Goal: Task Accomplishment & Management: Complete application form

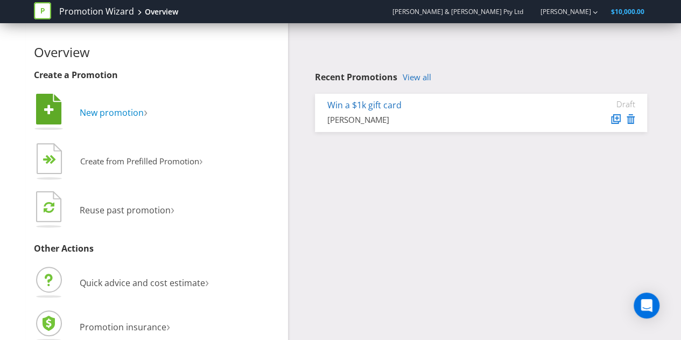
click at [122, 116] on span "New promotion" at bounding box center [112, 113] width 64 height 12
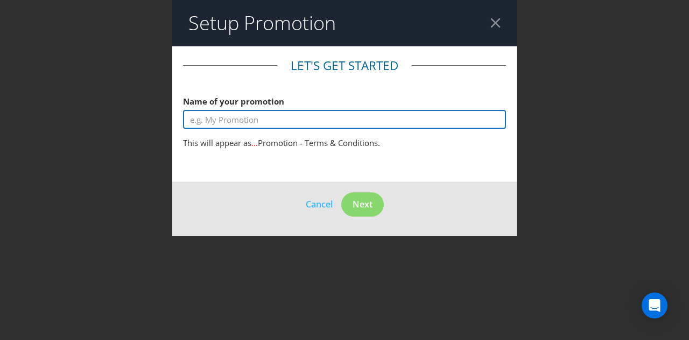
click at [266, 121] on input "text" at bounding box center [344, 119] width 323 height 19
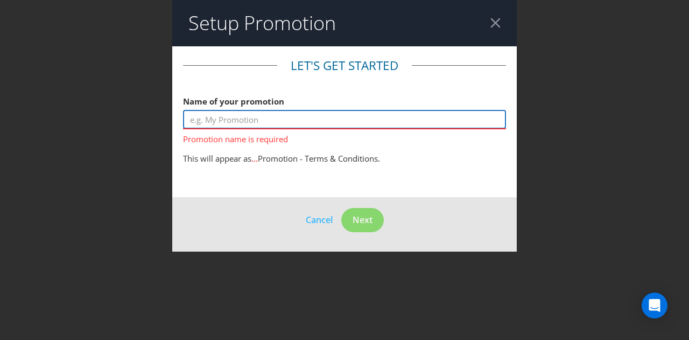
paste input "November Frenzy: Weekly Online Prizes"
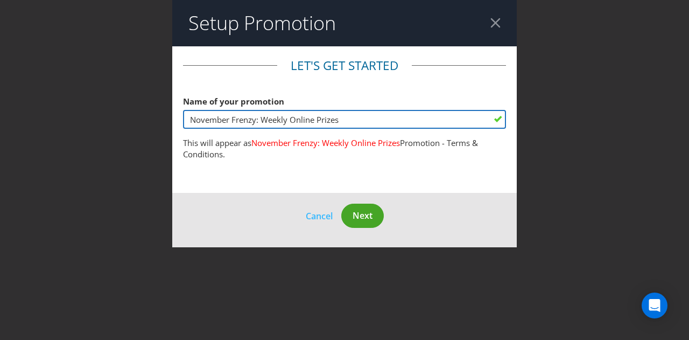
type input "November Frenzy: Weekly Online Prizes"
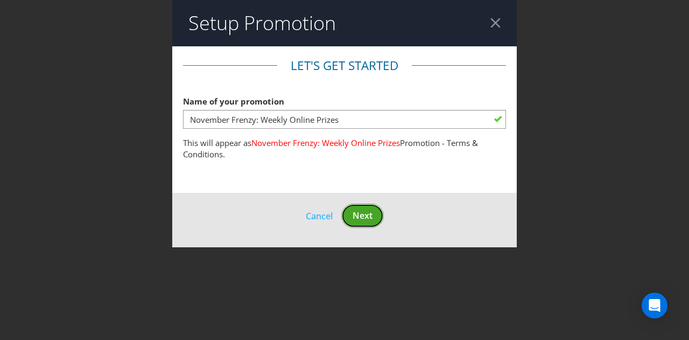
click at [363, 213] on span "Next" at bounding box center [363, 215] width 20 height 12
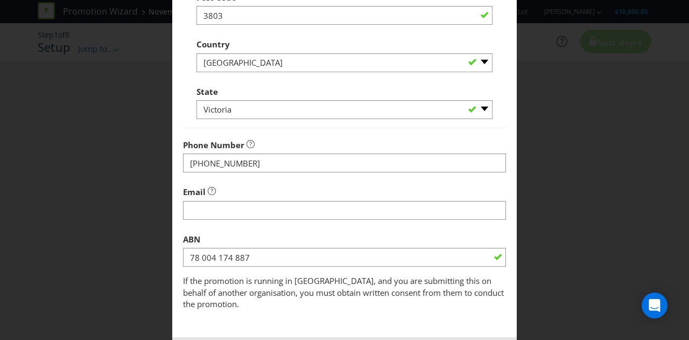
scroll to position [362, 0]
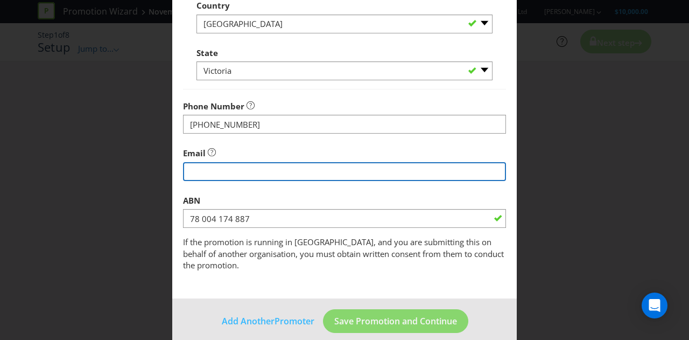
click at [342, 165] on input "string" at bounding box center [344, 171] width 323 height 19
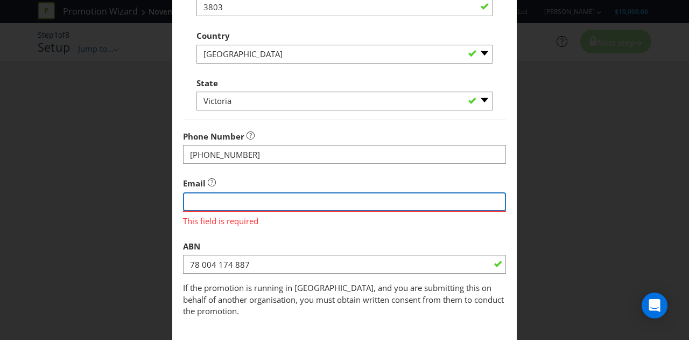
scroll to position [329, 0]
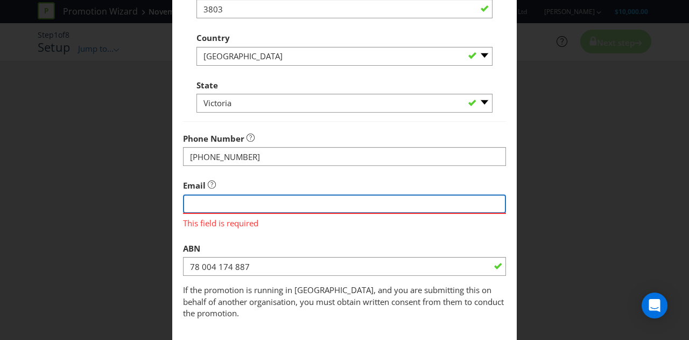
click at [310, 202] on input "string" at bounding box center [344, 203] width 323 height 19
type input "marketing@bowens.com.au"
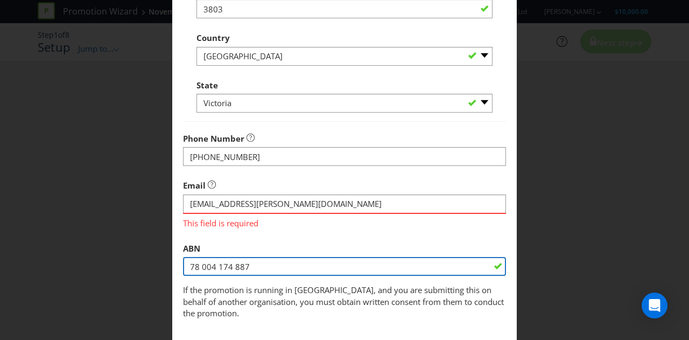
click at [274, 271] on fieldset "Promoter Information Company Name Bowen & Pomeroy Pty Ltd What is the promoter'…" at bounding box center [344, 24] width 323 height 592
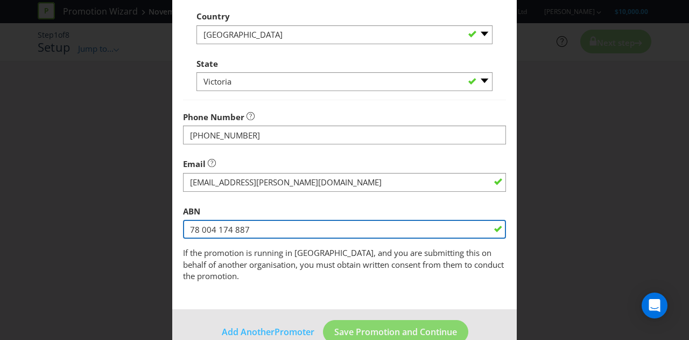
scroll to position [362, 0]
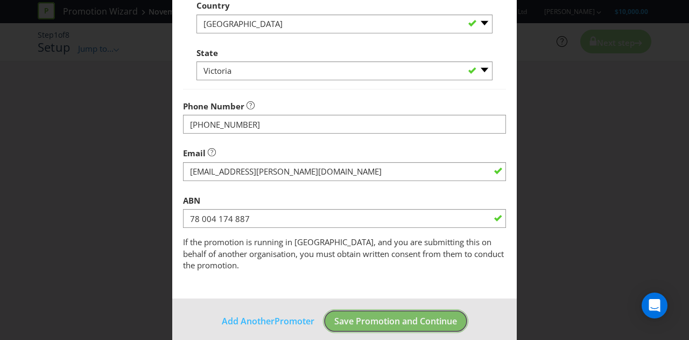
click at [368, 314] on button "Save Promotion and Continue" at bounding box center [395, 321] width 145 height 24
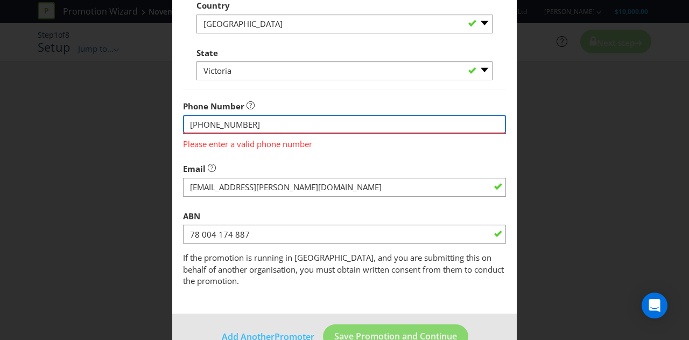
click at [297, 129] on input "[PHONE_NUMBER]" at bounding box center [344, 124] width 323 height 19
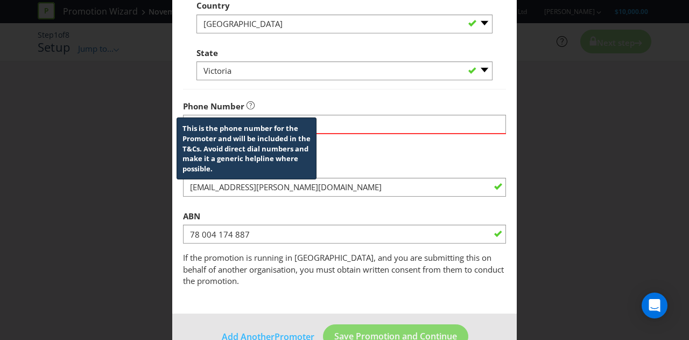
click at [249, 101] on icon at bounding box center [251, 105] width 8 height 8
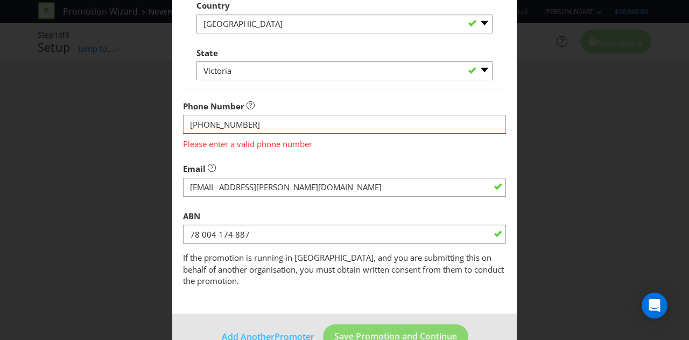
click at [210, 134] on span "Please enter a valid phone number" at bounding box center [344, 142] width 323 height 16
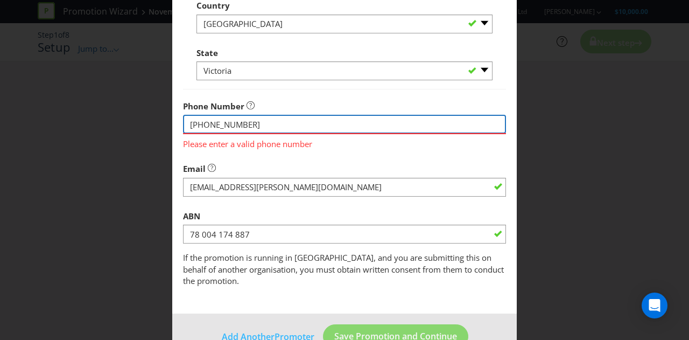
click at [204, 124] on input "[PHONE_NUMBER]" at bounding box center [344, 124] width 323 height 19
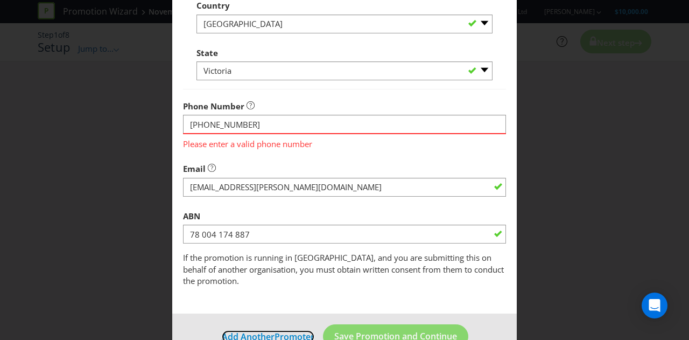
click at [280, 331] on span "Promoter" at bounding box center [295, 337] width 40 height 12
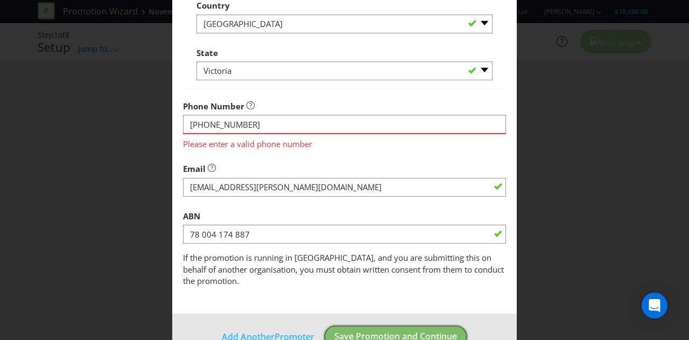
click at [359, 330] on span "Save Promotion and Continue" at bounding box center [395, 336] width 123 height 12
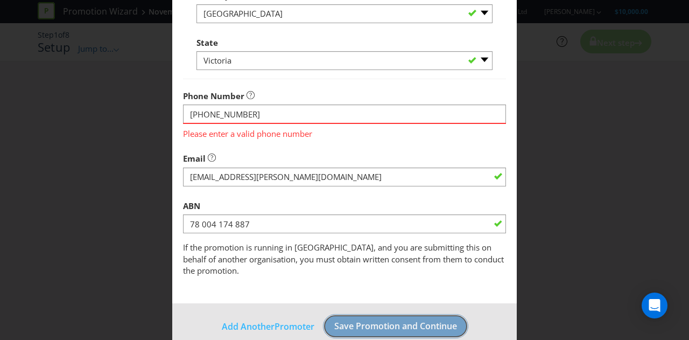
scroll to position [377, 0]
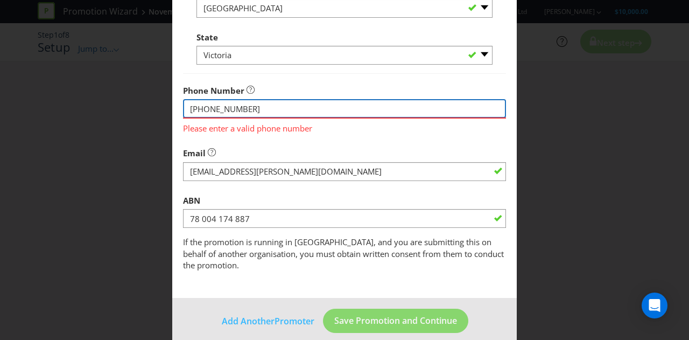
drag, startPoint x: 233, startPoint y: 100, endPoint x: 215, endPoint y: 105, distance: 18.0
click at [232, 100] on input "+61 03 9796 3088" at bounding box center [344, 108] width 323 height 19
click at [204, 107] on input "+61 03 9796 3088" at bounding box center [344, 108] width 323 height 19
click at [207, 106] on input "+61 03 9796 3088" at bounding box center [344, 108] width 323 height 19
click at [227, 108] on input "[PHONE_NUMBER]" at bounding box center [344, 108] width 323 height 19
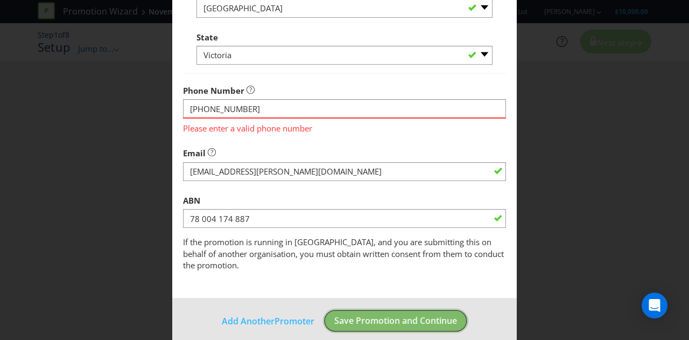
click at [384, 308] on button "Save Promotion and Continue" at bounding box center [395, 320] width 145 height 24
click at [376, 314] on span "Save Promotion and Continue" at bounding box center [395, 320] width 123 height 12
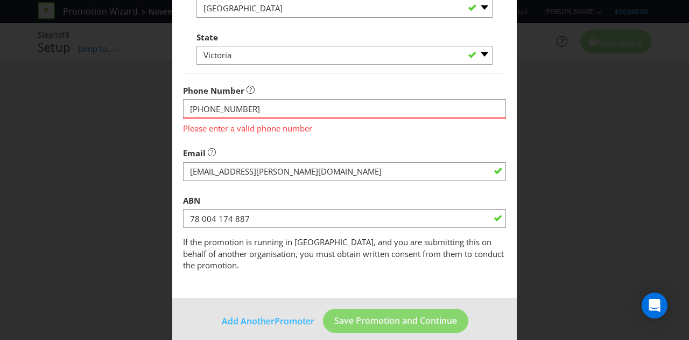
drag, startPoint x: 387, startPoint y: 139, endPoint x: 355, endPoint y: 129, distance: 33.0
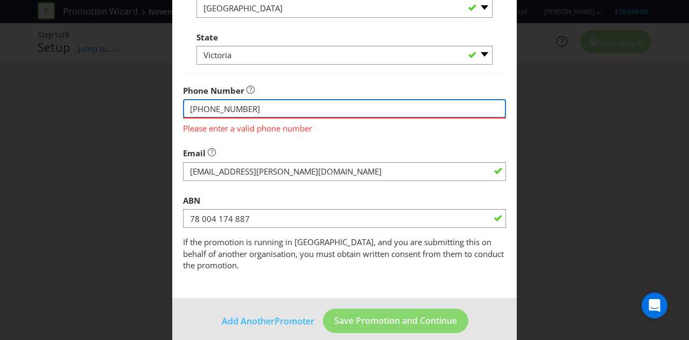
click at [299, 109] on input "[PHONE_NUMBER]" at bounding box center [344, 108] width 323 height 19
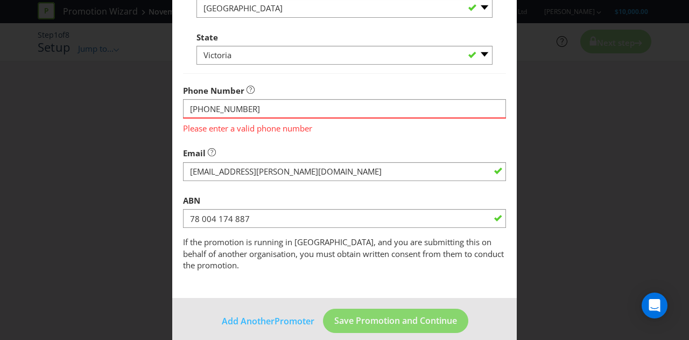
click at [285, 121] on span "Please enter a valid phone number" at bounding box center [344, 126] width 323 height 16
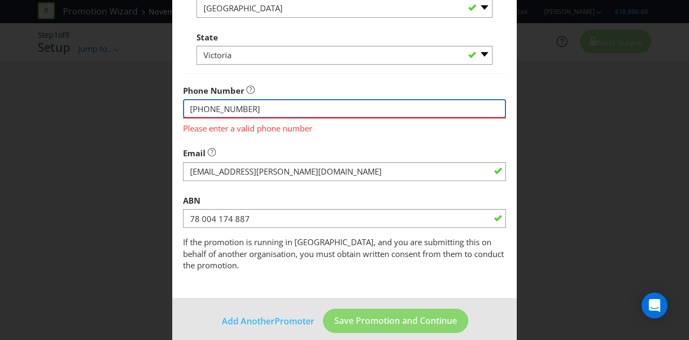
click at [273, 106] on input "[PHONE_NUMBER]" at bounding box center [344, 108] width 323 height 19
type input "[PHONE_NUMBER]"
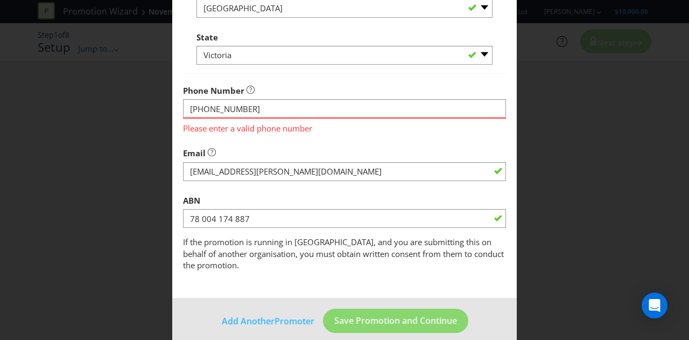
click at [334, 330] on footer "Add Another Promoter Save Promotion and Continue" at bounding box center [344, 325] width 345 height 54
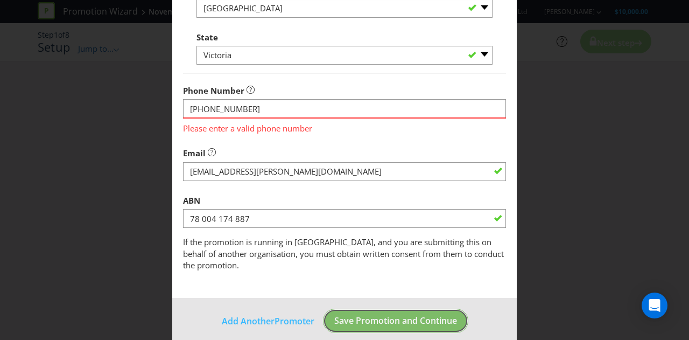
click at [343, 314] on span "Save Promotion and Continue" at bounding box center [395, 320] width 123 height 12
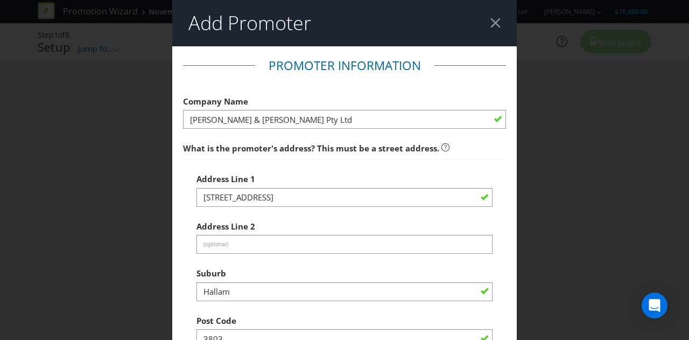
scroll to position [0, 0]
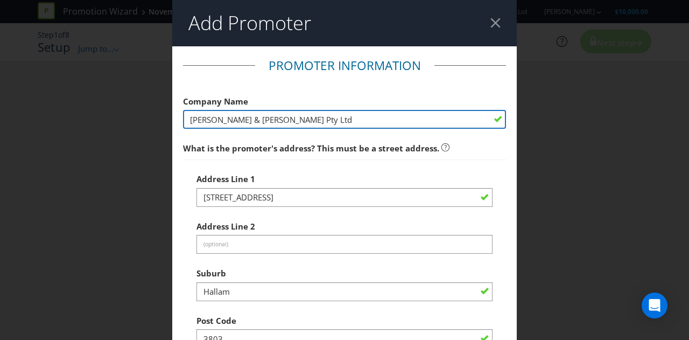
click at [439, 121] on input "[PERSON_NAME] & [PERSON_NAME] Pty Ltd" at bounding box center [344, 119] width 323 height 19
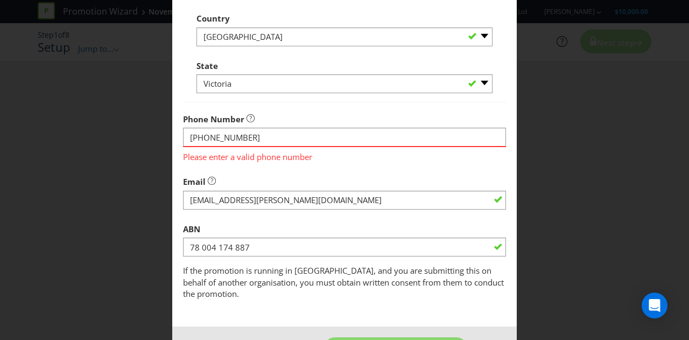
scroll to position [377, 0]
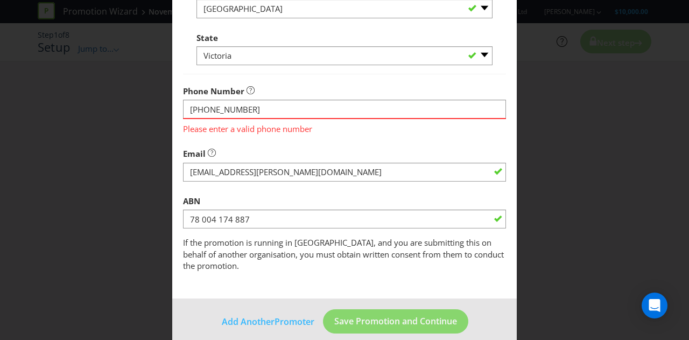
click at [416, 249] on span "If the promotion is running in [GEOGRAPHIC_DATA], and you are submitting this o…" at bounding box center [343, 254] width 321 height 34
click at [325, 118] on div "Please enter a valid phone number" at bounding box center [344, 126] width 323 height 17
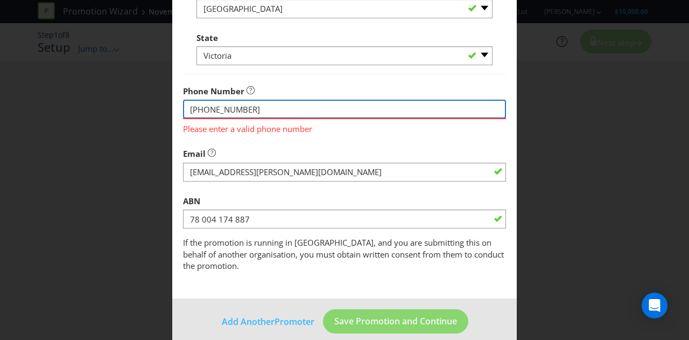
click at [325, 106] on input "[PHONE_NUMBER]" at bounding box center [344, 109] width 323 height 19
drag, startPoint x: 286, startPoint y: 100, endPoint x: 203, endPoint y: 108, distance: 82.8
click at [203, 108] on input "[PHONE_NUMBER]" at bounding box center [344, 109] width 323 height 19
type input "+61420410527"
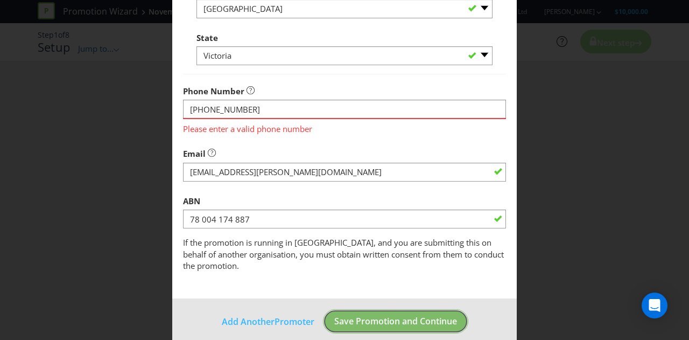
click at [364, 315] on span "Save Promotion and Continue" at bounding box center [395, 321] width 123 height 12
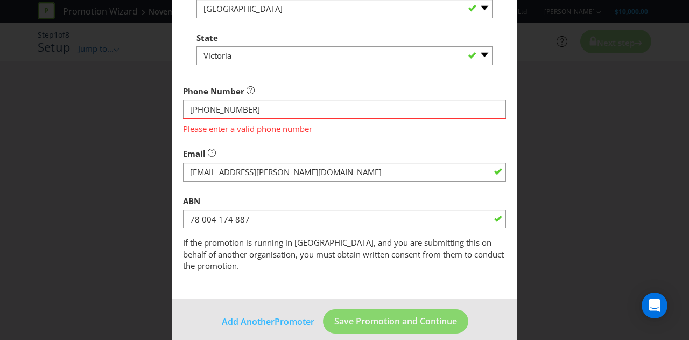
drag, startPoint x: 342, startPoint y: 132, endPoint x: 317, endPoint y: 120, distance: 27.9
click at [341, 132] on span "Please enter a valid phone number" at bounding box center [344, 127] width 323 height 16
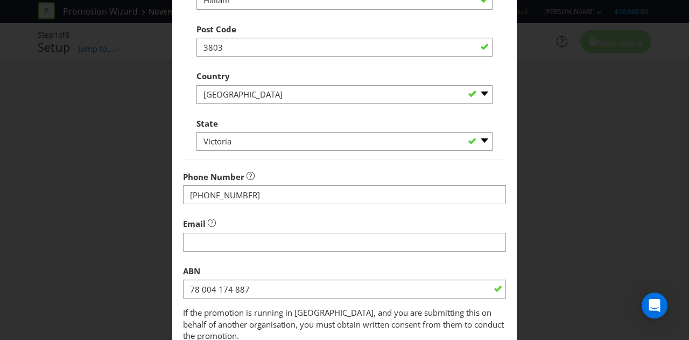
scroll to position [308, 0]
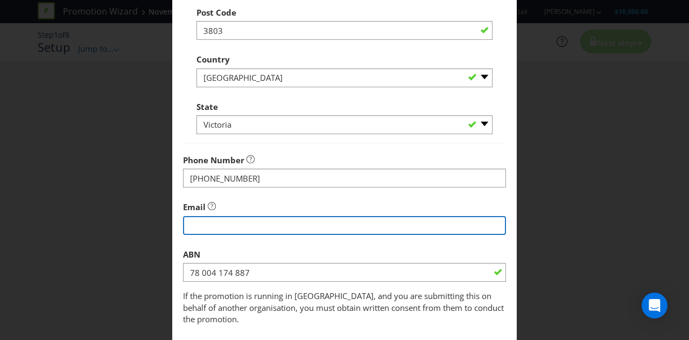
click at [253, 229] on input "string" at bounding box center [344, 225] width 323 height 19
type input "n"
type input "[EMAIL_ADDRESS][PERSON_NAME][DOMAIN_NAME]"
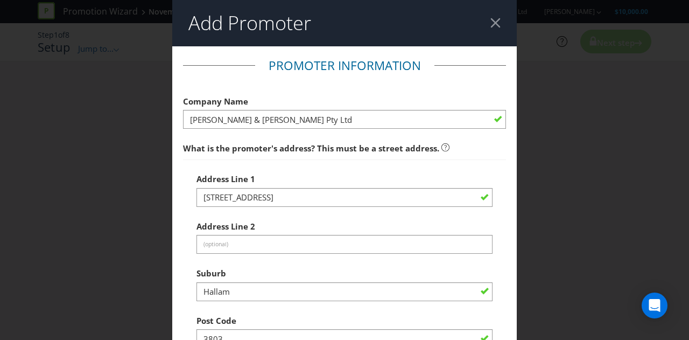
scroll to position [362, 0]
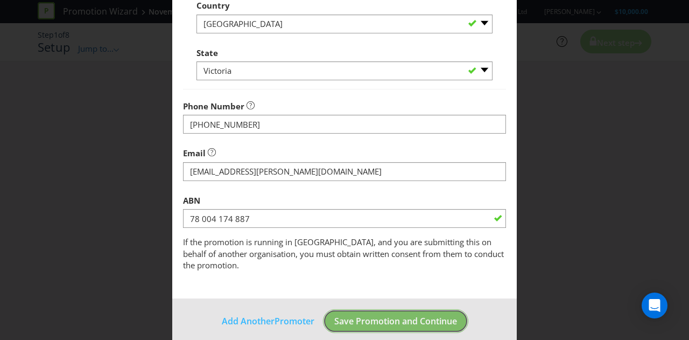
click at [417, 315] on span "Save Promotion and Continue" at bounding box center [395, 321] width 123 height 12
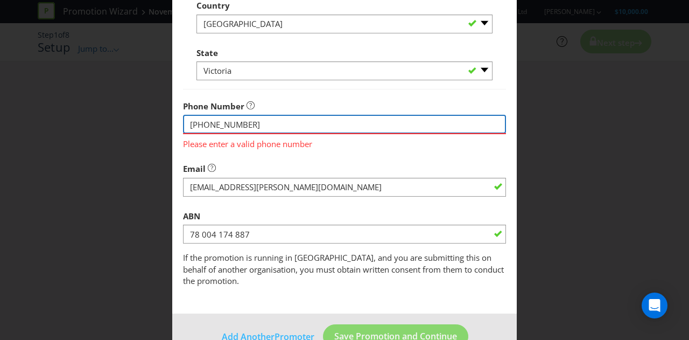
click at [213, 127] on input "[PHONE_NUMBER]" at bounding box center [344, 124] width 323 height 19
click at [212, 126] on input "[PHONE_NUMBER]" at bounding box center [344, 124] width 323 height 19
click at [228, 123] on input "+61 39796 3088" at bounding box center [344, 124] width 323 height 19
click at [206, 123] on input "+61 397963088" at bounding box center [344, 124] width 323 height 19
type input "[PHONE_NUMBER]"
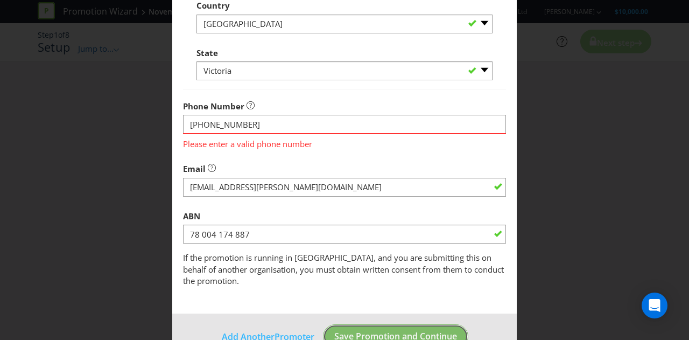
click at [390, 330] on span "Save Promotion and Continue" at bounding box center [395, 336] width 123 height 12
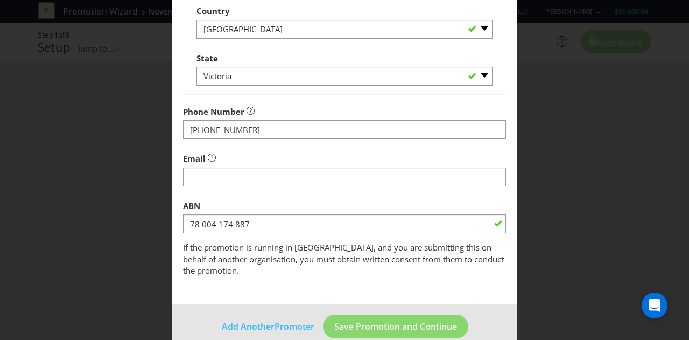
scroll to position [362, 0]
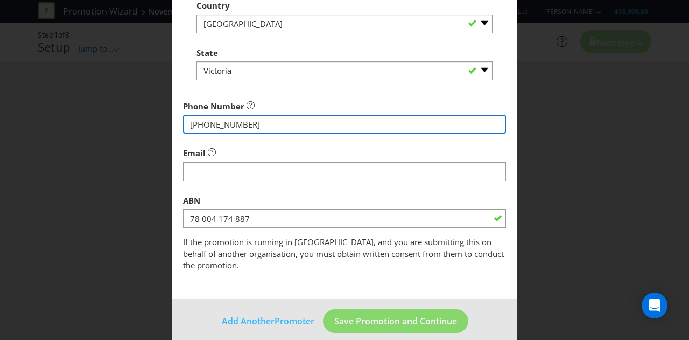
click at [202, 122] on input "[PHONE_NUMBER]" at bounding box center [344, 124] width 323 height 19
click at [208, 121] on input "[PHONE_NUMBER]" at bounding box center [344, 124] width 323 height 19
click at [227, 124] on input "[PHONE_NUMBER]" at bounding box center [344, 124] width 323 height 19
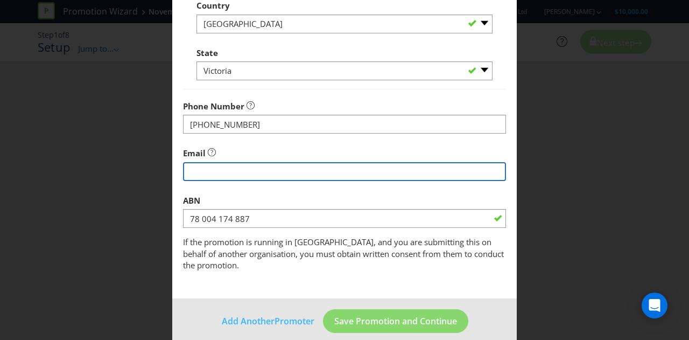
click at [221, 163] on div "Email" at bounding box center [344, 161] width 323 height 39
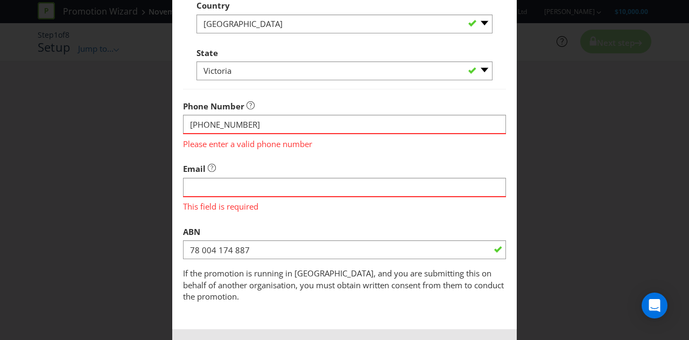
click at [209, 135] on span "Please enter a valid phone number" at bounding box center [344, 142] width 323 height 16
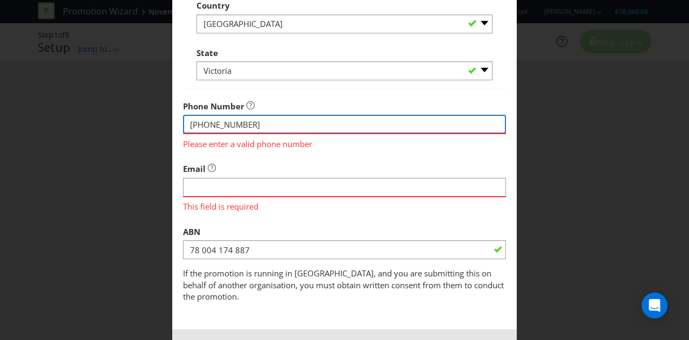
click at [208, 128] on input "[PHONE_NUMBER]" at bounding box center [344, 124] width 323 height 19
type input "[PHONE_NUMBER]"
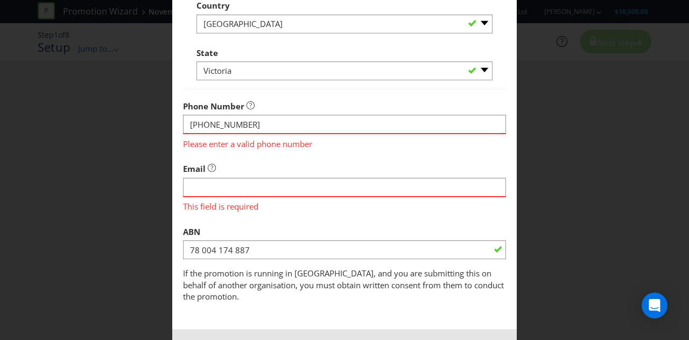
click at [248, 144] on span "Please enter a valid phone number" at bounding box center [344, 142] width 323 height 16
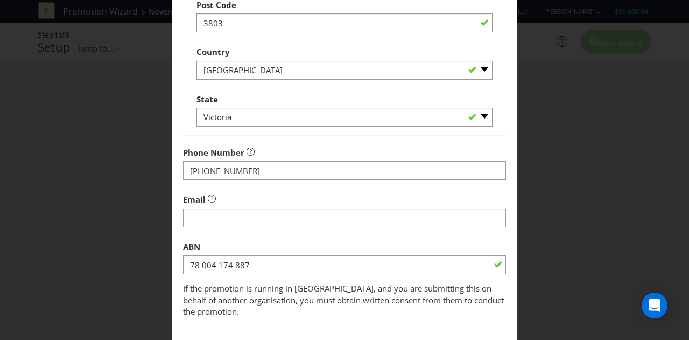
scroll to position [362, 0]
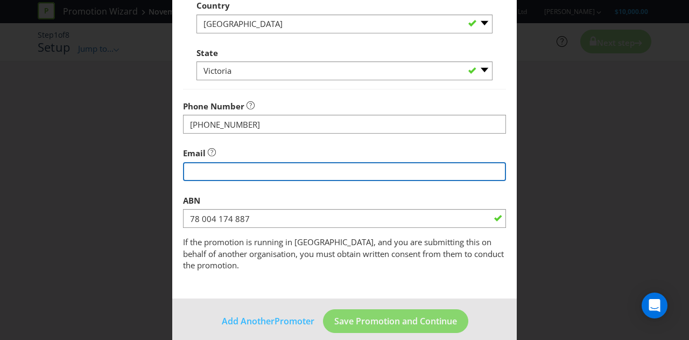
click at [205, 177] on input "string" at bounding box center [344, 171] width 323 height 19
type input "[EMAIL_ADDRESS][PERSON_NAME][DOMAIN_NAME]"
click at [323, 309] on button "Save Promotion and Continue" at bounding box center [395, 321] width 145 height 24
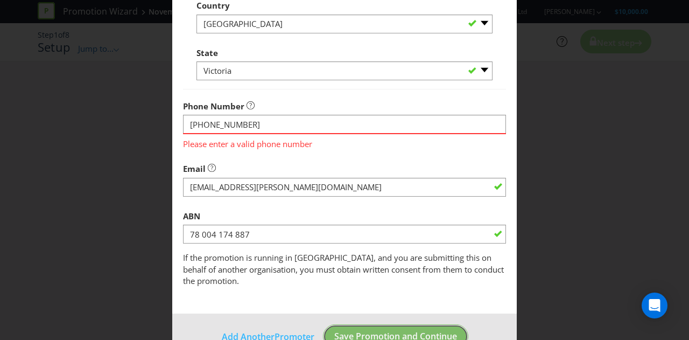
click at [373, 330] on span "Save Promotion and Continue" at bounding box center [395, 336] width 123 height 12
click at [374, 330] on span "Save Promotion and Continue" at bounding box center [395, 336] width 123 height 12
click at [298, 133] on div "Please enter a valid phone number" at bounding box center [344, 141] width 323 height 17
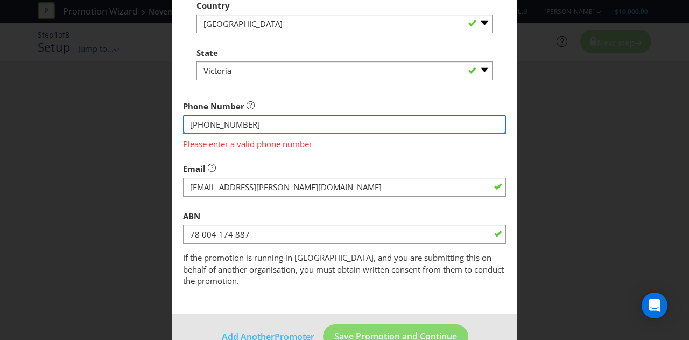
click at [271, 129] on input "[PHONE_NUMBER]" at bounding box center [344, 124] width 323 height 19
click at [235, 123] on input "[PHONE_NUMBER]" at bounding box center [344, 124] width 323 height 19
click at [205, 125] on input "+61 3 97963088" at bounding box center [344, 124] width 323 height 19
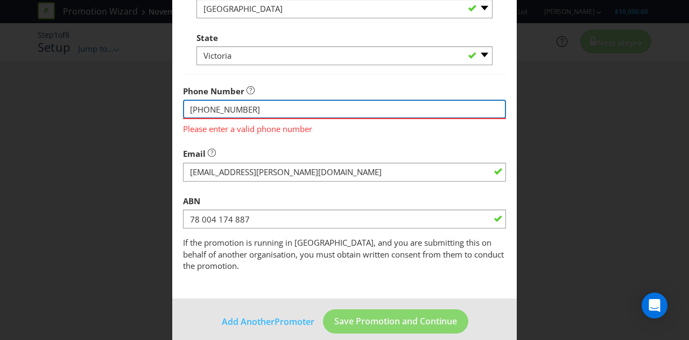
scroll to position [377, 0]
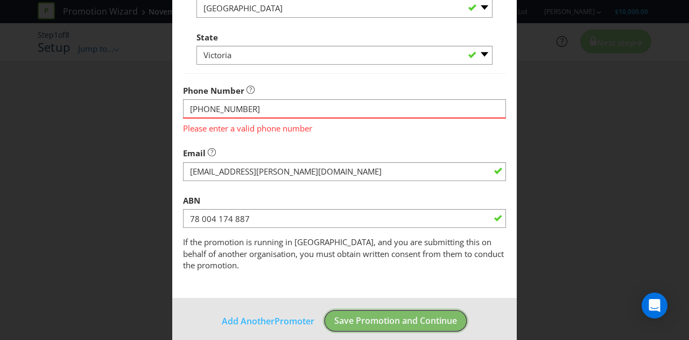
click at [442, 314] on span "Save Promotion and Continue" at bounding box center [395, 320] width 123 height 12
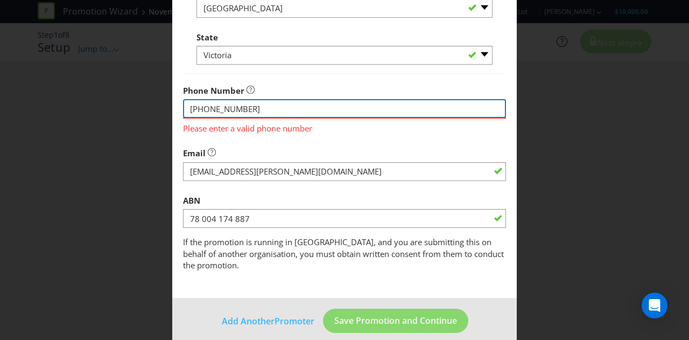
drag, startPoint x: 256, startPoint y: 108, endPoint x: 203, endPoint y: 110, distance: 52.2
click at [203, 110] on input "[PHONE_NUMBER]" at bounding box center [344, 108] width 323 height 19
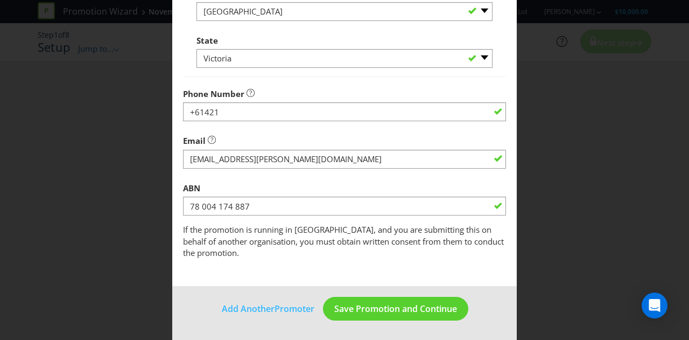
scroll to position [362, 0]
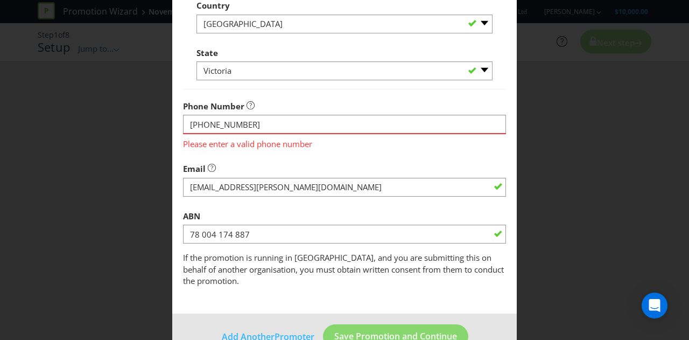
drag, startPoint x: 442, startPoint y: 290, endPoint x: 441, endPoint y: 298, distance: 7.6
click at [442, 291] on form "Promoter Information Company Name Bowen & Pomeroy Pty Ltd What is the promoter'…" at bounding box center [344, 27] width 345 height 684
drag, startPoint x: 438, startPoint y: 303, endPoint x: 434, endPoint y: 308, distance: 6.9
click at [438, 313] on footer "Add Another Promoter Save Promotion and Continue" at bounding box center [344, 340] width 345 height 54
click at [419, 330] on span "Save Promotion and Continue" at bounding box center [395, 336] width 123 height 12
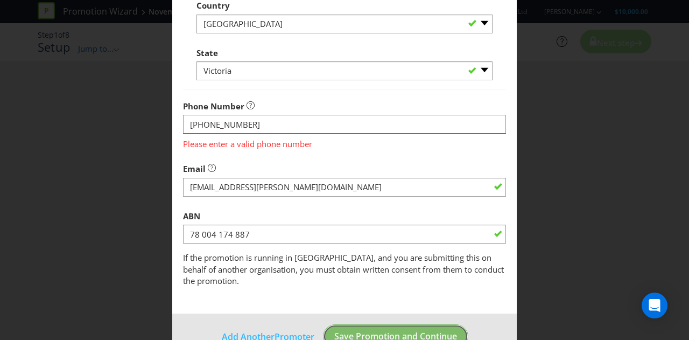
click at [412, 330] on span "Save Promotion and Continue" at bounding box center [395, 336] width 123 height 12
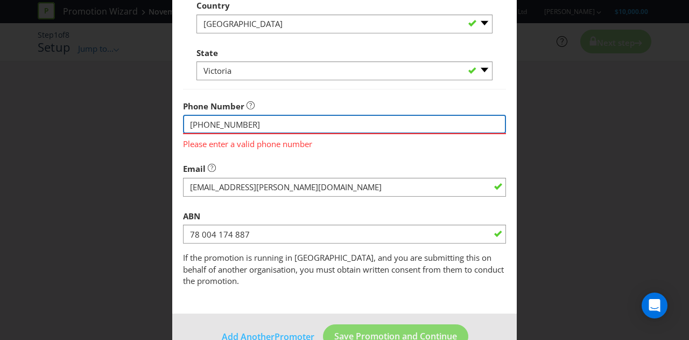
drag, startPoint x: 412, startPoint y: 117, endPoint x: 406, endPoint y: 121, distance: 7.8
click at [412, 117] on input "+61421410527" at bounding box center [344, 124] width 323 height 19
click at [191, 120] on input "+61421410527" at bounding box center [344, 124] width 323 height 19
click at [198, 120] on input "+61421410527" at bounding box center [344, 124] width 323 height 19
drag, startPoint x: 189, startPoint y: 120, endPoint x: 169, endPoint y: 120, distance: 20.5
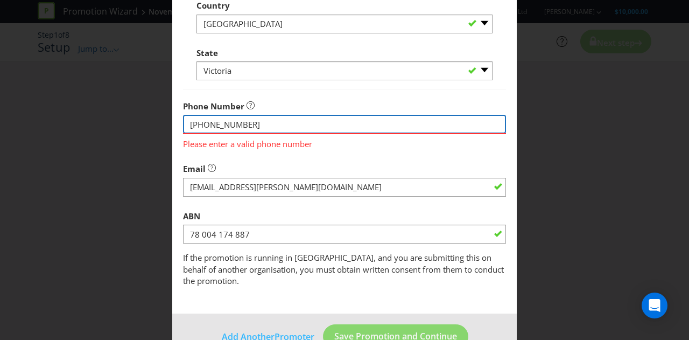
click at [168, 120] on div "Add Promoter Promoter Information Company Name Bowen & Pomeroy Pty Ltd What is …" at bounding box center [344, 170] width 689 height 340
type input "421410527"
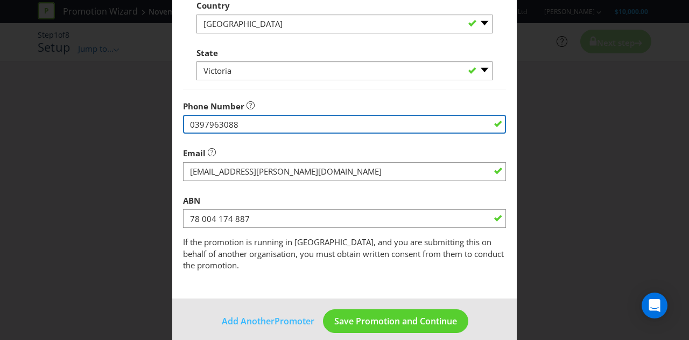
type input "0397963088"
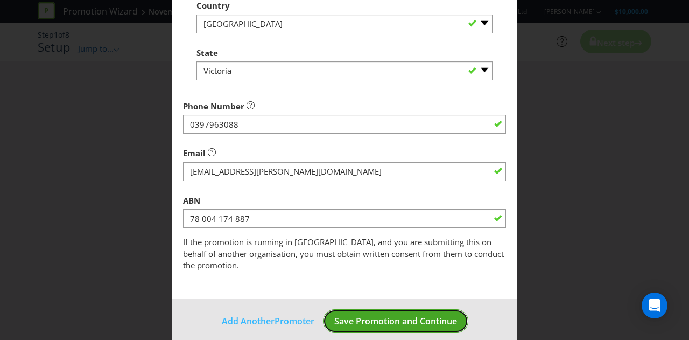
click at [357, 319] on button "Save Promotion and Continue" at bounding box center [395, 321] width 145 height 24
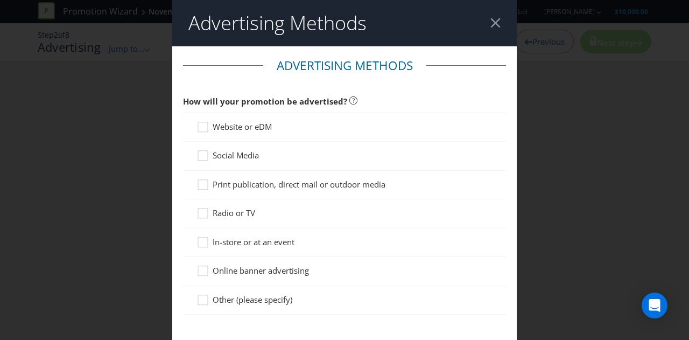
click at [231, 124] on span "Website or eDM" at bounding box center [242, 126] width 59 height 11
click at [0, 0] on input "Website or eDM" at bounding box center [0, 0] width 0 height 0
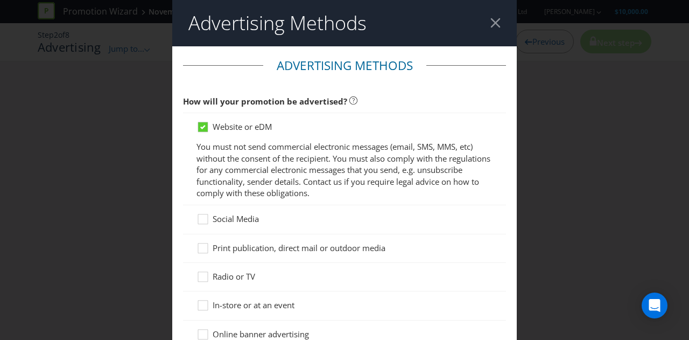
click at [213, 229] on div "Social Media" at bounding box center [344, 219] width 323 height 29
click at [200, 221] on icon at bounding box center [204, 221] width 16 height 16
click at [0, 0] on input "Social Media" at bounding box center [0, 0] width 0 height 0
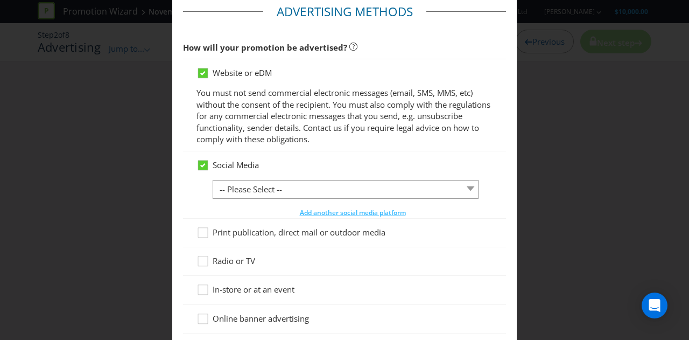
scroll to position [108, 0]
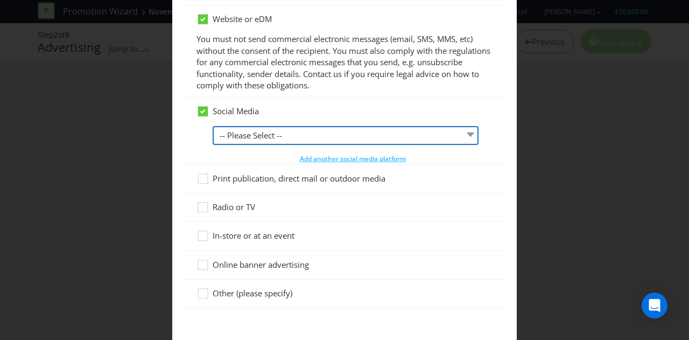
click at [244, 142] on select "-- Please Select -- Facebook X Instagram Snapchat LinkedIn Pinterest Tumblr You…" at bounding box center [346, 135] width 266 height 19
click at [213, 126] on select "-- Please Select -- Facebook X Instagram Snapchat LinkedIn Pinterest Tumblr You…" at bounding box center [346, 135] width 266 height 19
click at [267, 142] on select "-- Please Select -- Facebook X Instagram Snapchat LinkedIn Pinterest Tumblr You…" at bounding box center [346, 135] width 266 height 19
select select "INSTAGRAM"
click at [213, 126] on select "-- Please Select -- Facebook X Instagram Snapchat LinkedIn Pinterest Tumblr You…" at bounding box center [346, 135] width 266 height 19
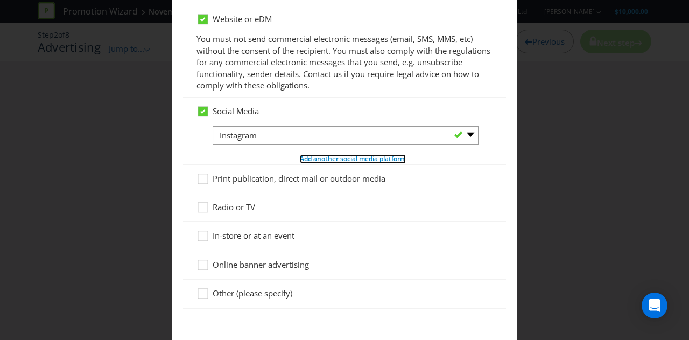
click at [315, 157] on span "Add another social media platform" at bounding box center [353, 158] width 106 height 9
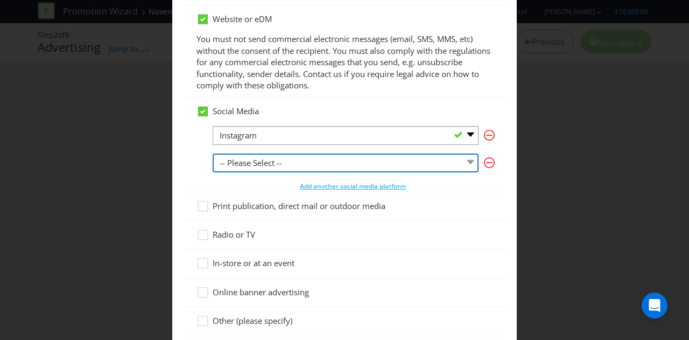
click at [270, 167] on select "-- Please Select -- Facebook X Instagram Snapchat LinkedIn Pinterest Tumblr You…" at bounding box center [346, 162] width 266 height 19
select select "FACEBOOK"
click at [213, 153] on select "-- Please Select -- Facebook X Instagram Snapchat LinkedIn Pinterest Tumblr You…" at bounding box center [346, 162] width 266 height 19
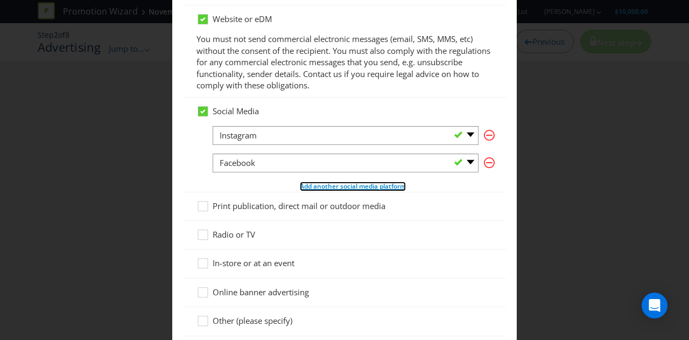
click at [317, 187] on span "Add another social media platform" at bounding box center [353, 185] width 106 height 9
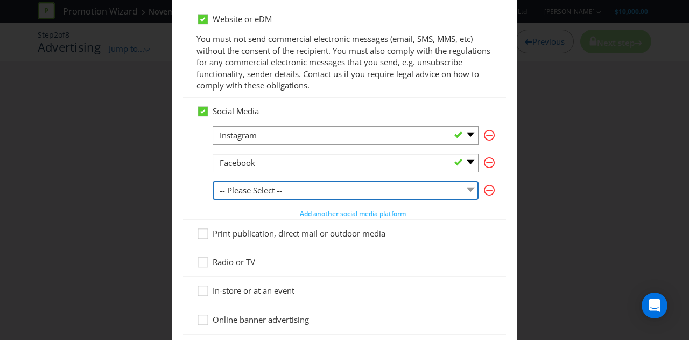
click at [273, 194] on select "-- Please Select -- Facebook X Instagram Snapchat LinkedIn Pinterest Tumblr You…" at bounding box center [346, 190] width 266 height 19
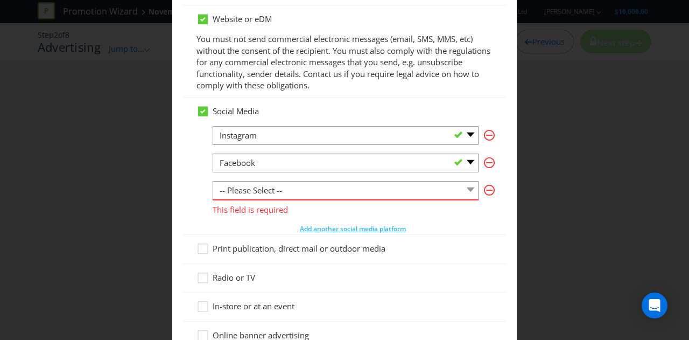
click at [192, 174] on div "Social Media -- Please Select -- Facebook X Instagram Snapchat LinkedIn Pintere…" at bounding box center [344, 165] width 323 height 137
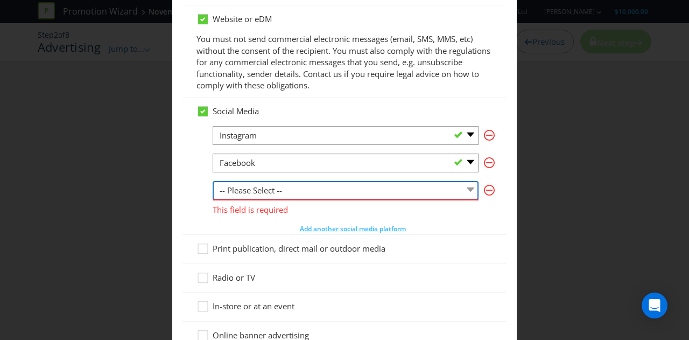
drag, startPoint x: 463, startPoint y: 190, endPoint x: 452, endPoint y: 193, distance: 11.2
click at [463, 190] on select "-- Please Select -- Facebook X Instagram Snapchat LinkedIn Pinterest Tumblr You…" at bounding box center [346, 190] width 266 height 19
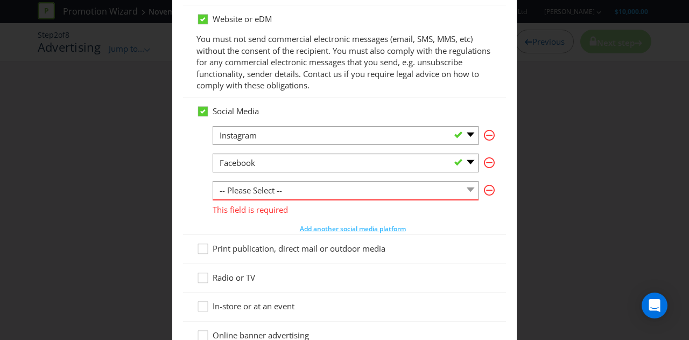
click at [164, 201] on div "Advertising Methods Advertising Methods How will your promotion be advertised? …" at bounding box center [344, 170] width 689 height 340
click at [484, 187] on icon "button" at bounding box center [489, 190] width 11 height 11
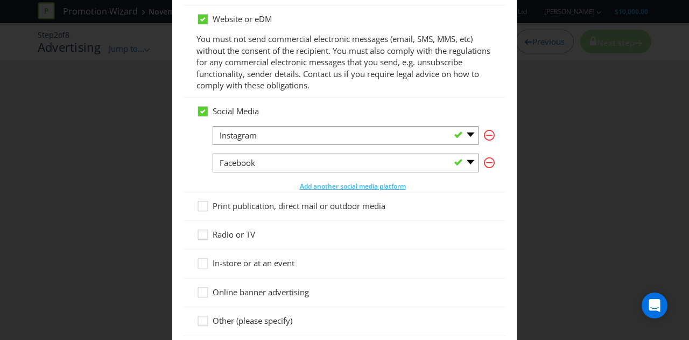
scroll to position [215, 0]
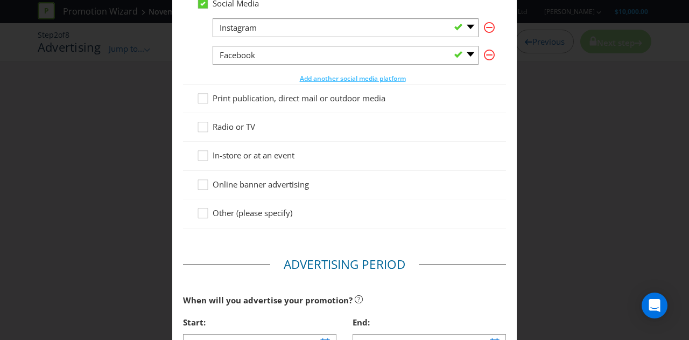
click at [269, 157] on span "In-store or at an event" at bounding box center [254, 155] width 82 height 11
click at [0, 0] on input "In-store or at an event" at bounding box center [0, 0] width 0 height 0
click at [240, 184] on span "Online banner advertising" at bounding box center [261, 184] width 96 height 11
click at [0, 0] on input "Online banner advertising" at bounding box center [0, 0] width 0 height 0
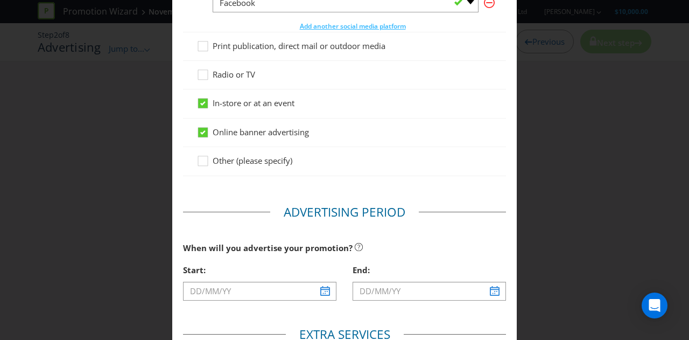
scroll to position [269, 0]
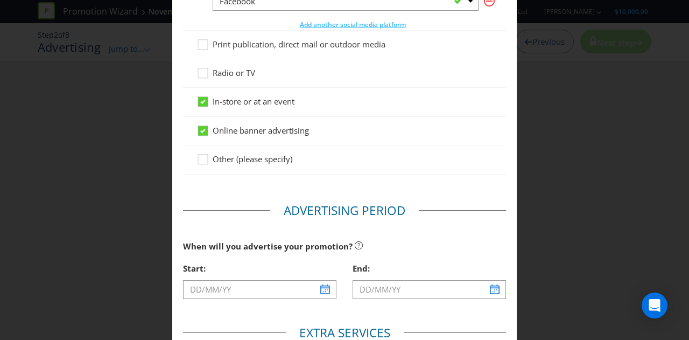
click at [235, 159] on span "Other (please specify)" at bounding box center [253, 158] width 80 height 11
click at [0, 0] on input "Other (please specify)" at bounding box center [0, 0] width 0 height 0
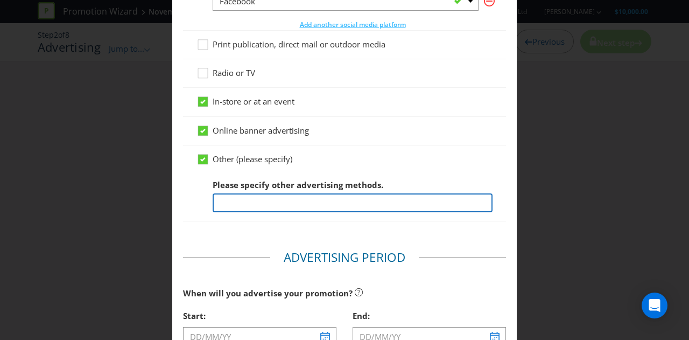
click at [236, 197] on input "text" at bounding box center [353, 202] width 280 height 19
type input "eCommerce website"
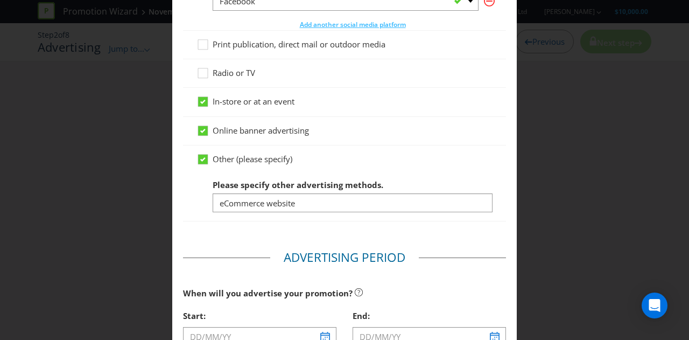
click at [336, 170] on div "Other (please specify) Please specify other advertising methods. eCommerce webs…" at bounding box center [344, 182] width 296 height 59
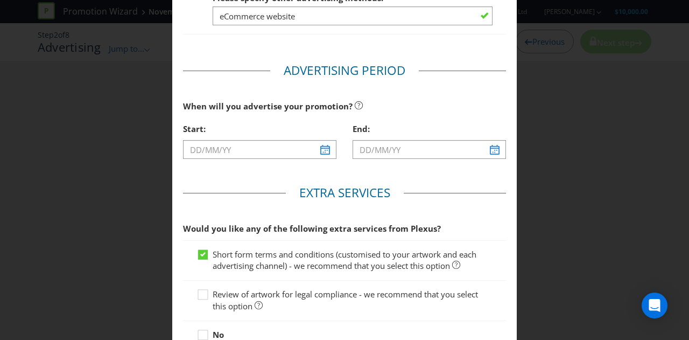
scroll to position [538, 0]
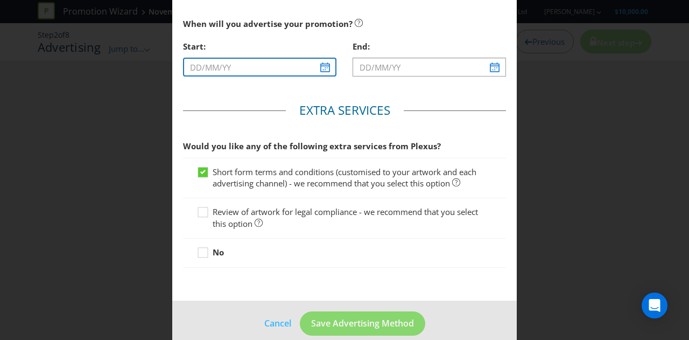
click at [322, 69] on input "text" at bounding box center [259, 67] width 153 height 19
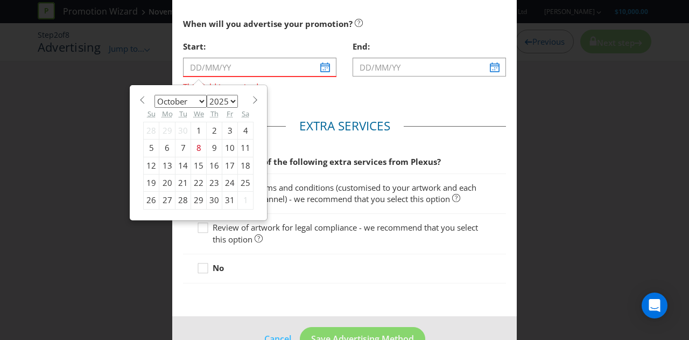
click at [243, 196] on div "1" at bounding box center [246, 200] width 16 height 17
type input "01/11/25"
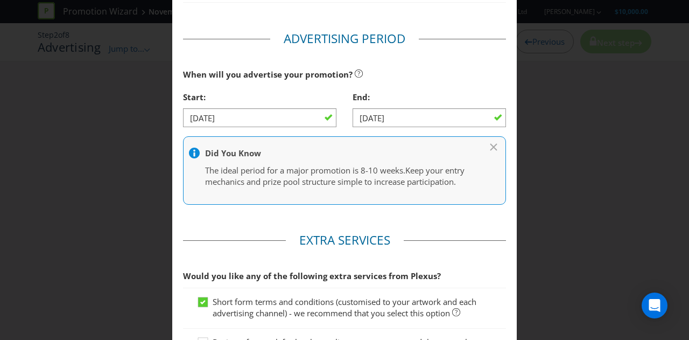
scroll to position [440, 0]
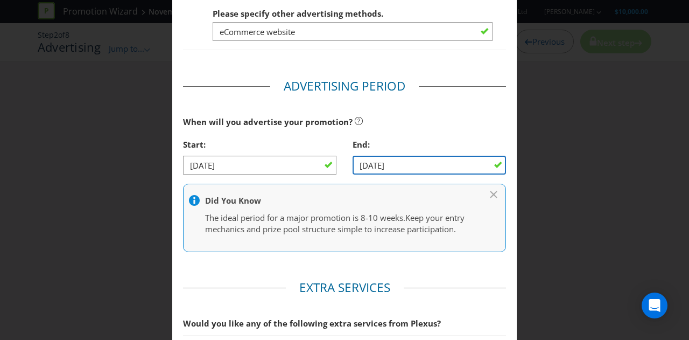
click at [410, 166] on input "02/11/25" at bounding box center [429, 165] width 153 height 19
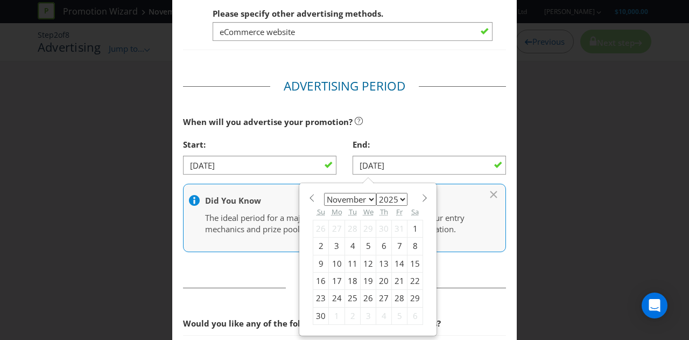
click at [317, 315] on div "30" at bounding box center [321, 315] width 16 height 17
type input "30/11/25"
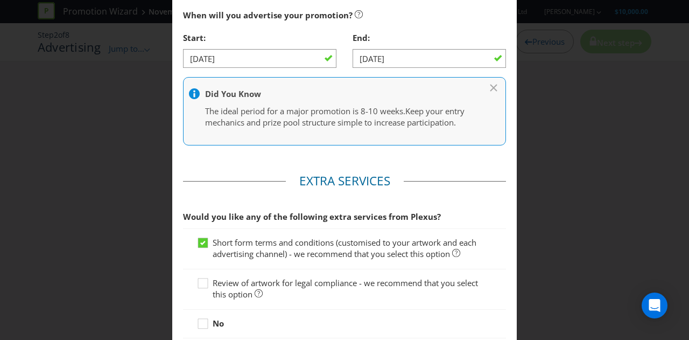
scroll to position [548, 0]
click at [487, 87] on div at bounding box center [350, 93] width 322 height 13
click at [490, 84] on icon at bounding box center [493, 86] width 6 height 6
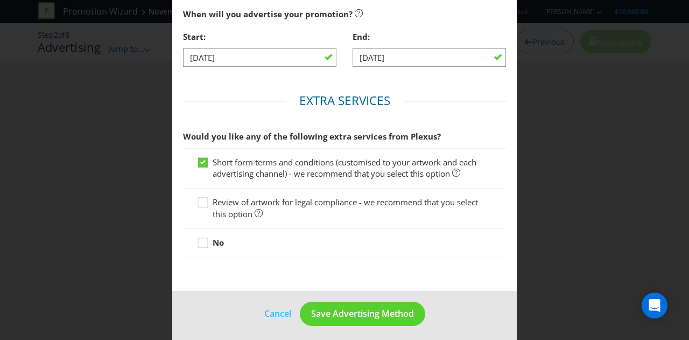
scroll to position [550, 0]
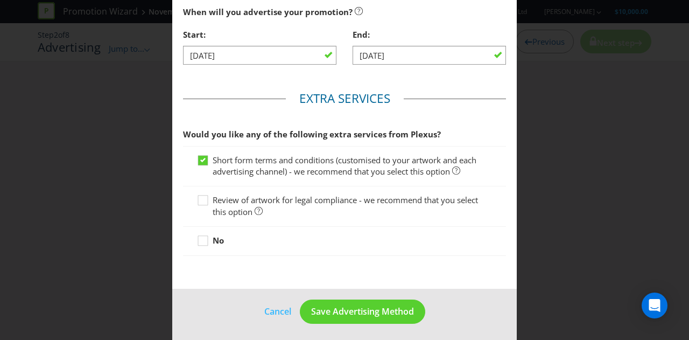
click at [256, 194] on span "Review of artwork for legal compliance - we recommend that you select this opti…" at bounding box center [345, 205] width 265 height 22
click at [0, 0] on input "Review of artwork for legal compliance - we recommend that you select this opti…" at bounding box center [0, 0] width 0 height 0
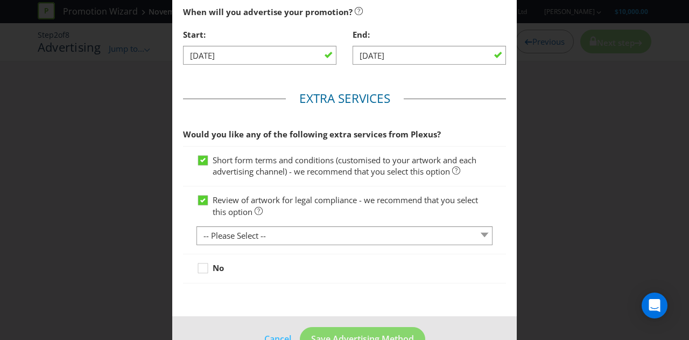
click at [256, 200] on span "Review of artwork for legal compliance - we recommend that you select this opti…" at bounding box center [345, 205] width 265 height 22
click at [0, 0] on input "Review of artwork for legal compliance - we recommend that you select this opti…" at bounding box center [0, 0] width 0 height 0
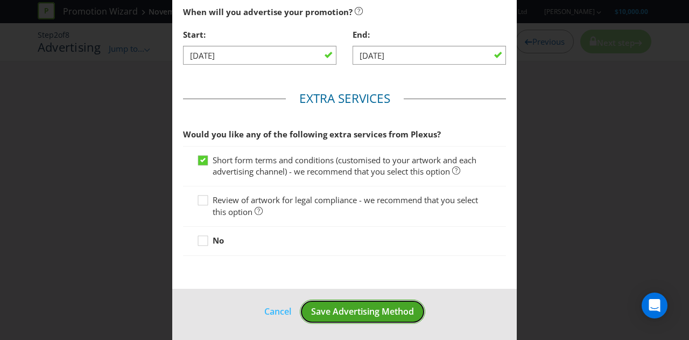
click at [348, 309] on span "Save Advertising Method" at bounding box center [362, 311] width 103 height 12
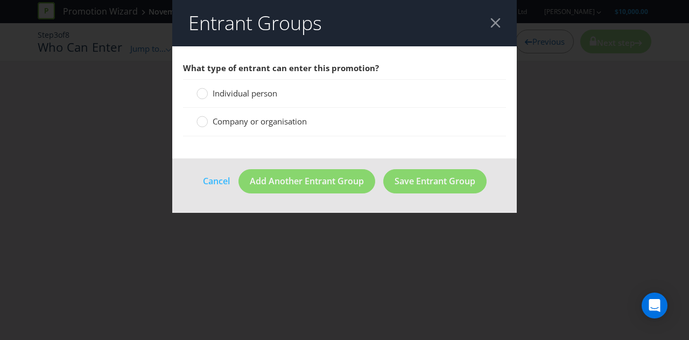
click at [266, 116] on span "Company or organisation" at bounding box center [260, 121] width 94 height 11
click at [0, 0] on input "Company or organisation" at bounding box center [0, 0] width 0 height 0
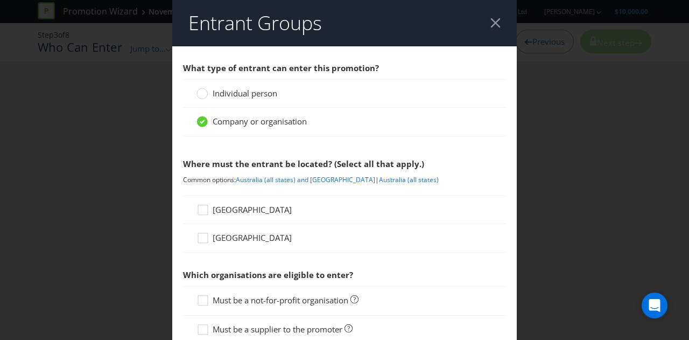
click at [264, 99] on span "Individual person" at bounding box center [245, 93] width 65 height 11
click at [0, 0] on input "Individual person" at bounding box center [0, 0] width 0 height 0
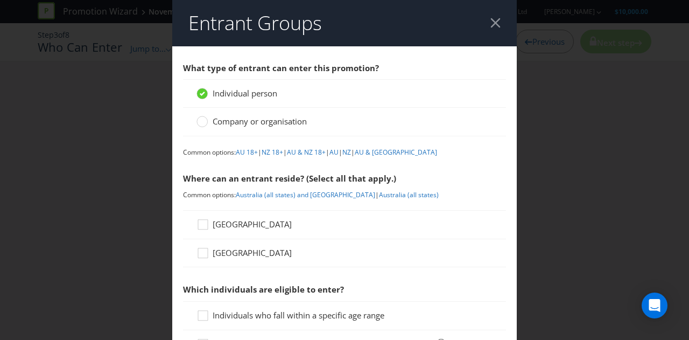
click at [256, 122] on span "Company or organisation" at bounding box center [260, 121] width 94 height 11
click at [0, 0] on input "Company or organisation" at bounding box center [0, 0] width 0 height 0
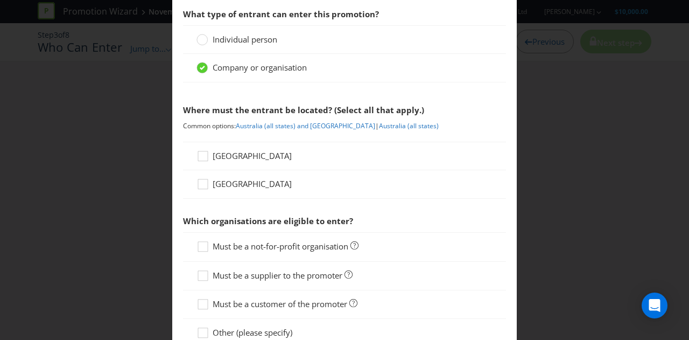
click at [239, 150] on span "[GEOGRAPHIC_DATA]" at bounding box center [252, 155] width 79 height 11
click at [0, 0] on input "[GEOGRAPHIC_DATA]" at bounding box center [0, 0] width 0 height 0
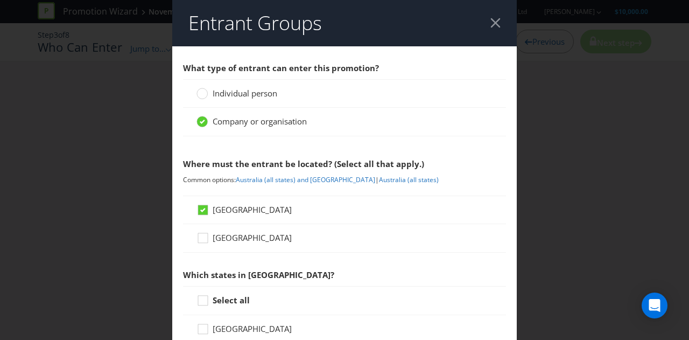
click at [234, 85] on div "Individual person" at bounding box center [344, 93] width 323 height 29
click at [228, 91] on span "Individual person" at bounding box center [245, 93] width 65 height 11
click at [0, 0] on input "Individual person" at bounding box center [0, 0] width 0 height 0
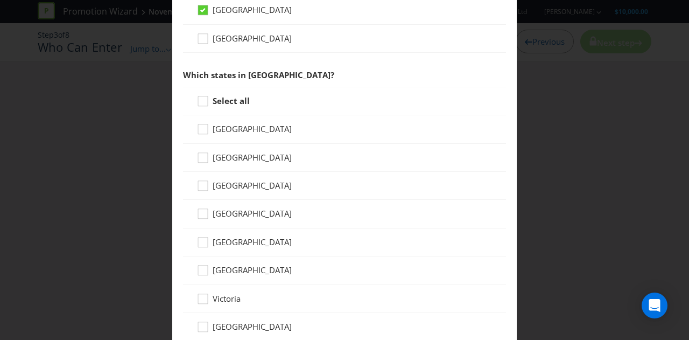
scroll to position [215, 0]
click at [210, 297] on icon at bounding box center [204, 300] width 16 height 16
click at [0, 0] on input "Victoria" at bounding box center [0, 0] width 0 height 0
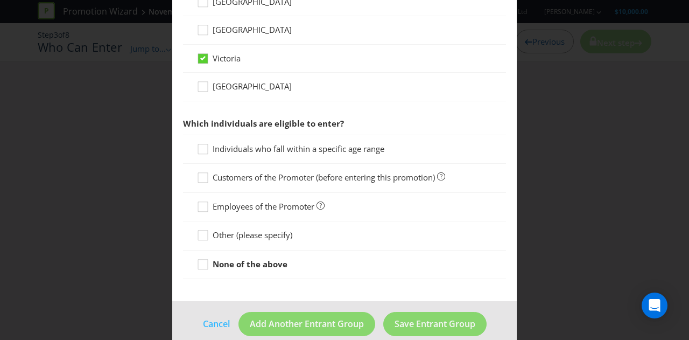
scroll to position [465, 0]
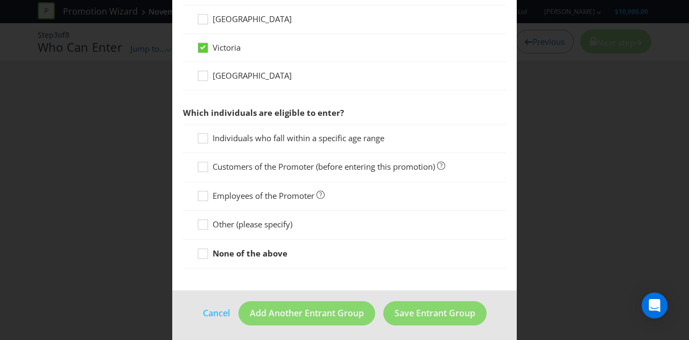
click at [284, 167] on span "Customers of the Promoter (before entering this promotion)" at bounding box center [324, 166] width 222 height 11
click at [0, 0] on input "Customers of the Promoter (before entering this promotion)" at bounding box center [0, 0] width 0 height 0
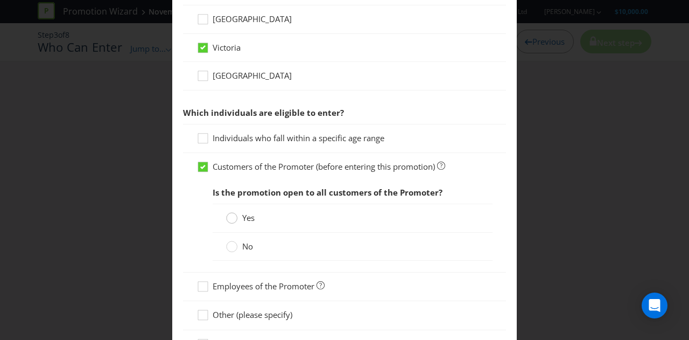
click at [234, 211] on div "Yes" at bounding box center [353, 217] width 280 height 29
click at [234, 213] on circle at bounding box center [232, 218] width 11 height 11
click at [0, 0] on input "Yes" at bounding box center [0, 0] width 0 height 0
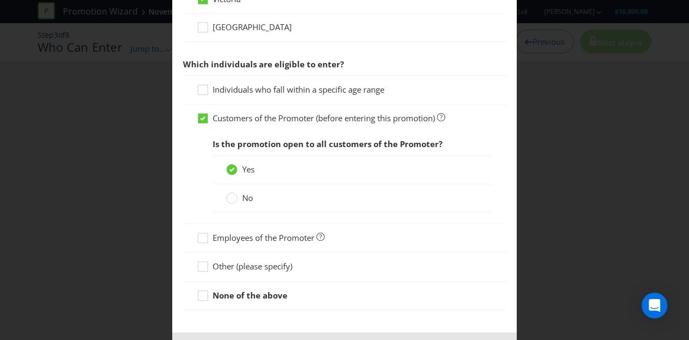
scroll to position [556, 0]
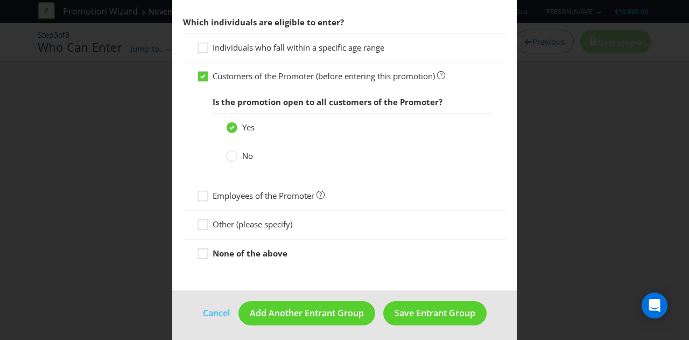
click at [247, 252] on strong "None of the above" at bounding box center [250, 253] width 75 height 11
click at [0, 0] on input "None of the above" at bounding box center [0, 0] width 0 height 0
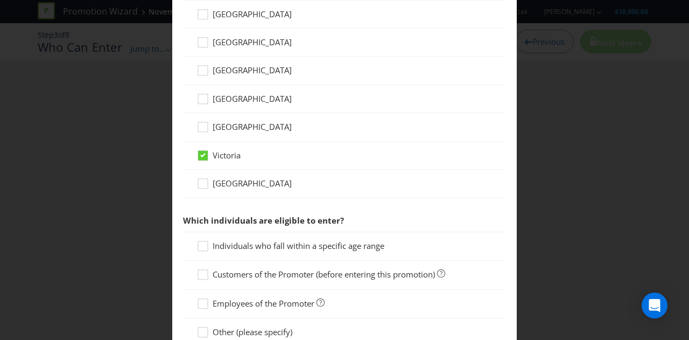
scroll to position [411, 0]
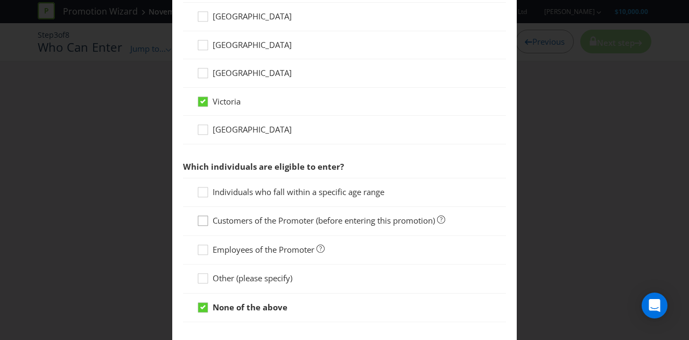
click at [204, 217] on icon at bounding box center [204, 223] width 16 height 16
click at [0, 0] on input "Customers of the Promoter (before entering this promotion)" at bounding box center [0, 0] width 0 height 0
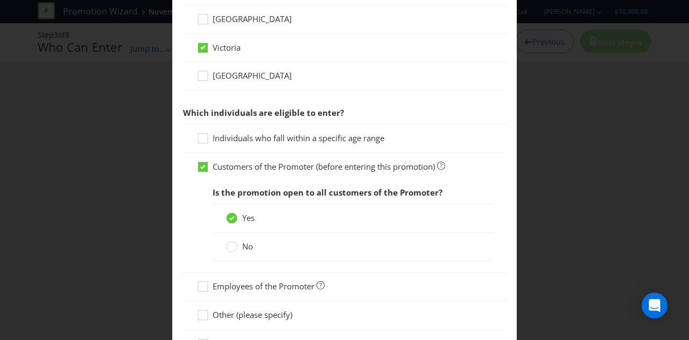
scroll to position [556, 0]
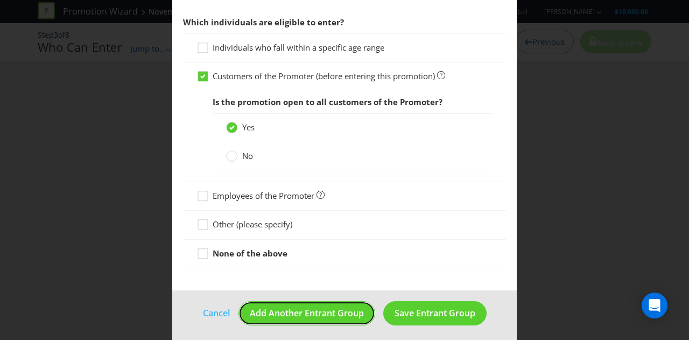
click at [320, 312] on span "Add Another Entrant Group" at bounding box center [307, 313] width 114 height 12
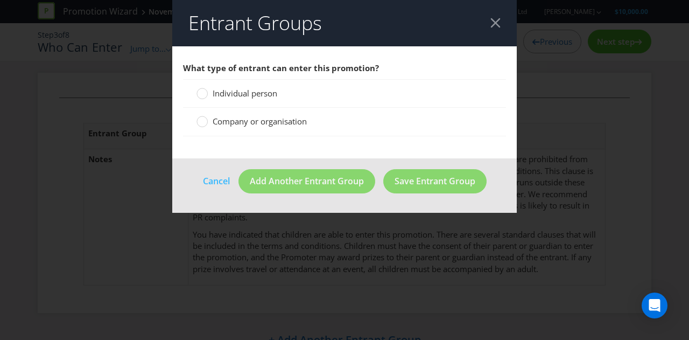
click at [223, 122] on span "Company or organisation" at bounding box center [260, 121] width 94 height 11
click at [0, 0] on input "Company or organisation" at bounding box center [0, 0] width 0 height 0
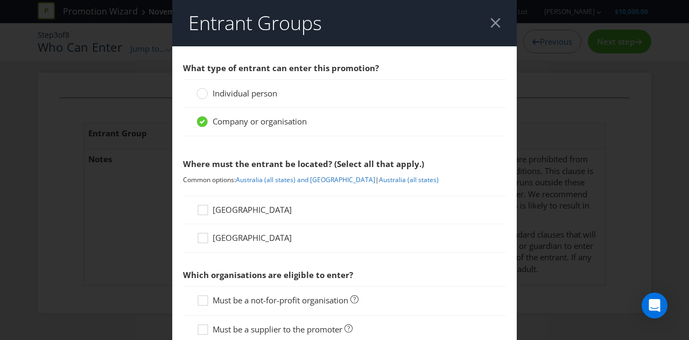
click at [231, 208] on span "[GEOGRAPHIC_DATA]" at bounding box center [252, 209] width 79 height 11
click at [0, 0] on input "[GEOGRAPHIC_DATA]" at bounding box center [0, 0] width 0 height 0
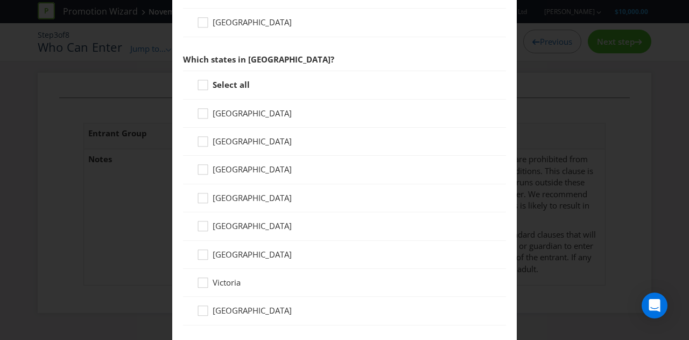
click at [221, 280] on span "Victoria" at bounding box center [227, 282] width 28 height 11
click at [0, 0] on input "Victoria" at bounding box center [0, 0] width 0 height 0
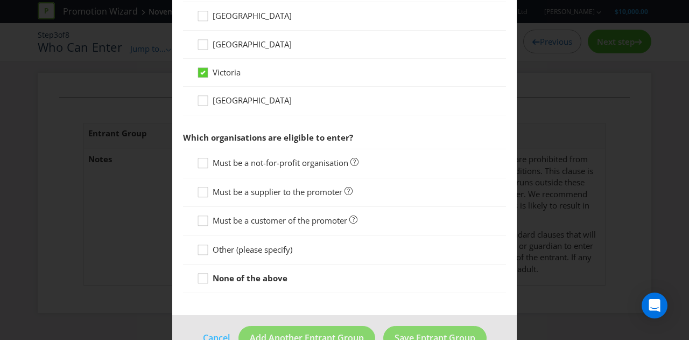
scroll to position [431, 0]
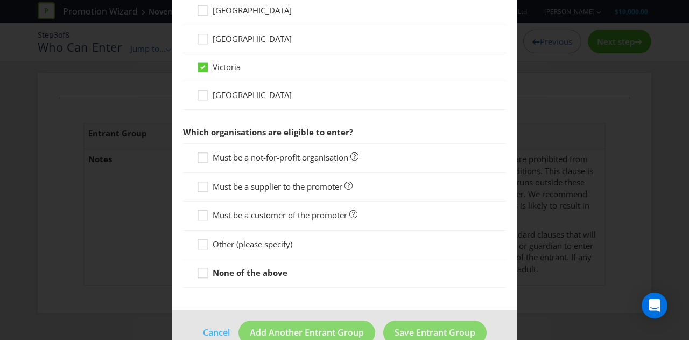
click at [263, 212] on span "Must be a customer of the promoter" at bounding box center [280, 214] width 135 height 11
click at [0, 0] on input "Must be a customer of the promoter" at bounding box center [0, 0] width 0 height 0
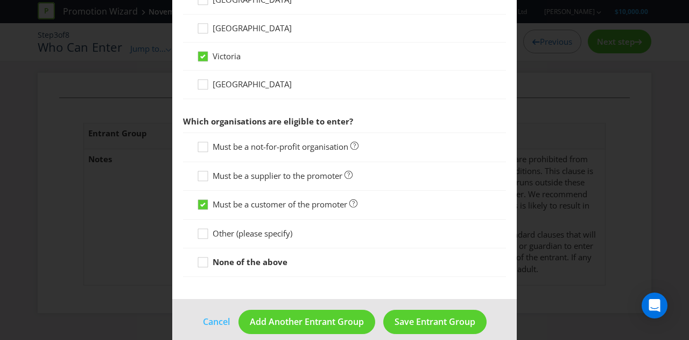
scroll to position [451, 0]
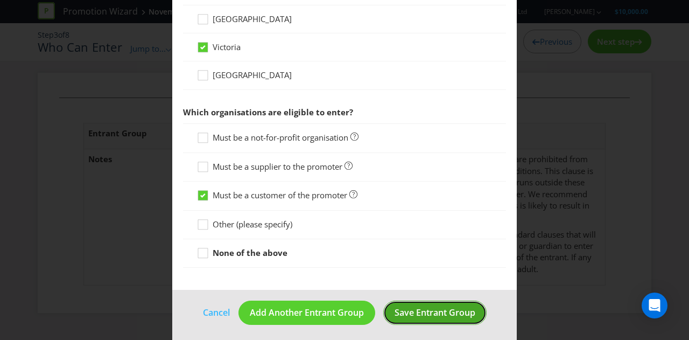
click at [389, 308] on button "Save Entrant Group" at bounding box center [434, 312] width 103 height 24
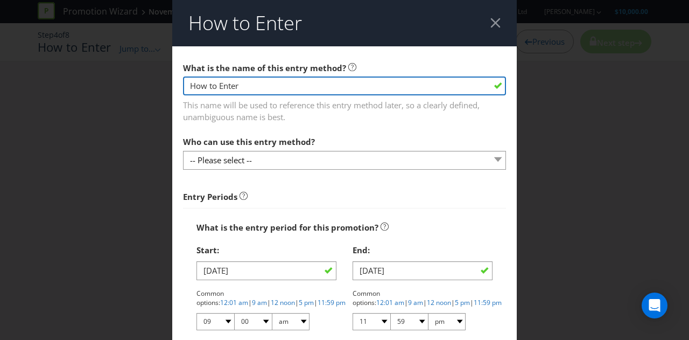
click at [301, 91] on input "How to Enter" at bounding box center [344, 85] width 323 height 19
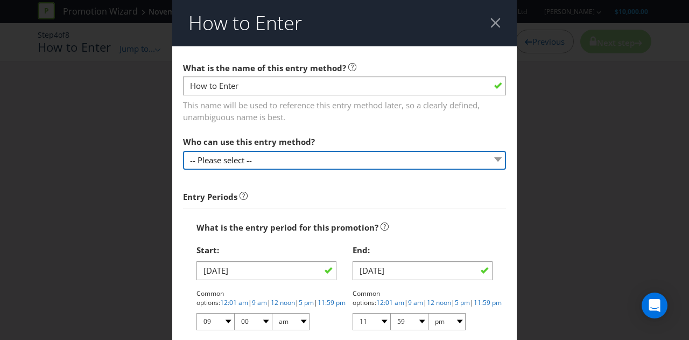
click at [285, 157] on select "-- Please select --" at bounding box center [344, 160] width 323 height 19
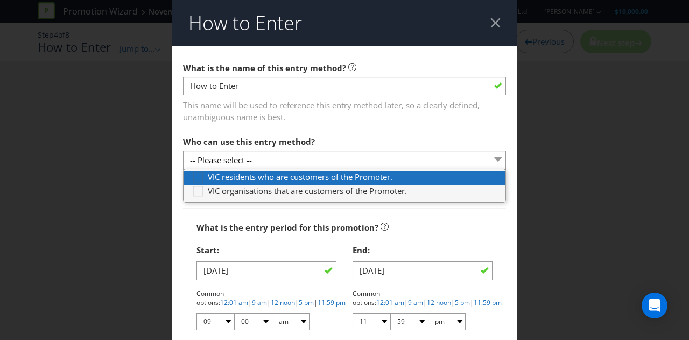
click at [193, 180] on icon at bounding box center [200, 179] width 16 height 16
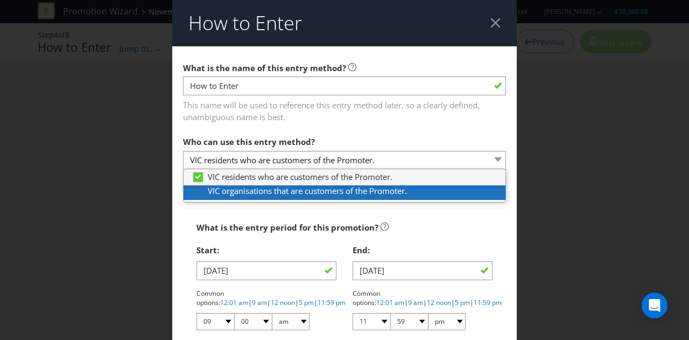
click at [192, 191] on icon at bounding box center [200, 193] width 16 height 16
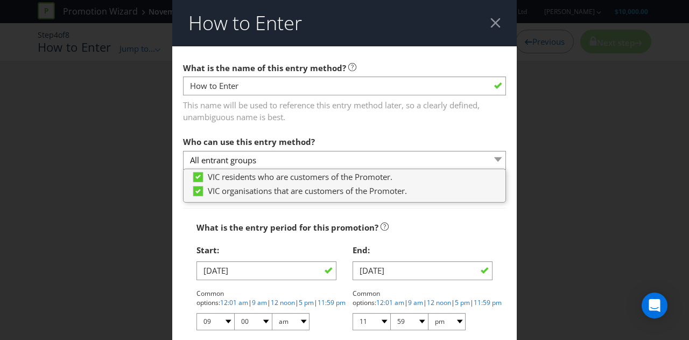
click at [276, 117] on span "This name will be used to reference this entry method later, so a clearly defin…" at bounding box center [344, 109] width 323 height 27
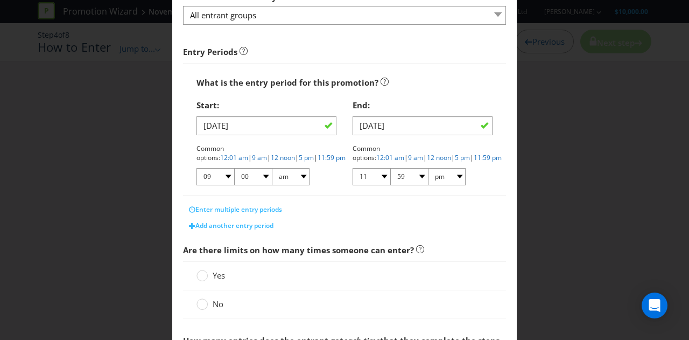
scroll to position [161, 0]
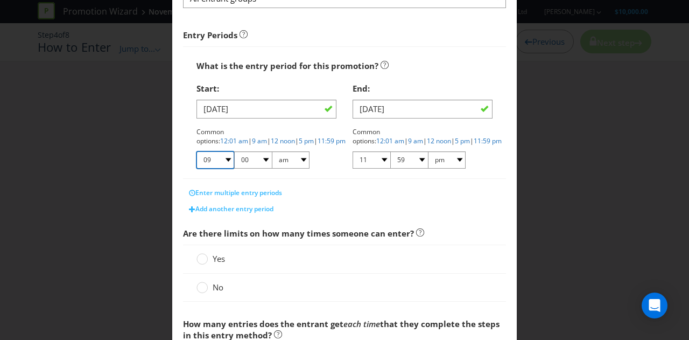
click at [223, 158] on select "01 02 03 04 05 06 07 08 09 10 11 12" at bounding box center [215, 159] width 38 height 17
click at [225, 160] on select "01 02 03 04 05 06 07 08 09 10 11 12" at bounding box center [215, 159] width 38 height 17
click at [224, 161] on select "01 02 03 04 05 06 07 08 09 10 11 12" at bounding box center [215, 159] width 38 height 17
select select "12"
click at [196, 151] on select "01 02 03 04 05 06 07 08 09 10 11 12" at bounding box center [215, 159] width 38 height 17
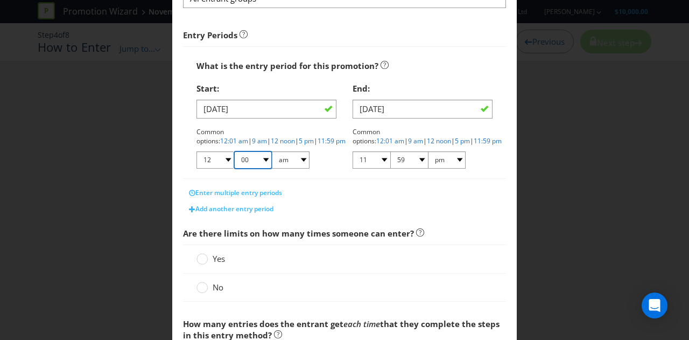
click at [257, 153] on select "00 01 05 10 15 20 25 29 30 35 40 45 50 55 59" at bounding box center [253, 159] width 38 height 17
select select "01"
click at [234, 151] on select "00 01 05 10 15 20 25 29 30 35 40 45 50 55 59" at bounding box center [253, 159] width 38 height 17
click at [387, 206] on div "Add another entry period" at bounding box center [344, 209] width 323 height 16
click at [248, 136] on link "12:01 am" at bounding box center [234, 140] width 28 height 9
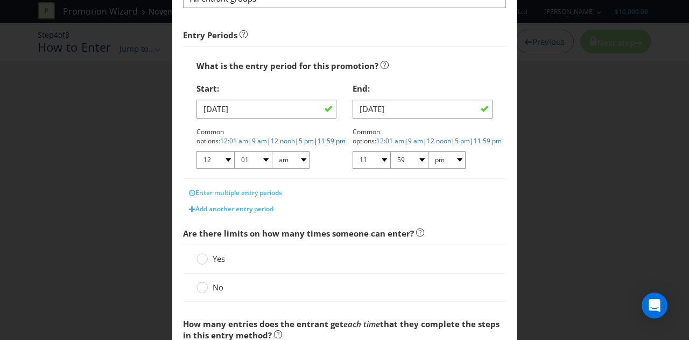
click at [338, 219] on main "What is the name of this entry method? How to Enter This name will be used to r…" at bounding box center [344, 181] width 345 height 592
click at [266, 189] on span "Enter multiple entry periods" at bounding box center [238, 192] width 87 height 9
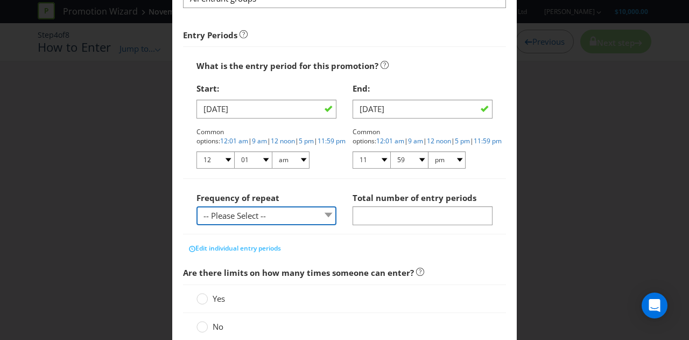
click at [251, 223] on select "-- Please Select -- hourly daily weekly monthly" at bounding box center [266, 215] width 140 height 19
click at [332, 191] on div "Frequency of repeat -- Please Select -- hourly daily weekly monthly" at bounding box center [266, 206] width 140 height 39
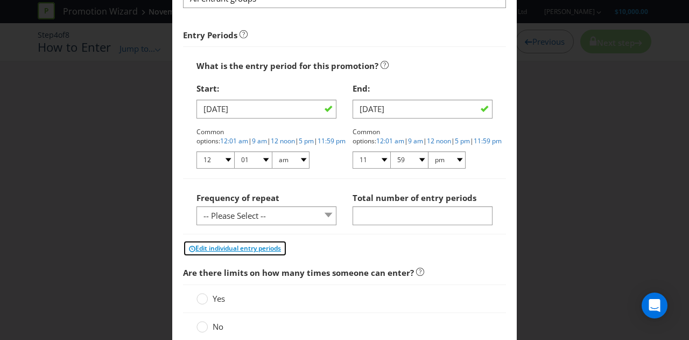
click at [270, 246] on span "Edit individual entry periods" at bounding box center [238, 247] width 86 height 9
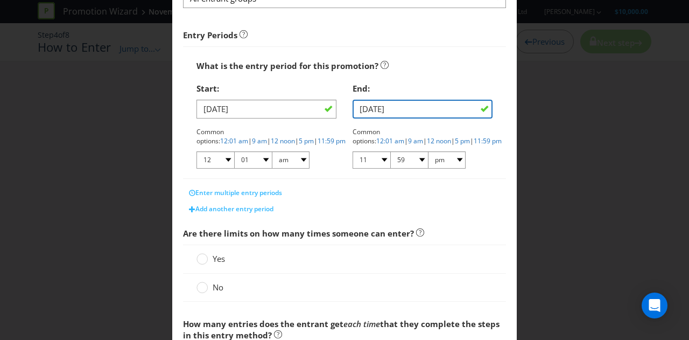
click at [427, 112] on input "30/11/25" at bounding box center [423, 109] width 140 height 19
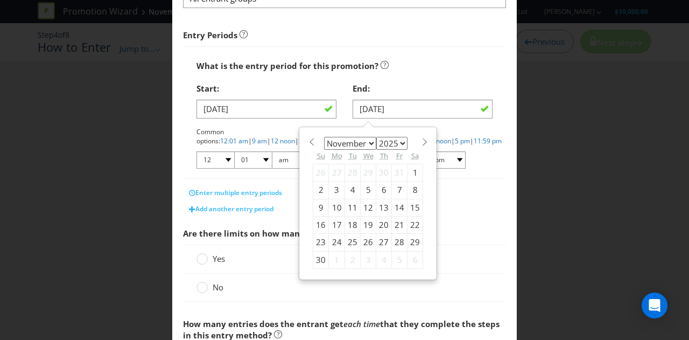
click at [408, 189] on div "8" at bounding box center [416, 189] width 16 height 17
type input "08/11/25"
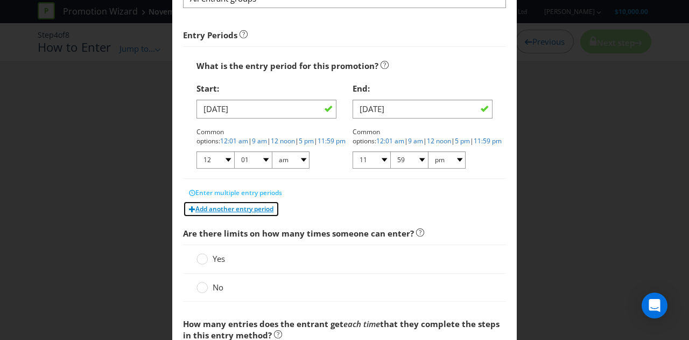
click at [248, 206] on span "Add another entry period" at bounding box center [234, 208] width 78 height 9
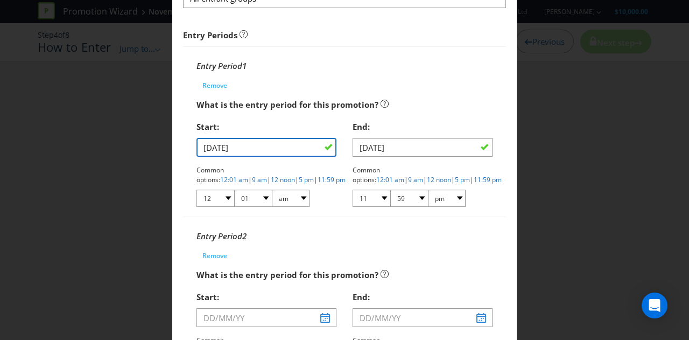
click at [286, 144] on input "01/11/25" at bounding box center [266, 147] width 140 height 19
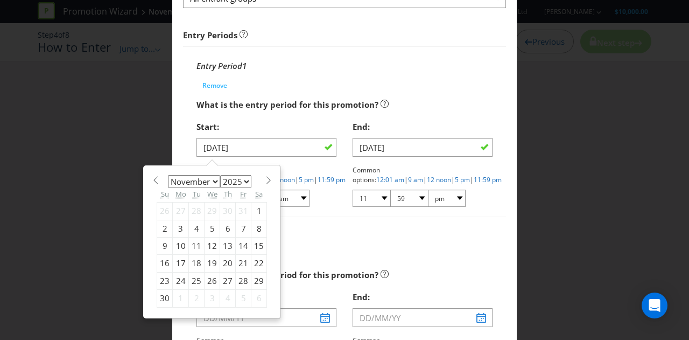
click at [166, 244] on div "9" at bounding box center [165, 245] width 16 height 17
type input "09/11/25"
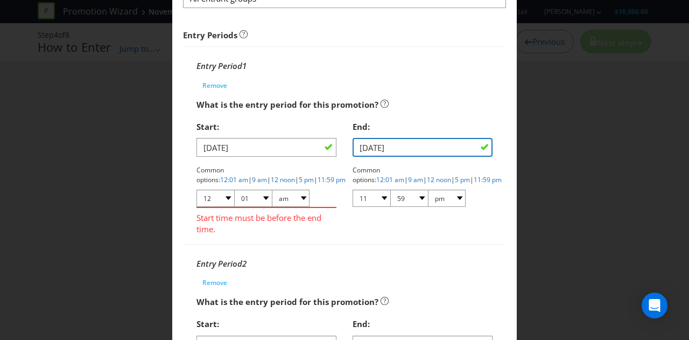
click at [425, 144] on input "08/11/25" at bounding box center [423, 147] width 140 height 19
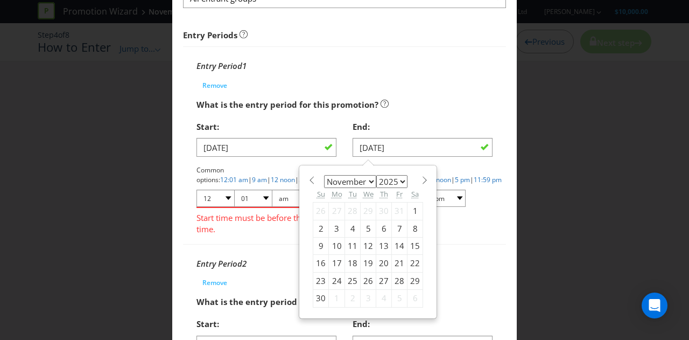
click at [408, 245] on div "15" at bounding box center [416, 245] width 16 height 17
type input "15/11/25"
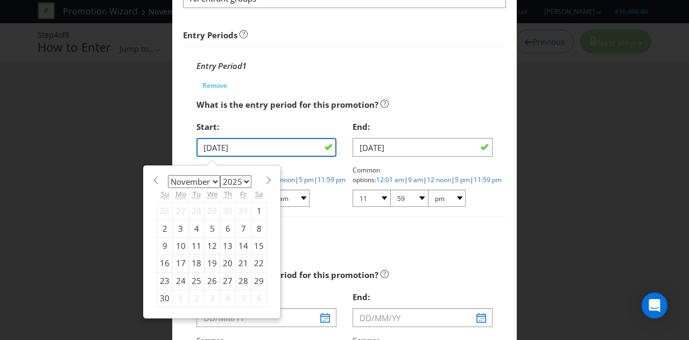
click at [268, 149] on input "09/11/25" at bounding box center [266, 147] width 140 height 19
click at [251, 208] on div "1" at bounding box center [259, 210] width 16 height 17
type input "01/11/25"
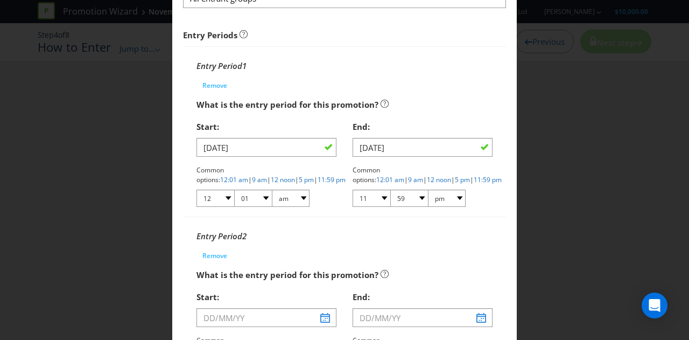
click at [431, 158] on div "15/11/25 Common options: 12:01 am | 9 am | 12 noon | 5 pm | 11:59 pm 01 02 03 0…" at bounding box center [423, 173] width 140 height 70
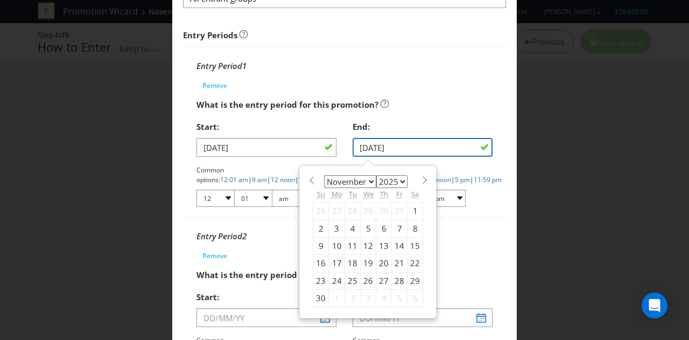
click at [413, 146] on input "15/11/25" at bounding box center [423, 147] width 140 height 19
click at [408, 226] on div "8" at bounding box center [416, 228] width 16 height 17
type input "08/11/25"
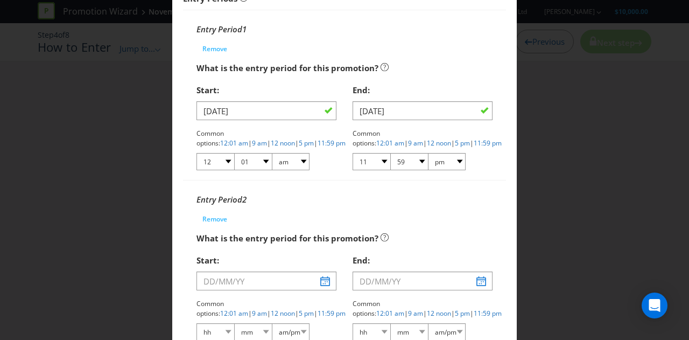
scroll to position [215, 0]
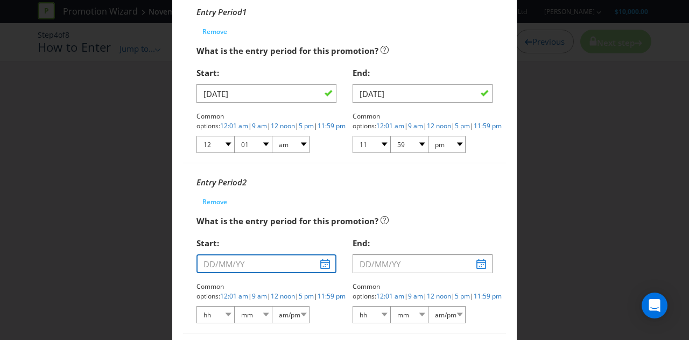
click at [238, 261] on input "text" at bounding box center [266, 263] width 140 height 19
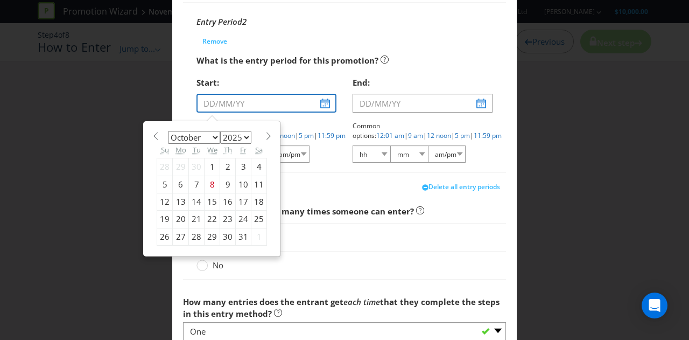
scroll to position [377, 0]
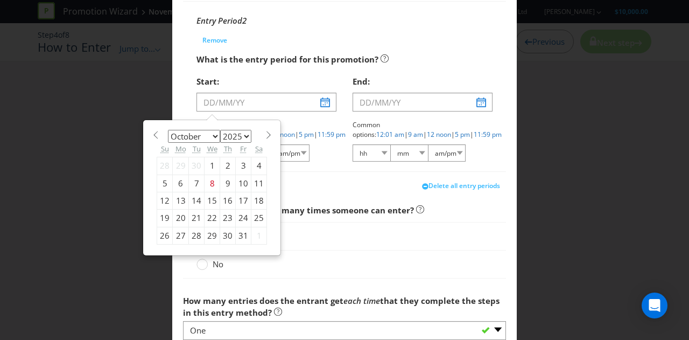
click at [258, 135] on section "January February March April May June July August September October November De…" at bounding box center [212, 134] width 110 height 8
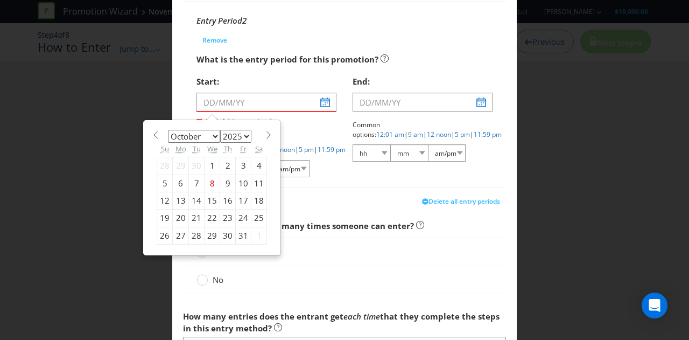
click at [264, 137] on span at bounding box center [268, 135] width 8 height 8
select select "10"
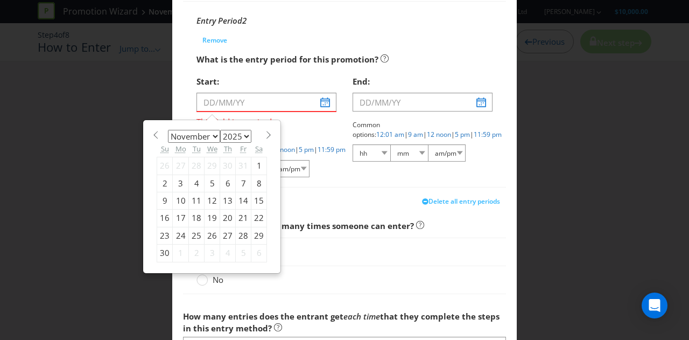
click at [158, 196] on div "9" at bounding box center [165, 200] width 16 height 17
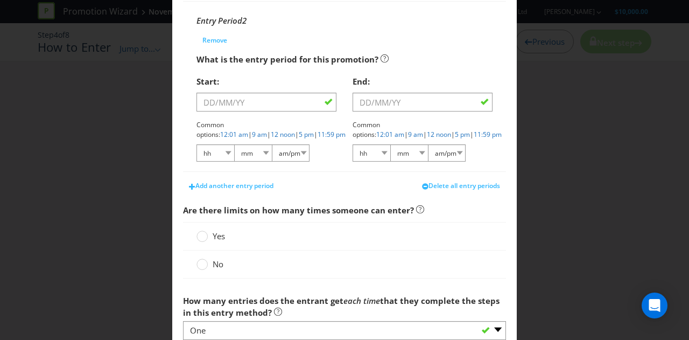
type input "09/11/25"
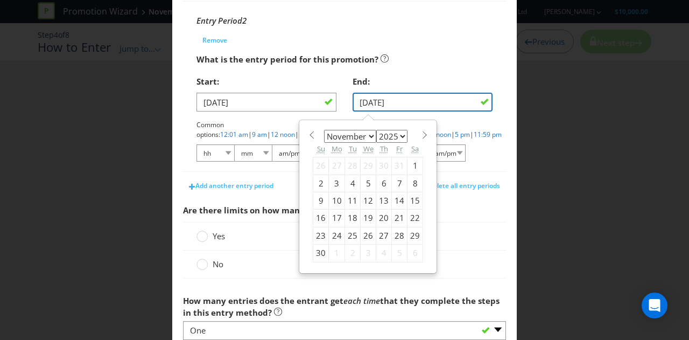
click at [423, 99] on input "10/11/25" at bounding box center [423, 102] width 140 height 19
click at [408, 198] on div "15" at bounding box center [416, 200] width 16 height 17
type input "15/11/25"
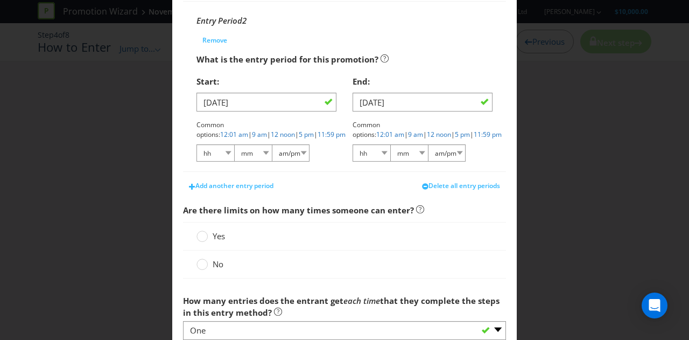
scroll to position [431, 0]
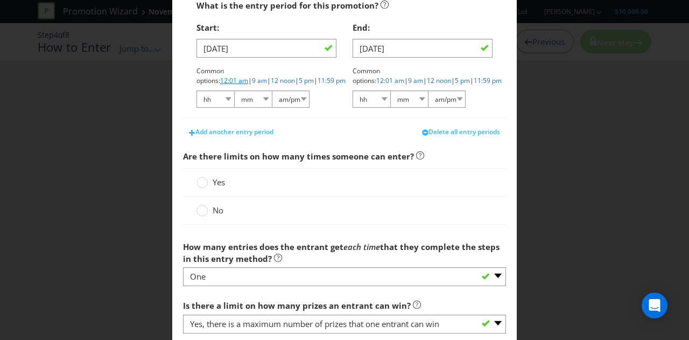
click at [248, 76] on link "12:01 am" at bounding box center [234, 80] width 28 height 9
select select "12"
select select "01"
select select "am"
click at [474, 79] on link "11:59 pm" at bounding box center [488, 80] width 28 height 9
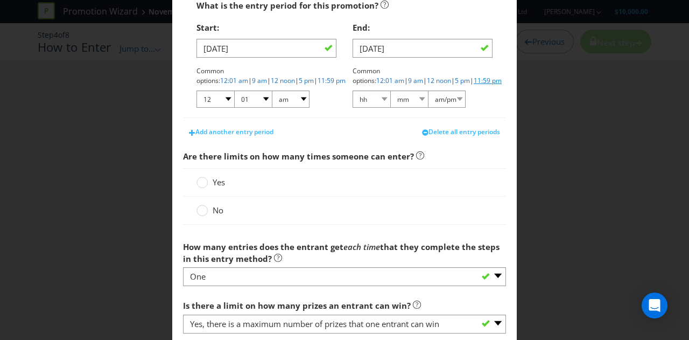
select select "11"
select select "59"
select select "pm"
click at [263, 128] on span "Add another entry period" at bounding box center [234, 131] width 78 height 9
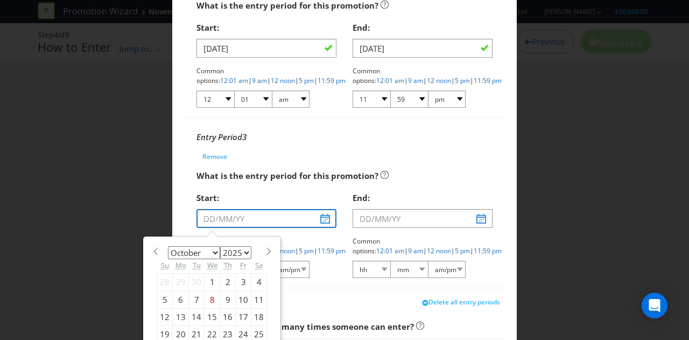
click at [315, 219] on input "text" at bounding box center [266, 218] width 140 height 19
click at [261, 257] on div "Sa" at bounding box center [259, 265] width 16 height 16
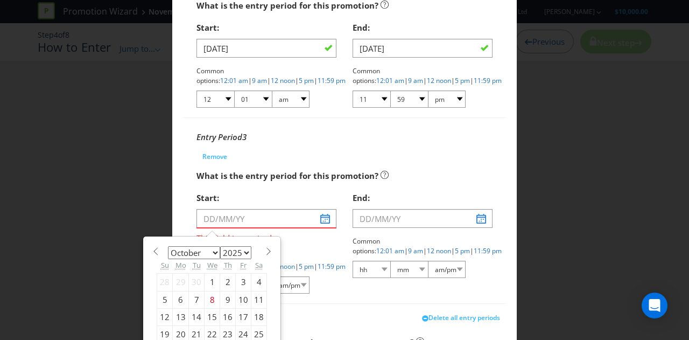
click at [264, 252] on span at bounding box center [268, 251] width 8 height 8
select select "10"
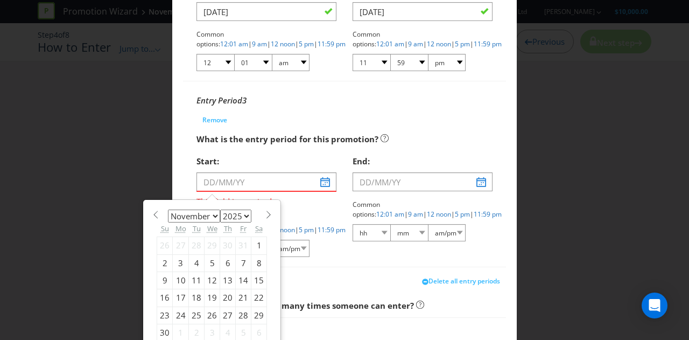
scroll to position [484, 0]
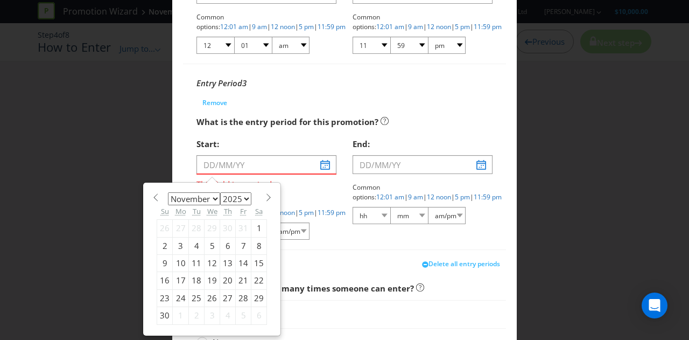
click at [161, 277] on div "16" at bounding box center [165, 280] width 16 height 17
type input "16/11/25"
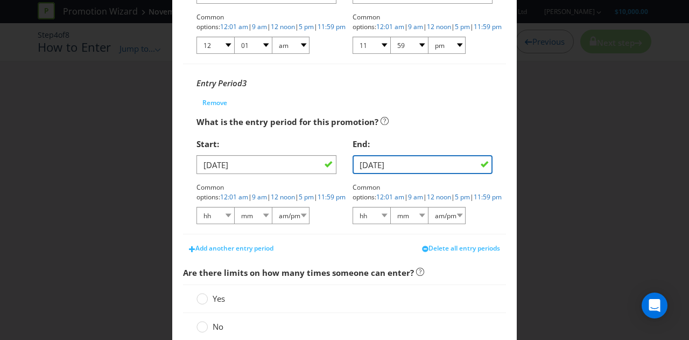
click at [446, 166] on input "17/11/25" at bounding box center [423, 164] width 140 height 19
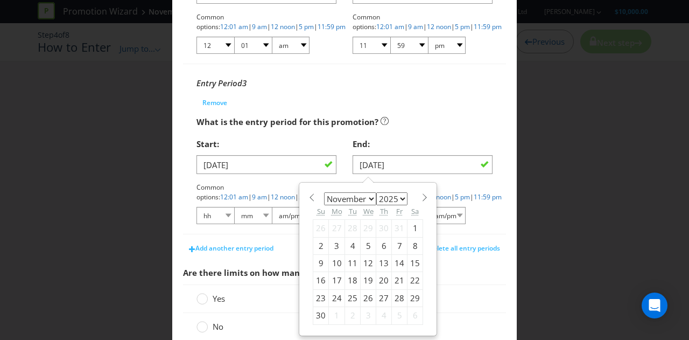
click at [408, 276] on div "22" at bounding box center [416, 280] width 16 height 17
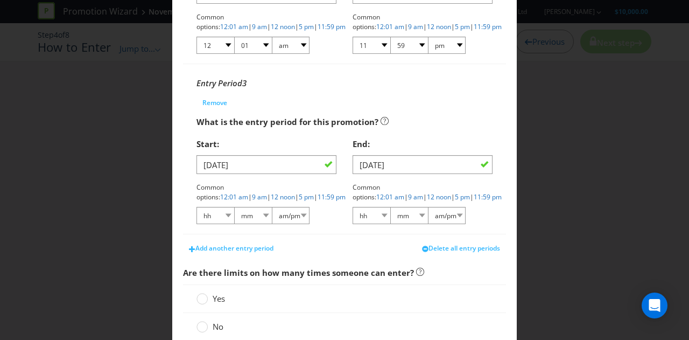
type input "22/11/25"
click at [248, 192] on link "12:01 am" at bounding box center [234, 196] width 28 height 9
select select "12"
select select "01"
select select "am"
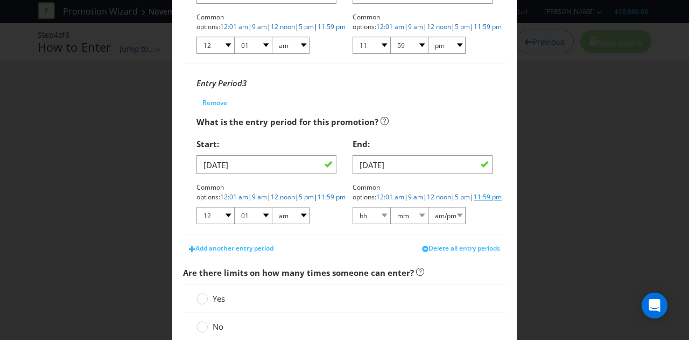
click at [474, 196] on link "11:59 pm" at bounding box center [488, 196] width 28 height 9
select select "11"
select select "59"
select select "pm"
click at [263, 249] on span "Add another entry period" at bounding box center [234, 247] width 78 height 9
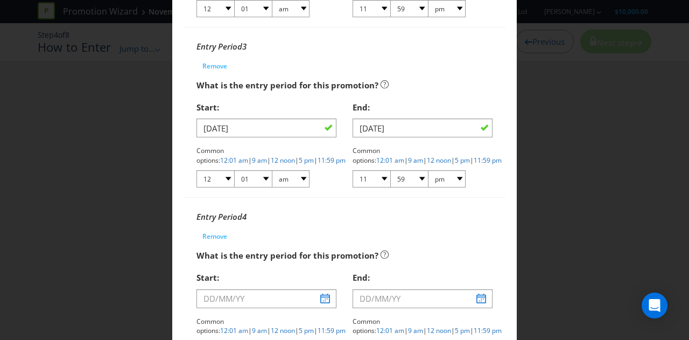
scroll to position [538, 0]
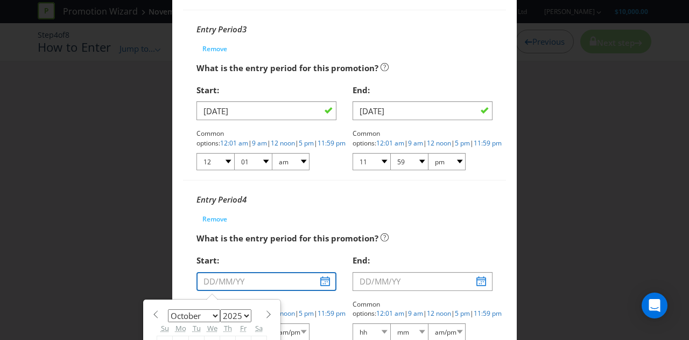
click at [328, 281] on input "text" at bounding box center [266, 281] width 140 height 19
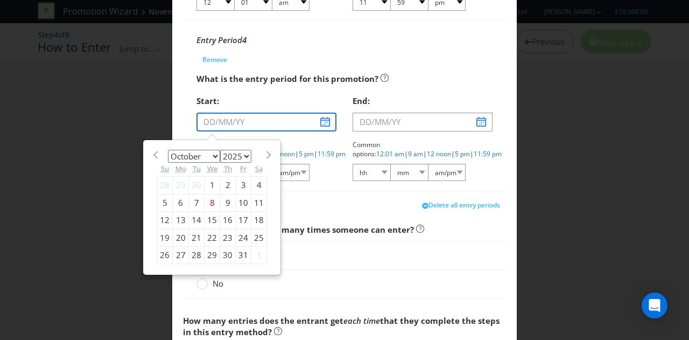
scroll to position [700, 0]
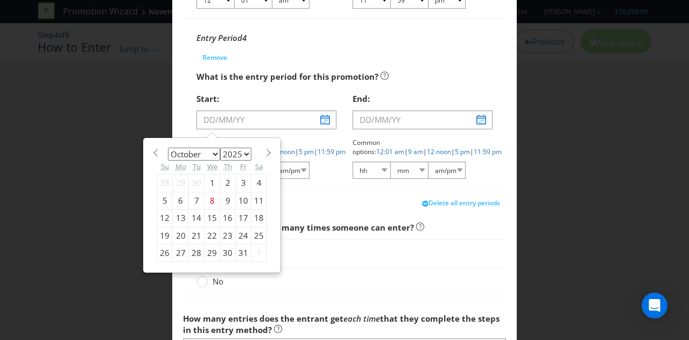
click at [264, 150] on span at bounding box center [268, 153] width 8 height 8
select select "10"
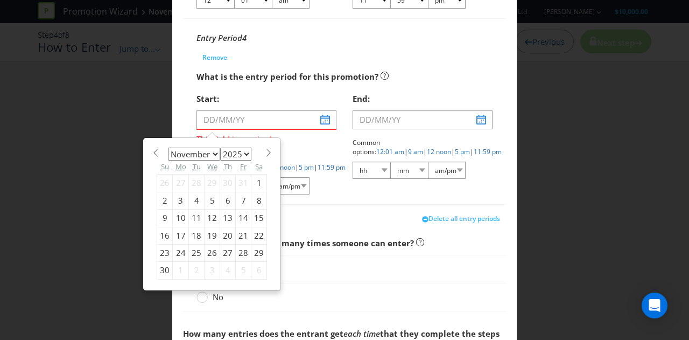
click at [161, 248] on div "23" at bounding box center [165, 252] width 16 height 17
type input "23/11/25"
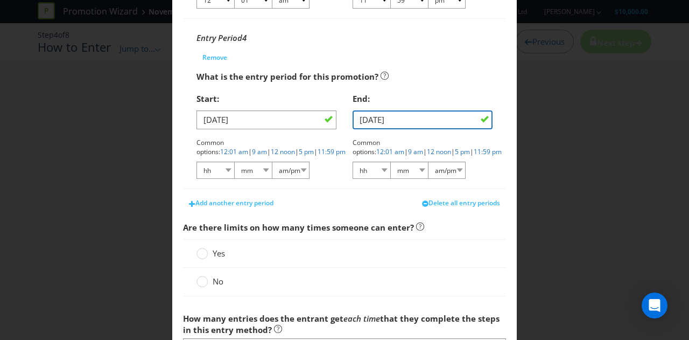
click at [437, 121] on input "24/11/25" at bounding box center [423, 119] width 140 height 19
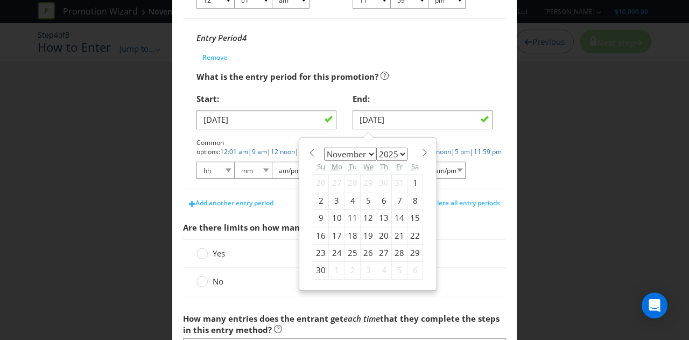
click at [314, 268] on div "30" at bounding box center [321, 270] width 16 height 17
type input "30/11/25"
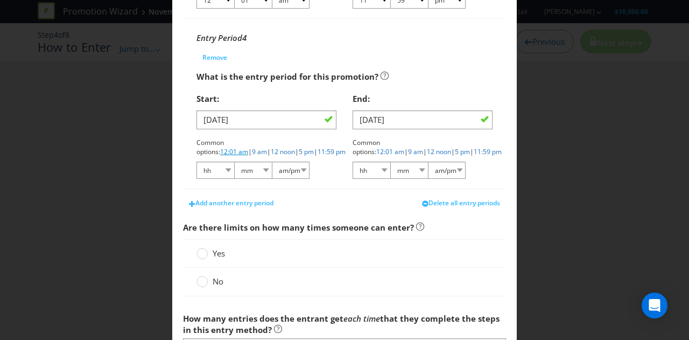
click at [248, 147] on link "12:01 am" at bounding box center [234, 151] width 28 height 9
select select "12"
select select "01"
select select "am"
click at [474, 151] on link "11:59 pm" at bounding box center [488, 151] width 28 height 9
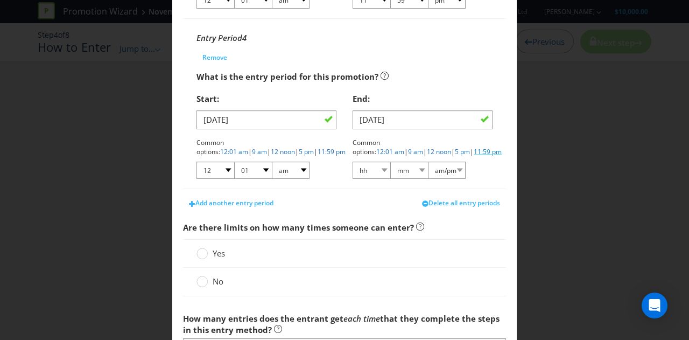
select select "11"
select select "59"
select select "pm"
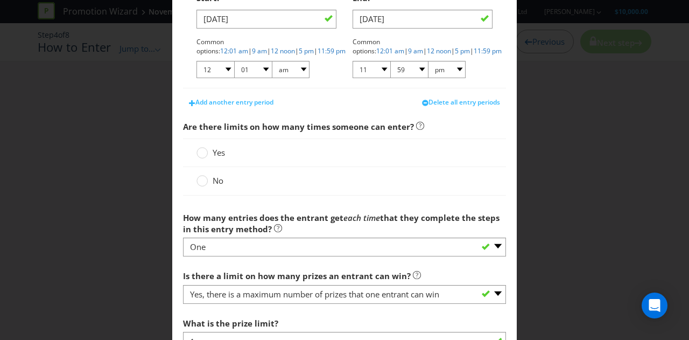
scroll to position [807, 0]
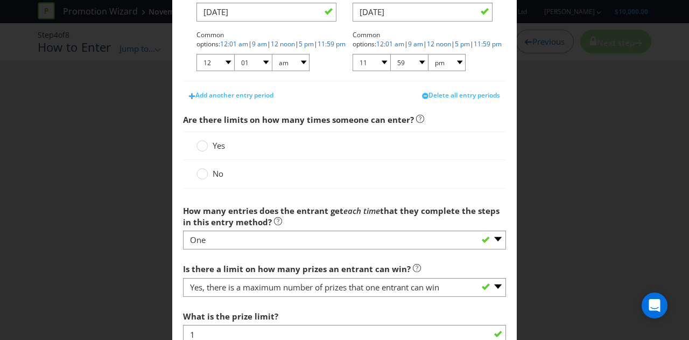
click at [206, 174] on label "No" at bounding box center [210, 173] width 29 height 11
click at [0, 0] on input "No" at bounding box center [0, 0] width 0 height 0
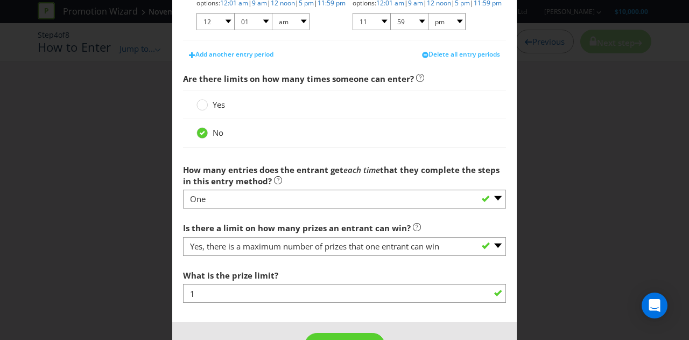
scroll to position [881, 0]
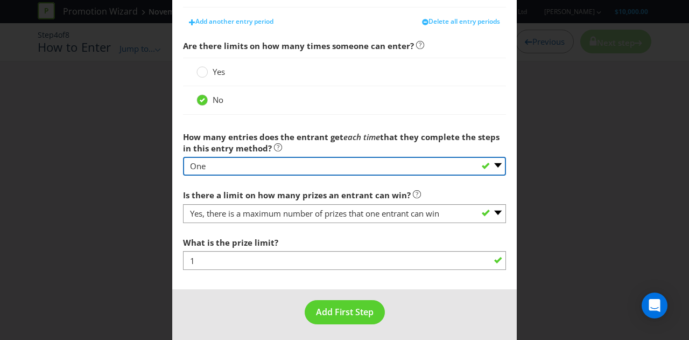
click at [299, 170] on select "-- Please select -- One More than one Other (please specify) Not applicable - g…" at bounding box center [344, 166] width 323 height 19
select select "OTHER"
click at [183, 157] on select "-- Please select -- One More than one Other (please specify) Not applicable - g…" at bounding box center [344, 166] width 323 height 19
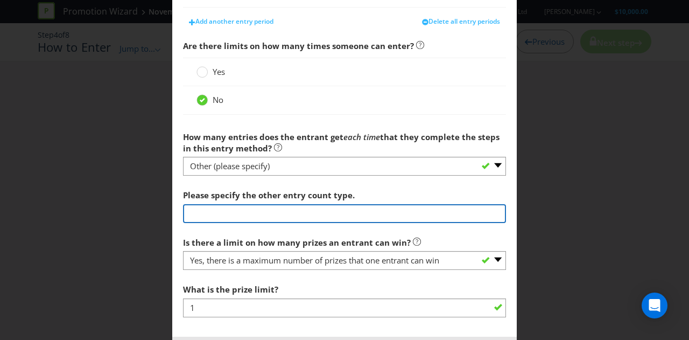
click at [272, 216] on input "text" at bounding box center [344, 213] width 323 height 19
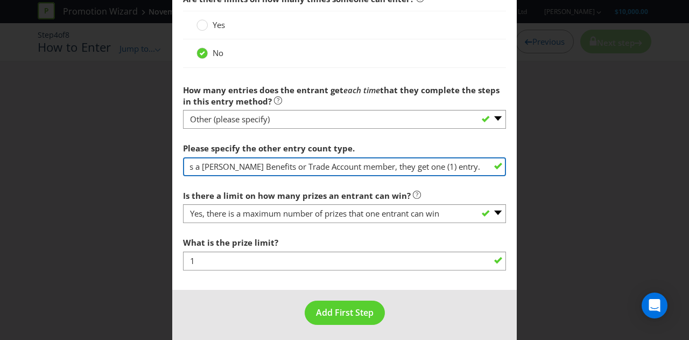
scroll to position [0, 0]
drag, startPoint x: 245, startPoint y: 163, endPoint x: 93, endPoint y: 164, distance: 152.3
click at [93, 164] on div "How to Enter What is the name of this entry method? How to Enter This name will…" at bounding box center [344, 170] width 689 height 340
click at [409, 160] on input "If the entrant spends $1000 or more in one transaction as a Bowens Benefits or …" at bounding box center [344, 166] width 323 height 19
click at [431, 166] on input "If the entrant spends $1000 or more in one transaction as a Bowens Benefits or …" at bounding box center [344, 166] width 323 height 19
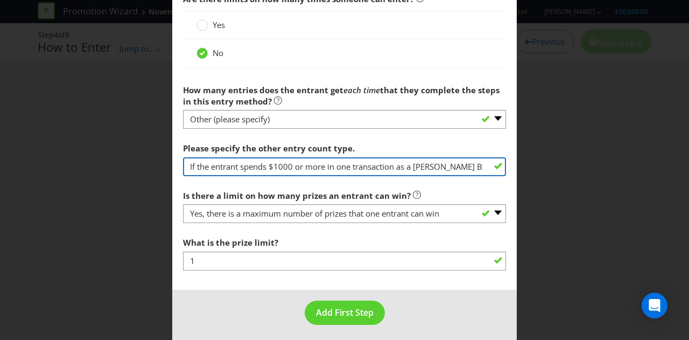
click at [452, 164] on input "If the entrant spends $1000 or more in one transaction as a Bowens Benefits or …" at bounding box center [344, 166] width 323 height 19
drag, startPoint x: 466, startPoint y: 164, endPoint x: 523, endPoint y: 167, distance: 57.2
click at [523, 167] on div "How to Enter What is the name of this entry method? How to Enter This name will…" at bounding box center [344, 170] width 689 height 340
click at [476, 163] on input "If the entrant spends $1000 or more in one transaction as a Bowens Benefits or …" at bounding box center [344, 166] width 323 height 19
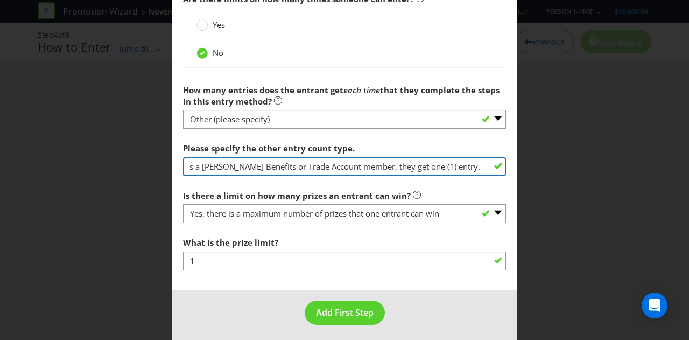
click at [475, 163] on input "If the entrant spends $1000 or more in one transaction as a Bowens Benefits or …" at bounding box center [344, 166] width 323 height 19
click at [474, 163] on input "If the entrant spends $1000 or more in one transaction as a Bowens Benefits or …" at bounding box center [344, 166] width 323 height 19
click at [308, 166] on input "If the entrant spends $1000 or more in one transaction as a Bowens Benefits or …" at bounding box center [344, 166] width 323 height 19
click at [308, 164] on input "If the entrant spends $1000 or more in one transaction as a Bowens Benefits or …" at bounding box center [344, 166] width 323 height 19
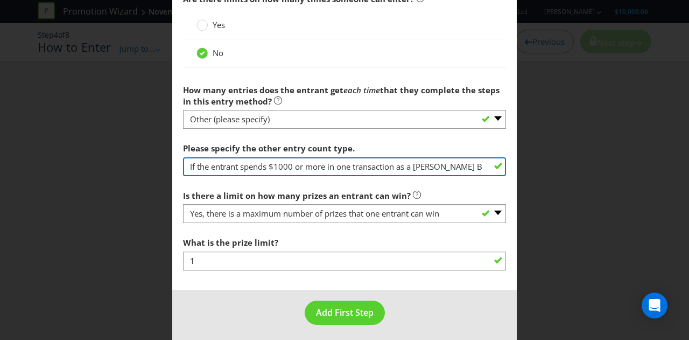
click at [363, 165] on input "If the entrant spends $1000 or more in one transaction as a Bowens Benefits or …" at bounding box center [344, 166] width 323 height 19
paste input "Entrants earn one (1) entry for every $1000 spent in a single transaction as a …"
type input "Entrants earn one (1) entry for every $1000 spent in a single transaction as a …"
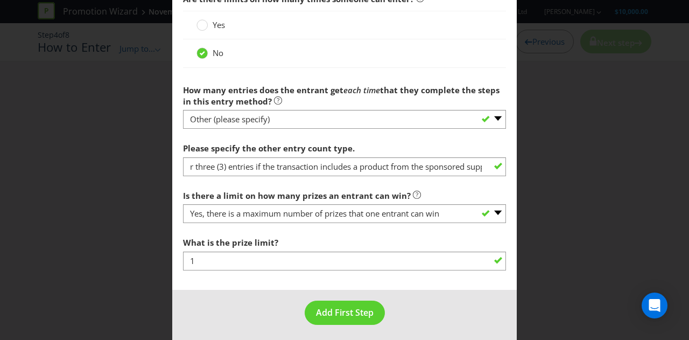
click at [317, 220] on span "Is there a limit on how many prizes an entrant can win? -- Please select -- Yes…" at bounding box center [344, 228] width 323 height 86
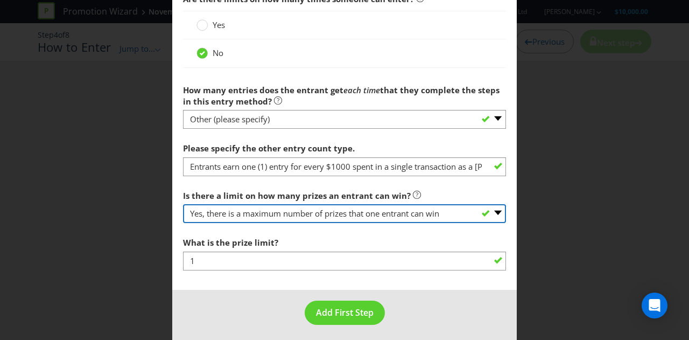
click at [325, 210] on select "-- Please select -- Yes, there is a maximum number of prizes that one entrant c…" at bounding box center [344, 213] width 323 height 19
click at [183, 204] on select "-- Please select -- Yes, there is a maximum number of prizes that one entrant c…" at bounding box center [344, 213] width 323 height 19
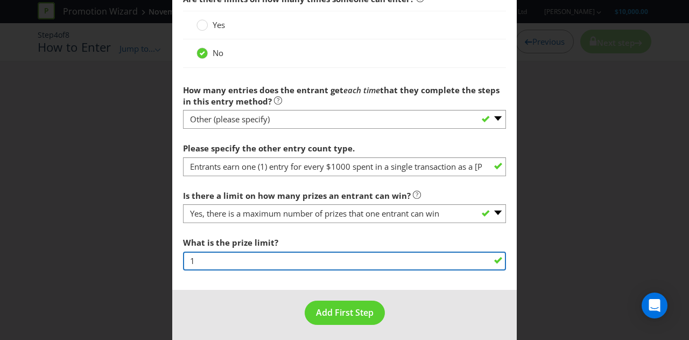
click at [292, 259] on input "1" at bounding box center [344, 260] width 323 height 19
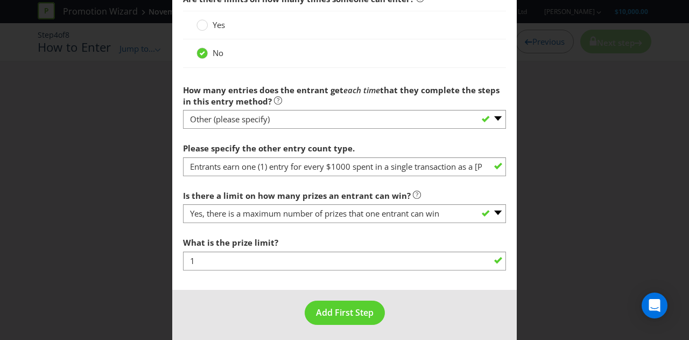
click at [287, 293] on footer "Add First Step" at bounding box center [344, 317] width 345 height 54
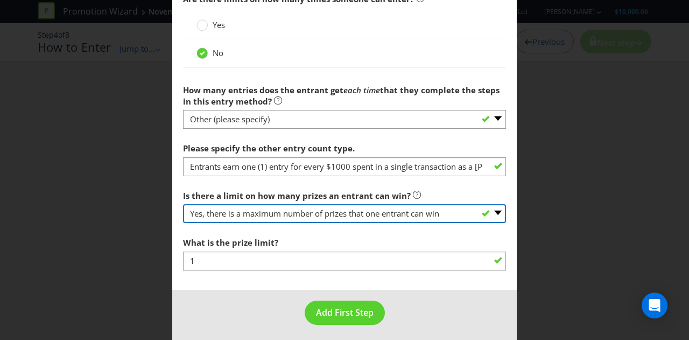
click at [376, 208] on select "-- Please select -- Yes, there is a maximum number of prizes that one entrant c…" at bounding box center [344, 213] width 323 height 19
click at [298, 204] on select "-- Please select -- Yes, there is a maximum number of prizes that one entrant c…" at bounding box center [344, 213] width 323 height 19
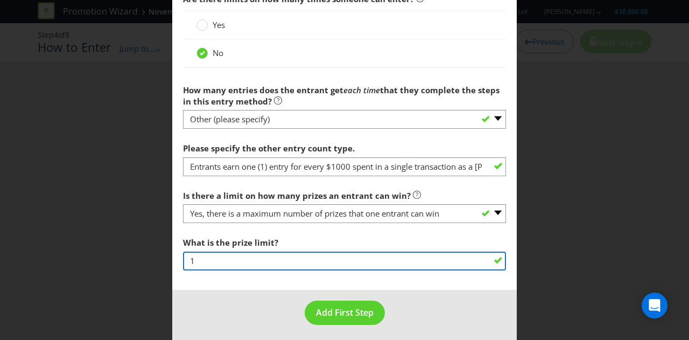
click at [304, 262] on input "1" at bounding box center [344, 260] width 323 height 19
click at [293, 263] on input "1" at bounding box center [344, 260] width 323 height 19
type input "4"
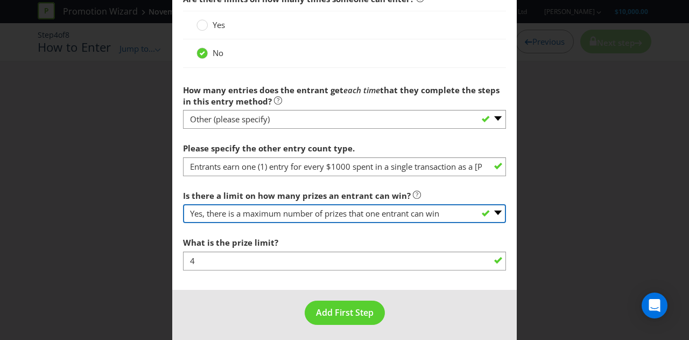
click at [363, 209] on select "-- Please select -- Yes, there is a maximum number of prizes that one entrant c…" at bounding box center [344, 213] width 323 height 19
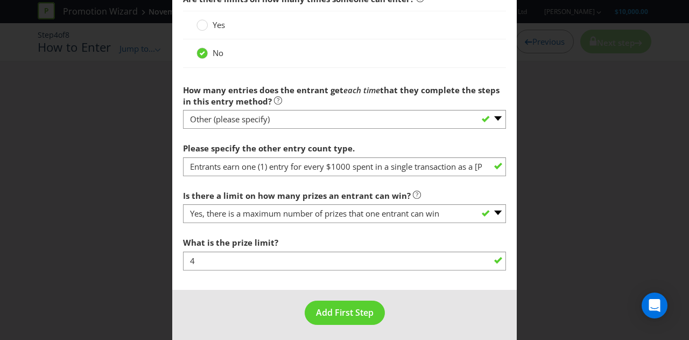
click at [364, 185] on label "Is there a limit on how many prizes an entrant can win?" at bounding box center [302, 193] width 238 height 17
click at [343, 301] on button "Add First Step" at bounding box center [345, 312] width 80 height 24
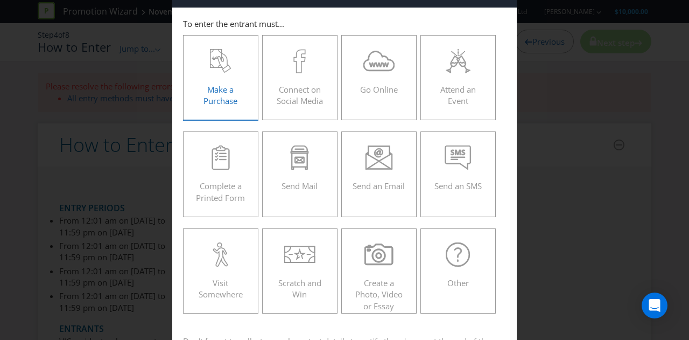
scroll to position [54, 0]
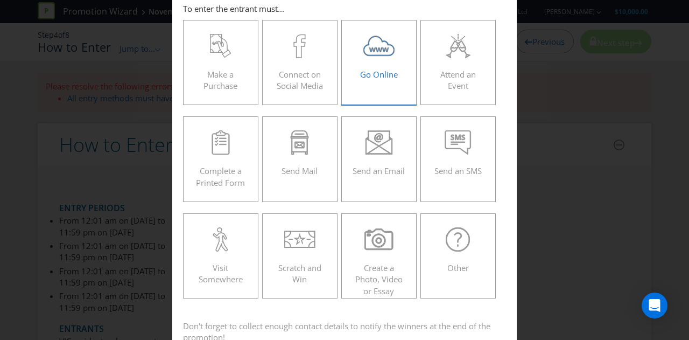
click at [399, 53] on div at bounding box center [379, 46] width 53 height 24
click at [0, 0] on input "Go Online" at bounding box center [0, 0] width 0 height 0
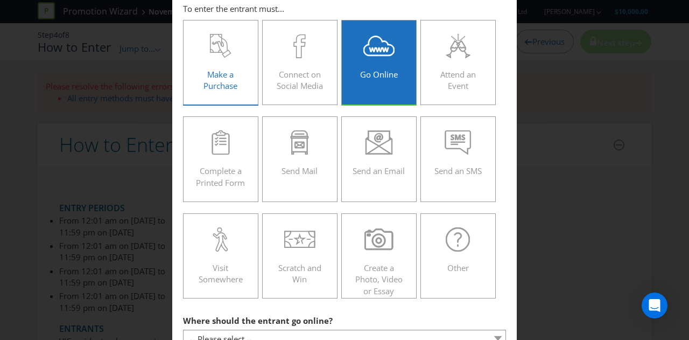
click at [227, 88] on span "Make a Purchase" at bounding box center [220, 80] width 34 height 22
click at [0, 0] on input "Make a Purchase" at bounding box center [0, 0] width 0 height 0
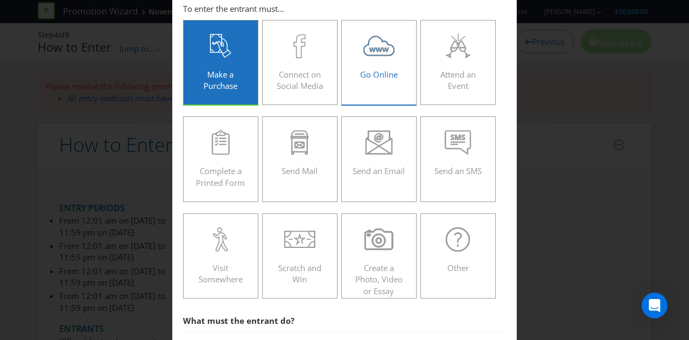
click at [386, 51] on icon at bounding box center [379, 46] width 32 height 24
click at [0, 0] on input "Go Online" at bounding box center [0, 0] width 0 height 0
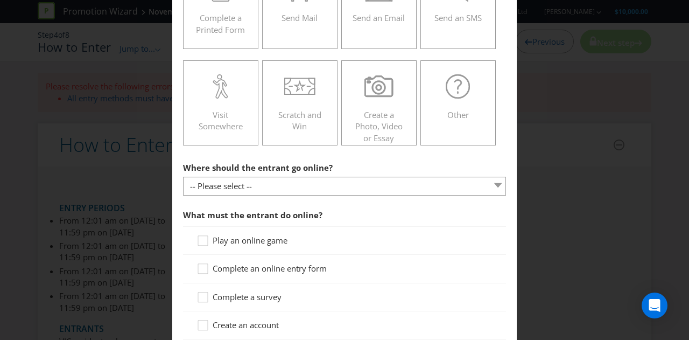
scroll to position [269, 0]
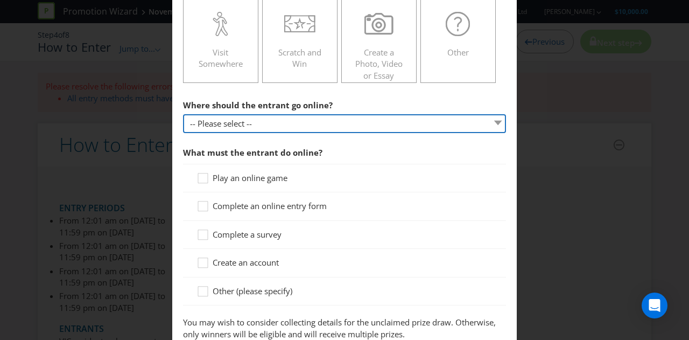
click at [257, 121] on select "-- Please select -- At a specific URL Using a direct link sent to the entrant b…" at bounding box center [344, 123] width 323 height 19
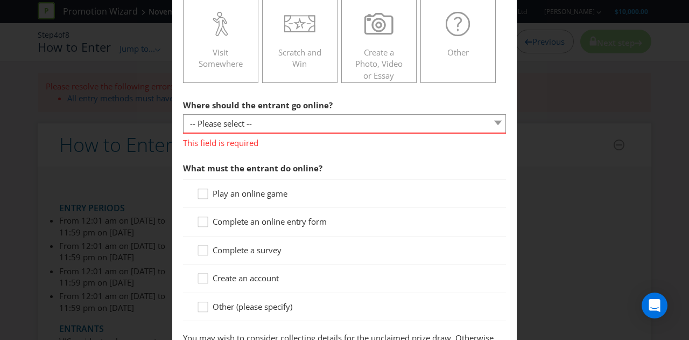
click at [159, 101] on div "How to Enter To enter the entrant must... Make a Purchase Connect on Social Med…" at bounding box center [344, 170] width 689 height 340
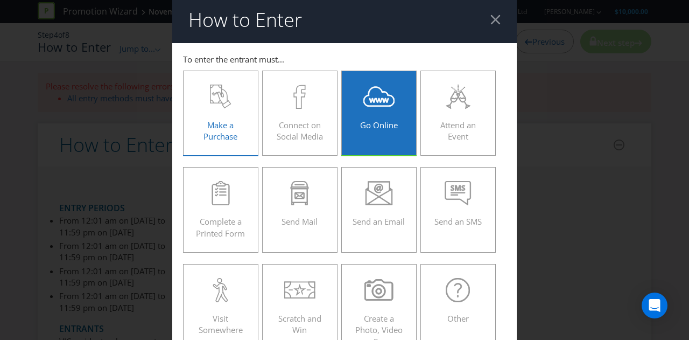
scroll to position [0, 0]
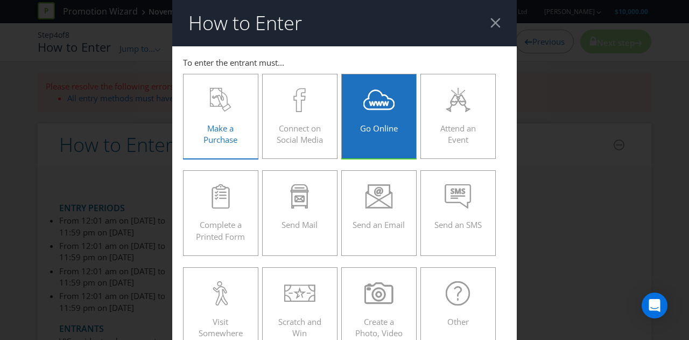
click at [200, 116] on div "Make a Purchase" at bounding box center [220, 112] width 53 height 48
click at [0, 0] on input "Make a Purchase" at bounding box center [0, 0] width 0 height 0
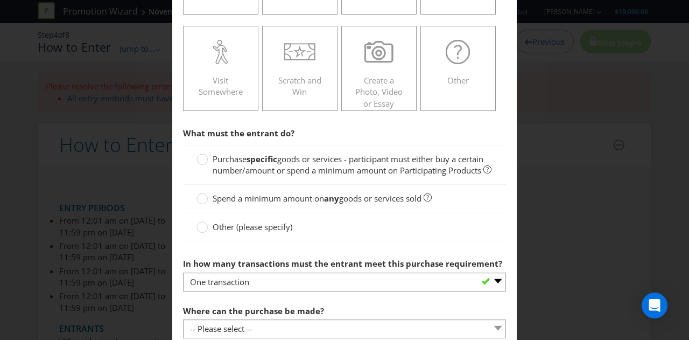
scroll to position [323, 0]
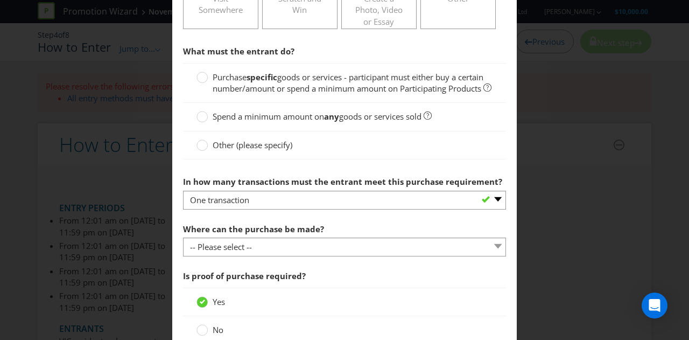
click at [294, 91] on span "goods or services - participant must either buy a certain number/amount or spen…" at bounding box center [348, 83] width 271 height 22
click at [0, 0] on input "Purchase specific goods or services - participant must either buy a certain num…" at bounding box center [0, 0] width 0 height 0
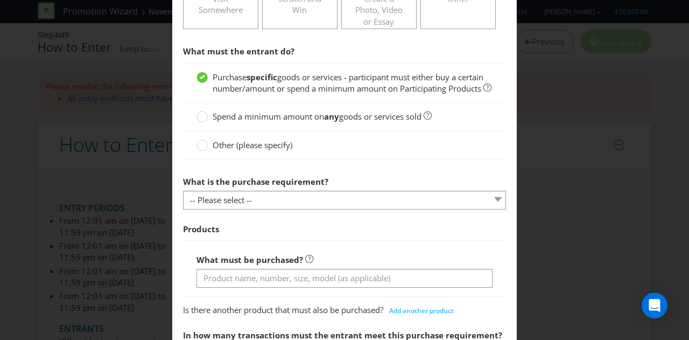
click at [283, 122] on span "Spend a minimum amount on" at bounding box center [268, 116] width 111 height 11
click at [0, 0] on input "Spend a minimum amount on any goods or services sold" at bounding box center [0, 0] width 0 height 0
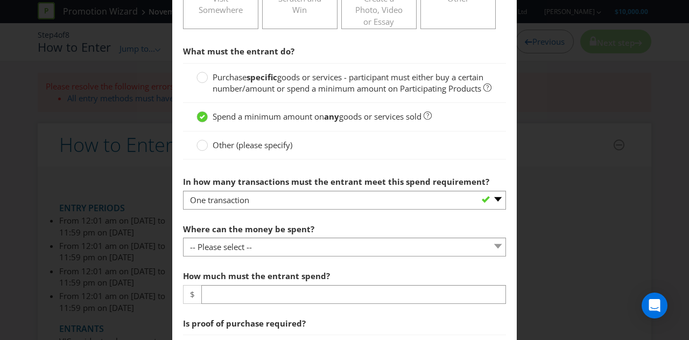
click at [268, 85] on span "goods or services - participant must either buy a certain number/amount or spen…" at bounding box center [348, 83] width 271 height 22
click at [0, 0] on input "Purchase specific goods or services - participant must either buy a certain num…" at bounding box center [0, 0] width 0 height 0
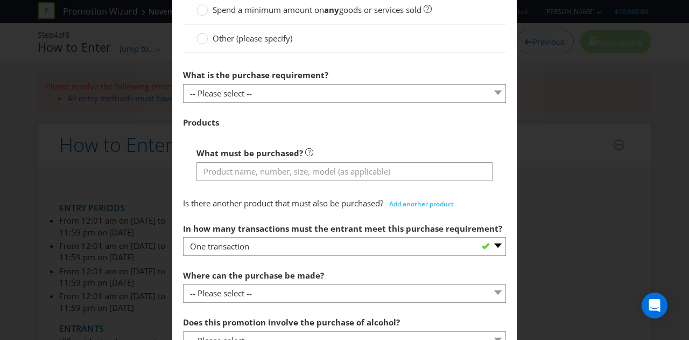
scroll to position [431, 0]
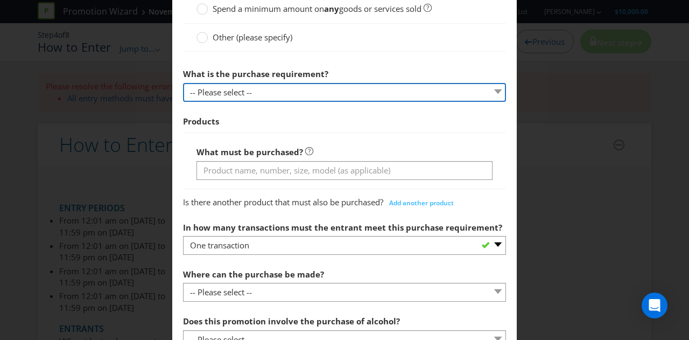
click at [268, 99] on select "-- Please select -- Buy a certain number of these products or services Spend a …" at bounding box center [344, 92] width 323 height 19
select select "MINIMUM_SPEND_AMOUNT"
click at [183, 92] on select "-- Please select -- Buy a certain number of these products or services Spend a …" at bounding box center [344, 92] width 323 height 19
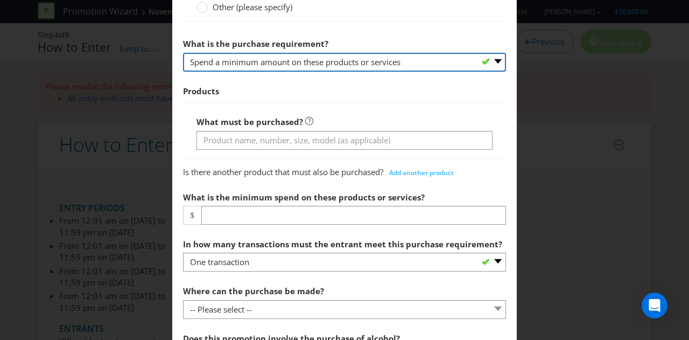
scroll to position [484, 0]
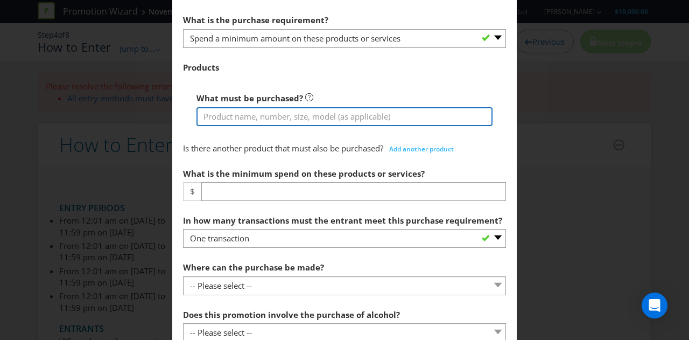
click at [268, 126] on input "text" at bounding box center [344, 116] width 296 height 19
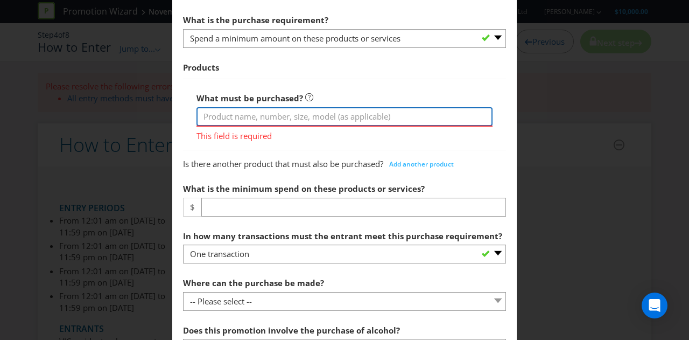
click at [275, 125] on input "text" at bounding box center [344, 116] width 296 height 19
click at [275, 126] on input "text" at bounding box center [344, 116] width 296 height 19
type input "$1000"
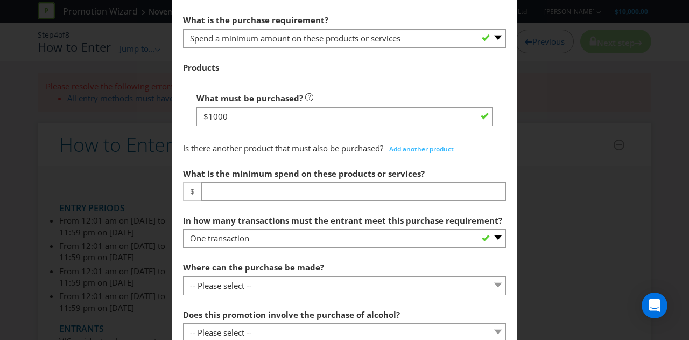
click at [295, 90] on div "What must be purchased? $1000" at bounding box center [344, 107] width 323 height 56
click at [303, 103] on span at bounding box center [304, 98] width 2 height 11
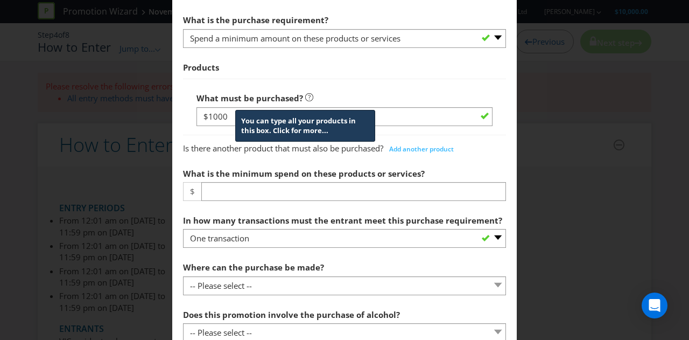
click at [308, 100] on icon at bounding box center [309, 97] width 3 height 5
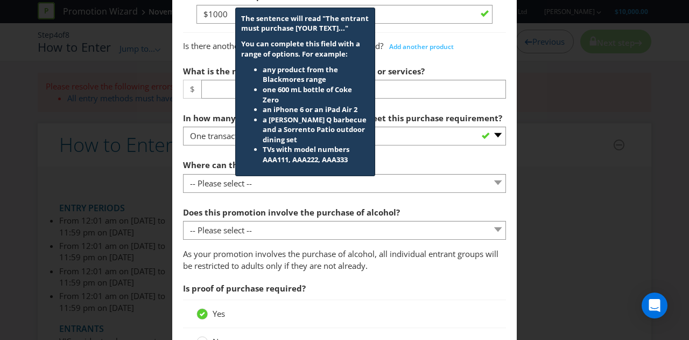
scroll to position [592, 0]
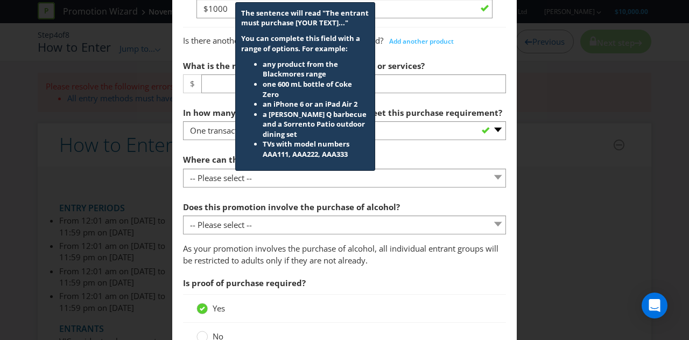
click at [383, 46] on span "Is there another product that must also be purchased?" at bounding box center [283, 40] width 200 height 11
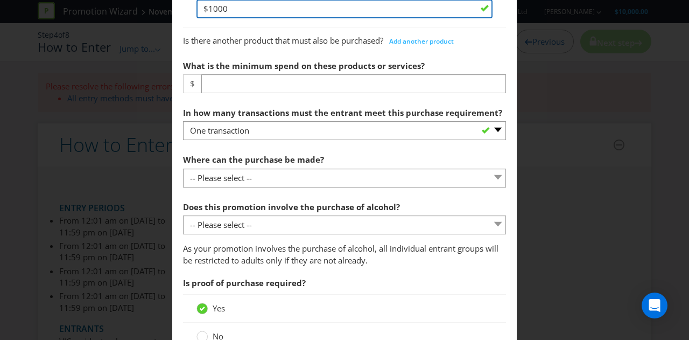
drag, startPoint x: 290, startPoint y: 18, endPoint x: 248, endPoint y: 125, distance: 114.8
click at [174, 36] on main "To enter the entrant must... Make a Purchase Connect on Social Media Go Online …" at bounding box center [344, 119] width 345 height 1331
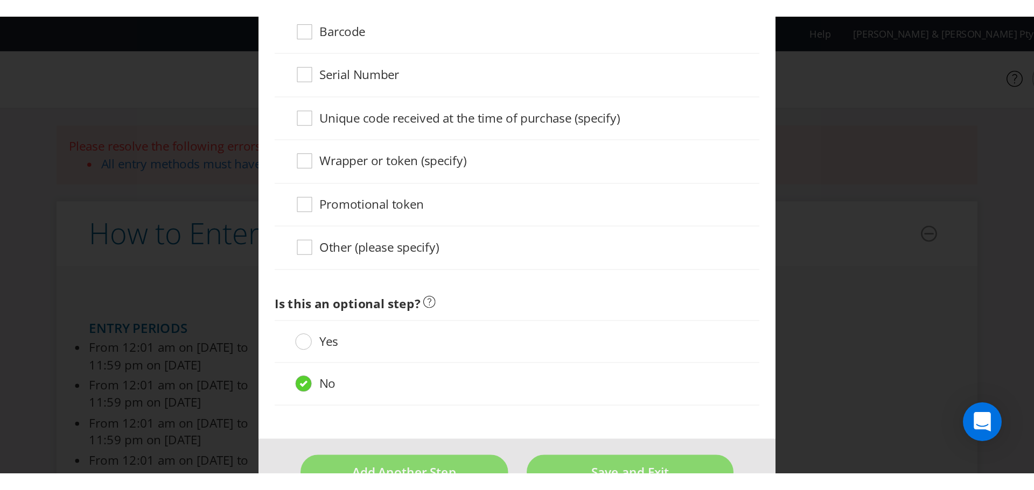
scroll to position [769, 0]
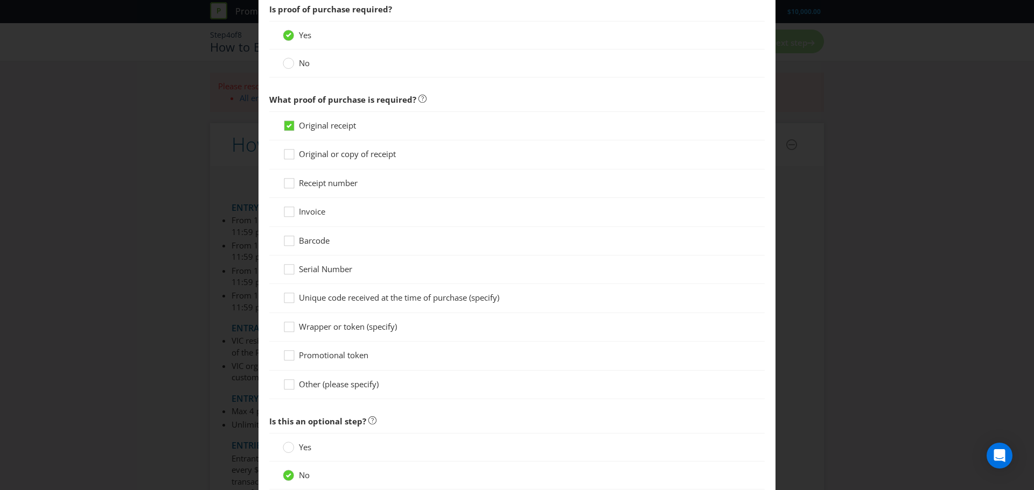
click at [367, 181] on div "Receipt number" at bounding box center [517, 183] width 468 height 11
drag, startPoint x: 314, startPoint y: 185, endPoint x: 308, endPoint y: 184, distance: 6.0
click at [313, 185] on span "Receipt number" at bounding box center [328, 183] width 59 height 11
click at [0, 0] on input "Receipt number" at bounding box center [0, 0] width 0 height 0
click at [286, 132] on icon at bounding box center [291, 128] width 16 height 16
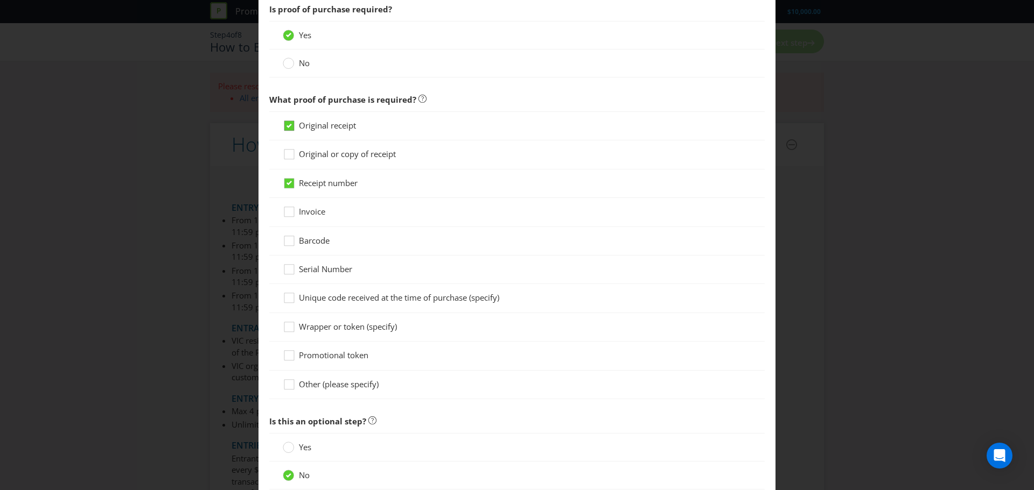
click at [0, 0] on input "Original receipt" at bounding box center [0, 0] width 0 height 0
click at [291, 212] on icon at bounding box center [291, 214] width 16 height 16
click at [0, 0] on input "Invoice" at bounding box center [0, 0] width 0 height 0
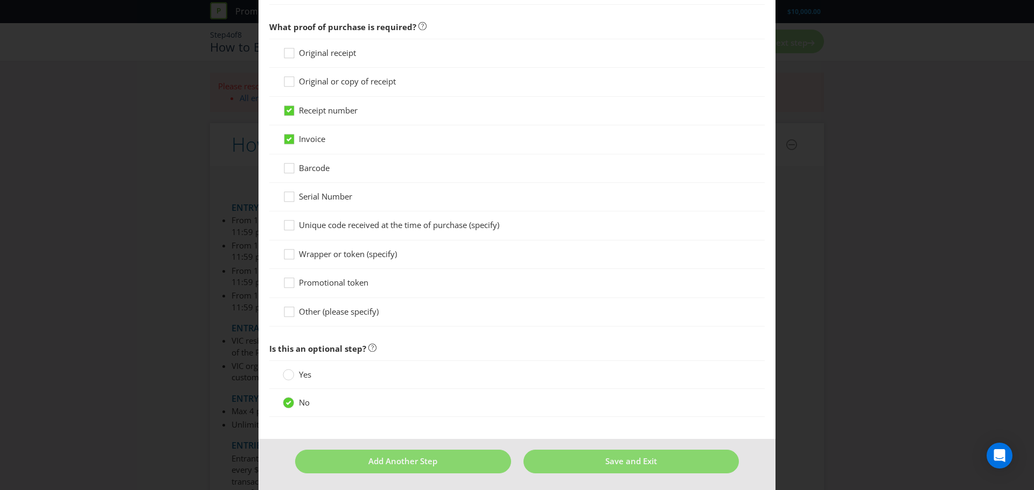
scroll to position [844, 0]
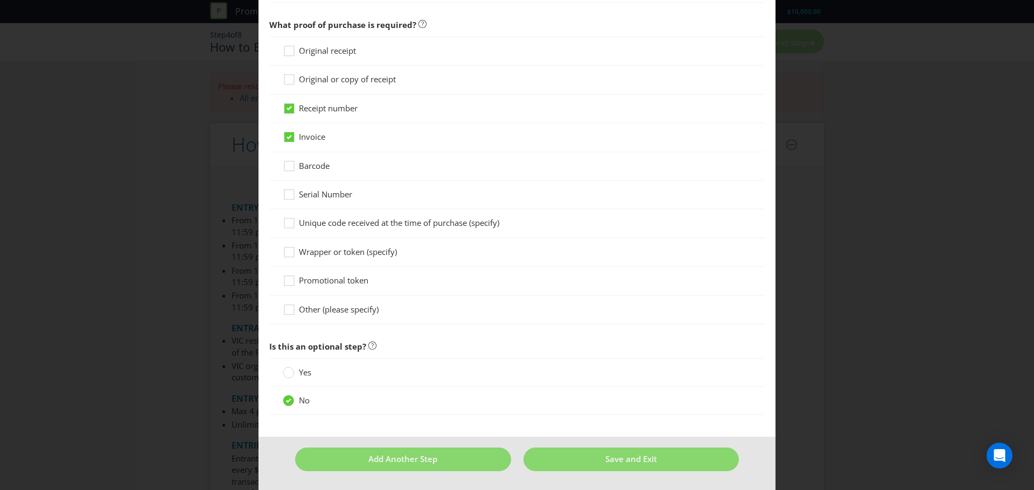
click at [311, 339] on span at bounding box center [312, 372] width 2 height 11
click at [0, 0] on input "Yes" at bounding box center [0, 0] width 0 height 0
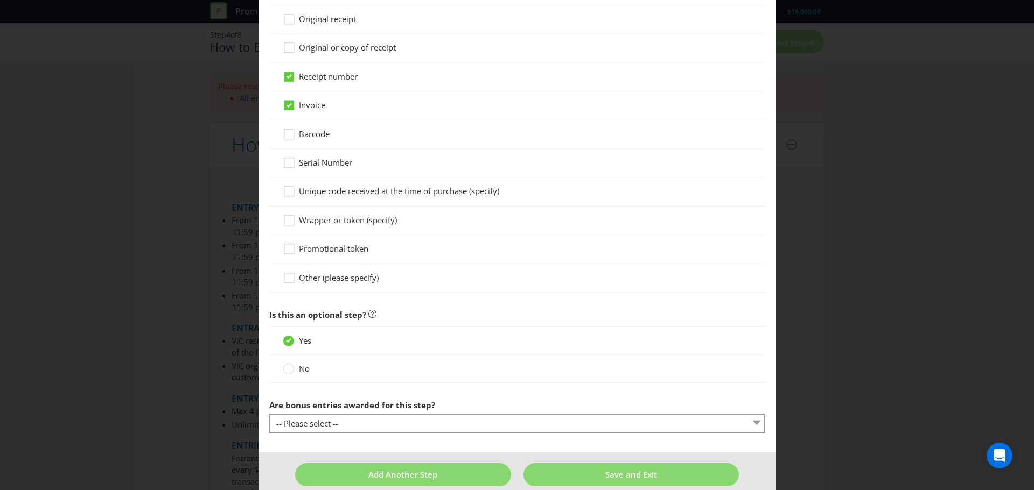
scroll to position [890, 0]
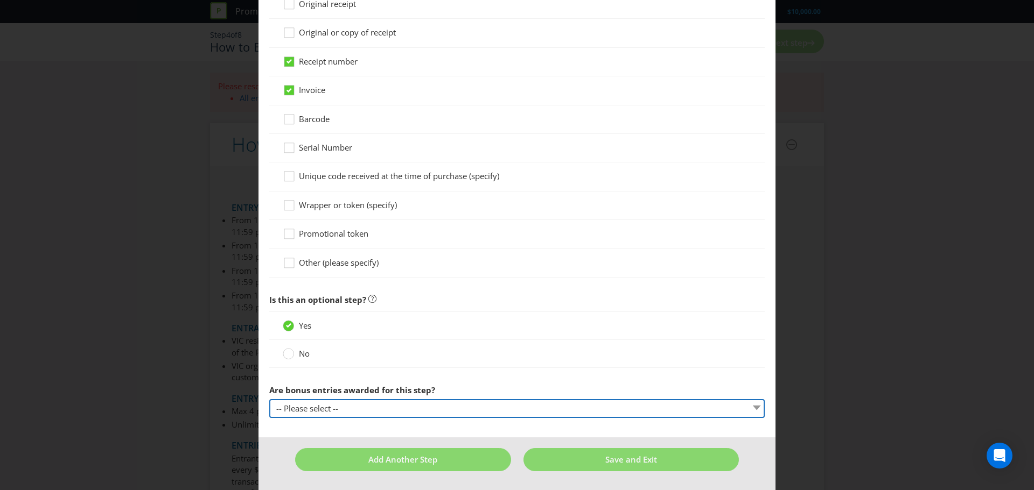
click at [327, 339] on select "-- Please select -- Yes, entrant gets additional entries every time that this s…" at bounding box center [516, 408] width 495 height 19
select select "YES_EVERY_TIME"
click at [269, 339] on select "-- Please select -- Yes, entrant gets additional entries every time that this s…" at bounding box center [516, 408] width 495 height 19
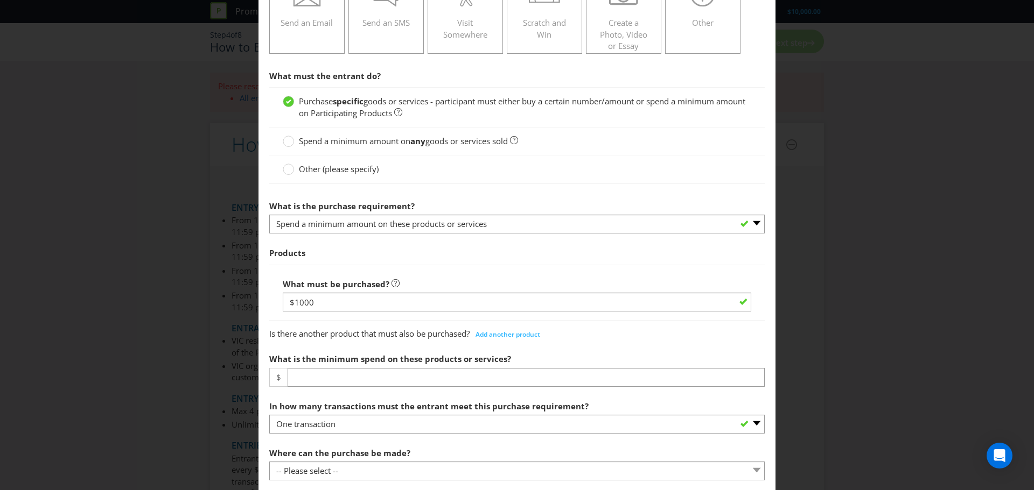
scroll to position [215, 0]
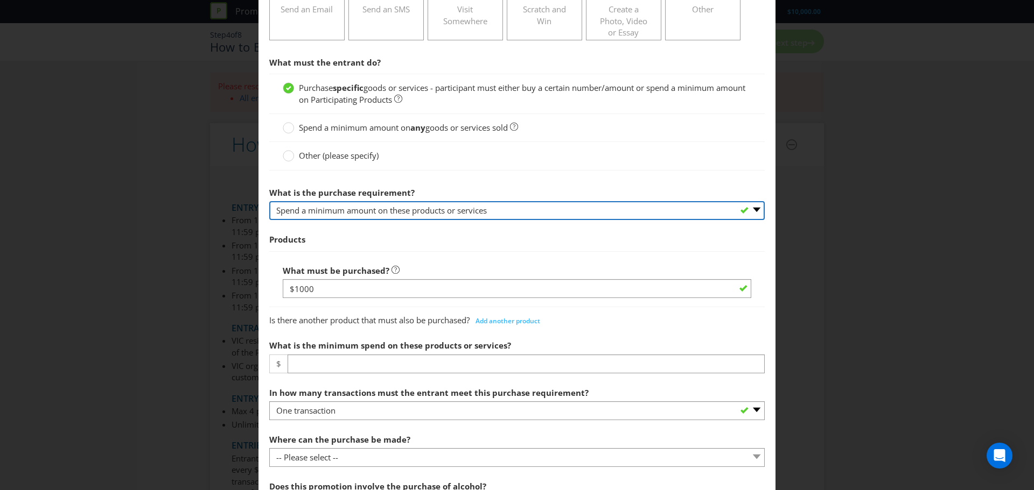
click at [450, 211] on select "-- Please select -- Buy a certain number of these products or services Spend a …" at bounding box center [516, 210] width 495 height 19
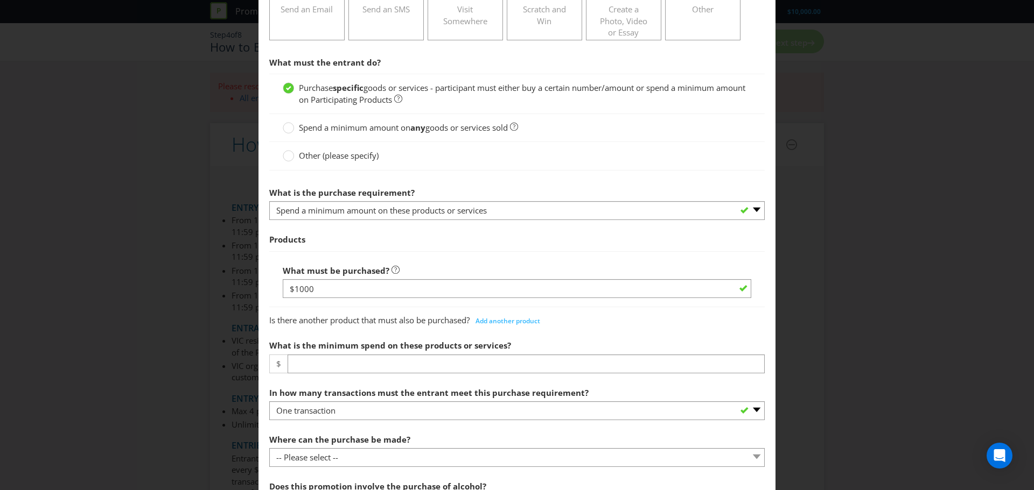
click at [476, 188] on div "What is the purchase requirement? -- Please select -- Buy a certain number of t…" at bounding box center [516, 201] width 495 height 39
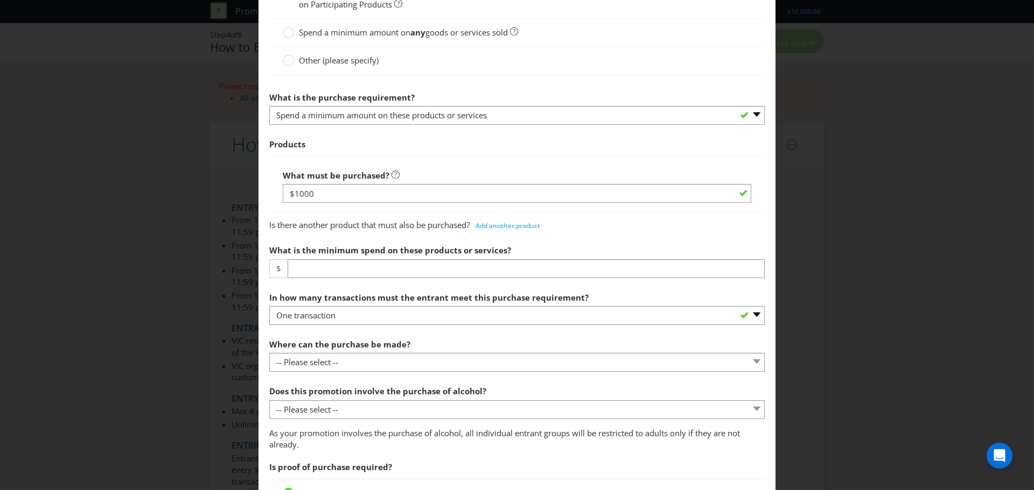
scroll to position [377, 0]
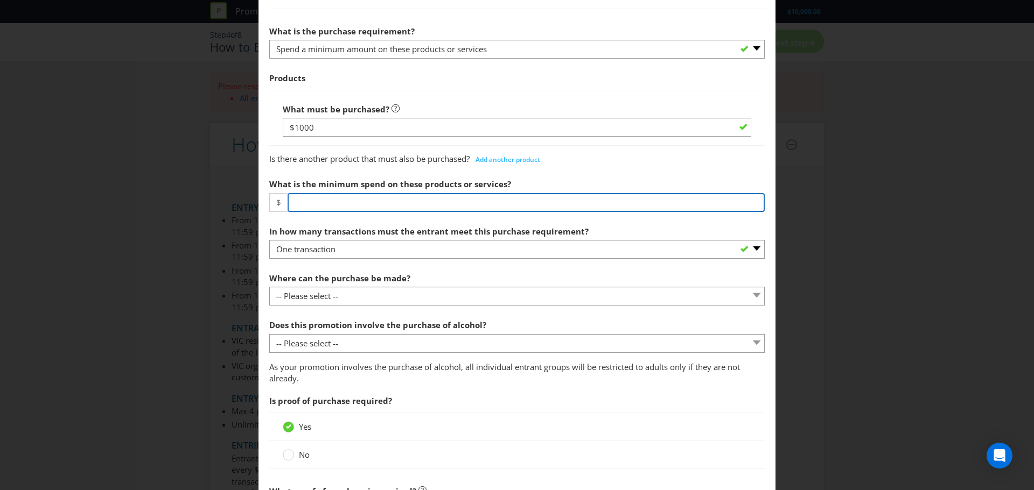
click at [452, 207] on input "number" at bounding box center [525, 202] width 477 height 19
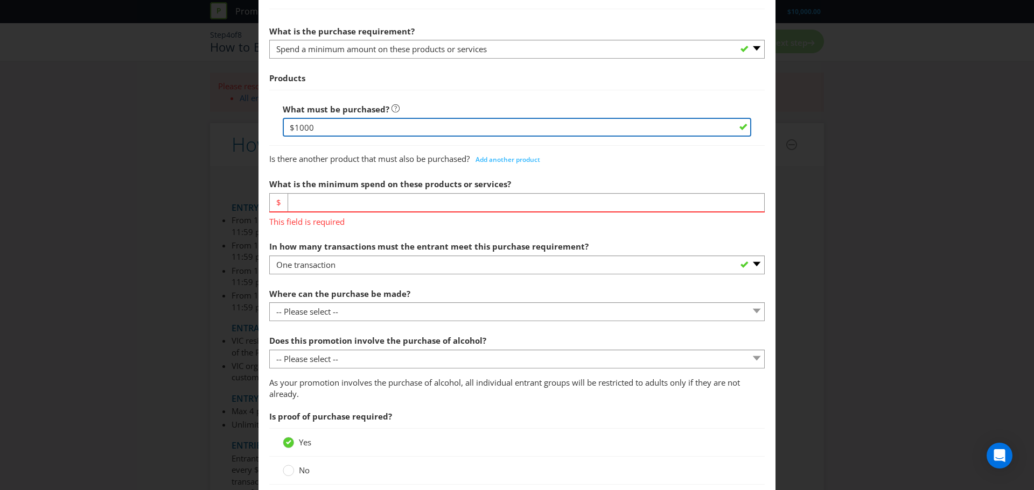
drag, startPoint x: 422, startPoint y: 127, endPoint x: 263, endPoint y: 125, distance: 158.8
click at [263, 125] on main "To enter the entrant must... Make a Purchase Connect on Social Media Go Online …" at bounding box center [516, 386] width 517 height 1435
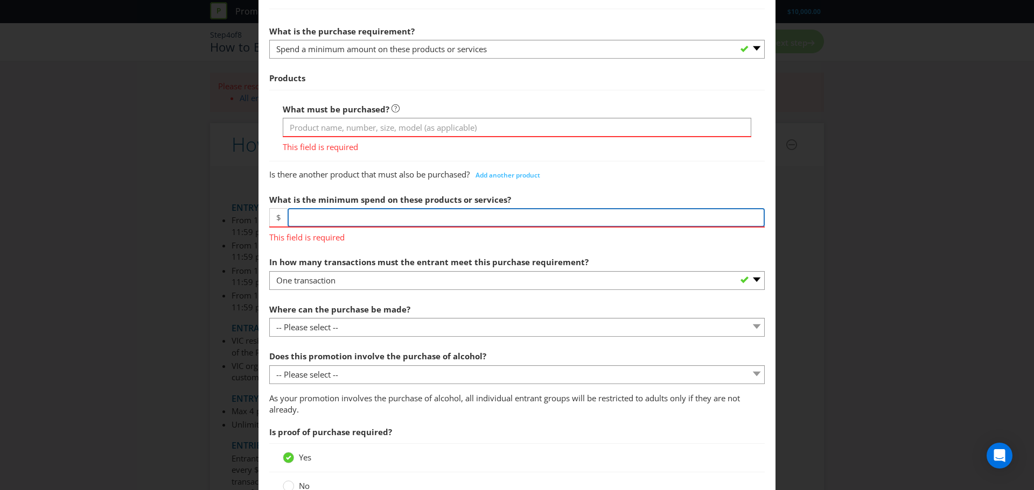
click at [307, 203] on div "What is the minimum spend on these products or services? $ This field is requir…" at bounding box center [516, 216] width 495 height 54
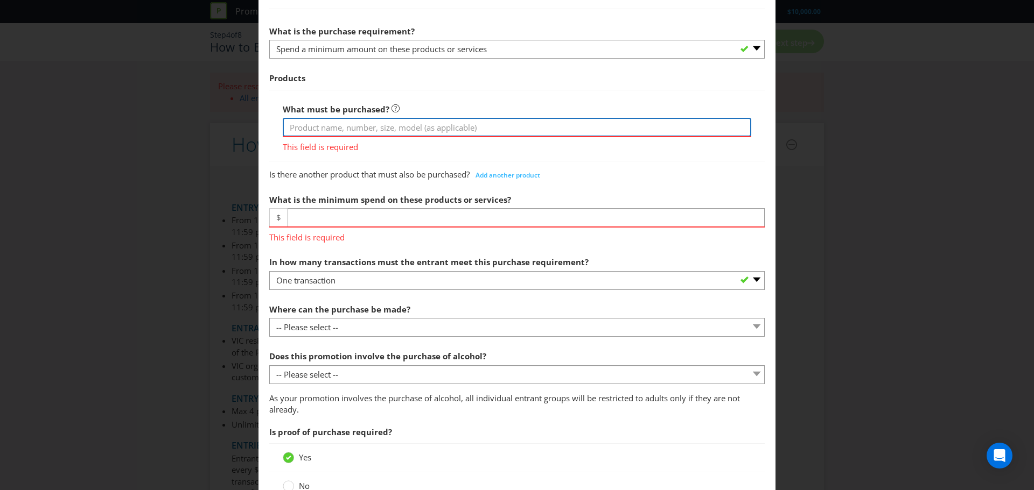
click at [335, 123] on input "text" at bounding box center [517, 127] width 468 height 19
type input "A"
type input "All products online from www.bowens.com.au"
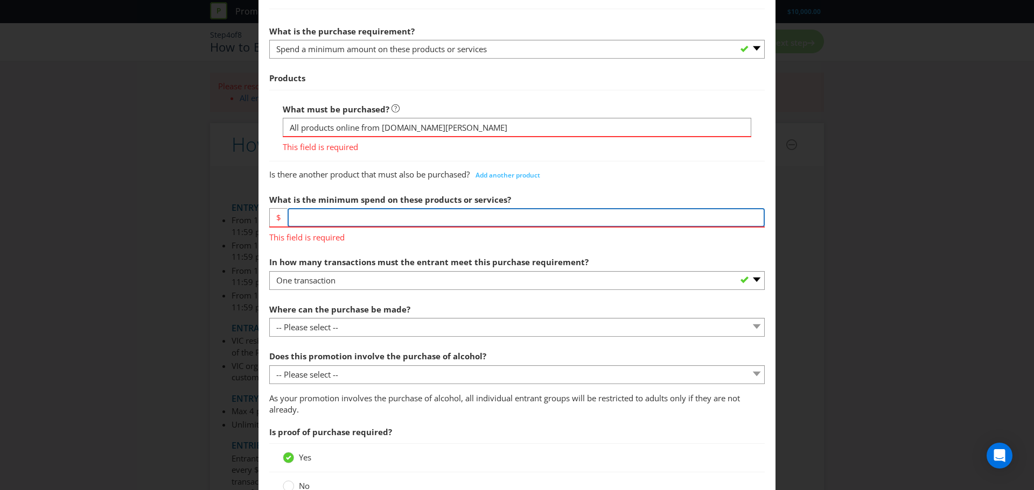
click at [378, 220] on div "What is the minimum spend on these products or services? $ This field is requir…" at bounding box center [516, 216] width 495 height 54
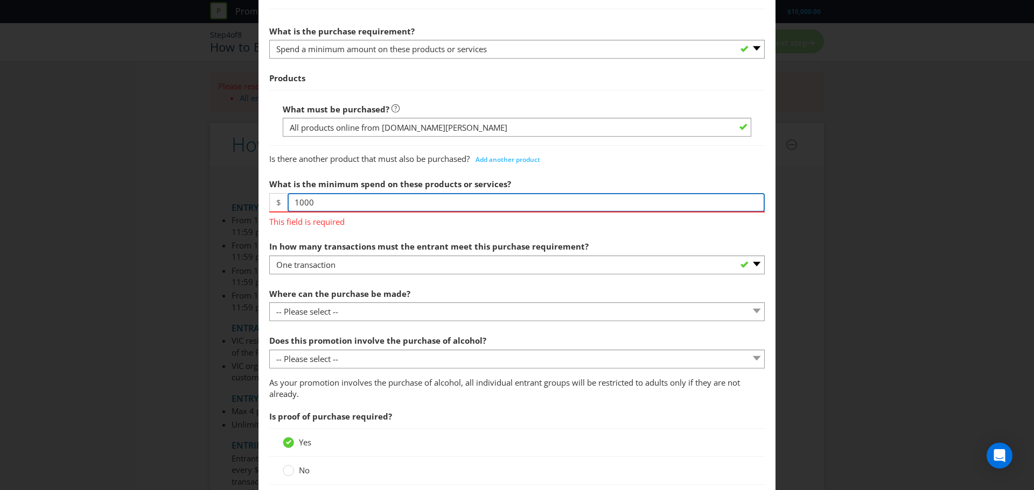
type input "1000"
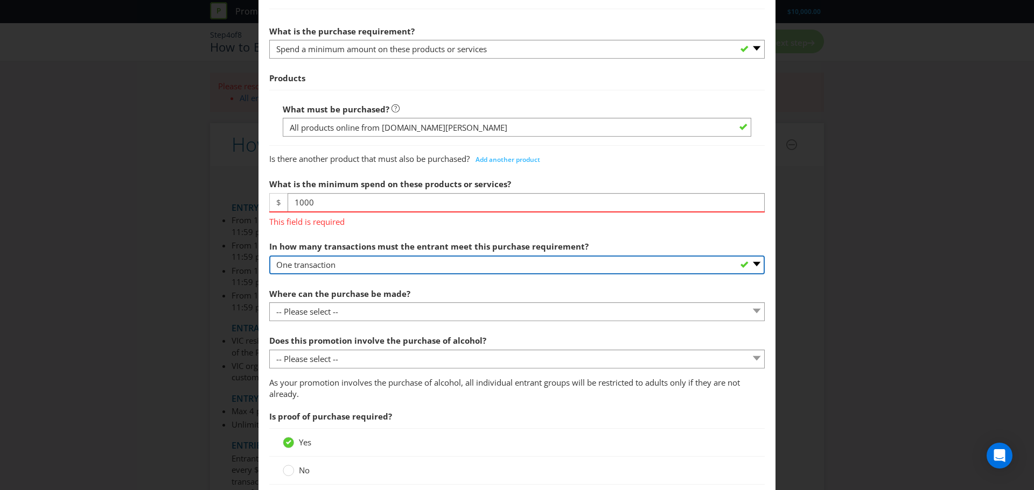
click at [387, 259] on div "In how many transactions must the entrant meet this purchase requirement? -- Pl…" at bounding box center [516, 255] width 495 height 39
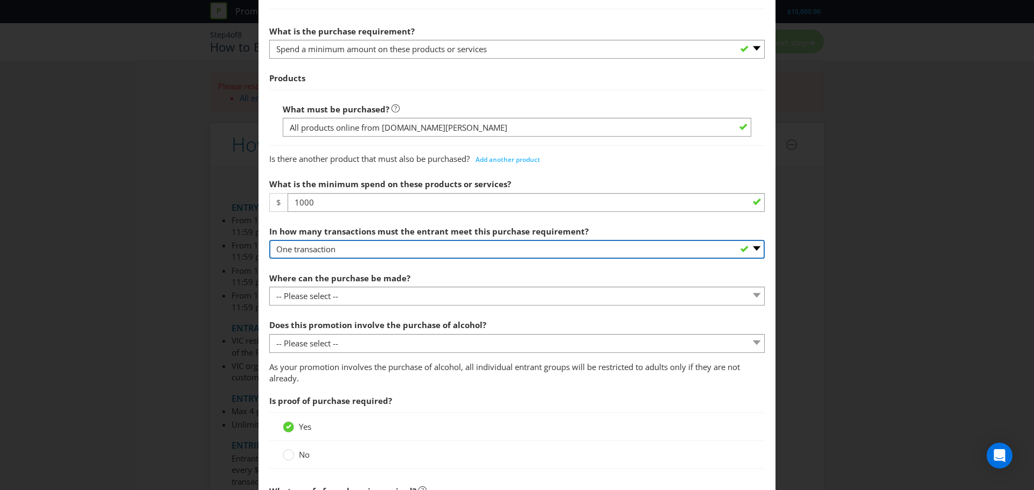
click at [269, 240] on select "-- Please select -- One transaction A specific number of transactions Any numbe…" at bounding box center [516, 249] width 495 height 19
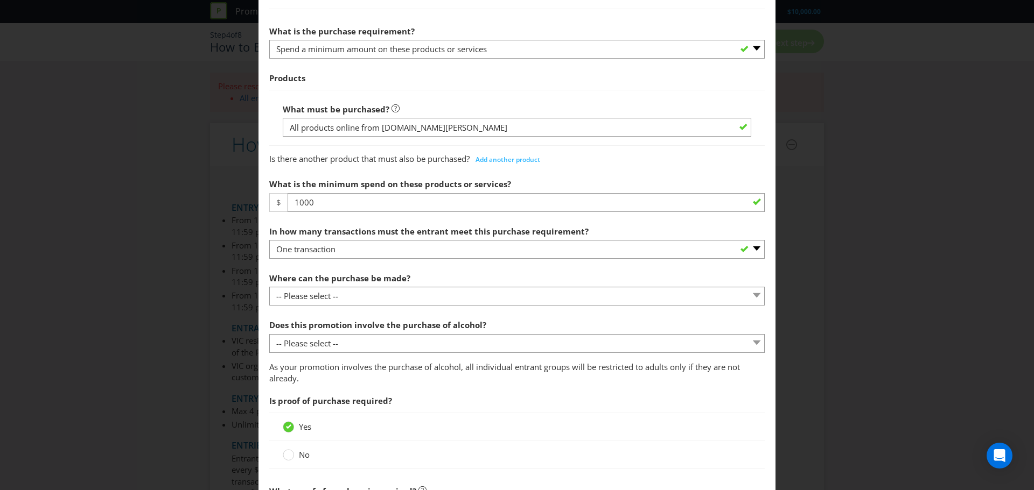
click at [382, 307] on section "What must the entrant do? Purchase specific goods or services - participant mus…" at bounding box center [516, 343] width 495 height 907
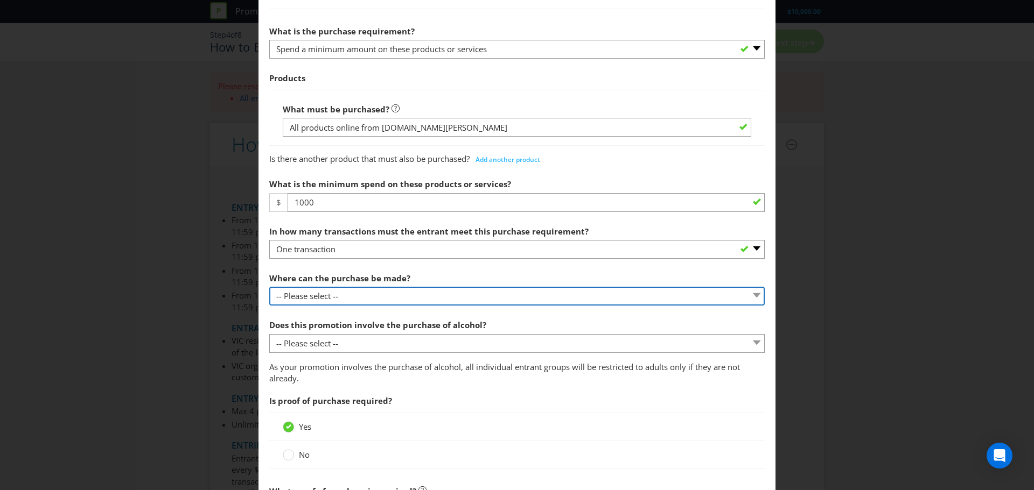
click at [382, 296] on select "-- Please select -- Any stores displaying promotional material (including onlin…" at bounding box center [516, 296] width 495 height 19
select select "OTHER"
click at [269, 287] on select "-- Please select -- Any stores displaying promotional material (including onlin…" at bounding box center [516, 296] width 495 height 19
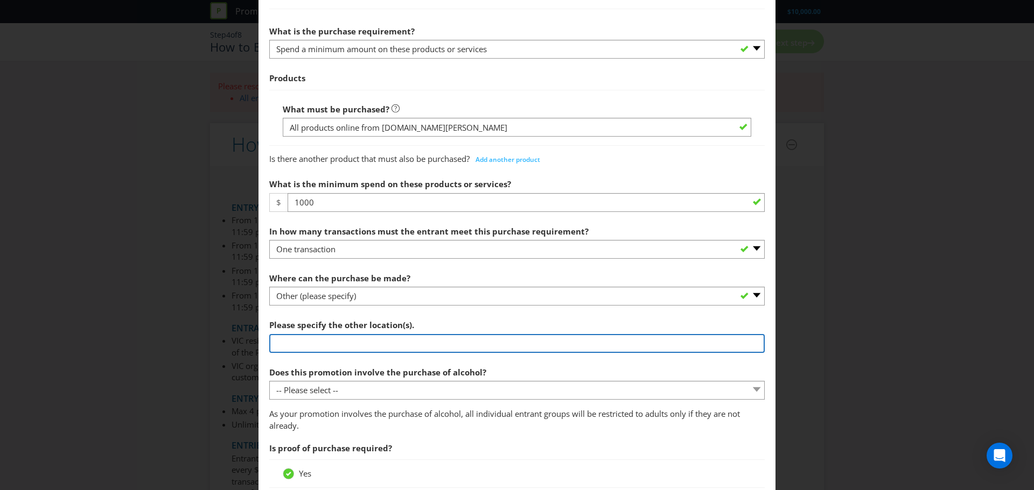
click at [359, 339] on input "text" at bounding box center [516, 343] width 495 height 19
type input "w"
type input "Only via Bowens website (www.bowens.com.au)"
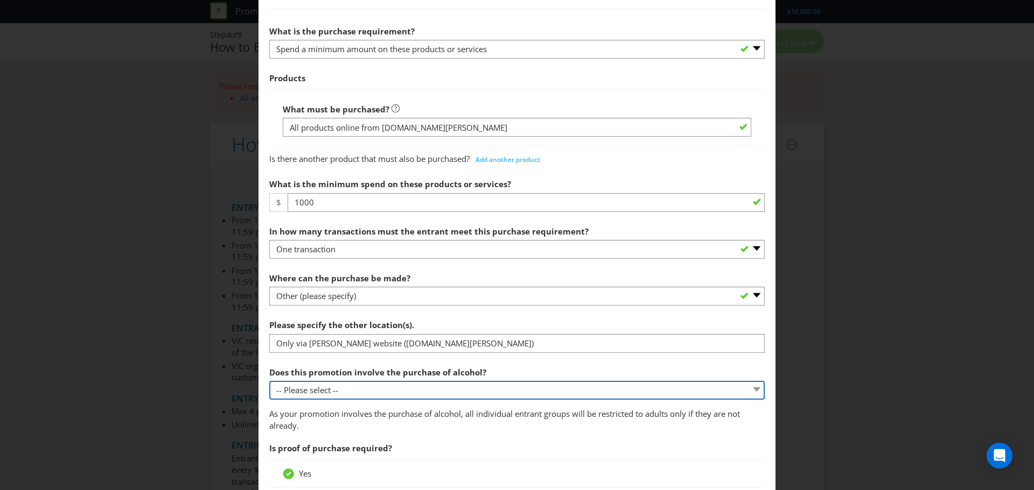
click at [379, 339] on select "-- Please select -- Yes, for on-premises consumption Yes, for off-premises cons…" at bounding box center [516, 390] width 495 height 19
select select "NO"
click at [269, 339] on select "-- Please select -- Yes, for on-premises consumption Yes, for off-premises cons…" at bounding box center [516, 390] width 495 height 19
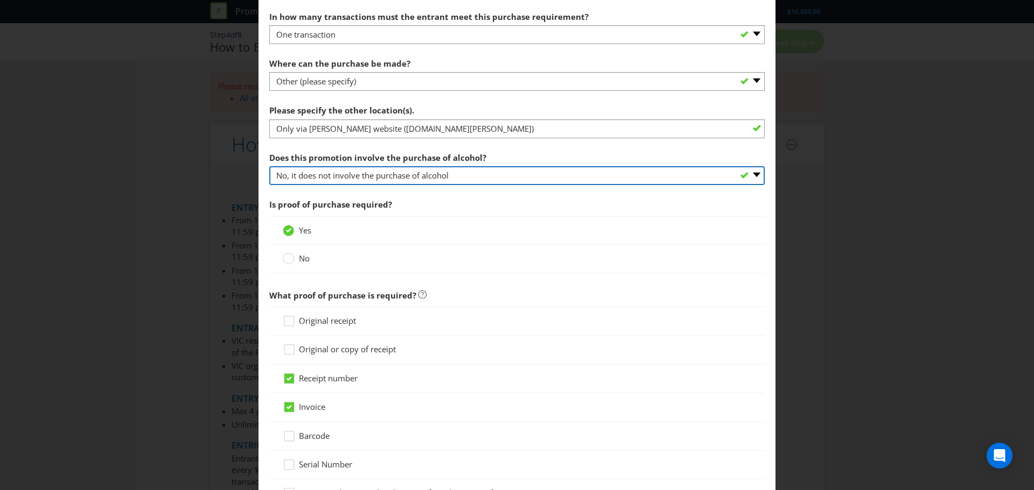
scroll to position [592, 0]
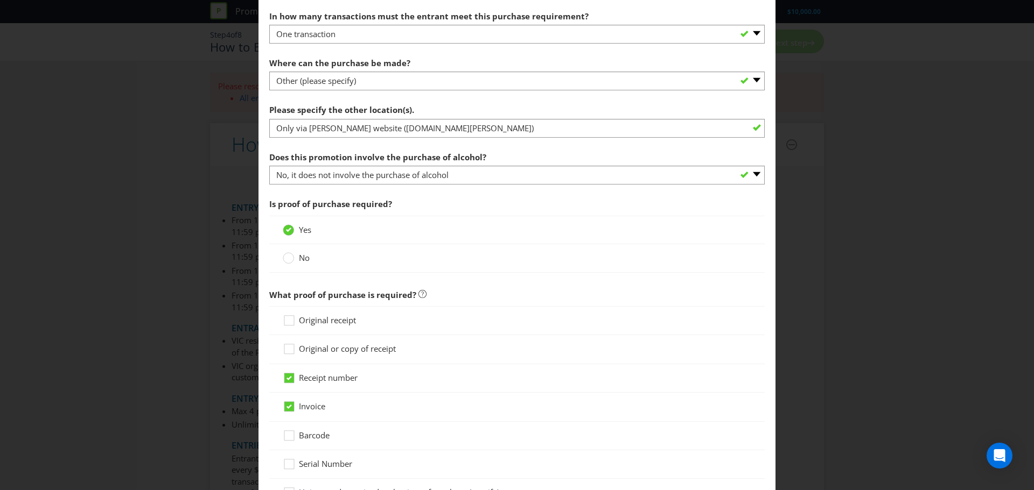
click at [301, 253] on span "No" at bounding box center [304, 257] width 11 height 11
click at [0, 0] on input "No" at bounding box center [0, 0] width 0 height 0
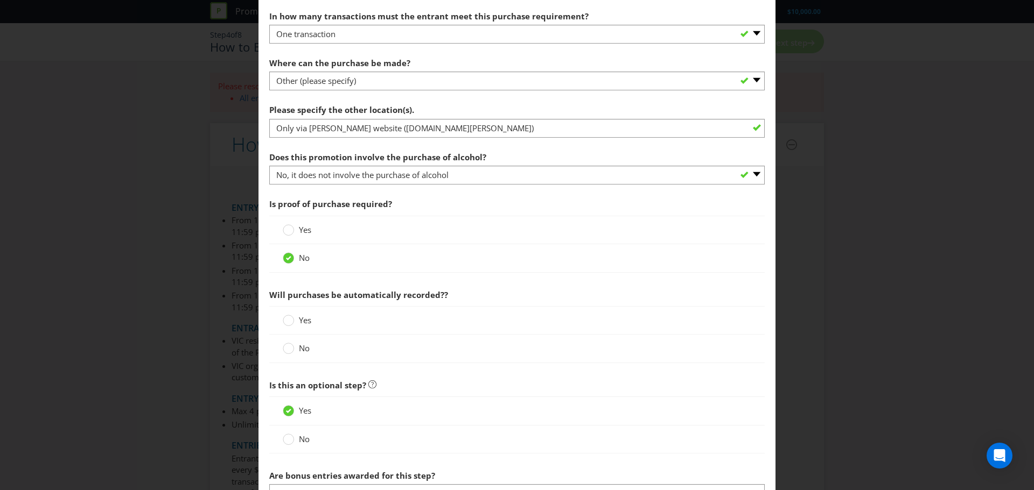
click at [293, 325] on label "Yes" at bounding box center [298, 320] width 31 height 11
click at [0, 0] on input "Yes" at bounding box center [0, 0] width 0 height 0
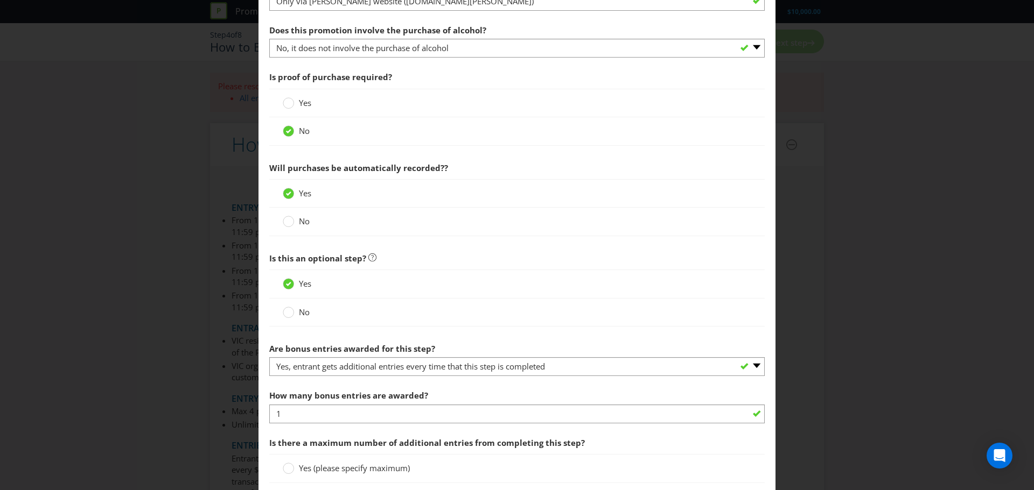
scroll to position [754, 0]
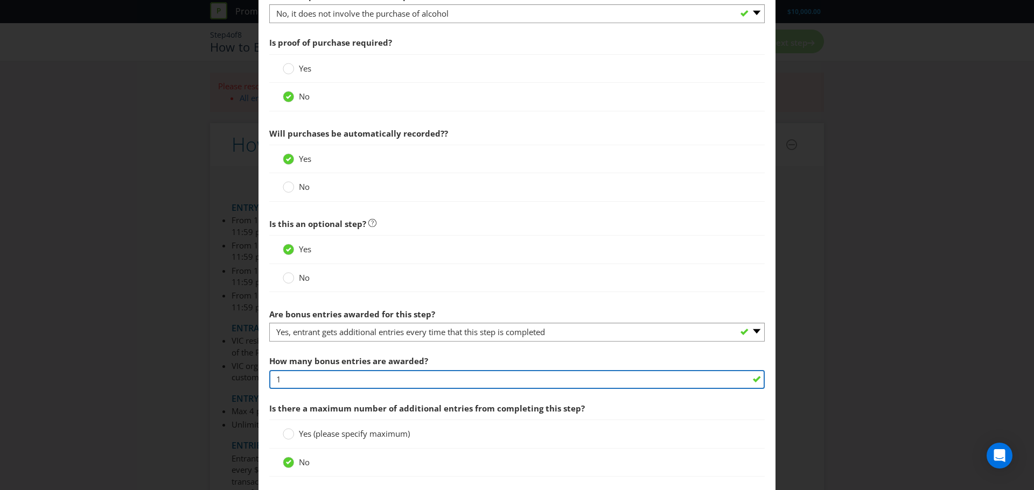
click at [390, 339] on input "1" at bounding box center [516, 379] width 495 height 19
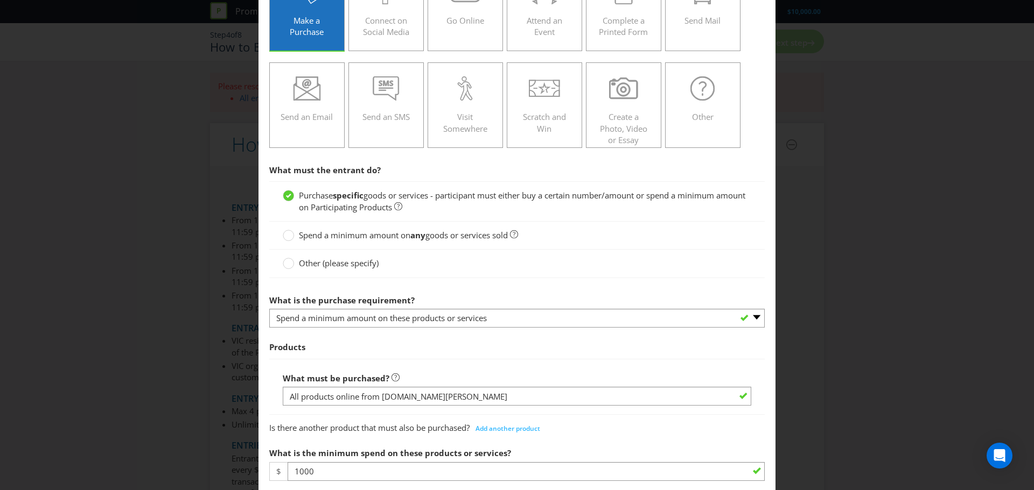
scroll to position [161, 0]
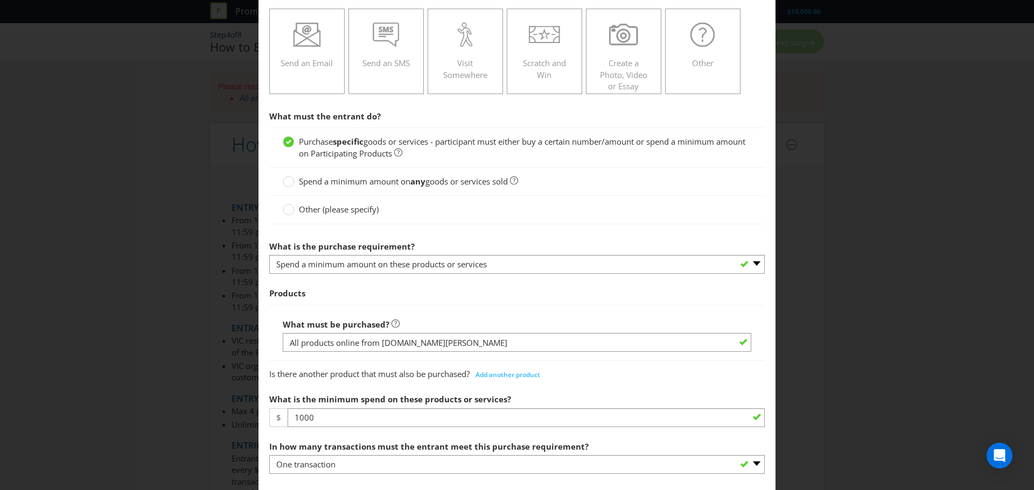
type input "2"
click at [467, 181] on span "goods or services sold" at bounding box center [466, 181] width 82 height 11
click at [0, 0] on input "Spend a minimum amount on any goods or services sold" at bounding box center [0, 0] width 0 height 0
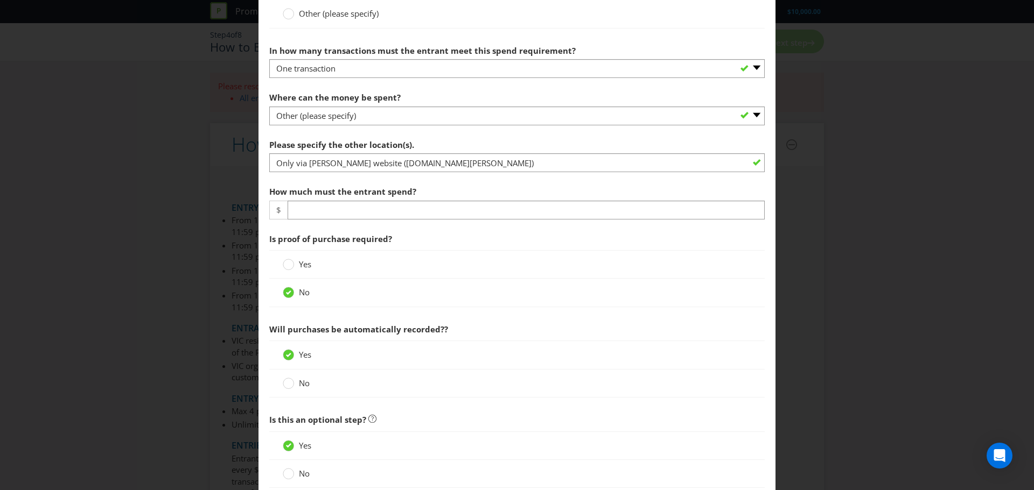
scroll to position [377, 0]
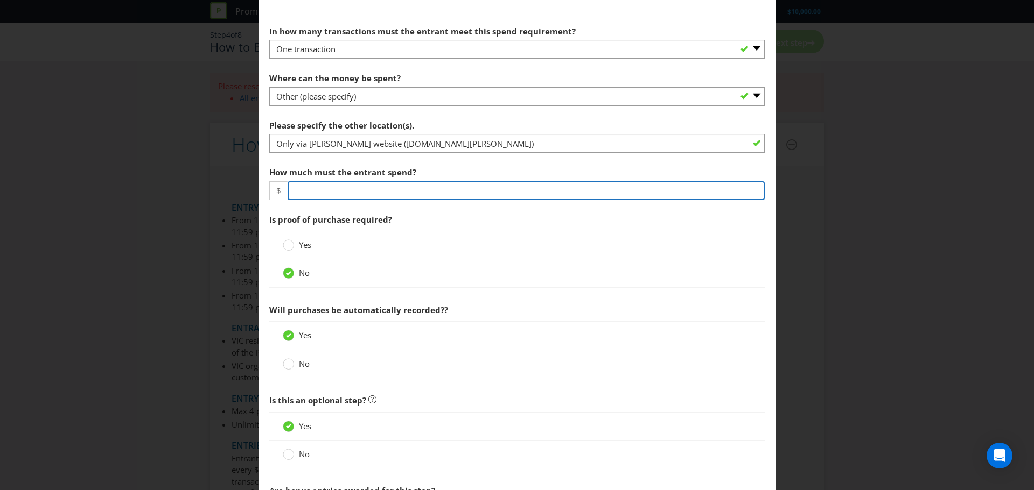
click at [422, 185] on input "number" at bounding box center [525, 190] width 477 height 19
type input "2"
type input "1000"
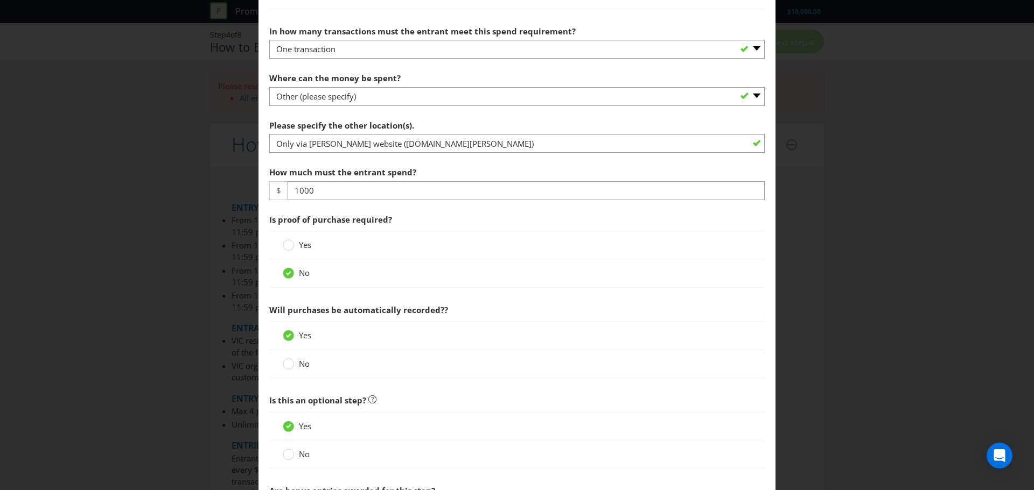
click at [424, 266] on div "No" at bounding box center [516, 273] width 495 height 28
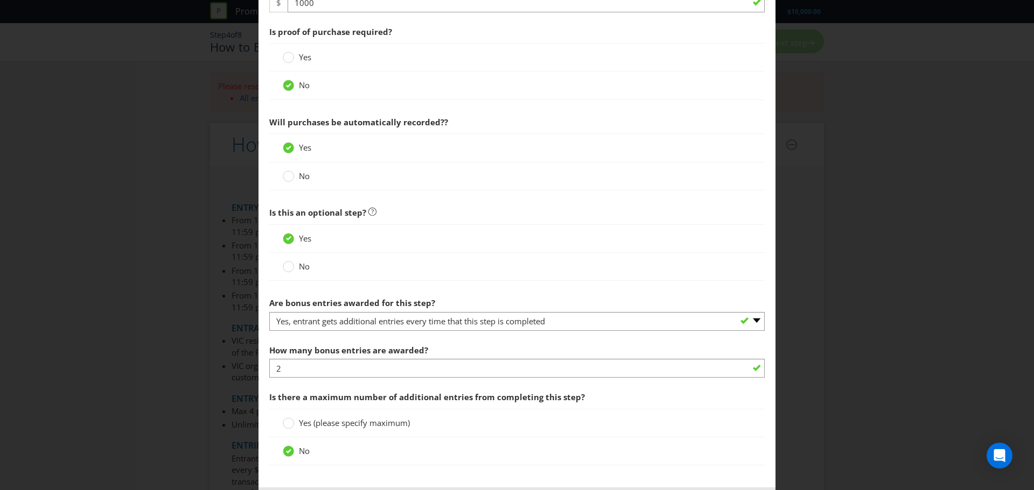
scroll to position [615, 0]
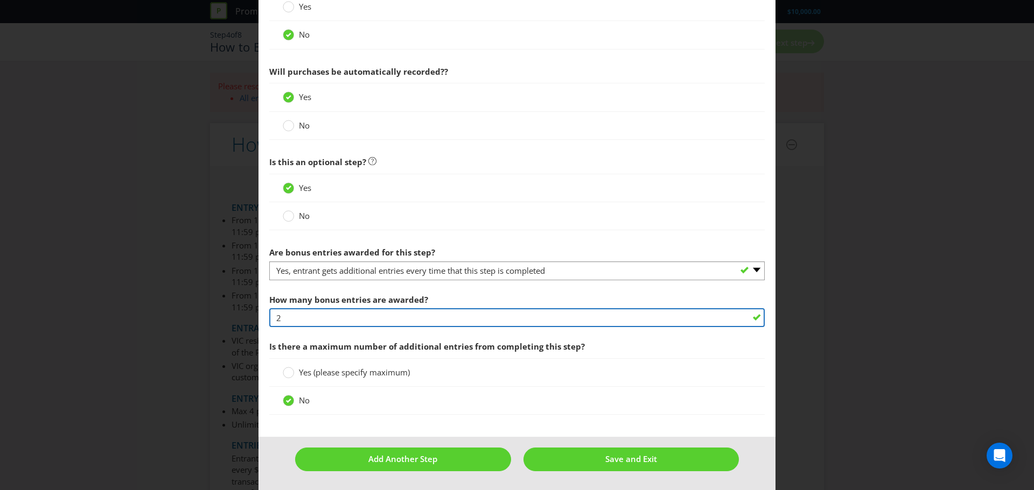
click at [390, 314] on input "2" at bounding box center [516, 317] width 495 height 19
type input "3"
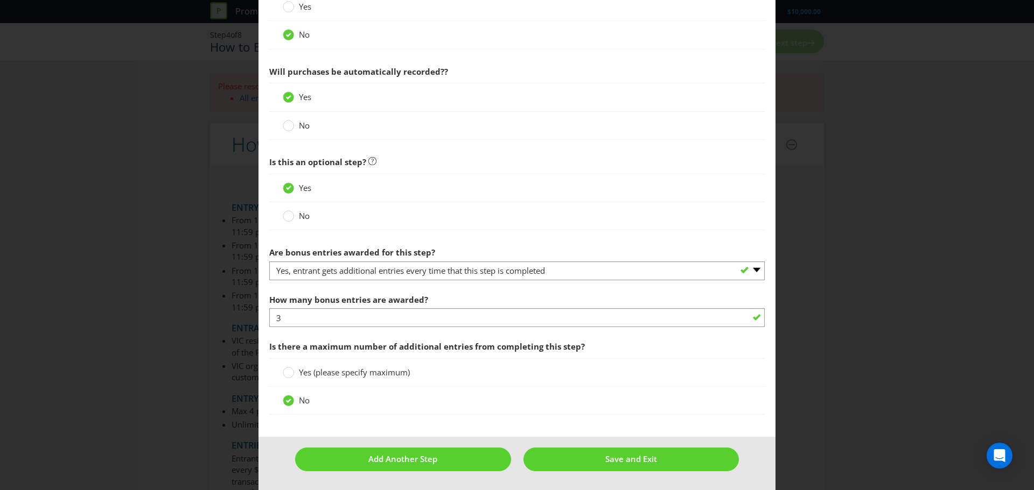
click at [430, 339] on div "Yes (please specify maximum)" at bounding box center [516, 373] width 495 height 29
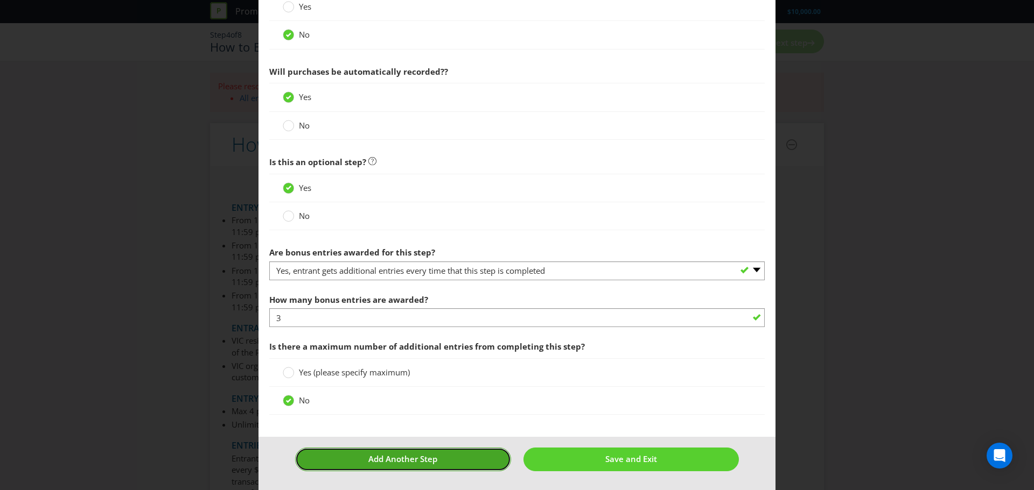
click at [465, 339] on button "Add Another Step" at bounding box center [403, 459] width 216 height 23
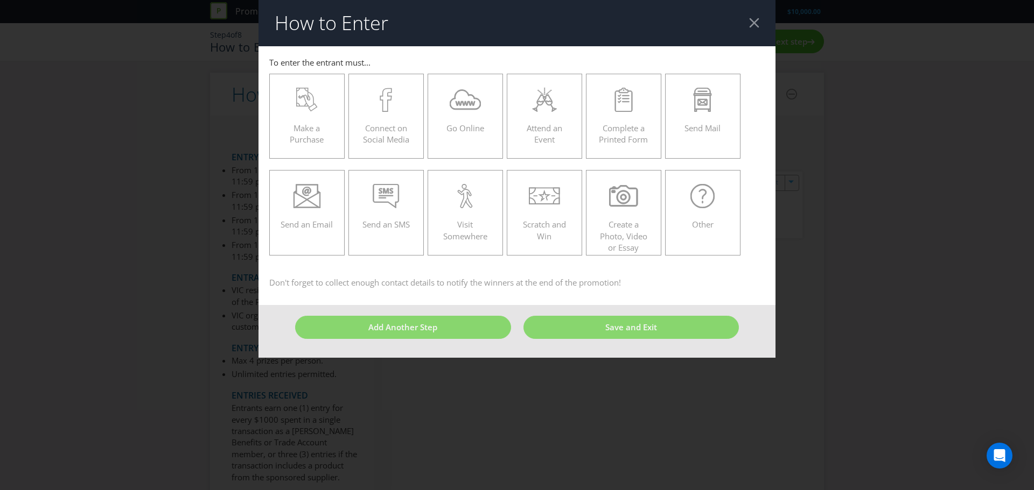
click at [689, 31] on header "How to Enter" at bounding box center [516, 23] width 517 height 46
click at [689, 26] on div at bounding box center [754, 23] width 10 height 10
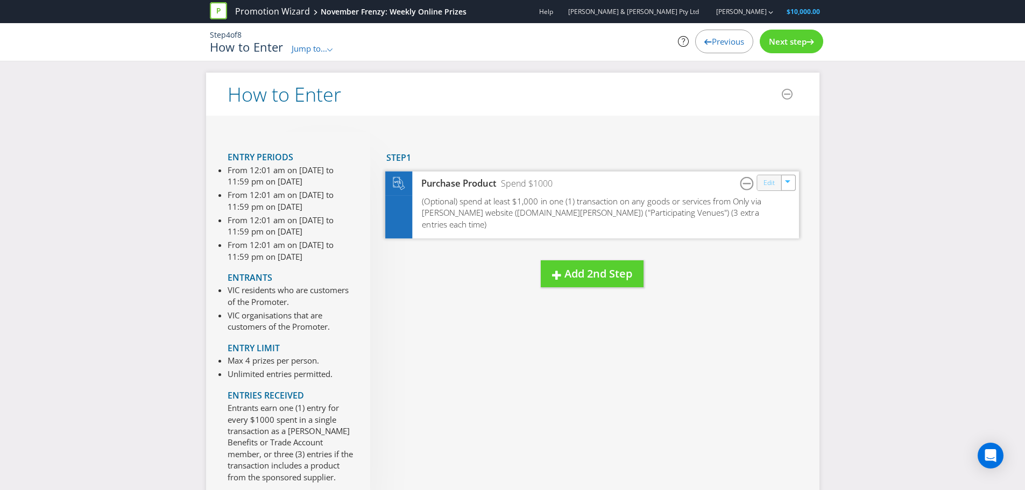
click at [689, 187] on link "Edit" at bounding box center [768, 183] width 11 height 12
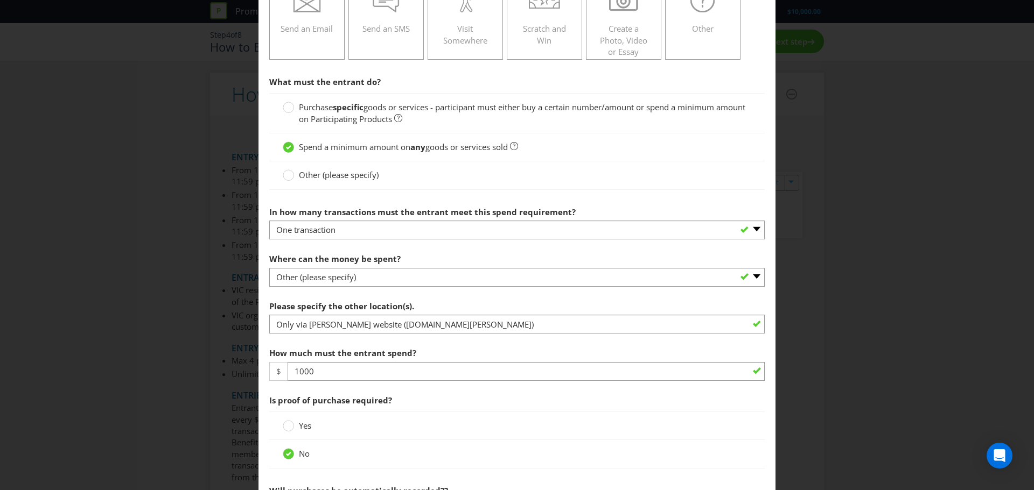
scroll to position [215, 0]
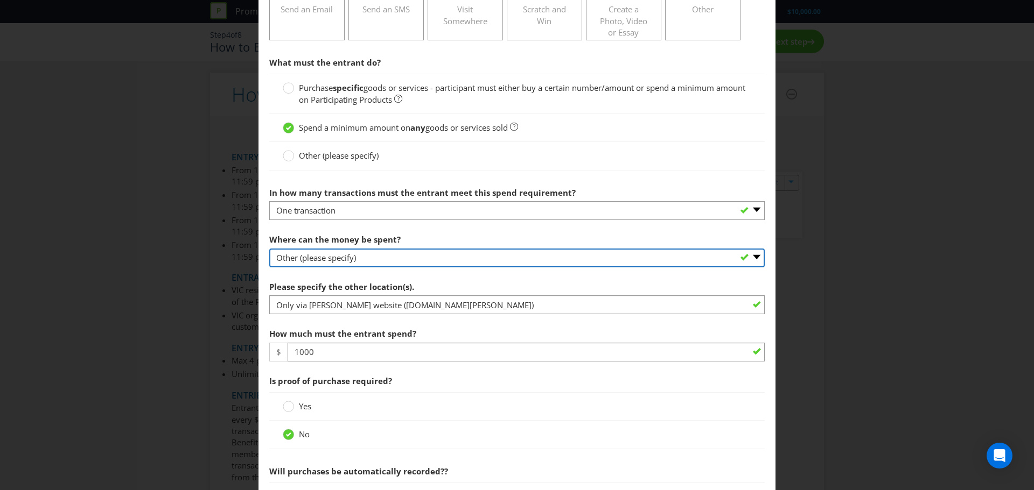
click at [406, 256] on select "-- Please select -- Any stores displaying promotional material (including onlin…" at bounding box center [516, 258] width 495 height 19
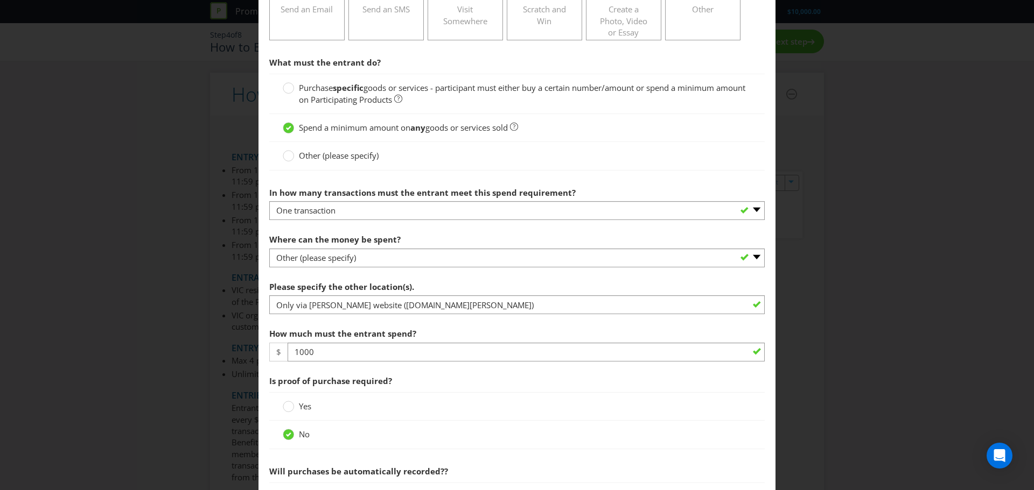
click at [413, 246] on div "Where can the money be spent? -- Please select -- Any stores displaying promoti…" at bounding box center [516, 248] width 495 height 39
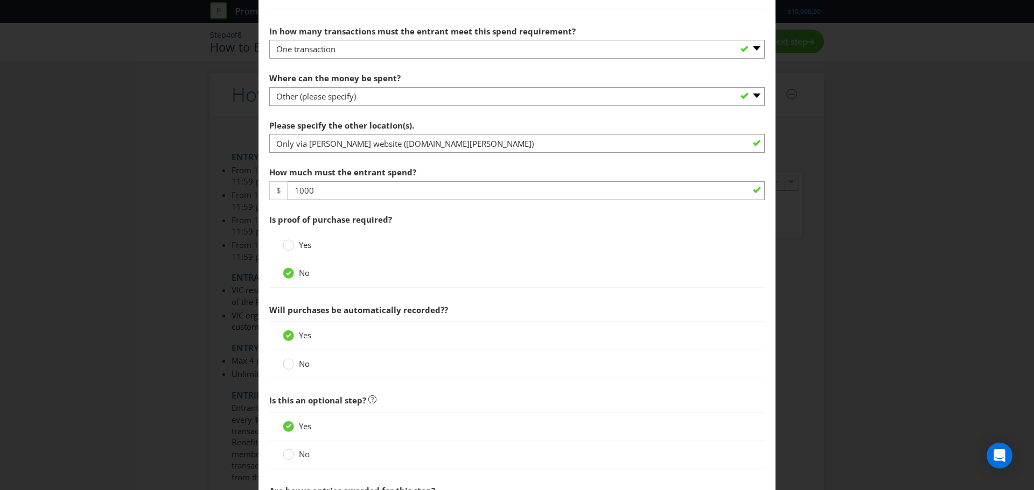
scroll to position [615, 0]
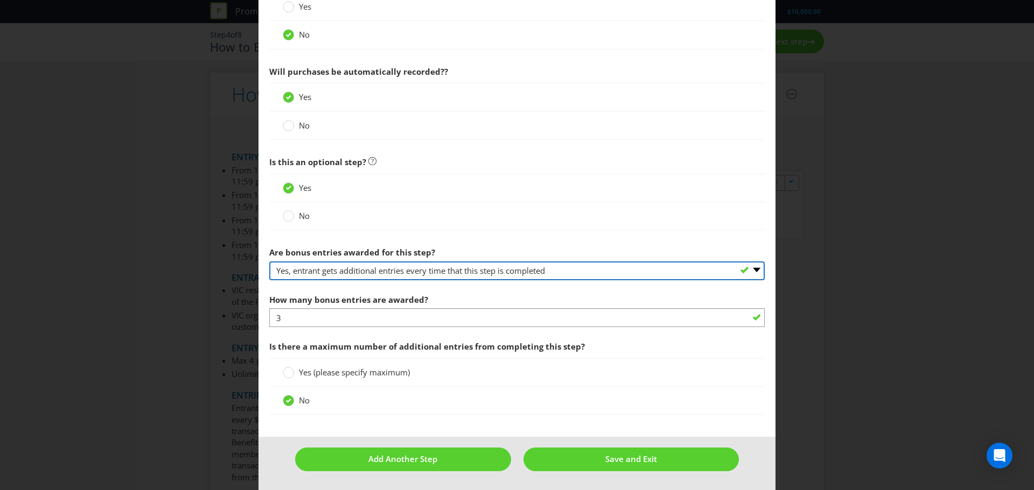
click at [380, 268] on select "-- Please select -- Yes, entrant gets additional entries every time that this s…" at bounding box center [516, 271] width 495 height 19
select select "NO"
click at [269, 280] on select "-- Please select -- Yes, entrant gets additional entries every time that this s…" at bounding box center [516, 271] width 495 height 19
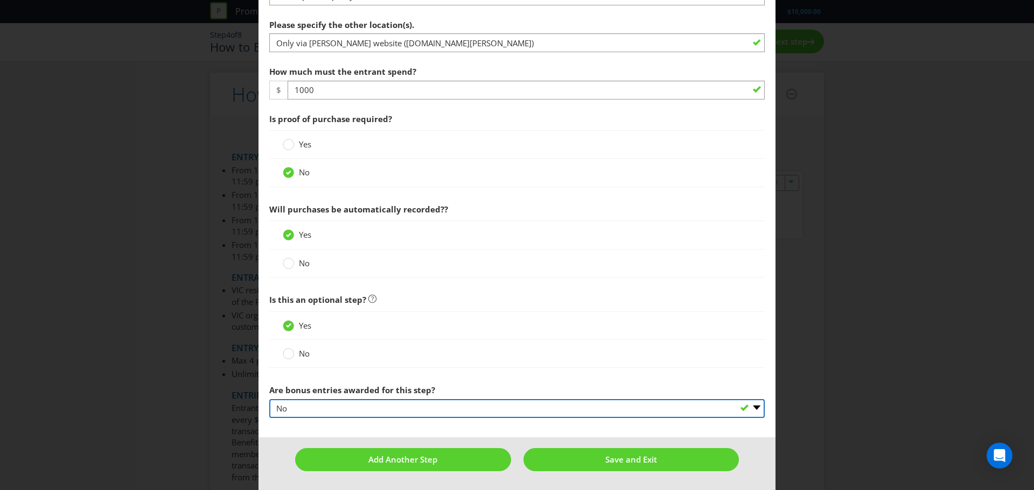
scroll to position [477, 0]
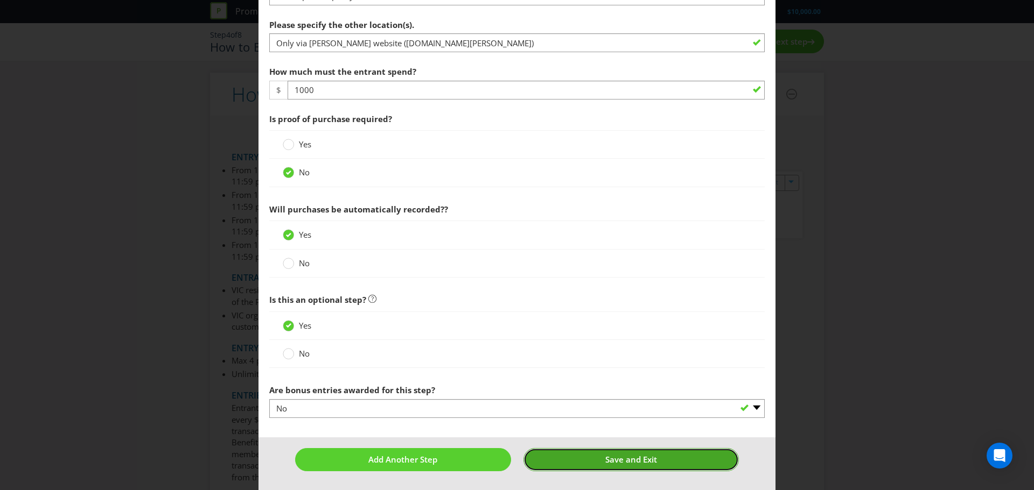
click at [590, 339] on button "Save and Exit" at bounding box center [631, 459] width 216 height 23
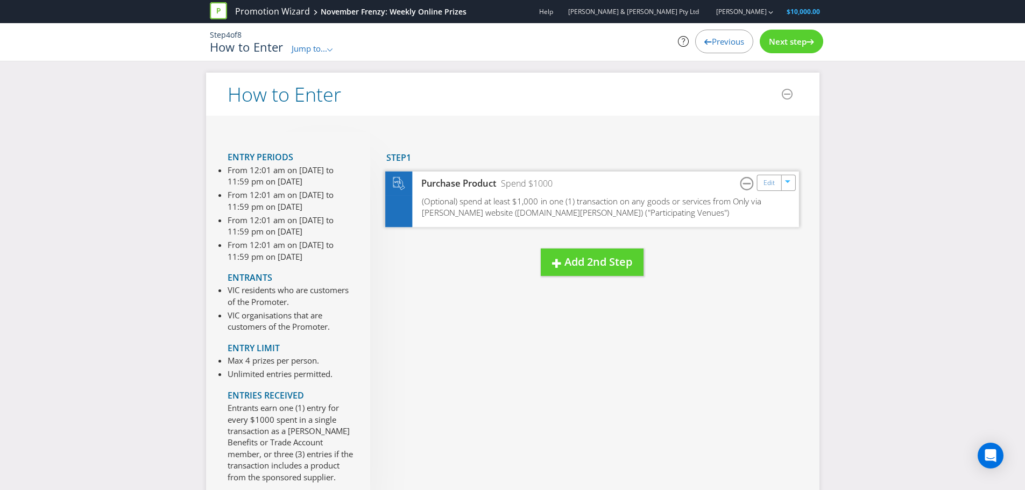
click at [481, 209] on span "(Optional) spend at least $1,000 in one (1) transaction on any goods or service…" at bounding box center [591, 206] width 339 height 23
click at [689, 186] on div "Edit" at bounding box center [769, 182] width 24 height 15
click at [689, 193] on div "Purchase Product Spend $1000 Edit" at bounding box center [592, 183] width 414 height 24
click at [689, 185] on link "Edit" at bounding box center [768, 183] width 11 height 12
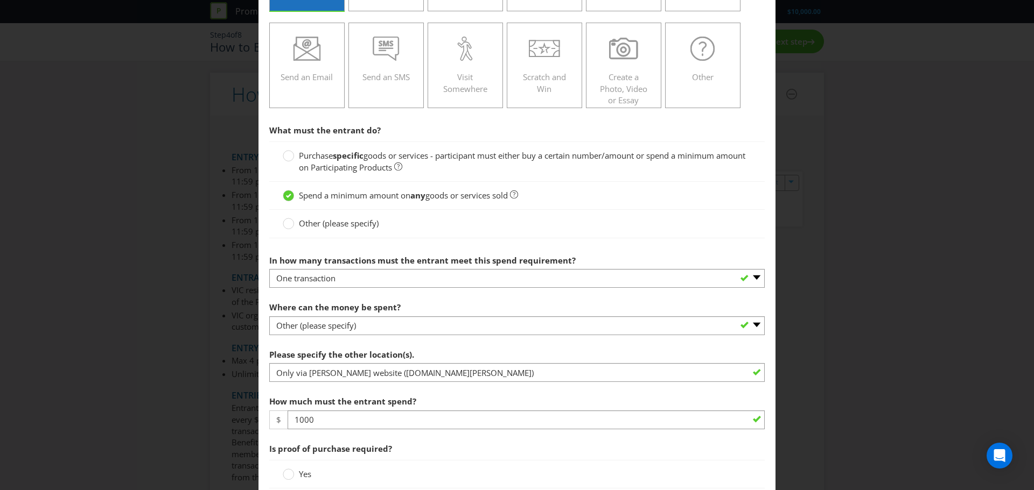
scroll to position [215, 0]
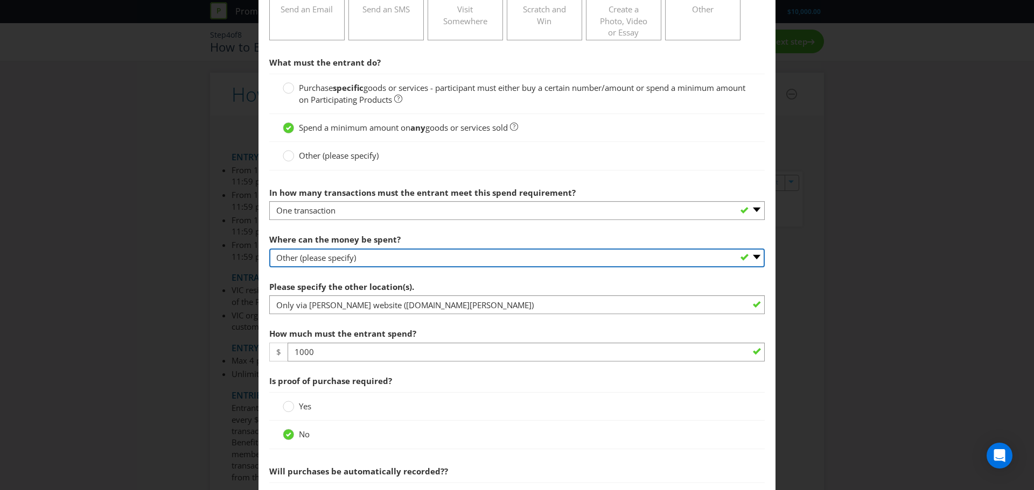
click at [359, 256] on select "-- Please select -- Any stores displaying promotional material (including onlin…" at bounding box center [516, 258] width 495 height 19
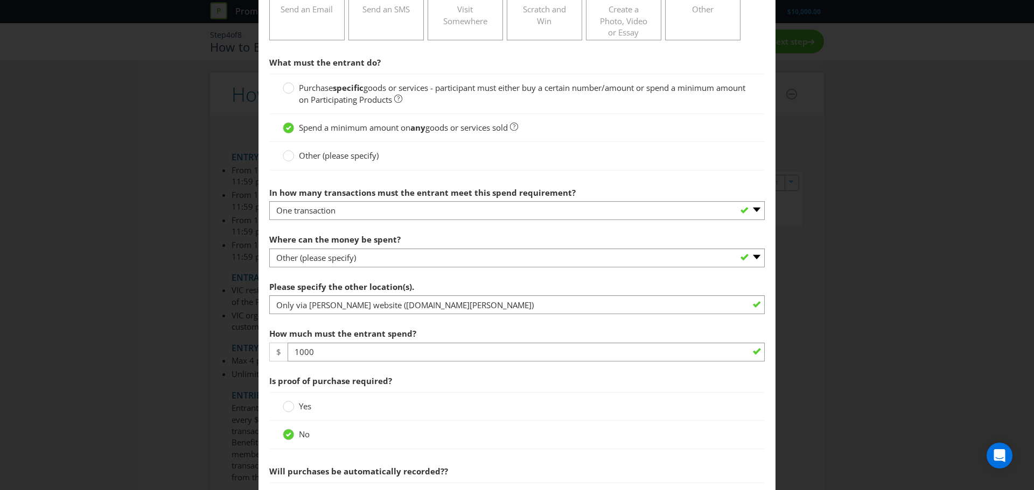
click at [248, 213] on div "How to Enter To enter the entrant must... Make a Purchase Connect on Social Med…" at bounding box center [517, 245] width 1034 height 490
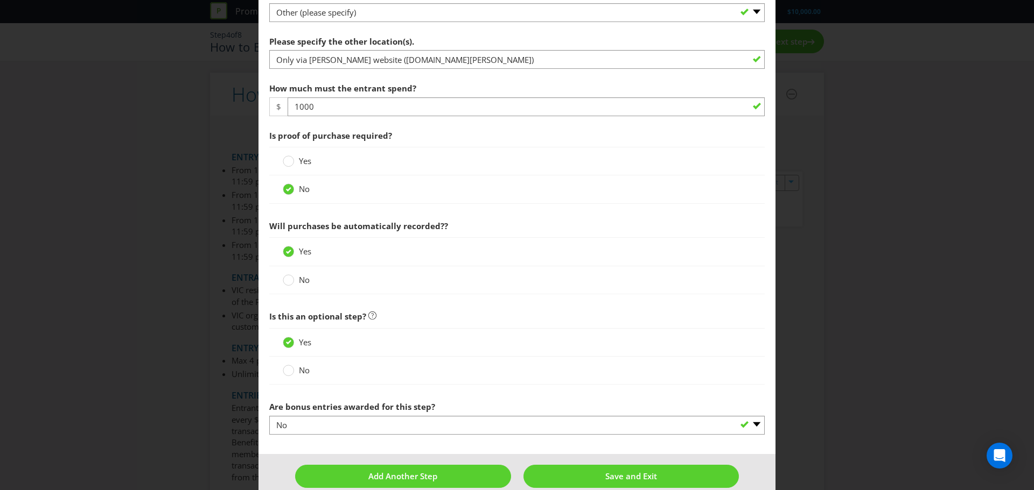
scroll to position [477, 0]
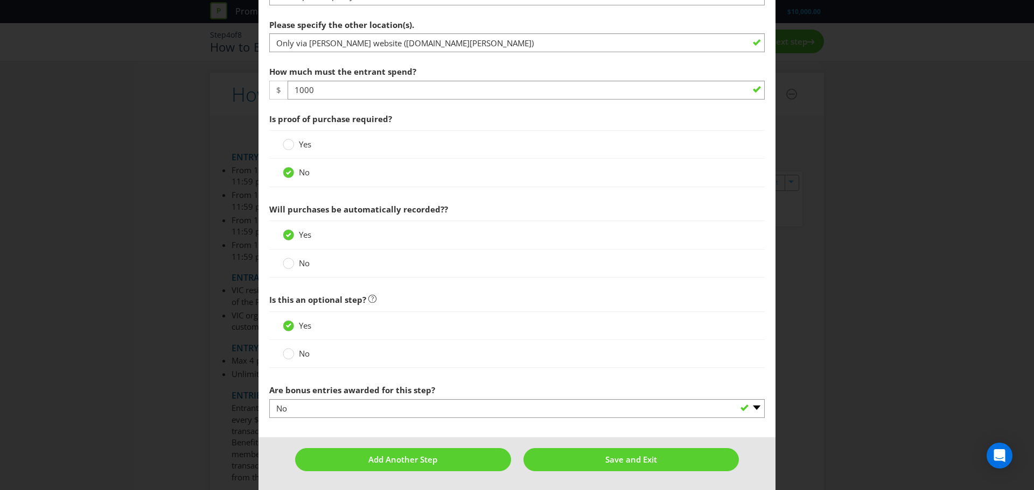
click at [303, 339] on span "No" at bounding box center [304, 353] width 11 height 11
click at [0, 0] on input "No" at bounding box center [0, 0] width 0 height 0
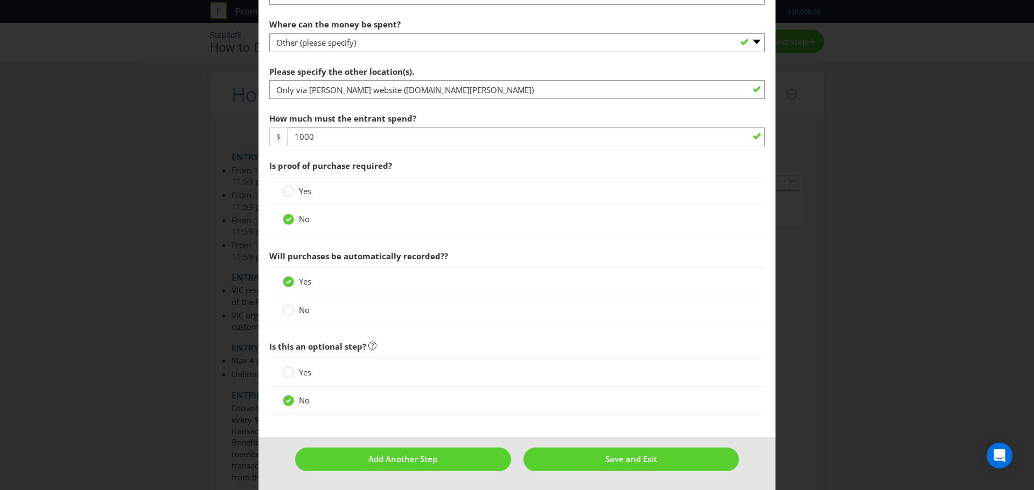
scroll to position [431, 0]
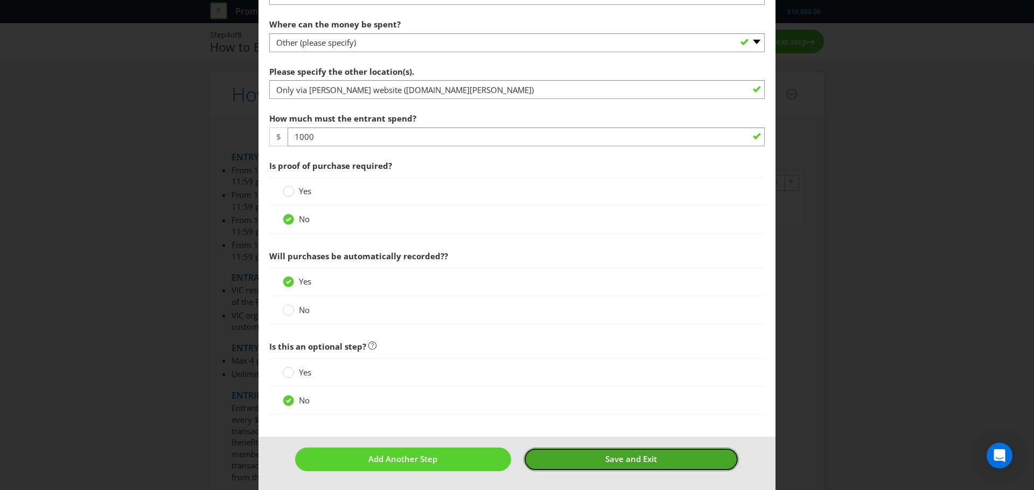
click at [608, 339] on span "Save and Exit" at bounding box center [631, 459] width 52 height 11
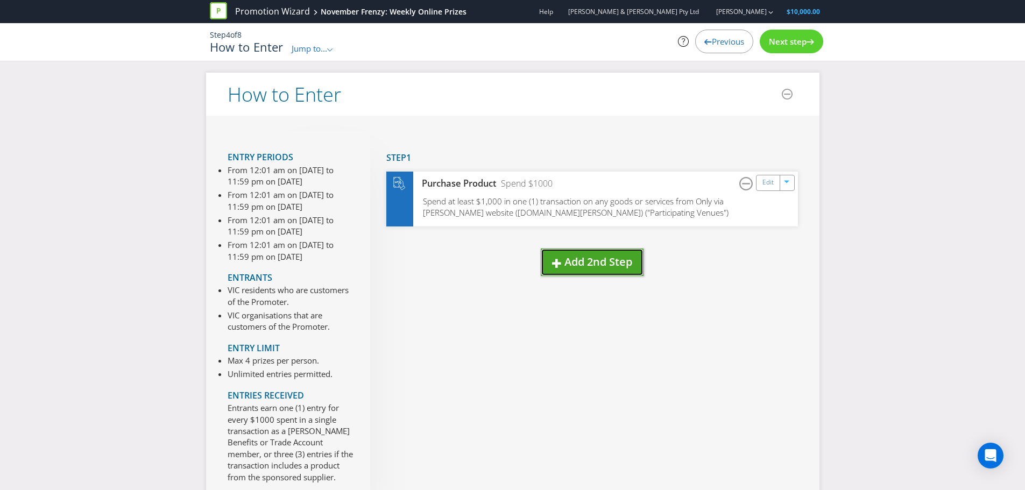
click at [579, 268] on span "Add 2nd Step" at bounding box center [599, 262] width 68 height 15
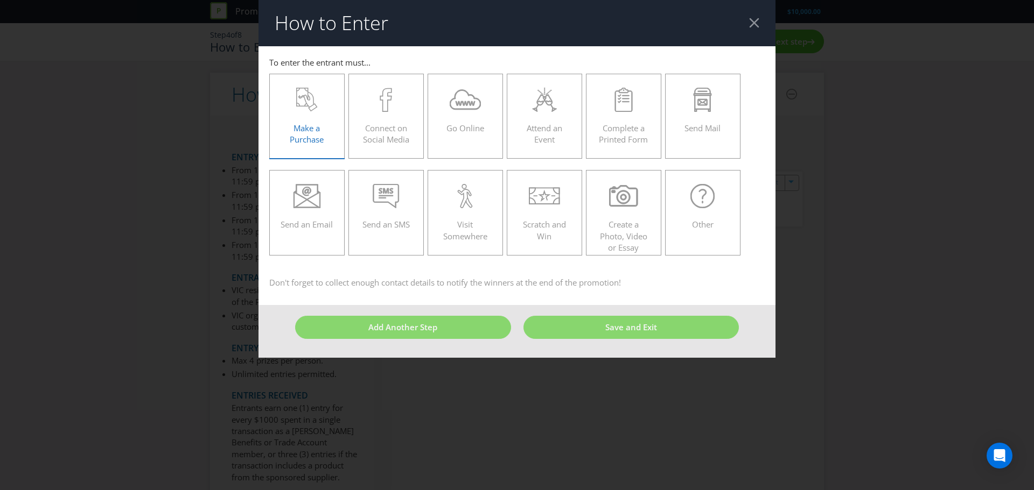
click at [326, 124] on div "Make a Purchase" at bounding box center [306, 112] width 53 height 48
click at [0, 0] on input "Make a Purchase" at bounding box center [0, 0] width 0 height 0
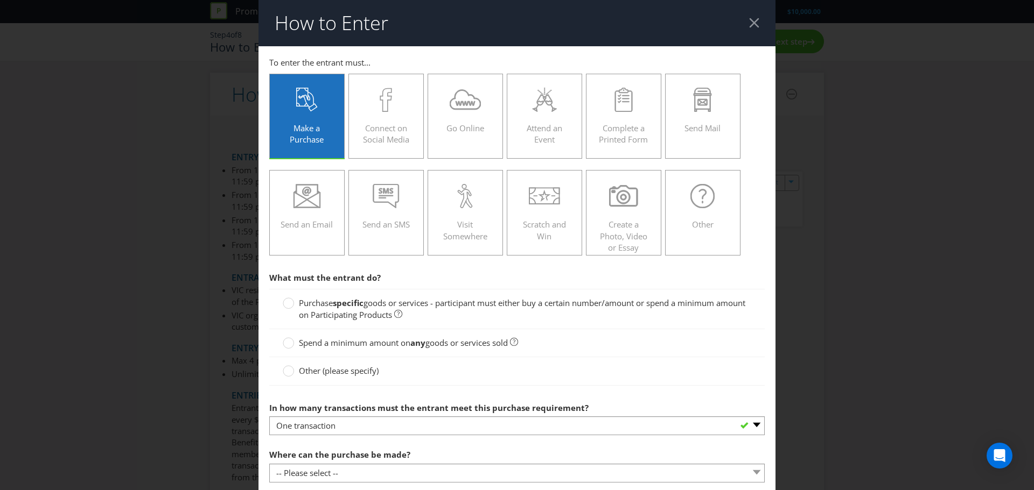
click at [338, 306] on strong "specific" at bounding box center [348, 303] width 31 height 11
click at [0, 0] on input "Purchase specific goods or services - participant must either buy a certain num…" at bounding box center [0, 0] width 0 height 0
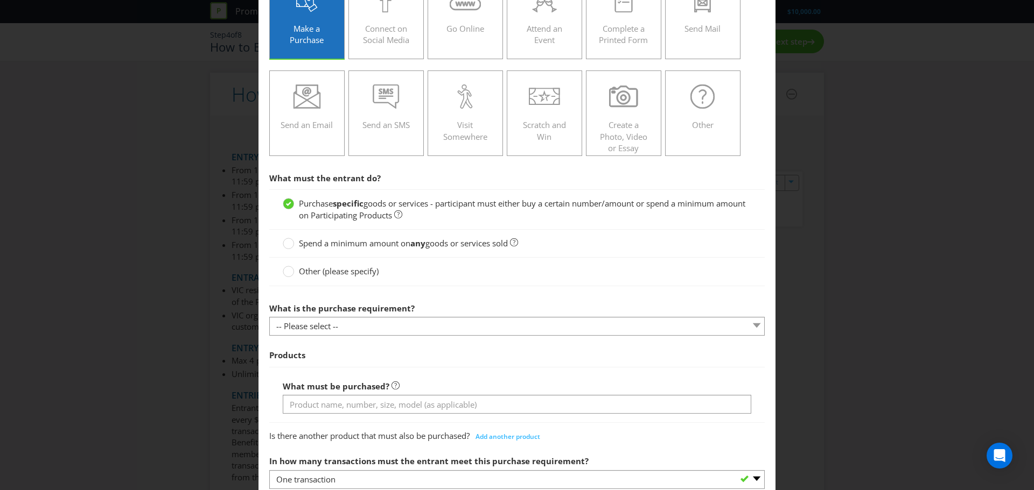
scroll to position [108, 0]
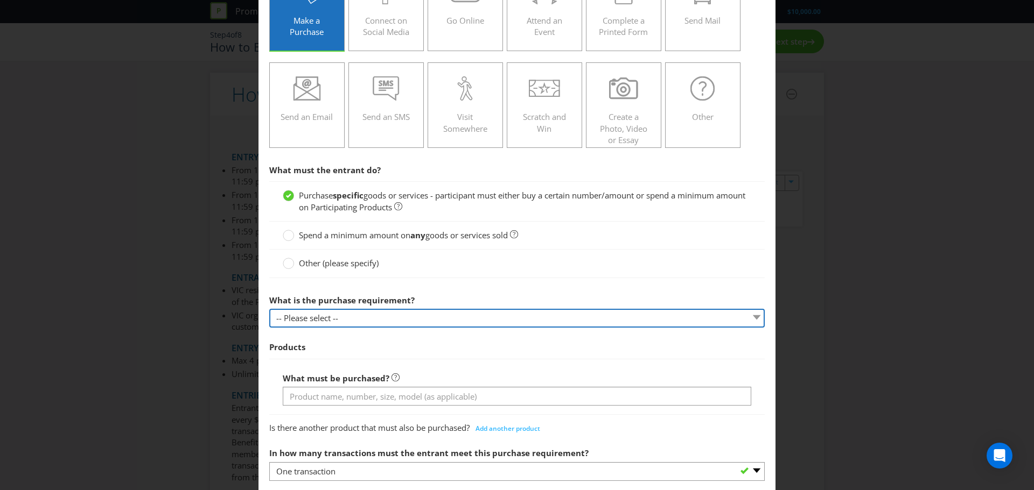
click at [356, 317] on select "-- Please select -- Buy a certain number of these products or services Spend a …" at bounding box center [516, 318] width 495 height 19
select select "MINIMUM_SPEND_AMOUNT"
click at [269, 309] on select "-- Please select -- Buy a certain number of these products or services Spend a …" at bounding box center [516, 318] width 495 height 19
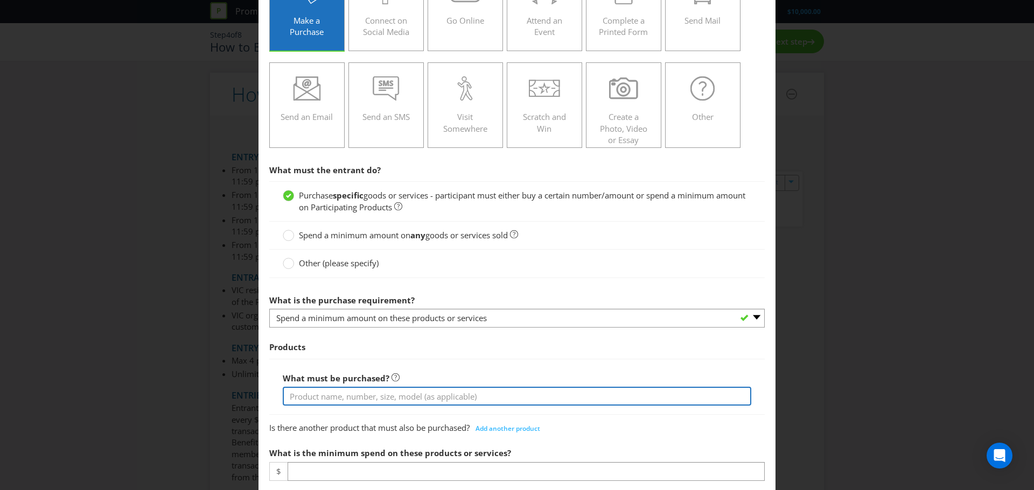
click at [319, 339] on input "text" at bounding box center [517, 396] width 468 height 19
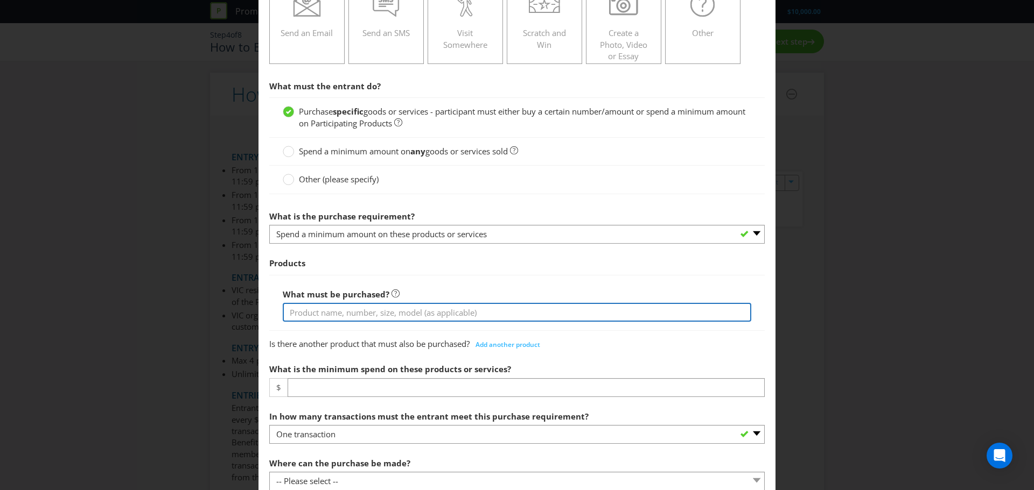
scroll to position [215, 0]
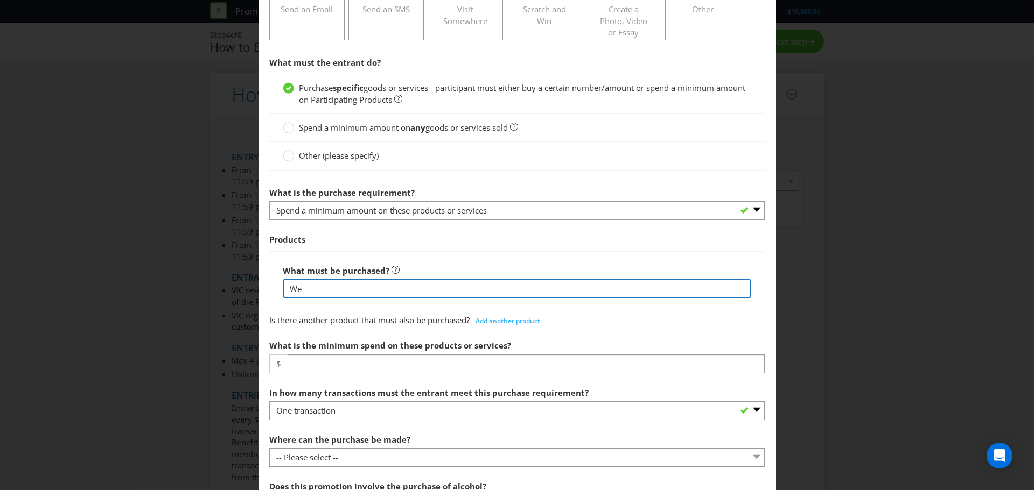
type input "W"
type input "F"
click at [567, 287] on input "1st NOV - 8th NOV:" at bounding box center [517, 288] width 468 height 19
click at [384, 289] on input "1st NOV - 8th NOV: Purchase any Simpson Strong-Tie product online and spend" at bounding box center [517, 288] width 468 height 19
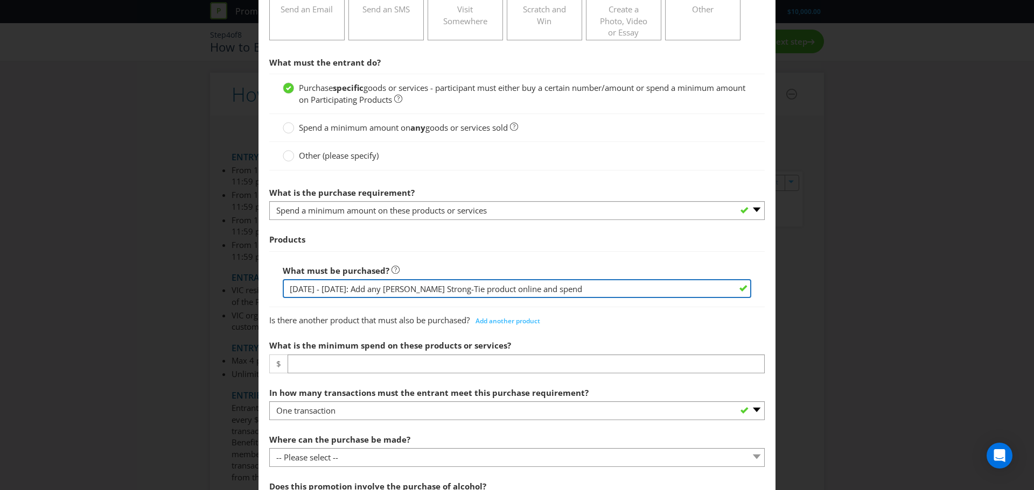
click at [503, 290] on input "1st NOV - 8th NOV: Add any Simpson Strong-Tie product online and spend" at bounding box center [517, 288] width 468 height 19
click at [600, 286] on input "1st NOV - 8th NOV: Add any Simpson Strong-Tie product to your cart and spend" at bounding box center [517, 288] width 468 height 19
drag, startPoint x: 526, startPoint y: 287, endPoint x: 531, endPoint y: 289, distance: 5.5
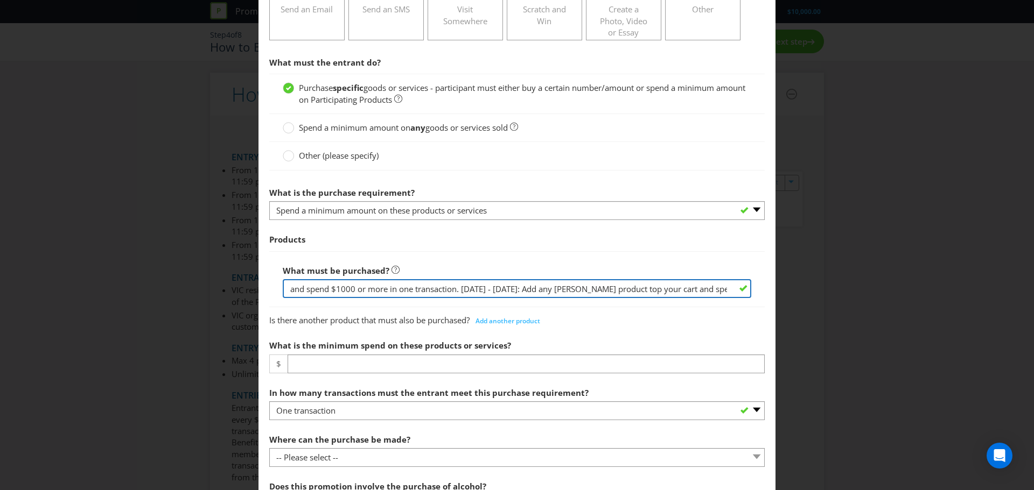
click at [531, 289] on input "1st NOV - 8th NOV: Add any Simpson Strong-Tie product to your cart and spend $1…" at bounding box center [517, 288] width 468 height 19
click at [631, 291] on input "1st NOV - 8th NOV: Add any Simpson Strong-Tie product to your cart and spend $1…" at bounding box center [517, 288] width 468 height 19
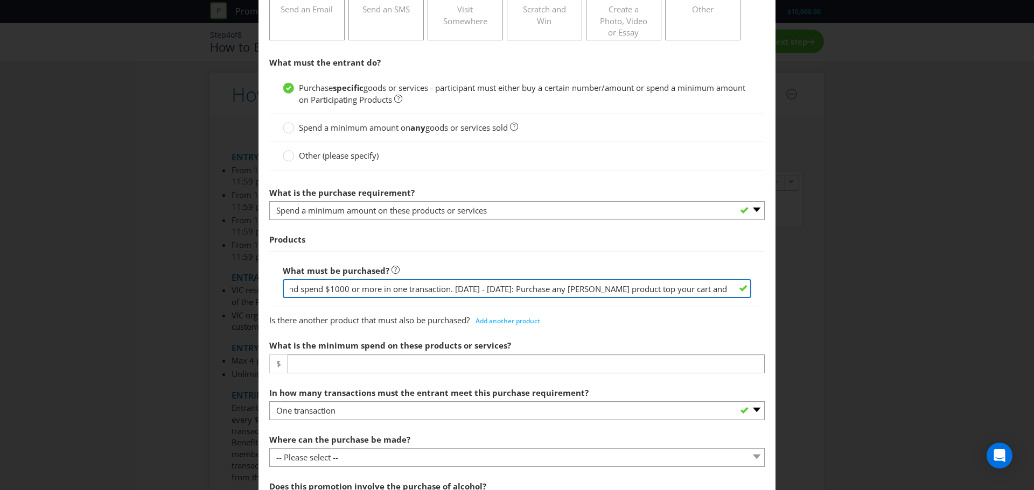
scroll to position [0, 293]
click at [689, 289] on input "1st NOV - 8th NOV: Add any Simpson Strong-Tie product to your cart and spend $1…" at bounding box center [517, 288] width 468 height 19
click at [363, 291] on input "1st NOV - 8th NOV: Add any Simpson Strong-Tie product to your cart and spend $1…" at bounding box center [517, 288] width 468 height 19
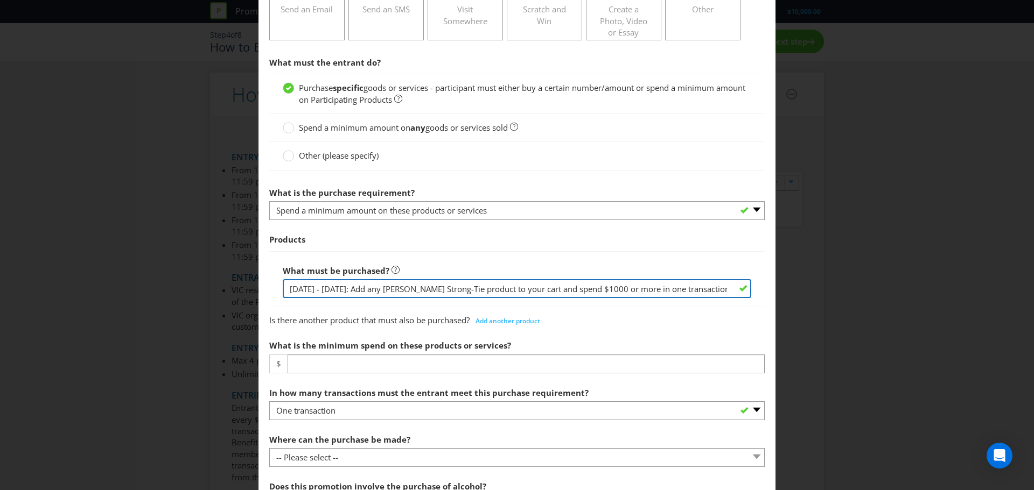
drag, startPoint x: 345, startPoint y: 290, endPoint x: 227, endPoint y: 289, distance: 117.9
click at [227, 289] on div "How to Enter To enter the entrant must... Make a Purchase Connect on Social Med…" at bounding box center [517, 245] width 1034 height 490
click at [354, 287] on input "1st NOV - 8th NOV: Add any Simpson Strong-Tie product to your cart and spend $1…" at bounding box center [517, 288] width 468 height 19
click at [367, 290] on input "1st NOV - 8th NOV: Add any Simpson Strong-Tie product to your cart and spend $1…" at bounding box center [517, 288] width 468 height 19
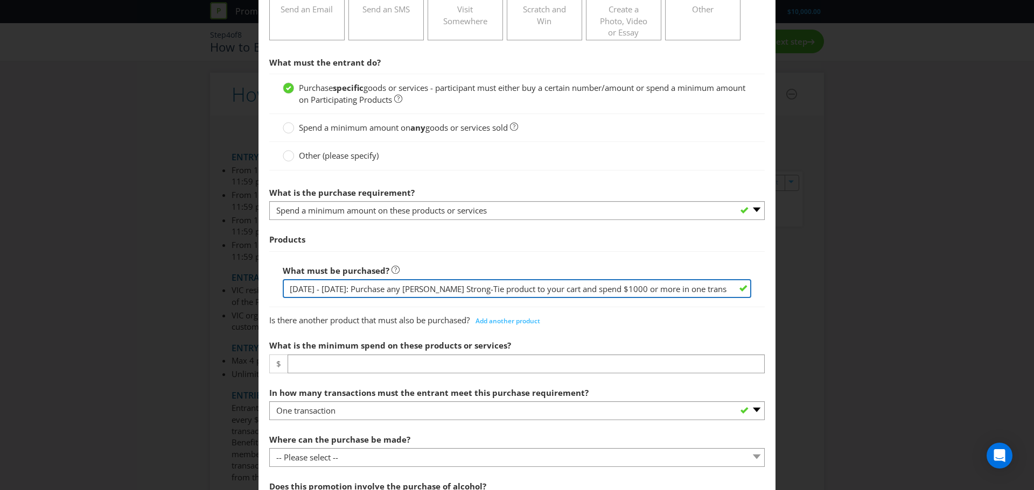
click at [498, 293] on input "1st NOV - 8th NOV: Purchase any Simpson Strong-Tie product to your cart and spe…" at bounding box center [517, 288] width 468 height 19
drag, startPoint x: 518, startPoint y: 289, endPoint x: 567, endPoint y: 289, distance: 49.5
click at [567, 289] on input "1st NOV - 8th NOV: Purchase any Simpson Strong-Tie product to your cart and spe…" at bounding box center [517, 288] width 468 height 19
drag, startPoint x: 566, startPoint y: 287, endPoint x: 771, endPoint y: 291, distance: 205.1
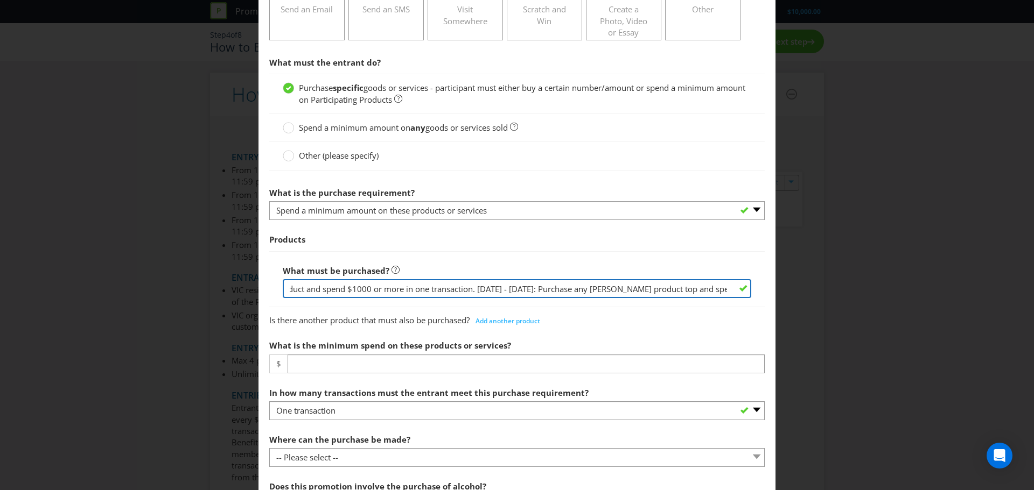
click at [689, 291] on div "How to Enter To enter the entrant must... Make a Purchase Connect on Social Med…" at bounding box center [517, 245] width 1034 height 490
click at [453, 291] on input "1st NOV - 8th NOV: Purchase any Simpson Strong-Tie product and spend $1000 or m…" at bounding box center [517, 288] width 468 height 19
click at [457, 291] on input "1st NOV - 8th NOV: Purchase any Simpson Strong-Tie product and spend $1000 or m…" at bounding box center [517, 288] width 468 height 19
drag, startPoint x: 700, startPoint y: 289, endPoint x: 741, endPoint y: 289, distance: 40.9
click at [689, 289] on input "1st NOV - 8th NOV: Purchase any Simpson Strong-Tie product and spend $1000 or m…" at bounding box center [517, 288] width 468 height 19
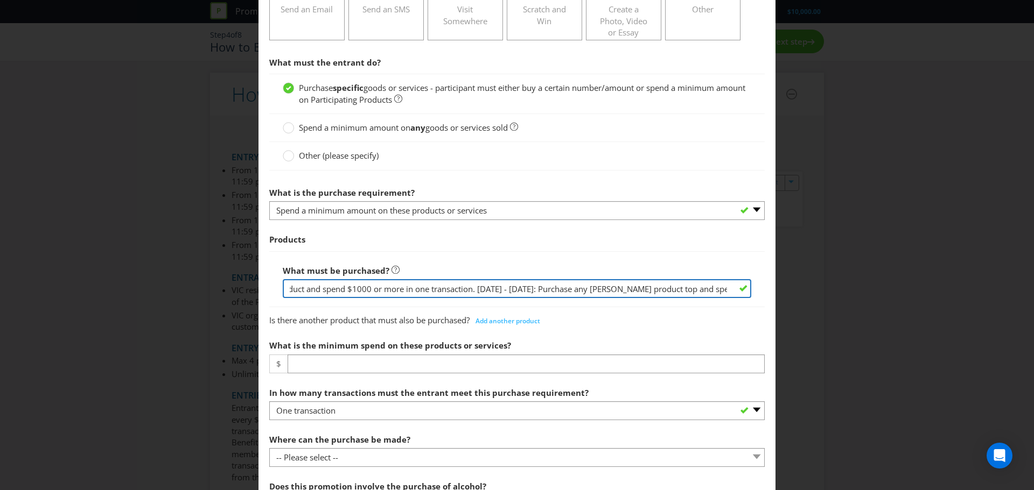
click at [689, 291] on input "1st NOV - 8th NOV: Purchase any Simpson Strong-Tie product and spend $1000 or m…" at bounding box center [517, 288] width 468 height 19
drag, startPoint x: 710, startPoint y: 290, endPoint x: 739, endPoint y: 288, distance: 29.1
click at [689, 288] on input "1st NOV - 8th NOV: Purchase any Simpson Strong-Tie product and spend $1000 or m…" at bounding box center [517, 288] width 468 height 19
click at [689, 290] on input "1st NOV - 8th NOV: Purchase any Simpson Strong-Tie product and spend $1000 or m…" at bounding box center [517, 288] width 468 height 19
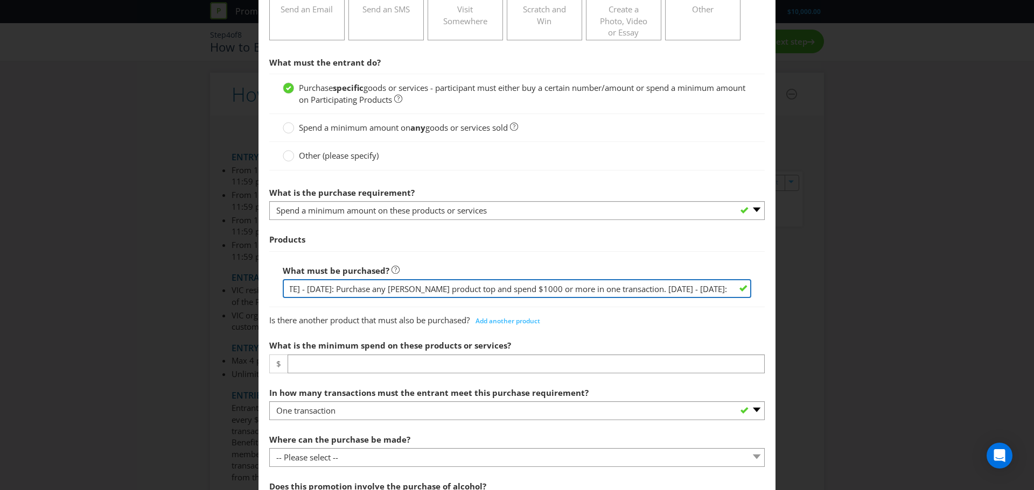
drag, startPoint x: 642, startPoint y: 291, endPoint x: 633, endPoint y: 294, distance: 10.1
click at [639, 292] on input "1st NOV - 8th NOV: Purchase any Simpson Strong-Tie product and spend $1000 or m…" at bounding box center [517, 288] width 468 height 19
drag, startPoint x: 632, startPoint y: 293, endPoint x: 576, endPoint y: 296, distance: 56.0
click at [576, 296] on input "1st NOV - 8th NOV: Purchase any Simpson Strong-Tie product and spend $1000 or m…" at bounding box center [517, 288] width 468 height 19
click at [631, 289] on input "1st NOV - 8th NOV: Purchase any Simpson Strong-Tie product and spend $1000 or m…" at bounding box center [517, 288] width 468 height 19
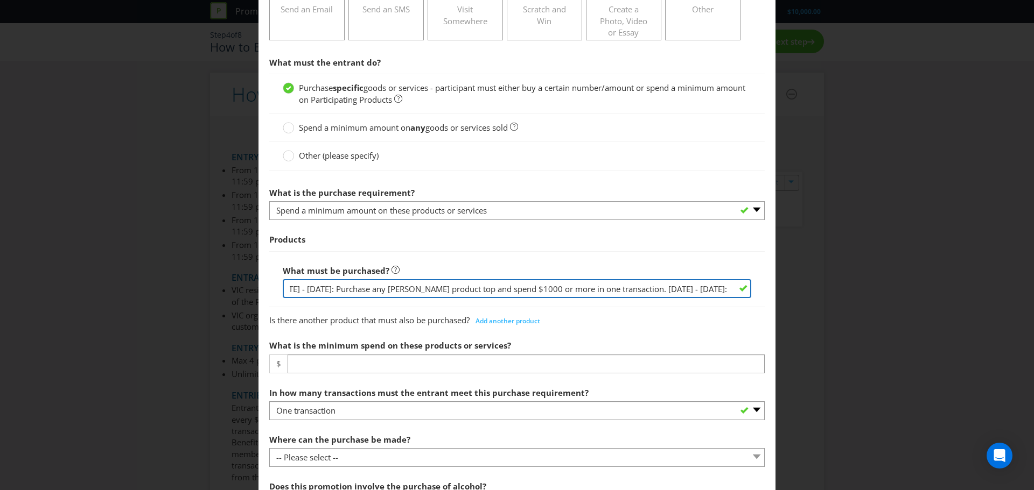
drag, startPoint x: 634, startPoint y: 287, endPoint x: 309, endPoint y: 279, distance: 324.7
click at [309, 279] on div "What must be purchased? 1st NOV - 8th NOV: Purchase any Simpson Strong-Tie prod…" at bounding box center [517, 279] width 468 height 39
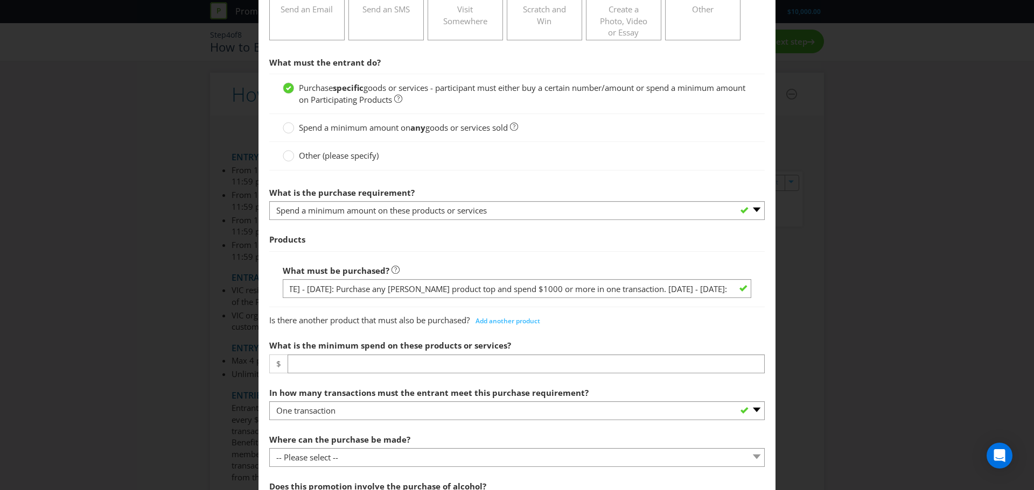
click at [309, 279] on div "What must be purchased? 1st NOV - 8th NOV: Purchase any Simpson Strong-Tie prod…" at bounding box center [517, 279] width 468 height 39
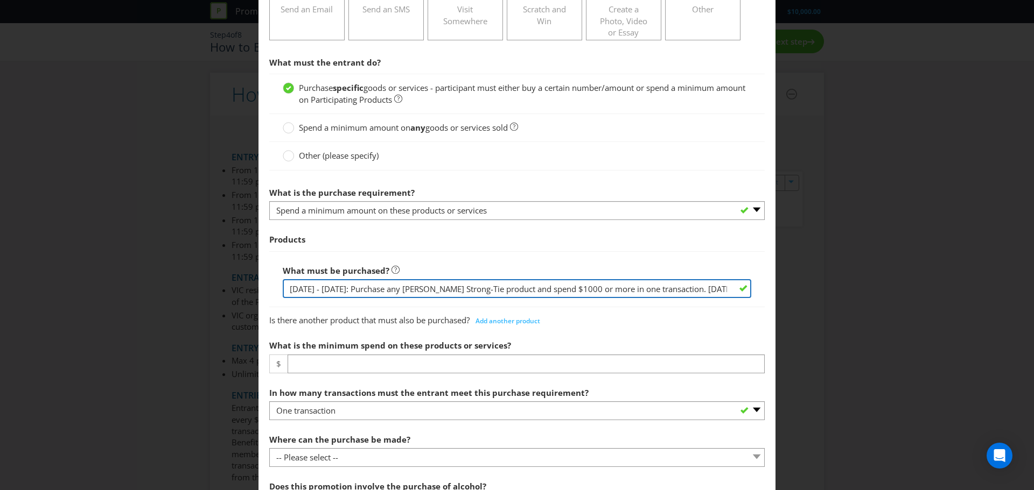
drag, startPoint x: 362, startPoint y: 289, endPoint x: 690, endPoint y: 292, distance: 327.3
click at [689, 292] on input "1st NOV - 8th NOV: Purchase any Simpson Strong-Tie product and spend $1000 or m…" at bounding box center [517, 288] width 468 height 19
click at [689, 290] on input "1st NOV - 8th NOV: Purchase any Simpson Strong-Tie product and spend $1000 or m…" at bounding box center [517, 288] width 468 height 19
drag, startPoint x: 691, startPoint y: 289, endPoint x: 782, endPoint y: 292, distance: 91.0
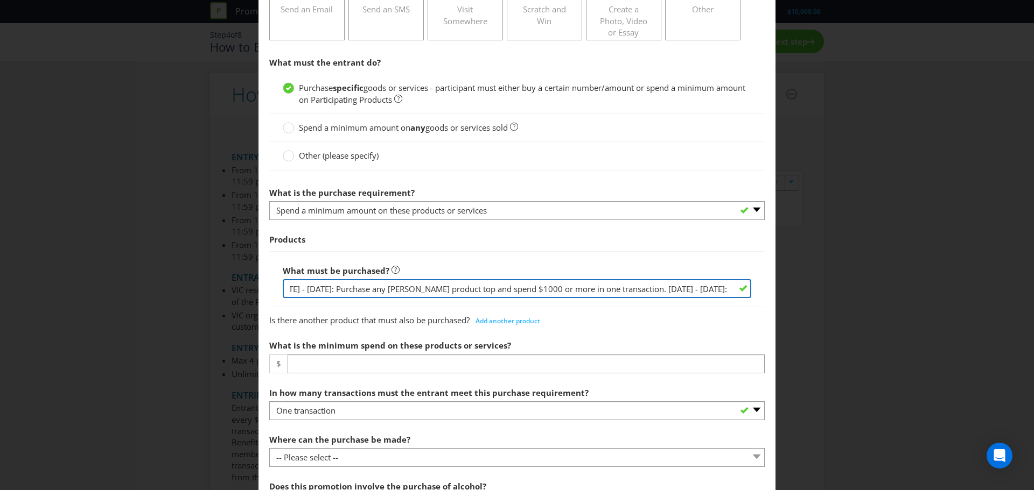
click at [689, 292] on div "How to Enter To enter the entrant must... Make a Purchase Connect on Social Med…" at bounding box center [517, 245] width 1034 height 490
click at [689, 287] on input "1st NOV - 8th NOV: Purchase any Simpson Strong-Tie product and spend $1000 or m…" at bounding box center [517, 288] width 468 height 19
paste input "Purchase any Simpson Strong-Tie product and spend $1000 or more in one transact…"
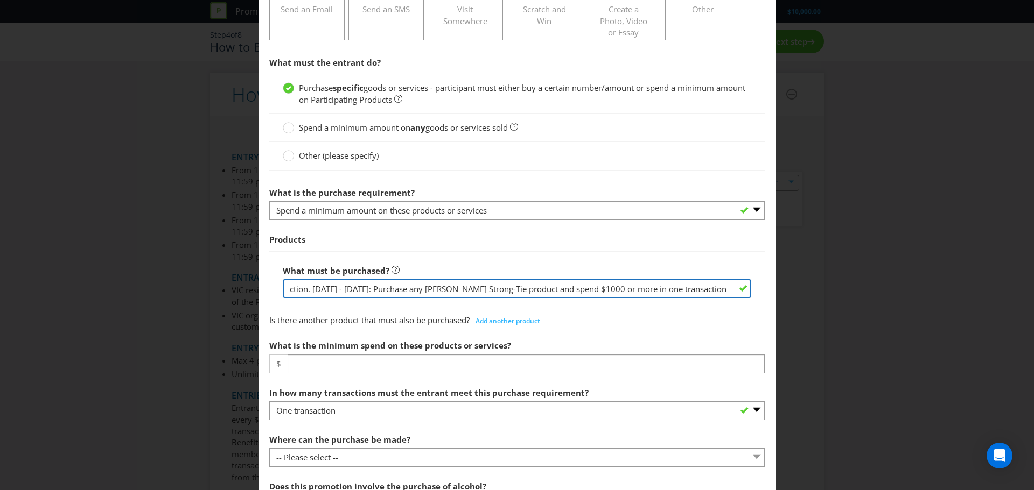
click at [459, 296] on input "1st NOV - 8th NOV: Purchase any Simpson Strong-Tie product and spend $1000 or m…" at bounding box center [517, 288] width 468 height 19
drag, startPoint x: 445, startPoint y: 289, endPoint x: 516, endPoint y: 281, distance: 72.0
click at [516, 281] on input "1st NOV - 8th NOV: Purchase any Simpson Strong-Tie product and spend $1000 or m…" at bounding box center [517, 288] width 468 height 19
drag, startPoint x: 644, startPoint y: 289, endPoint x: 744, endPoint y: 290, distance: 100.7
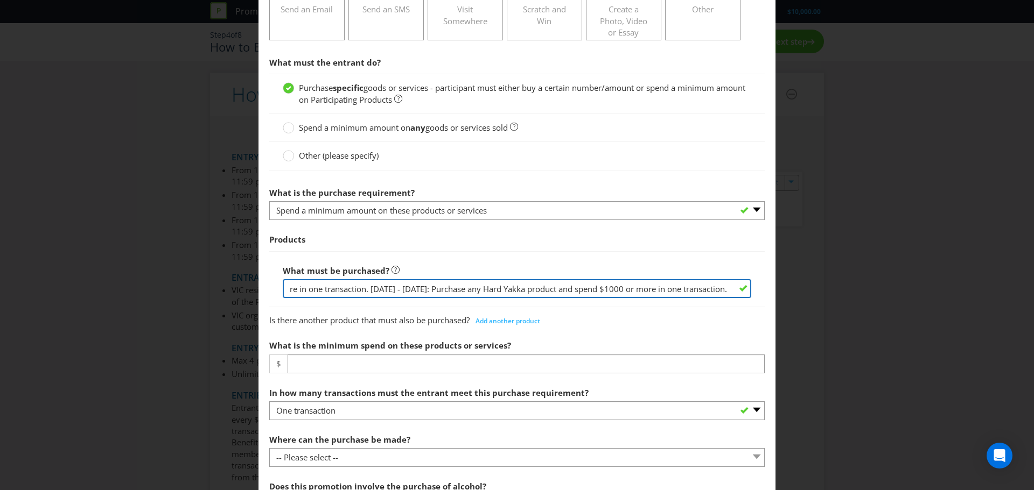
click at [689, 290] on input "1st NOV - 8th NOV: Purchase any Simpson Strong-Tie product and spend $1000 or m…" at bounding box center [517, 288] width 468 height 19
click at [689, 289] on input "1st NOV - 8th NOV: Purchase any Simpson Strong-Tie product and spend $1000 or m…" at bounding box center [517, 288] width 468 height 19
paste input "Purchase any Simpson Strong-Tie product and spend $1000 or more in one transact…"
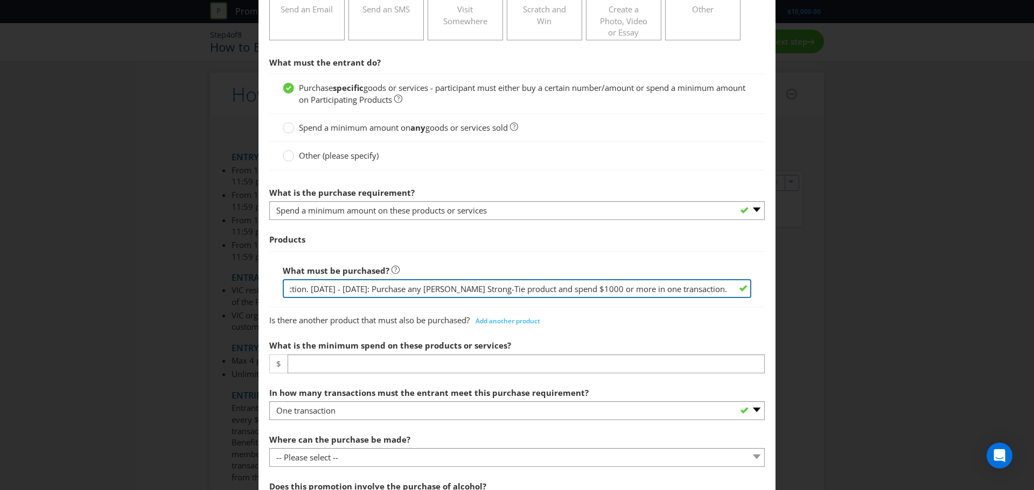
drag, startPoint x: 517, startPoint y: 287, endPoint x: 444, endPoint y: 283, distance: 73.4
click at [444, 283] on input "1st NOV - 8th NOV: Purchase any Simpson Strong-Tie product and spend $1000 or m…" at bounding box center [517, 288] width 468 height 19
type input "1st NOV - 8th NOV: Purchase any Simpson Strong-Tie product and spend $1000 or m…"
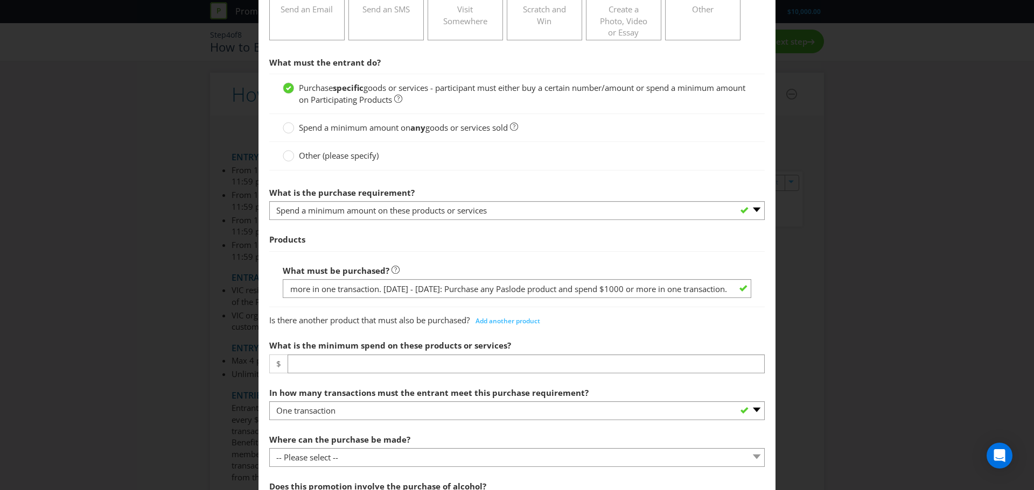
click at [673, 323] on div "Is there another product that must also be purchased? Add another product" at bounding box center [516, 319] width 495 height 22
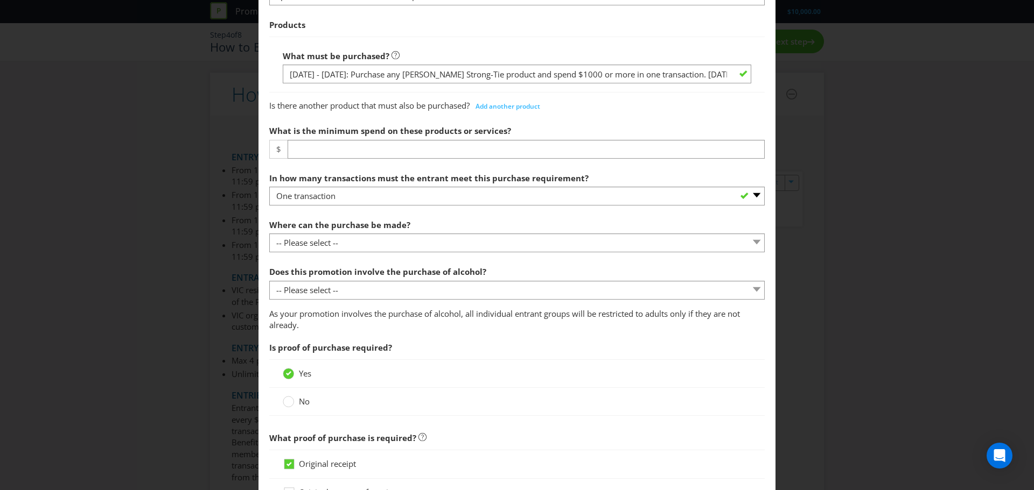
scroll to position [431, 0]
click at [509, 110] on span "Add another product" at bounding box center [507, 105] width 65 height 9
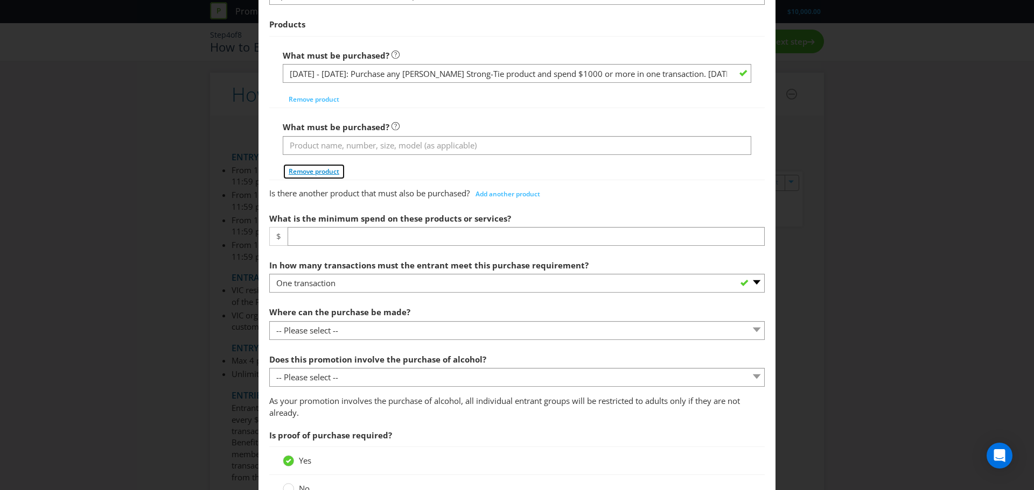
click at [321, 173] on span "Remove product" at bounding box center [314, 171] width 51 height 9
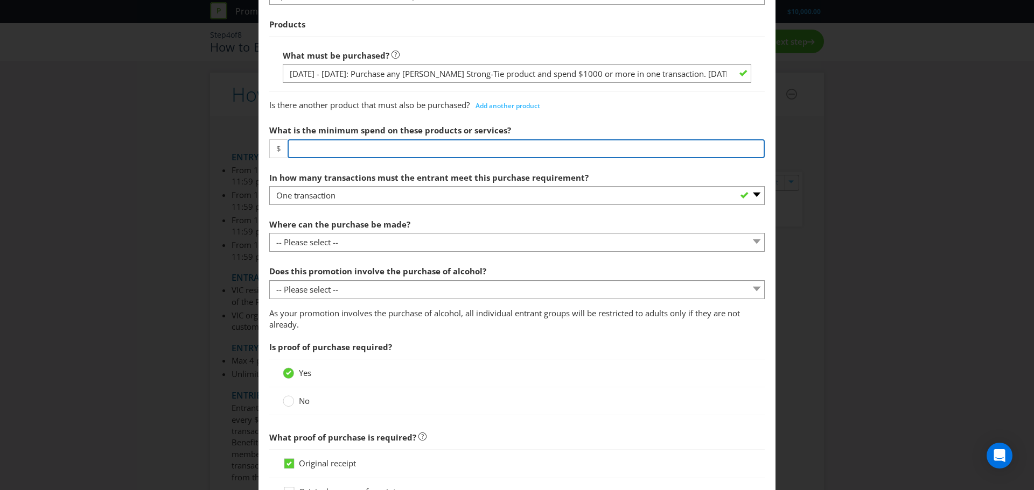
click at [402, 146] on input "number" at bounding box center [525, 148] width 477 height 19
type input "1000"
drag, startPoint x: 404, startPoint y: 151, endPoint x: 103, endPoint y: 167, distance: 301.3
click at [103, 167] on div "How to Enter To enter the entrant must... Make a Purchase Connect on Social Med…" at bounding box center [517, 245] width 1034 height 490
type input "0"
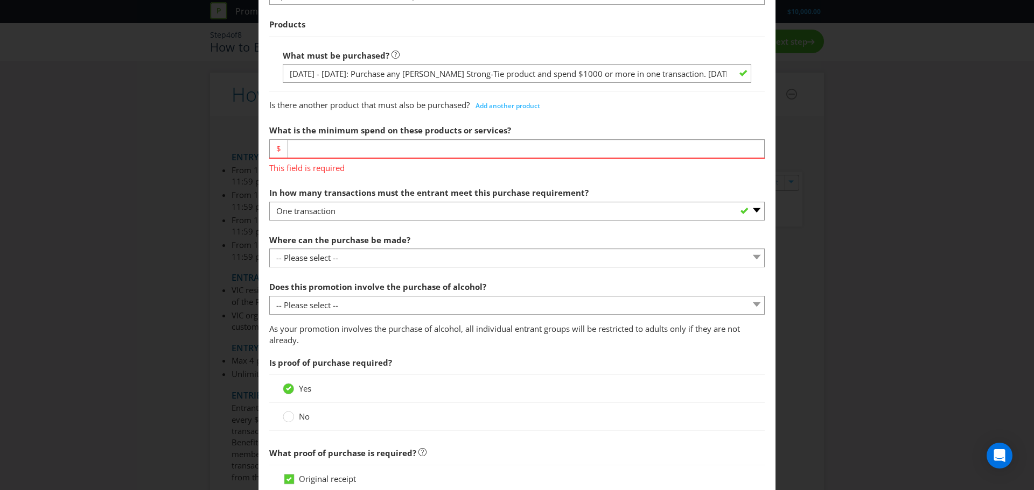
click at [266, 221] on main "To enter the entrant must... Make a Purchase Connect on Social Media Go Online …" at bounding box center [516, 241] width 517 height 1251
click at [321, 154] on input "number" at bounding box center [525, 148] width 477 height 19
type input "0"
type input "1"
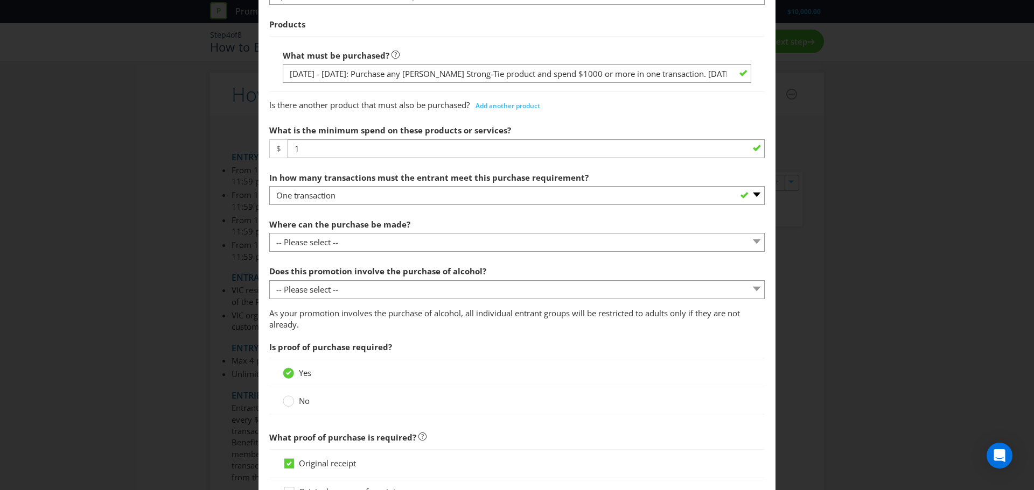
drag, startPoint x: 322, startPoint y: 189, endPoint x: 314, endPoint y: 216, distance: 27.4
click at [322, 191] on div "In how many transactions must the entrant meet this purchase requirement? -- Pl…" at bounding box center [516, 186] width 495 height 39
click at [321, 207] on section "What must the entrant do? Purchase specific goods or services - participant mus…" at bounding box center [516, 289] width 495 height 907
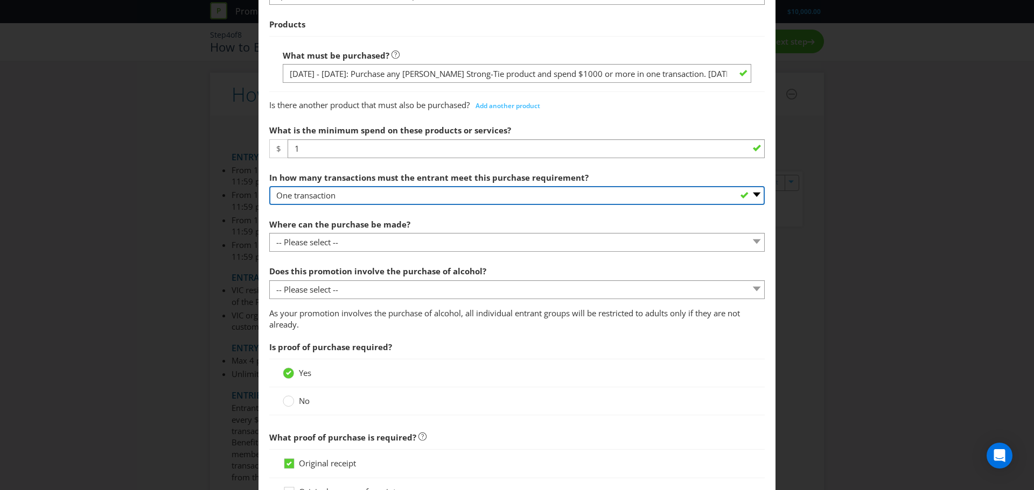
click at [321, 199] on select "-- Please select -- One transaction A specific number of transactions Any numbe…" at bounding box center [516, 195] width 495 height 19
click at [269, 186] on select "-- Please select -- One transaction A specific number of transactions Any numbe…" at bounding box center [516, 195] width 495 height 19
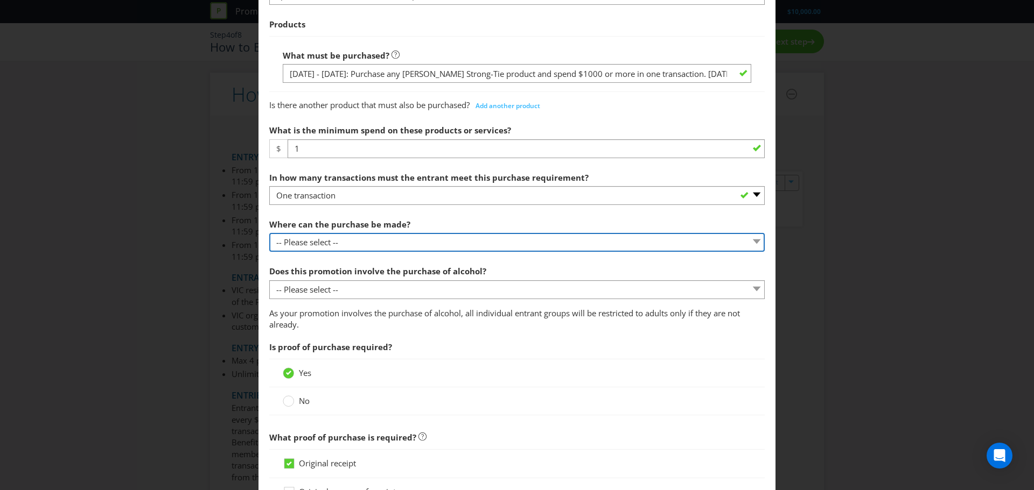
click at [316, 245] on select "-- Please select -- Any stores displaying promotional material (including onlin…" at bounding box center [516, 242] width 495 height 19
select select "OTHER"
click at [269, 233] on select "-- Please select -- Any stores displaying promotional material (including onlin…" at bounding box center [516, 242] width 495 height 19
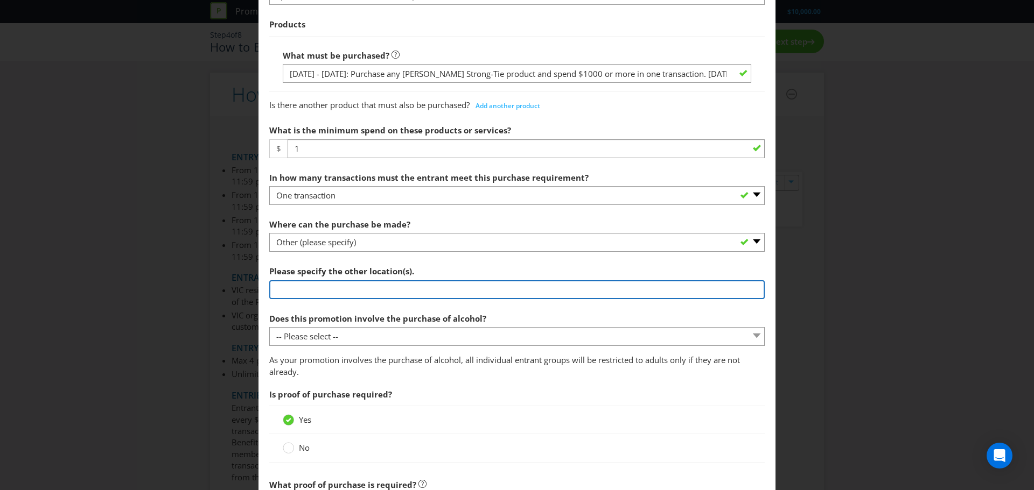
click at [326, 289] on input "text" at bounding box center [516, 289] width 495 height 19
type input "Only via Bowens website (www.bowens.com.au)"
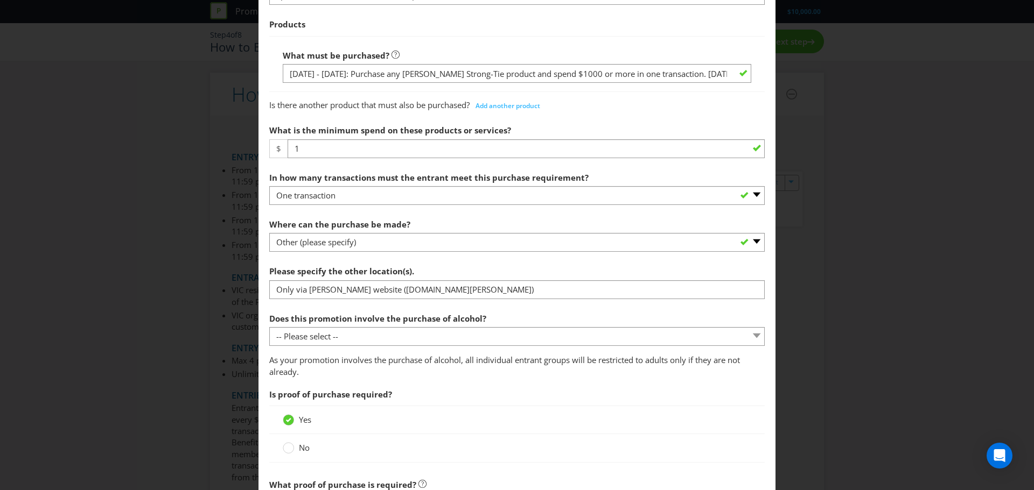
click at [341, 339] on div at bounding box center [516, 346] width 495 height 1
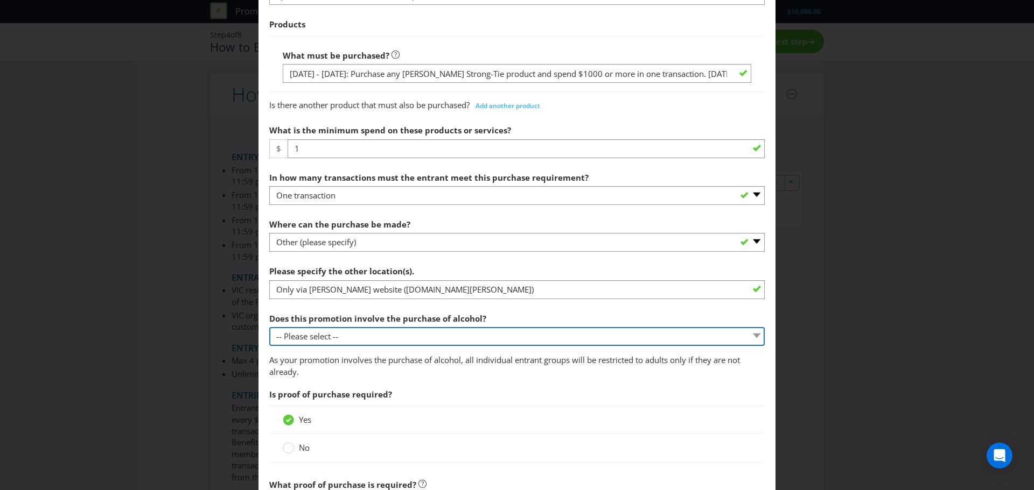
click at [341, 339] on select "-- Please select -- Yes, for on-premises consumption Yes, for off-premises cons…" at bounding box center [516, 336] width 495 height 19
select select "NO"
click at [269, 327] on select "-- Please select -- Yes, for on-premises consumption Yes, for off-premises cons…" at bounding box center [516, 336] width 495 height 19
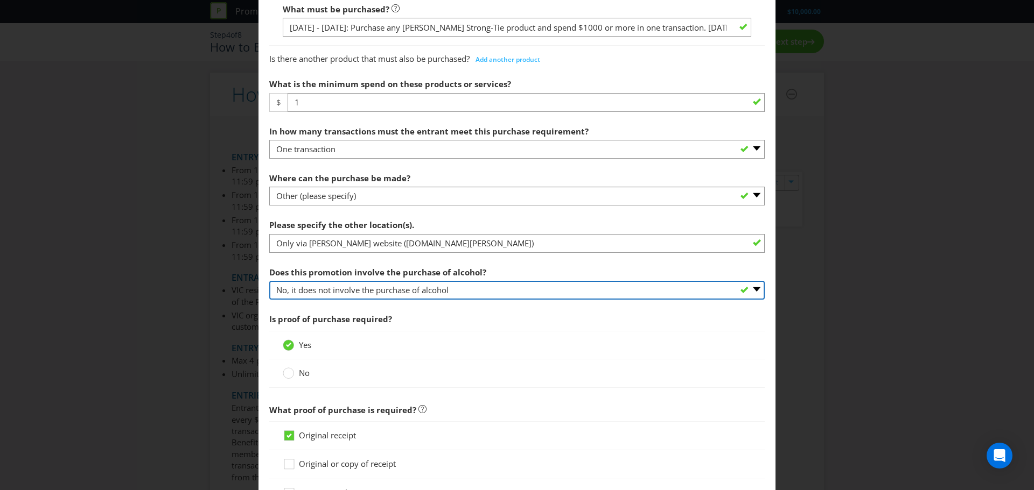
scroll to position [538, 0]
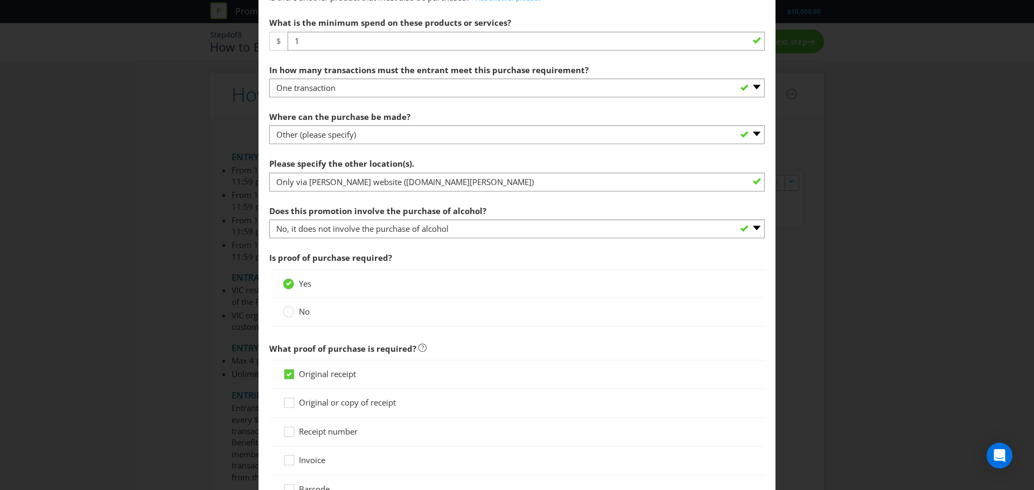
click at [301, 314] on span "No" at bounding box center [304, 311] width 11 height 11
click at [0, 0] on input "No" at bounding box center [0, 0] width 0 height 0
click at [301, 339] on span "Yes" at bounding box center [305, 374] width 12 height 11
click at [0, 0] on input "Yes" at bounding box center [0, 0] width 0 height 0
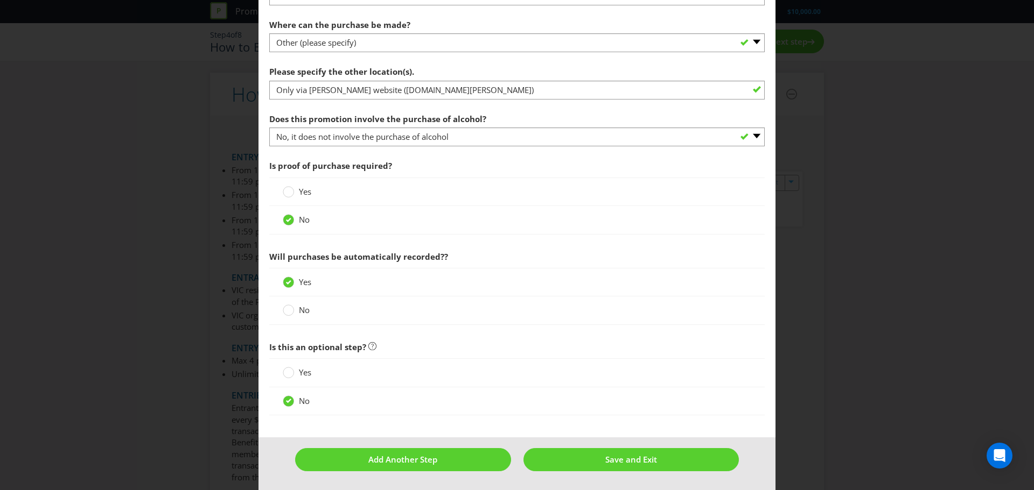
click at [304, 339] on span "Yes" at bounding box center [305, 372] width 12 height 11
click at [0, 0] on input "Yes" at bounding box center [0, 0] width 0 height 0
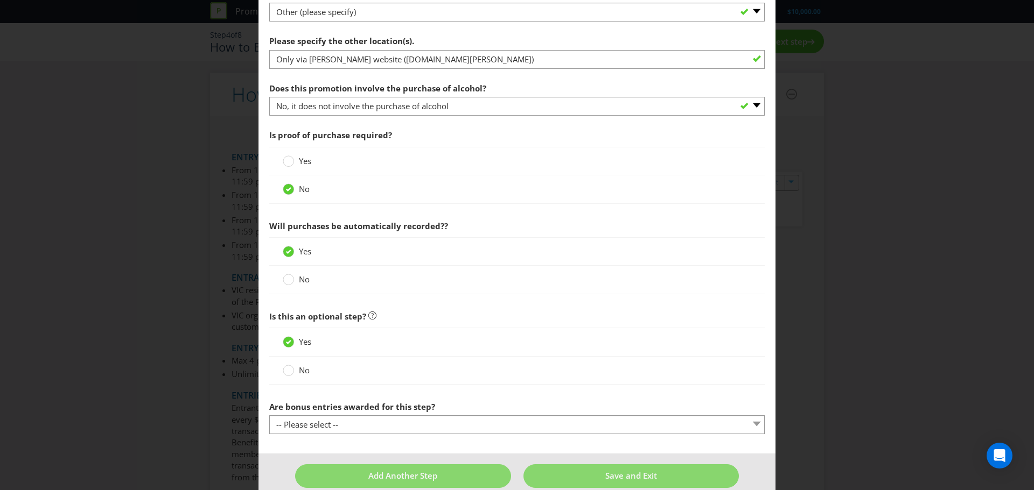
scroll to position [678, 0]
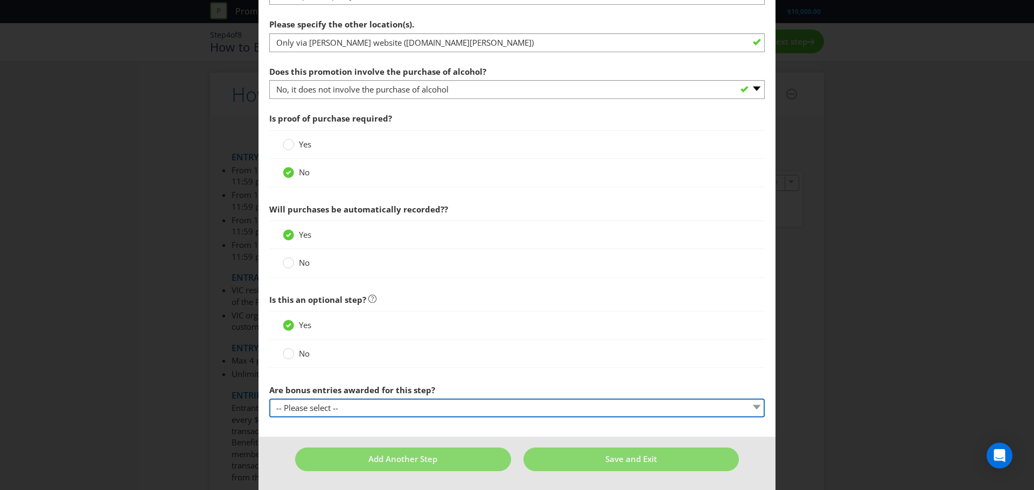
click at [422, 339] on select "-- Please select -- Yes, entrant gets additional entries every time that this s…" at bounding box center [516, 408] width 495 height 19
select select "YES_EVERY_TIME"
click at [269, 339] on select "-- Please select -- Yes, entrant gets additional entries every time that this s…" at bounding box center [516, 408] width 495 height 19
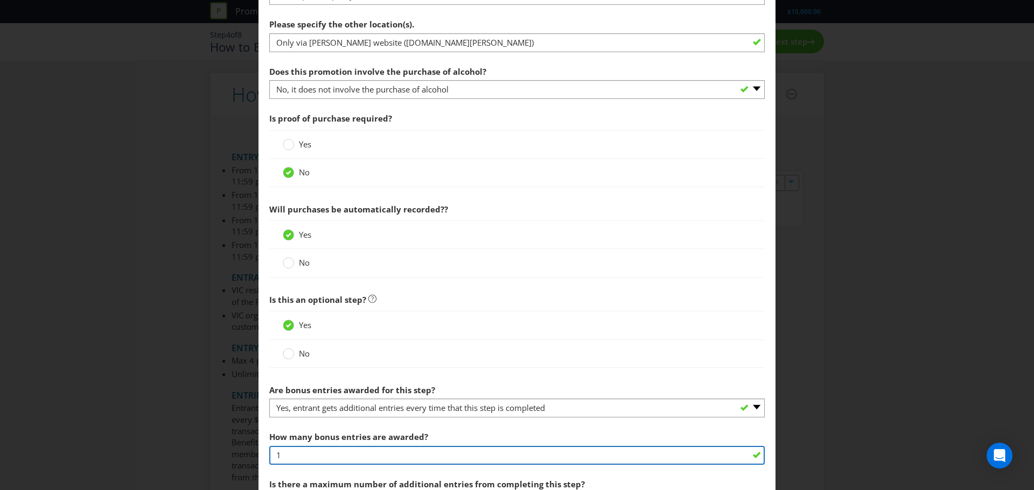
click at [401, 339] on input "1" at bounding box center [516, 455] width 495 height 19
type input "3"
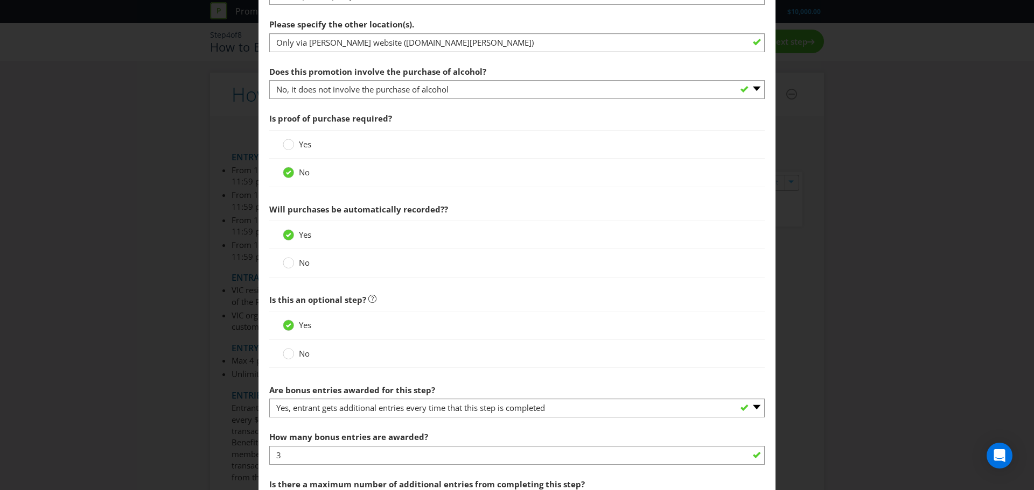
click at [528, 305] on span "Is this an optional step?" at bounding box center [516, 300] width 495 height 22
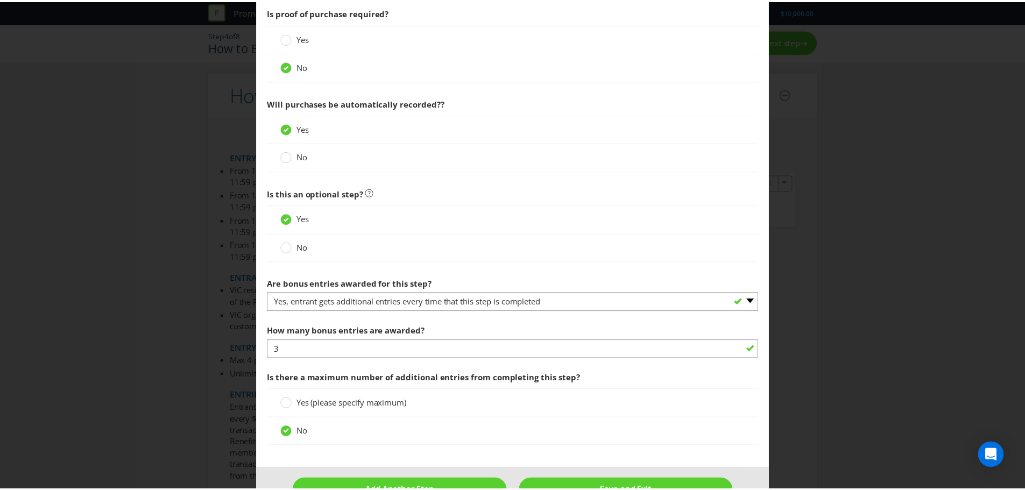
scroll to position [816, 0]
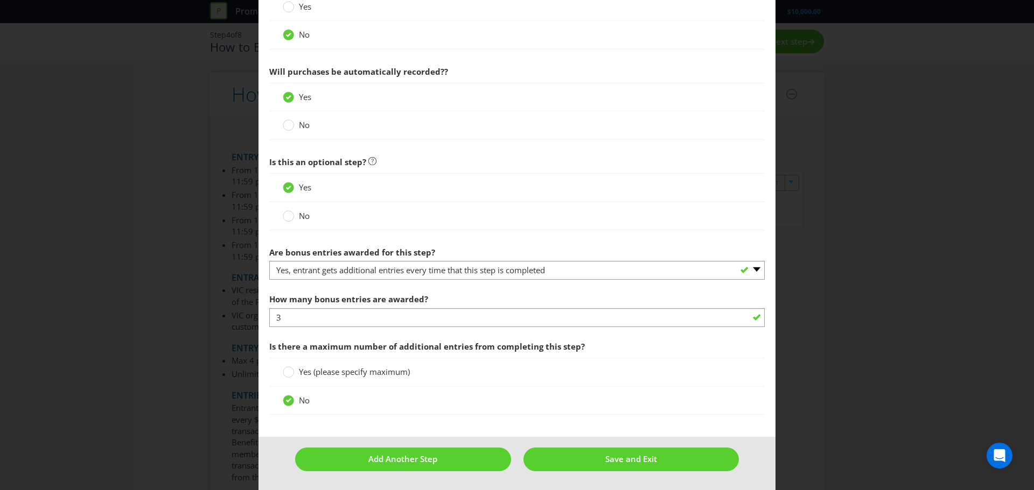
click at [420, 306] on div "How many bonus entries are awarded? 3" at bounding box center [516, 308] width 495 height 39
click at [419, 303] on span "How many bonus entries are awarded?" at bounding box center [348, 299] width 159 height 11
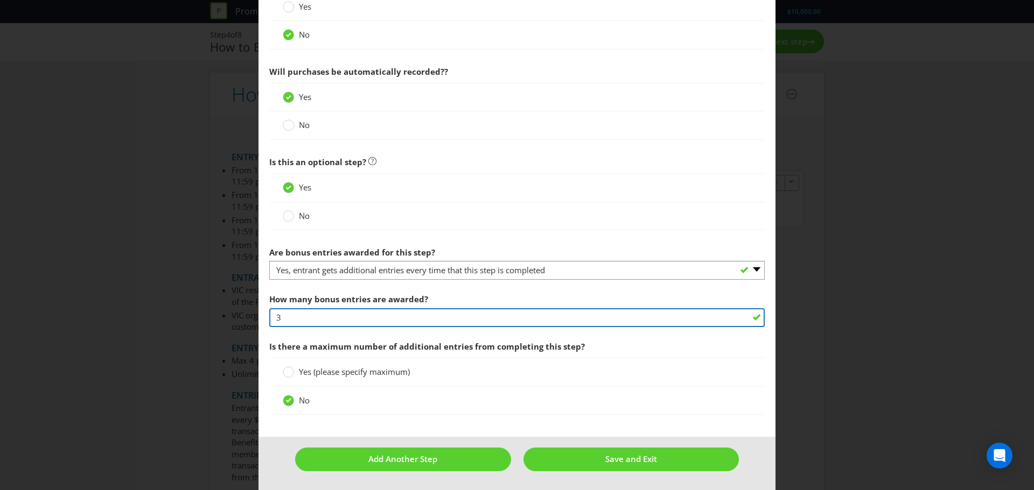
click at [336, 317] on input "3" at bounding box center [516, 317] width 495 height 19
type input "2"
type input "3"
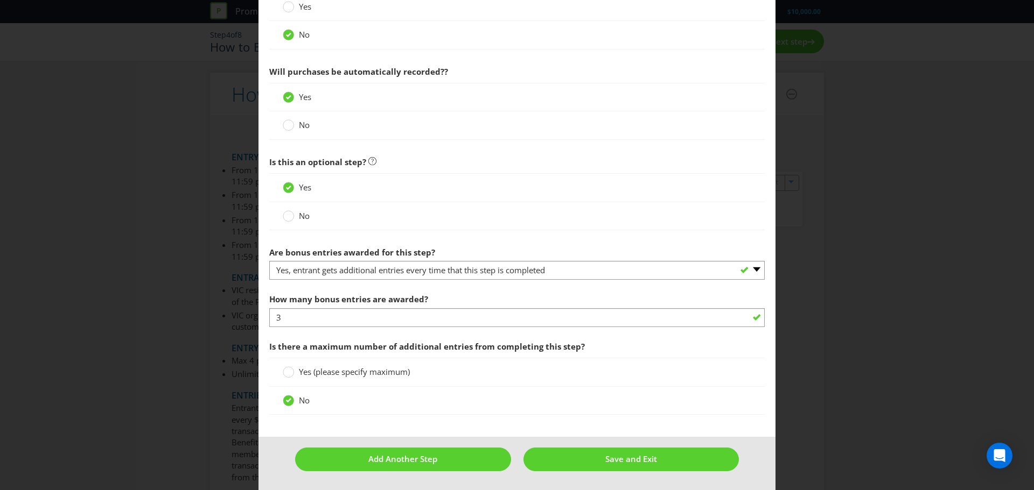
click at [324, 339] on span "Is there a maximum number of additional entries from completing this step?" at bounding box center [426, 346] width 315 height 11
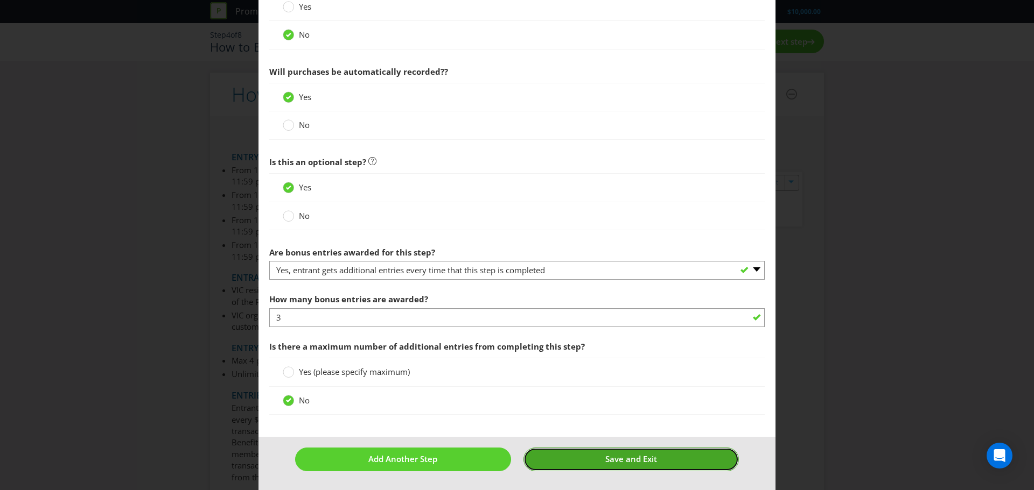
click at [574, 339] on button "Save and Exit" at bounding box center [631, 459] width 216 height 23
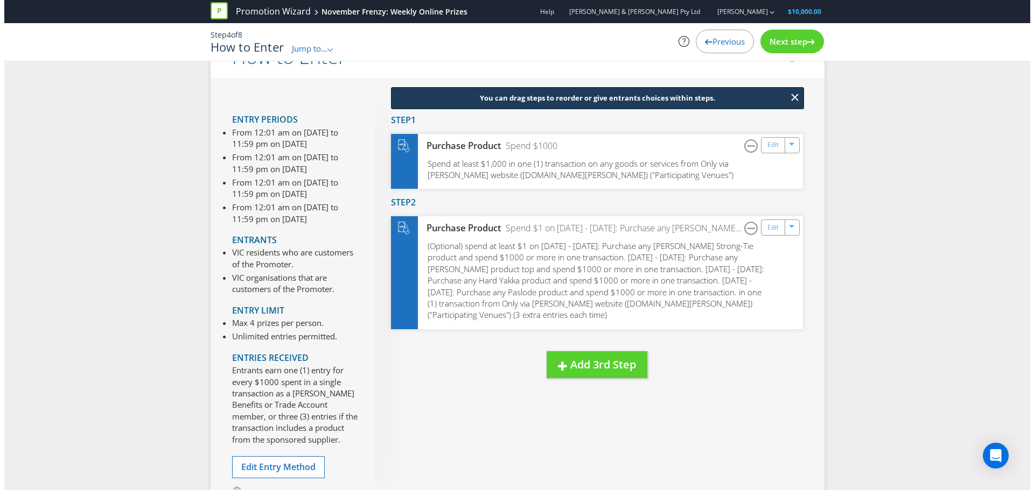
scroll to position [54, 0]
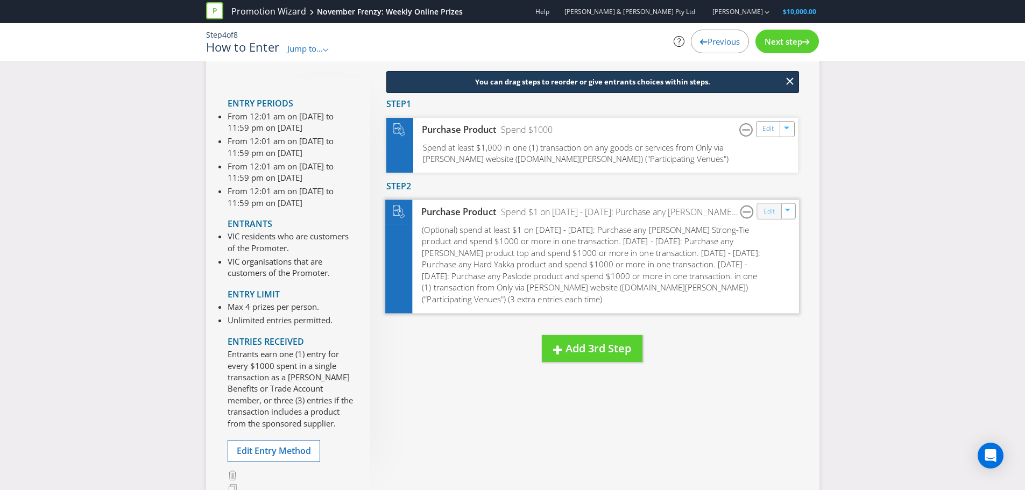
click at [689, 208] on link "Edit" at bounding box center [768, 211] width 11 height 12
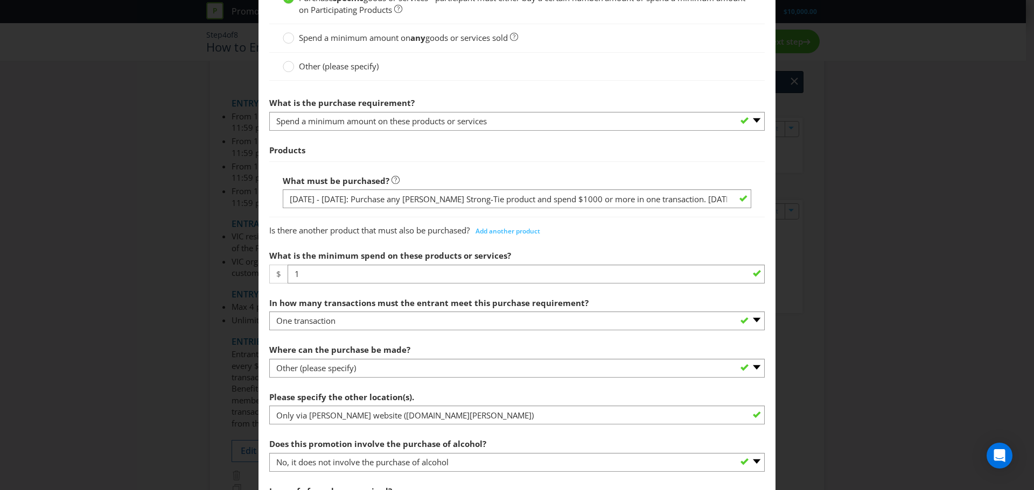
scroll to position [377, 0]
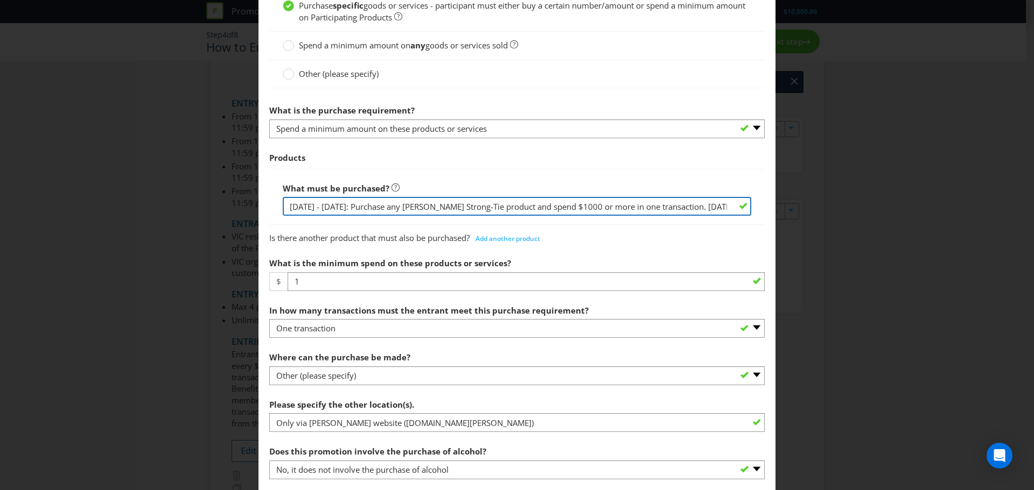
click at [331, 203] on input "1st NOV - 8th NOV: Purchase any Simpson Strong-Tie product and spend $1000 or m…" at bounding box center [517, 206] width 468 height 19
drag, startPoint x: 338, startPoint y: 207, endPoint x: 209, endPoint y: 218, distance: 128.6
click at [209, 218] on div "How to Enter Did You Know IMI research shows that ease of participation is one …" at bounding box center [517, 245] width 1034 height 490
click at [285, 200] on input "1st NOV - 8th NOV: Purchase any Simpson Strong-Tie product and spend $1000 or m…" at bounding box center [517, 206] width 468 height 19
drag, startPoint x: 286, startPoint y: 205, endPoint x: 249, endPoint y: 204, distance: 37.7
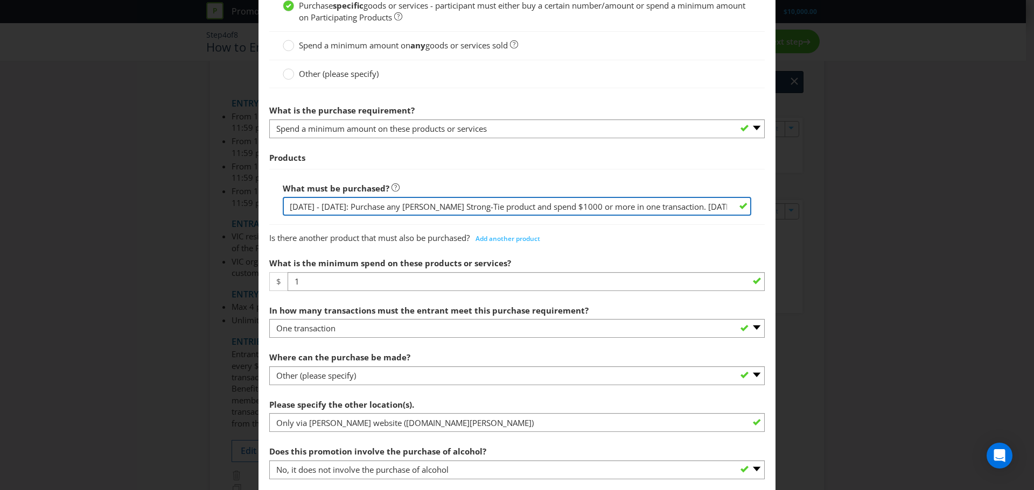
click at [249, 204] on div "How to Enter Did You Know IMI research shows that ease of participation is one …" at bounding box center [517, 245] width 1034 height 490
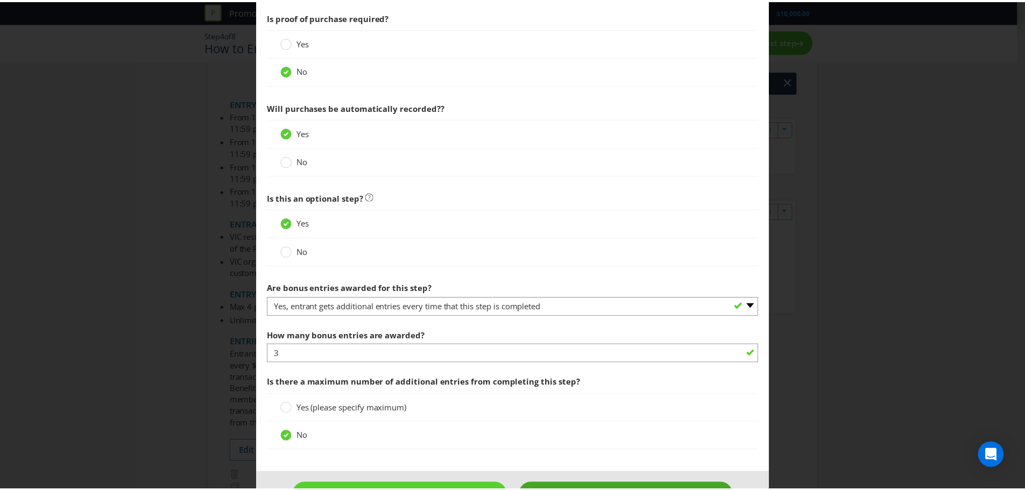
scroll to position [895, 0]
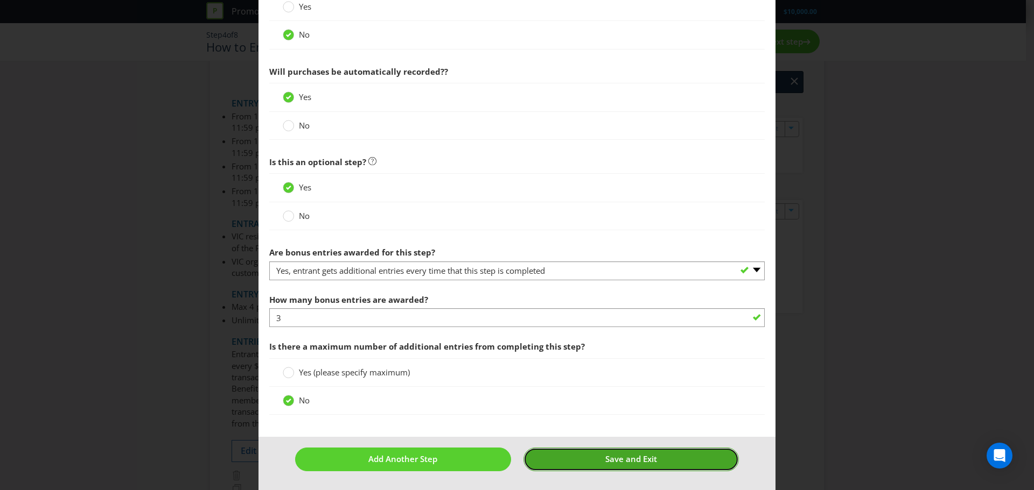
click at [655, 339] on button "Save and Exit" at bounding box center [631, 459] width 216 height 23
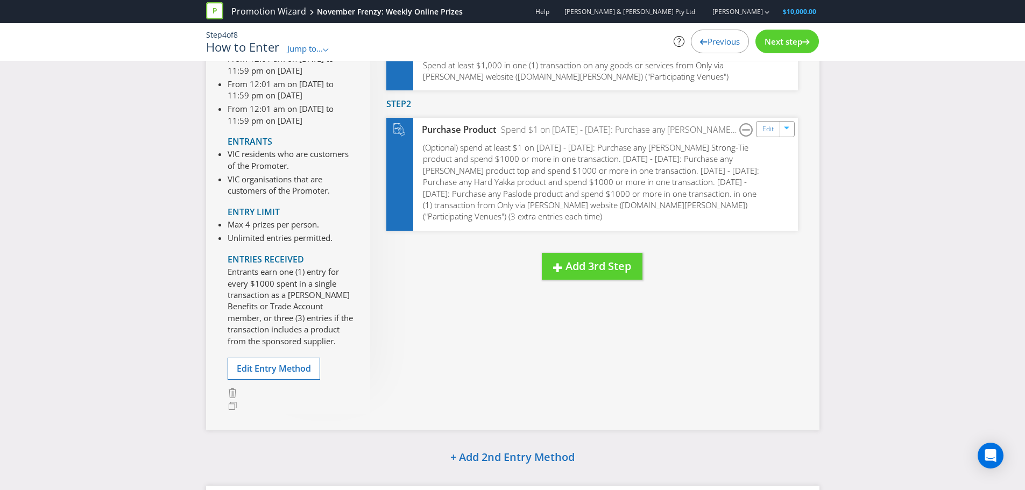
scroll to position [108, 0]
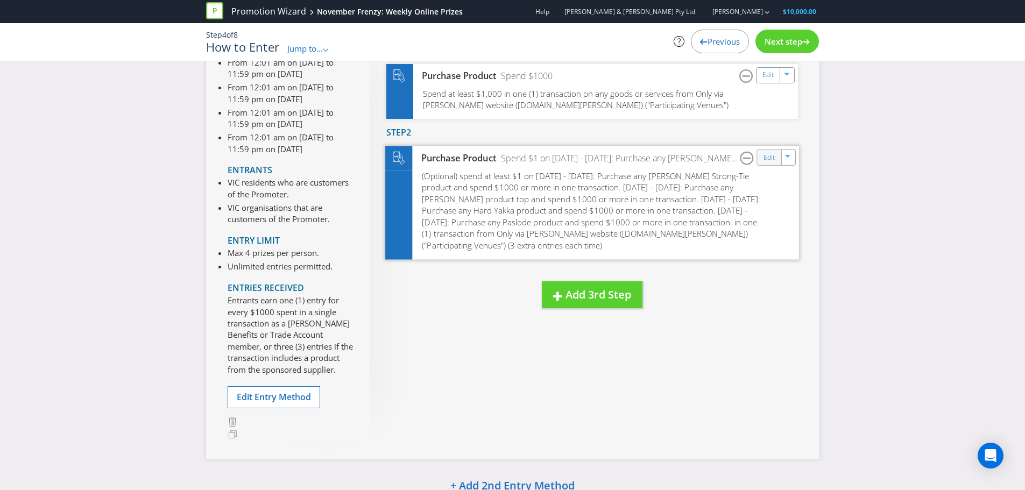
click at [689, 164] on div "Edit" at bounding box center [769, 157] width 24 height 15
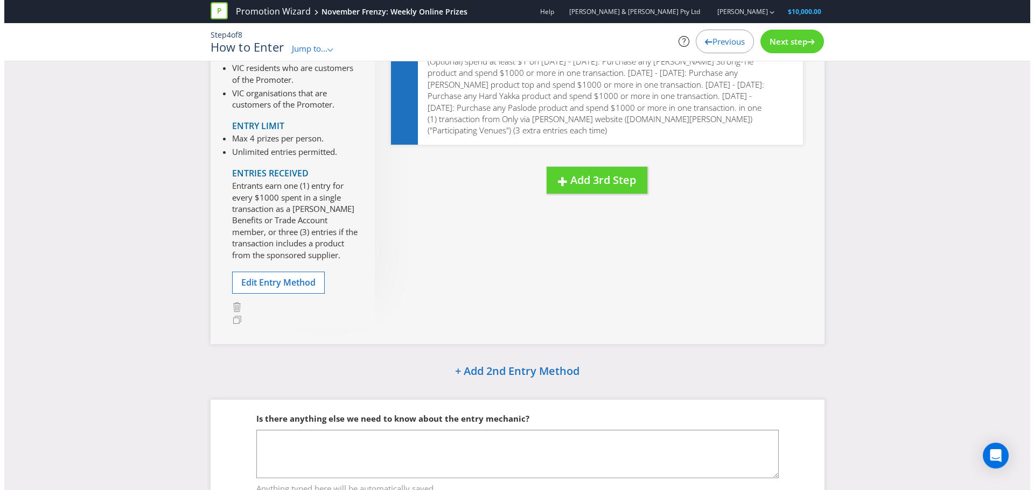
scroll to position [54, 0]
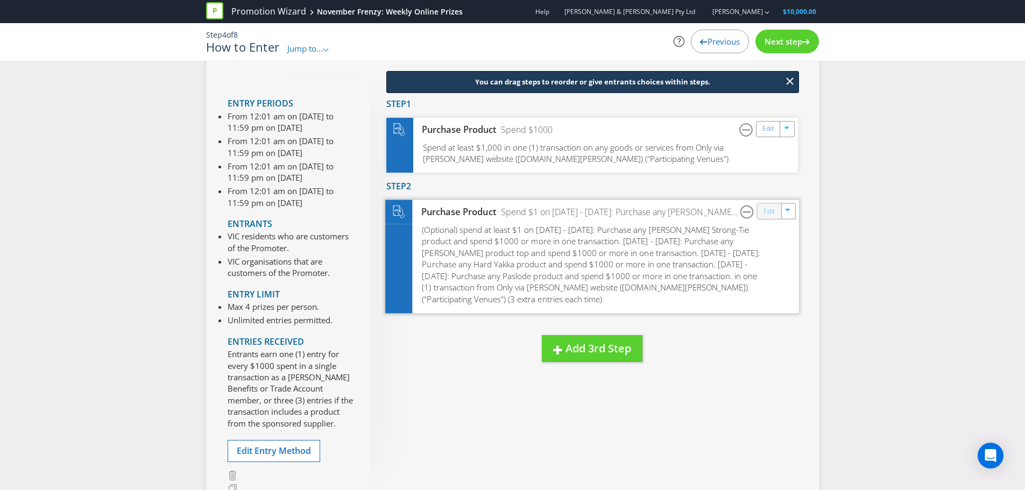
click at [689, 211] on link "Edit" at bounding box center [768, 211] width 11 height 12
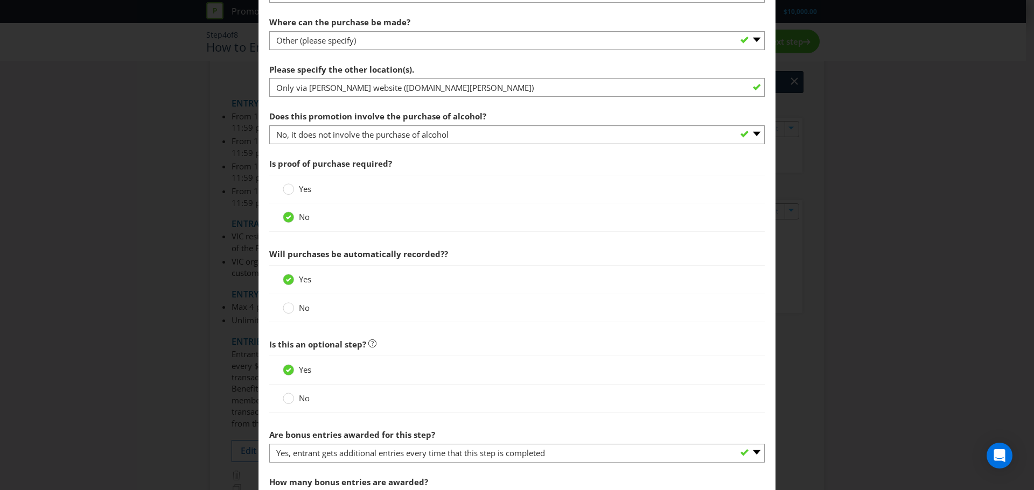
scroll to position [861, 0]
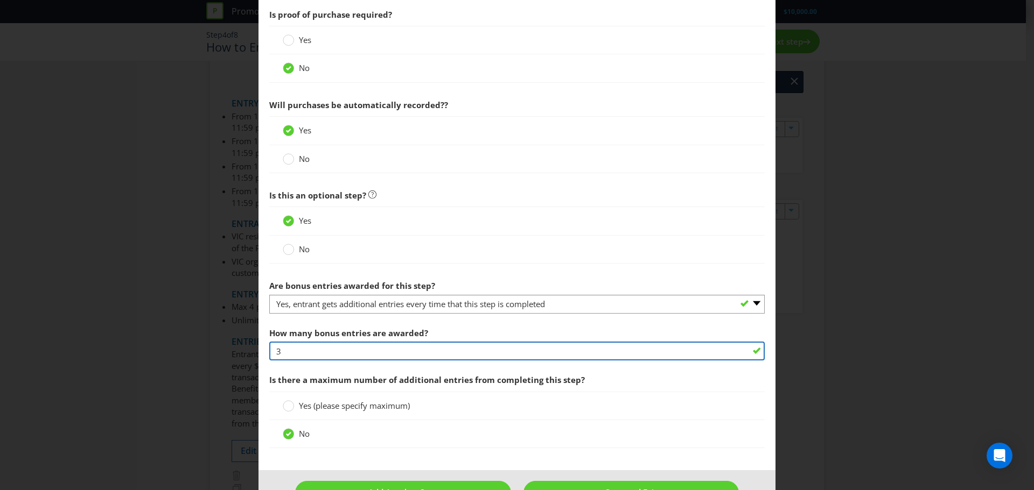
click at [359, 339] on input "3" at bounding box center [516, 351] width 495 height 19
click at [360, 339] on input "3" at bounding box center [516, 351] width 495 height 19
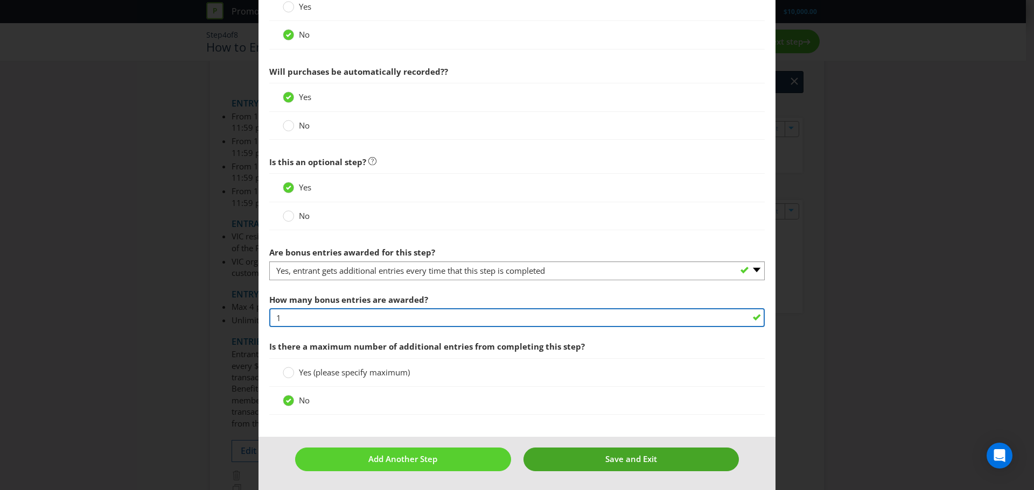
type input "1"
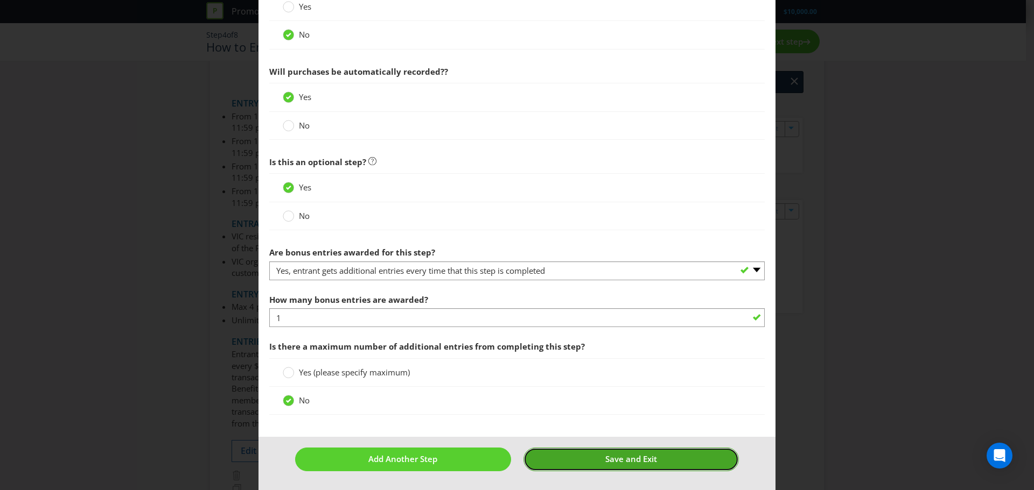
click at [563, 339] on button "Save and Exit" at bounding box center [631, 459] width 216 height 23
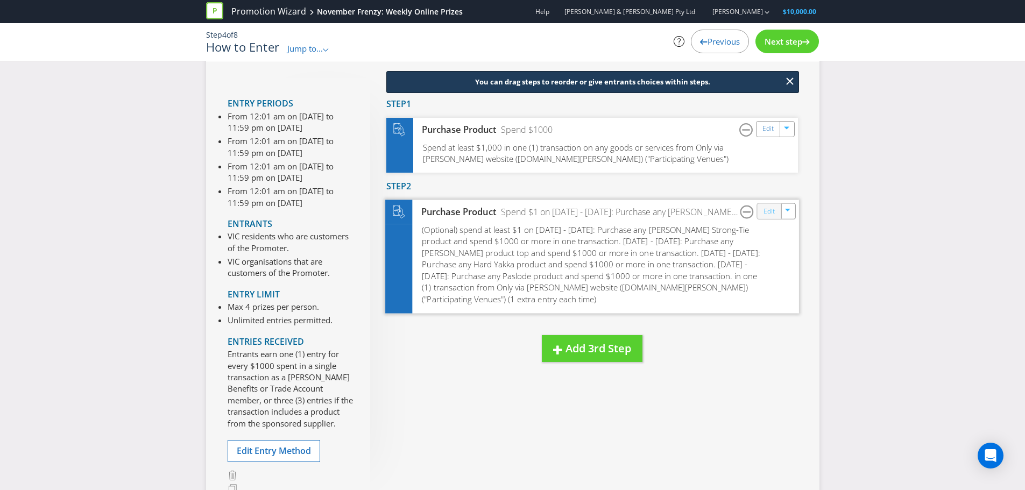
click at [689, 213] on link "Edit" at bounding box center [768, 211] width 11 height 12
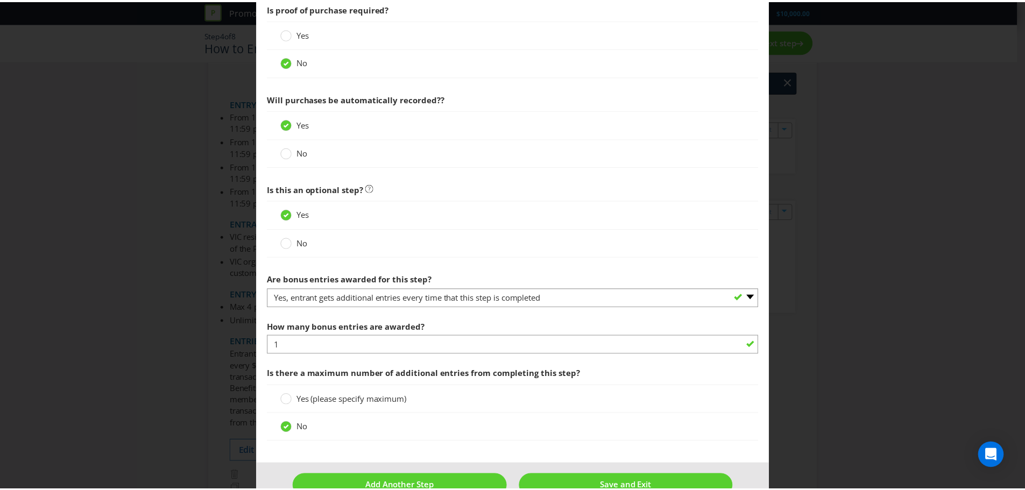
scroll to position [895, 0]
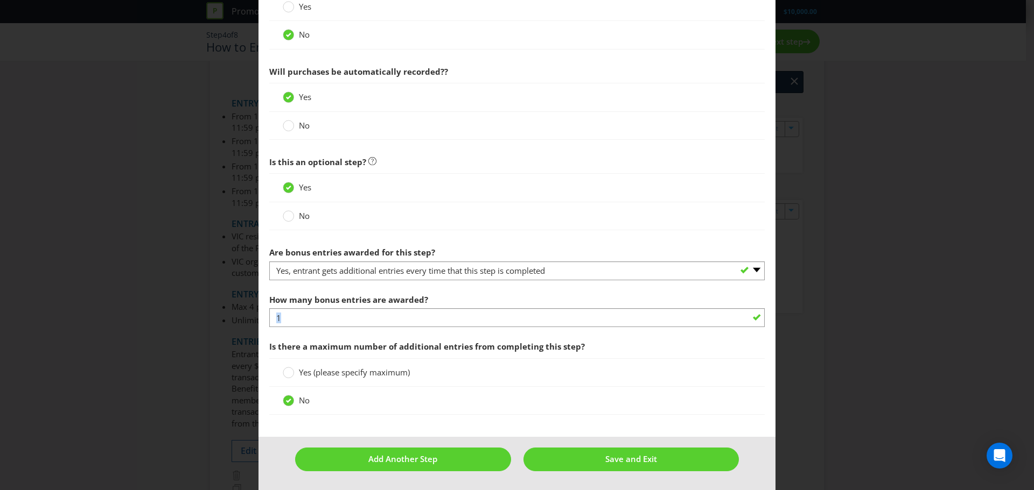
drag, startPoint x: 366, startPoint y: 326, endPoint x: 367, endPoint y: 319, distance: 7.2
click at [366, 325] on div "How many bonus entries are awarded? 1" at bounding box center [516, 308] width 495 height 39
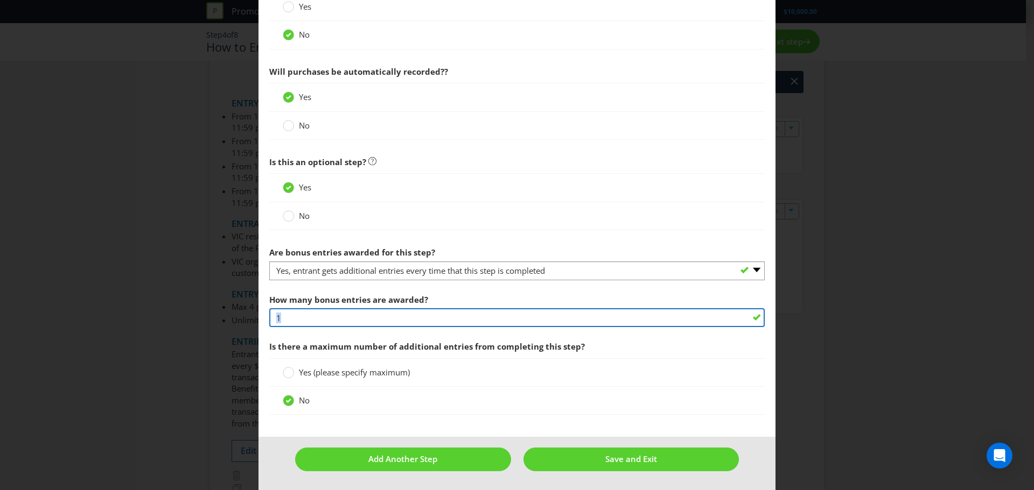
click at [367, 318] on input "1" at bounding box center [516, 317] width 495 height 19
type input "2"
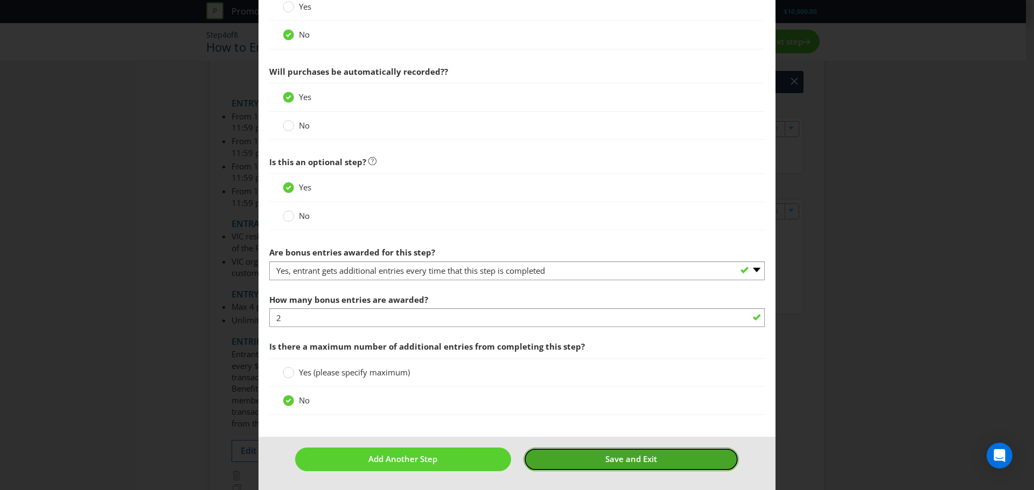
click at [628, 339] on span "Save and Exit" at bounding box center [631, 459] width 52 height 11
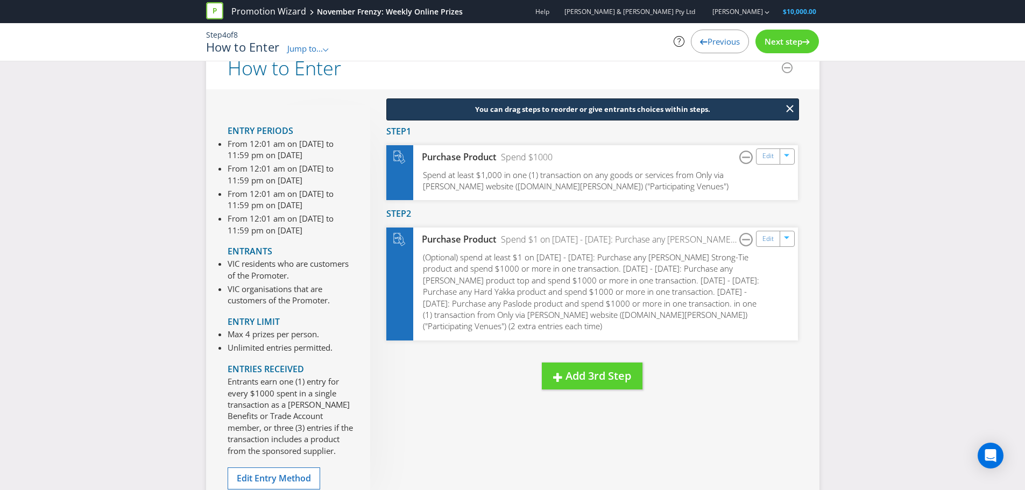
scroll to position [11, 0]
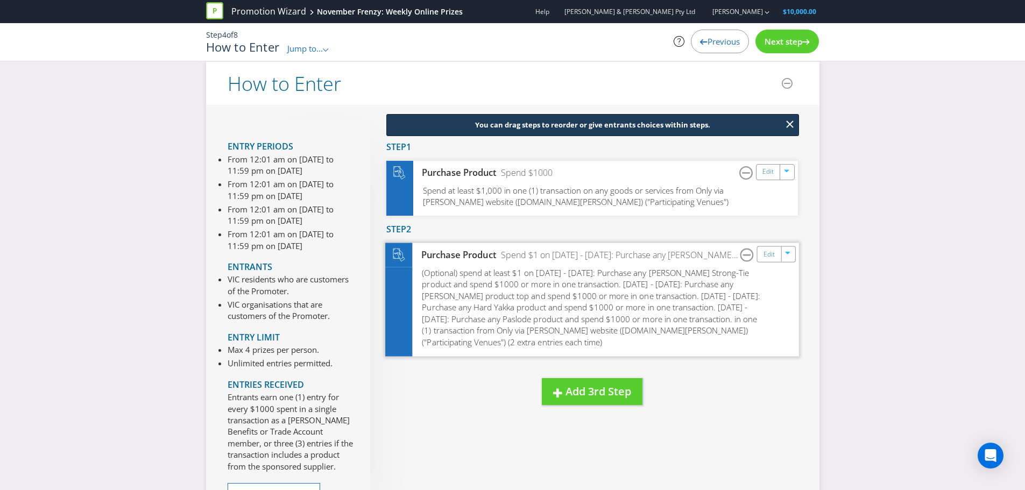
click at [536, 272] on span "(Optional) spend at least $1 on 1st NOV - 8th NOV: Purchase any Simpson Strong-…" at bounding box center [591, 308] width 338 height 80
click at [689, 256] on div "button" at bounding box center [788, 252] width 11 height 11
click at [679, 297] on span "(Optional) spend at least $1 on 1st NOV - 8th NOV: Purchase any Simpson Strong-…" at bounding box center [591, 308] width 338 height 80
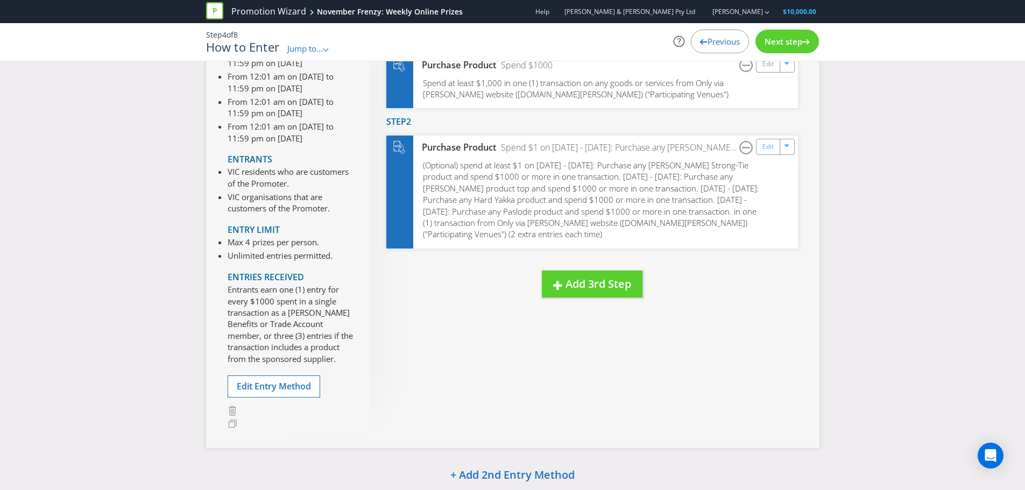
scroll to position [280, 0]
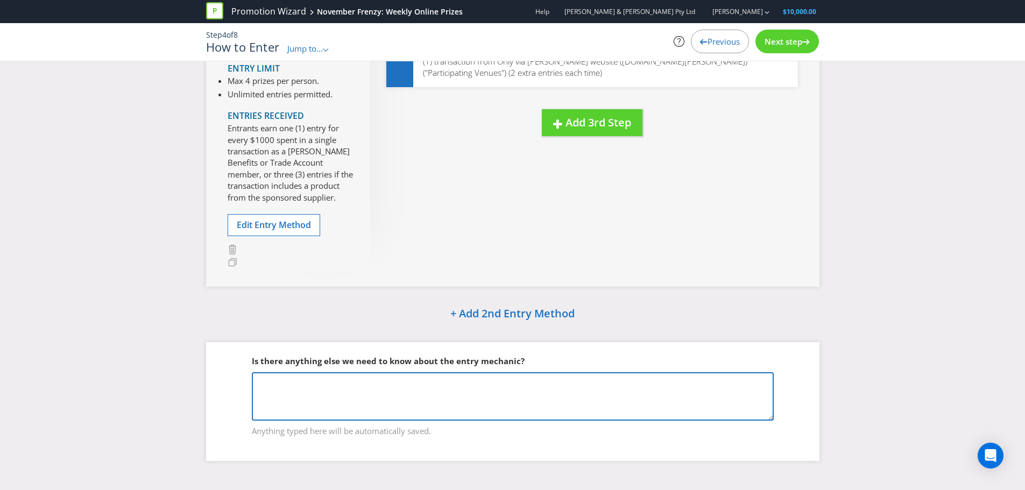
click at [542, 339] on textarea at bounding box center [513, 397] width 522 height 48
paste textarea
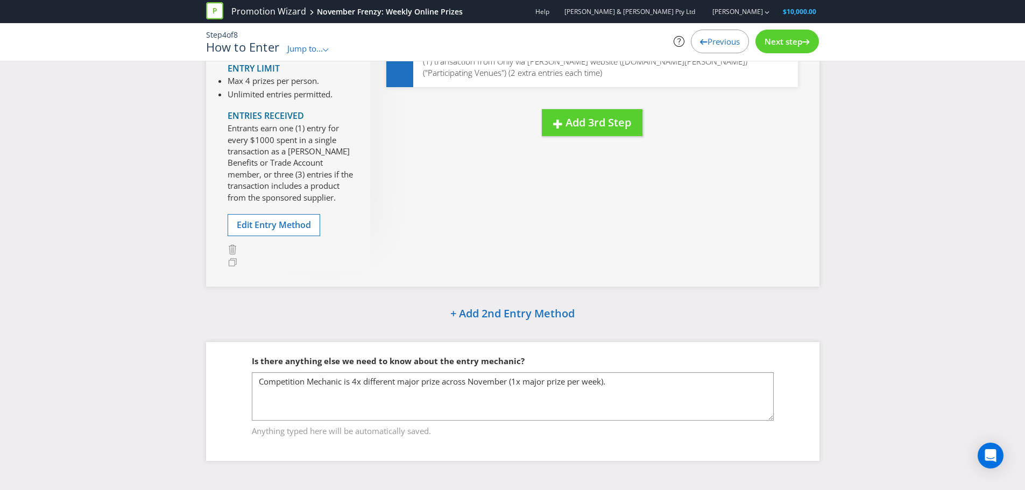
click at [654, 339] on div "Promotion Wizard November Frenzy: Weekly Online Prizes Help Bowen & Pomeroy Pty…" at bounding box center [512, 105] width 1025 height 770
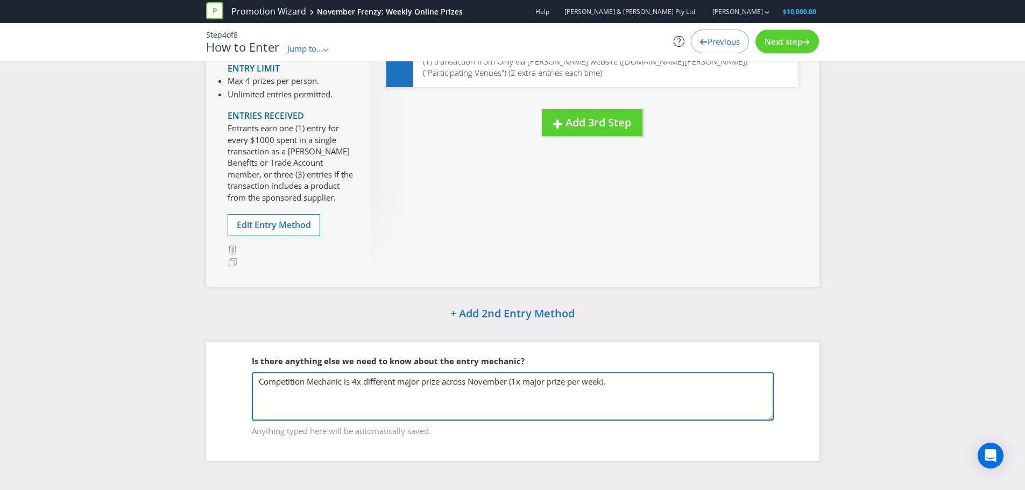
click at [521, 339] on textarea "Competition Mechanic is 4x different major prize across November (1x major priz…" at bounding box center [513, 397] width 522 height 48
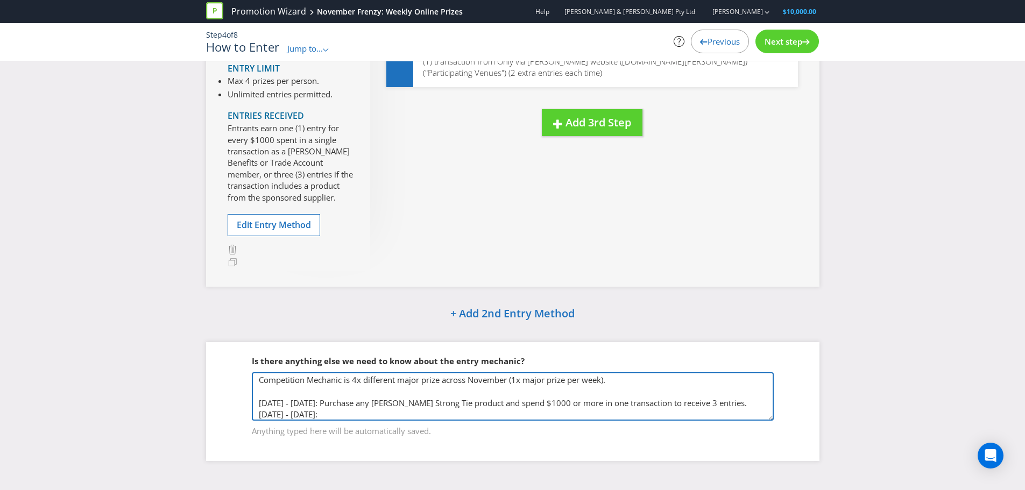
scroll to position [17, 0]
drag, startPoint x: 736, startPoint y: 402, endPoint x: 334, endPoint y: 392, distance: 401.7
click at [334, 339] on textarea "Competition Mechanic is 4x different major prize across November (1x major priz…" at bounding box center [513, 397] width 522 height 48
click at [350, 339] on textarea "Competition Mechanic is 4x different major prize across November (1x major priz…" at bounding box center [513, 397] width 522 height 48
paste textarea "Purchase any Simpson Strong Tie product and spend $1000 or more in one transact…"
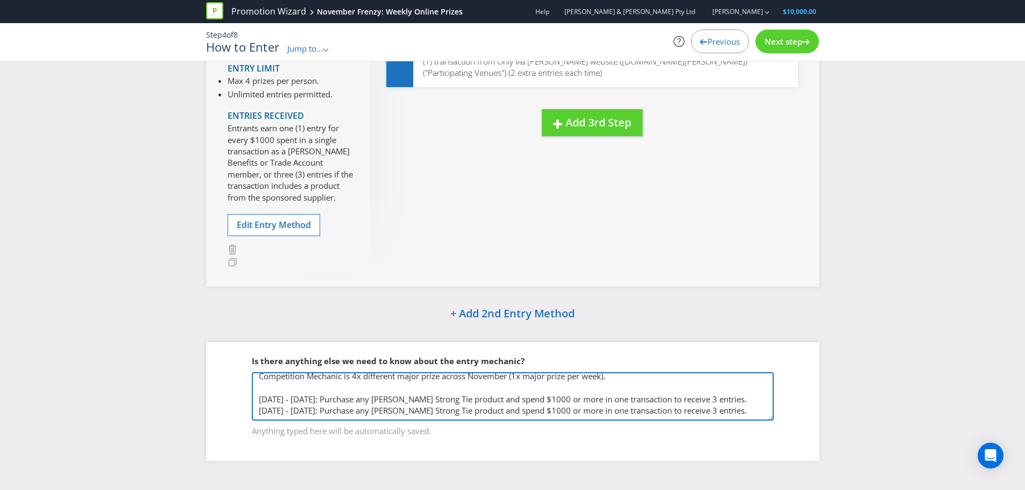
drag, startPoint x: 463, startPoint y: 397, endPoint x: 391, endPoint y: 399, distance: 72.2
click at [391, 339] on textarea "Competition Mechanic is 4x different major prize across November (1x major priz…" at bounding box center [513, 397] width 522 height 48
drag, startPoint x: 728, startPoint y: 401, endPoint x: 259, endPoint y: 398, distance: 468.3
click at [259, 339] on textarea "Competition Mechanic is 4x different major prize across November (1x major priz…" at bounding box center [513, 397] width 522 height 48
click at [689, 339] on textarea "Competition Mechanic is 4x different major prize across November (1x major priz…" at bounding box center [513, 397] width 522 height 48
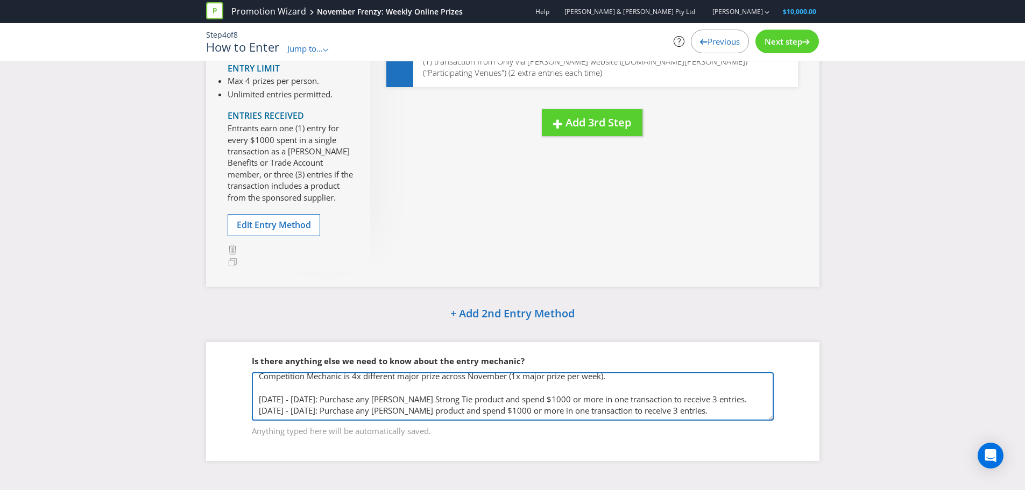
paste textarea "9th NOV - 15th NOV: Purchase any James Hardie product and spend $1000 or more i…"
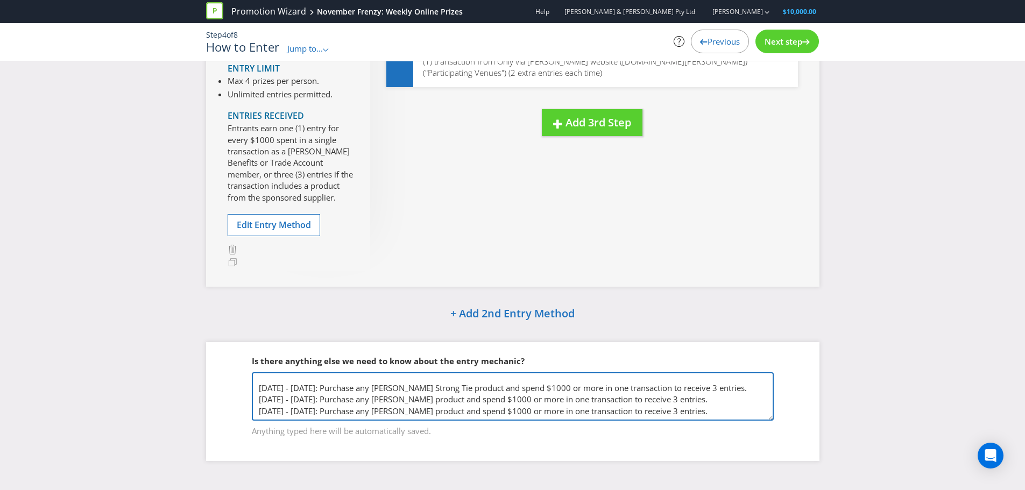
scroll to position [29, 0]
drag, startPoint x: 315, startPoint y: 413, endPoint x: 243, endPoint y: 397, distance: 73.4
click at [243, 339] on fieldset "Is there anything else we need to know about the entry mechanic? Competition Me…" at bounding box center [513, 389] width 571 height 111
drag, startPoint x: 445, startPoint y: 399, endPoint x: 400, endPoint y: 398, distance: 44.7
click at [400, 339] on textarea "Competition Mechanic is 4x different major prize across November (1x major priz…" at bounding box center [513, 397] width 522 height 48
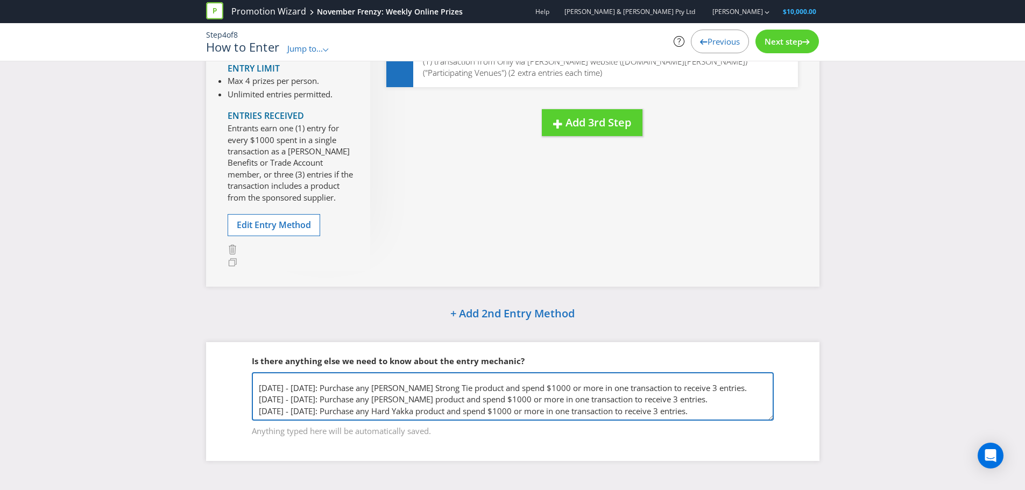
click at [689, 339] on textarea "Competition Mechanic is 4x different major prize across November (1x major priz…" at bounding box center [513, 397] width 522 height 48
paste textarea "9th NOV - 15th NOV: Purchase any James Hardie product and spend $1000 or more i…"
drag, startPoint x: 316, startPoint y: 411, endPoint x: 222, endPoint y: 410, distance: 94.2
click at [222, 339] on div "Is there anything else we need to know about the entry mechanic? Competition Me…" at bounding box center [513, 401] width 614 height 119
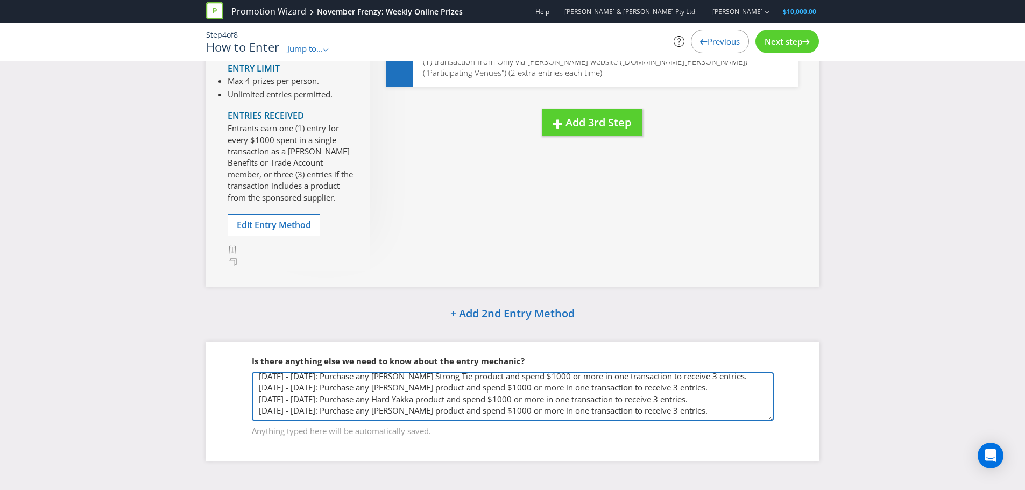
drag, startPoint x: 395, startPoint y: 412, endPoint x: 444, endPoint y: 401, distance: 49.9
click at [444, 339] on textarea "Competition Mechanic is 4x different major prize across November (1x major priz…" at bounding box center [513, 397] width 522 height 48
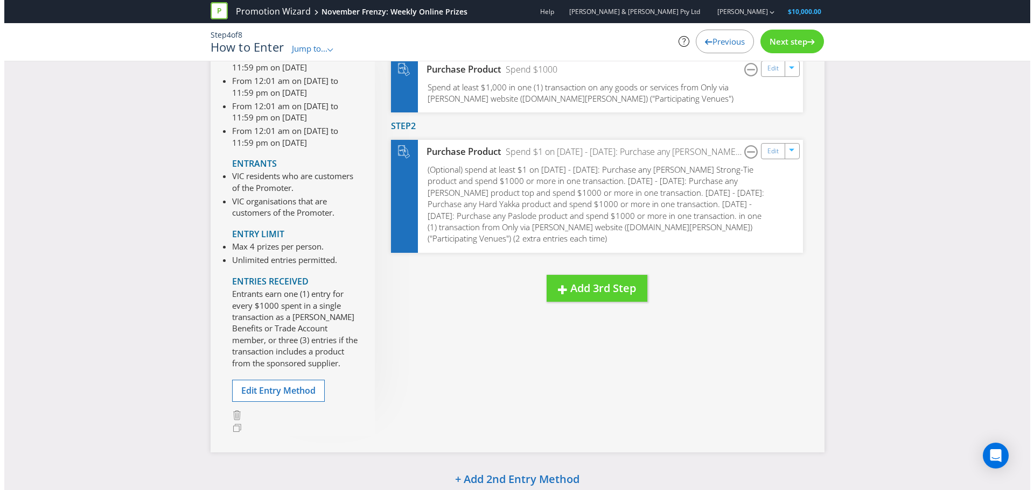
scroll to position [0, 0]
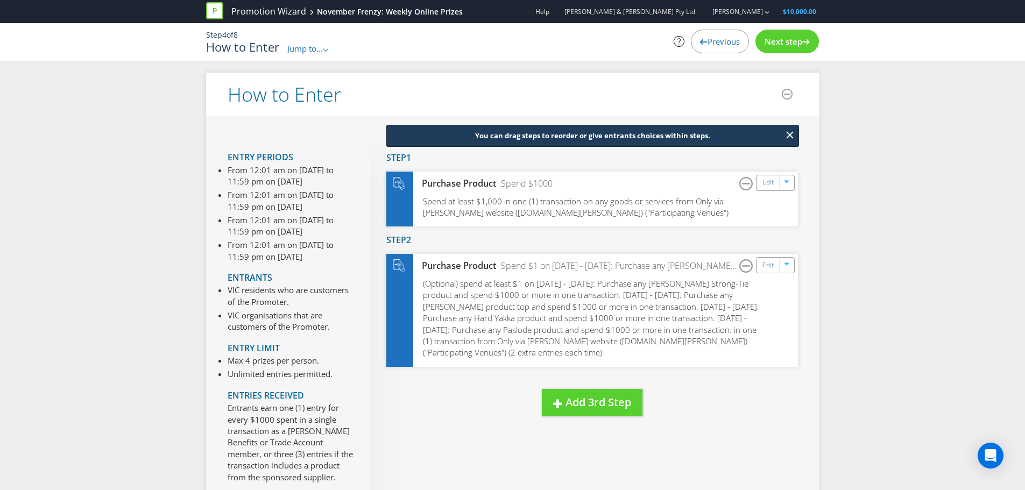
type textarea "Competition Mechanic is 4x different major prize across November (1x major priz…"
click at [689, 49] on div "Next step" at bounding box center [788, 42] width 64 height 24
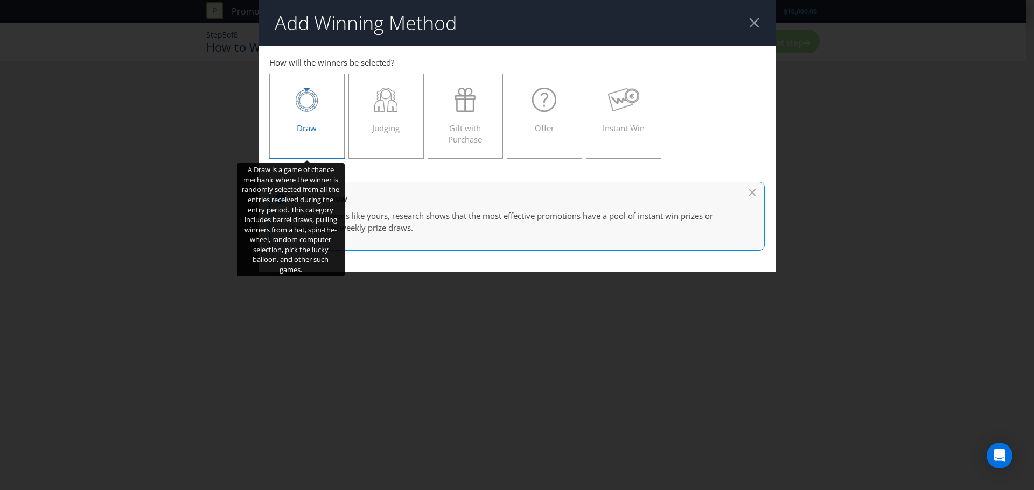
click at [317, 115] on div "Draw" at bounding box center [306, 112] width 53 height 48
click at [0, 0] on input "Draw" at bounding box center [0, 0] width 0 height 0
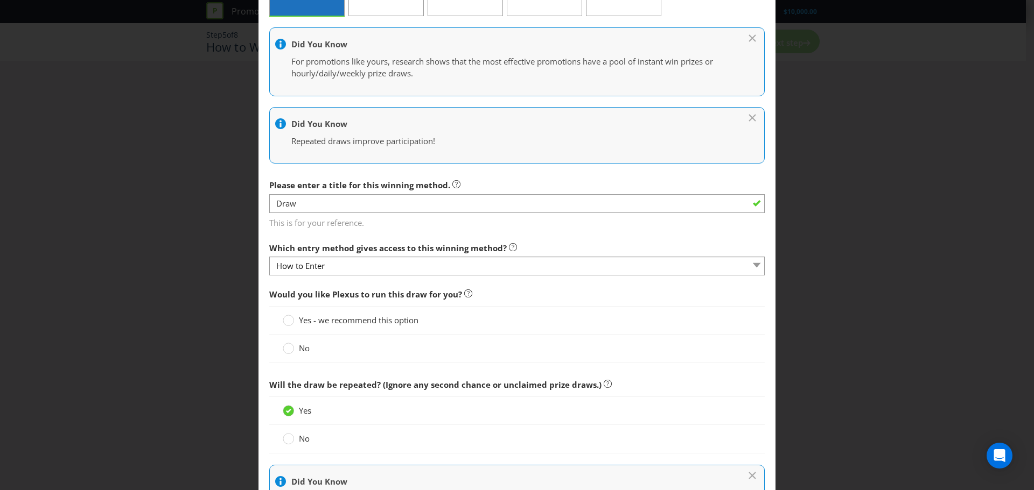
scroll to position [161, 0]
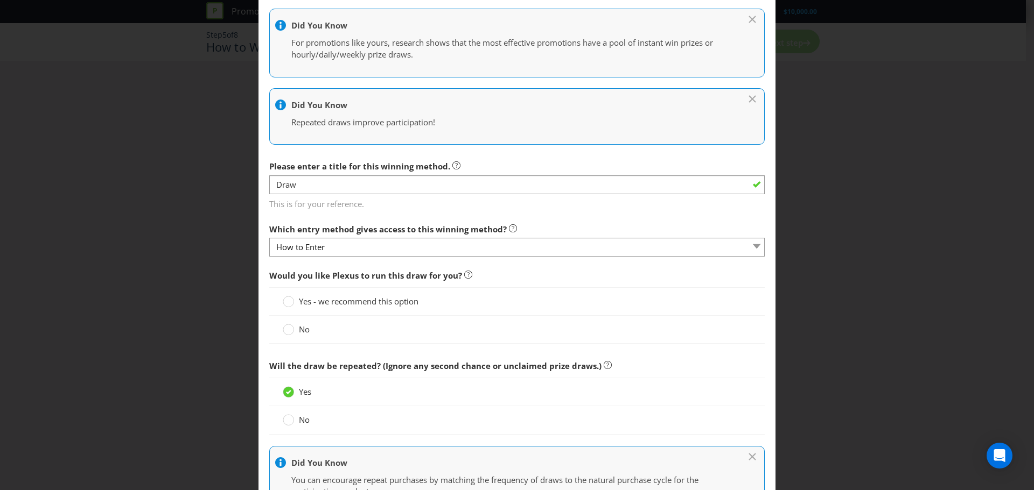
click at [327, 332] on div "No" at bounding box center [517, 329] width 468 height 11
click at [302, 328] on span "No" at bounding box center [304, 329] width 11 height 11
click at [0, 0] on input "No" at bounding box center [0, 0] width 0 height 0
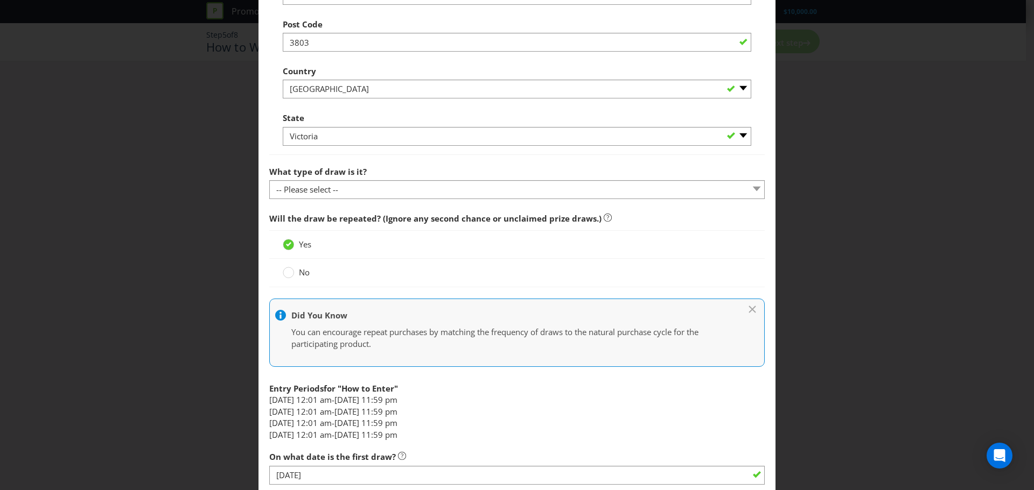
scroll to position [754, 0]
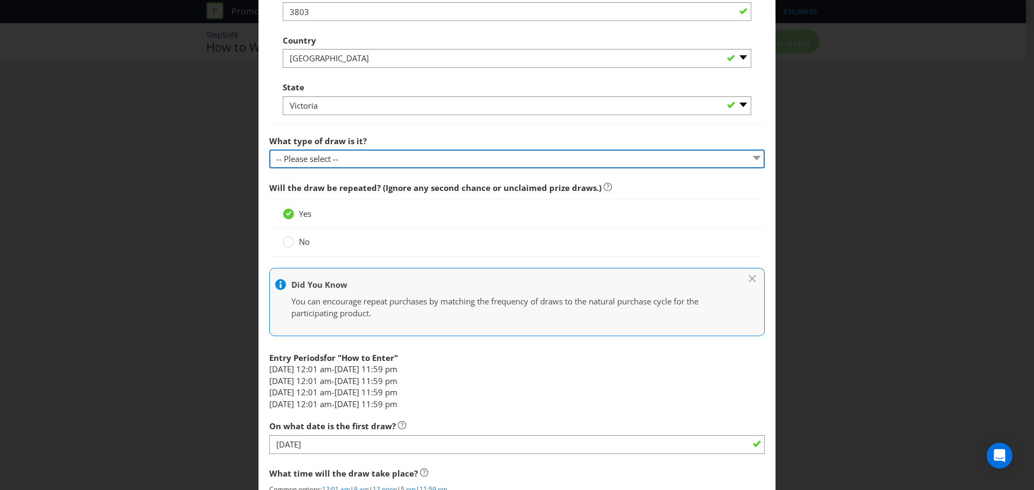
click at [366, 154] on select "-- Please select -- Computerised random selection Barrel draw Don't specify Oth…" at bounding box center [516, 159] width 495 height 19
select select "COMPUTERISED"
click at [269, 150] on select "-- Please select -- Computerised random selection Barrel draw Don't specify Oth…" at bounding box center [516, 159] width 495 height 19
click at [350, 165] on select "-- Please select -- Computerised random selection Barrel draw Don't specify Oth…" at bounding box center [516, 159] width 495 height 19
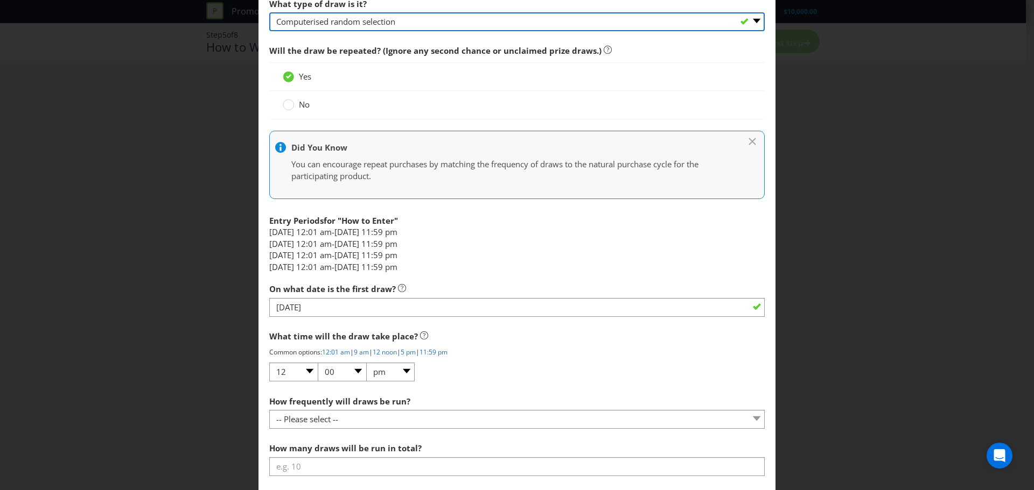
scroll to position [915, 0]
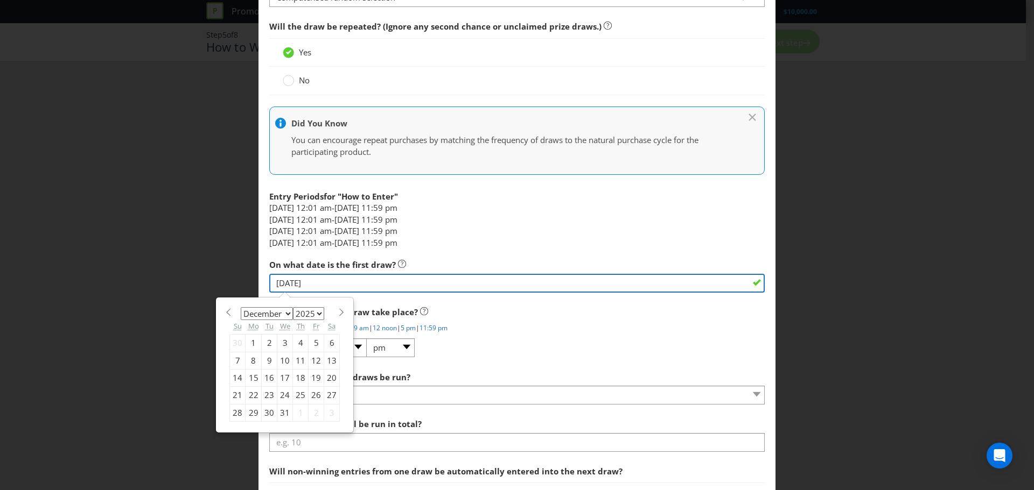
click at [335, 282] on input "01/12/25" at bounding box center [516, 283] width 495 height 19
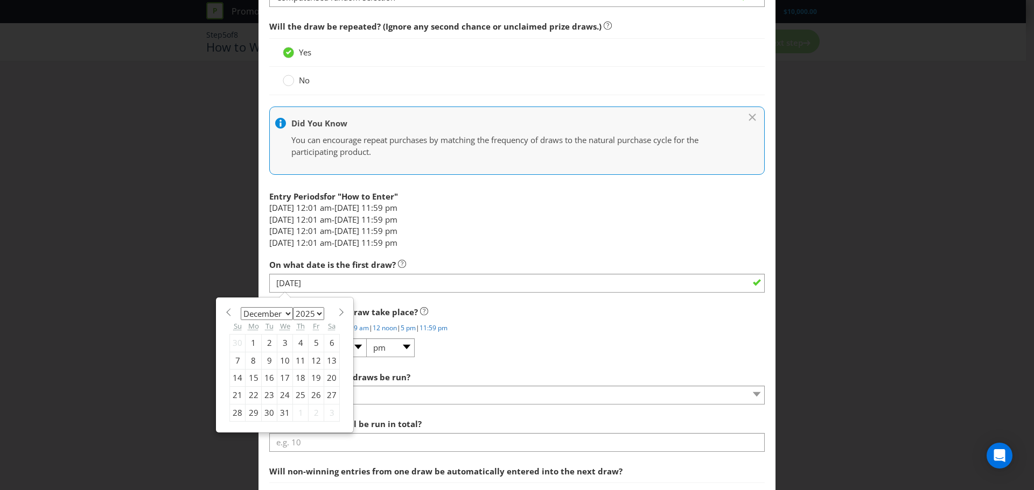
click at [249, 339] on div "8" at bounding box center [253, 360] width 16 height 17
type input "08/12/25"
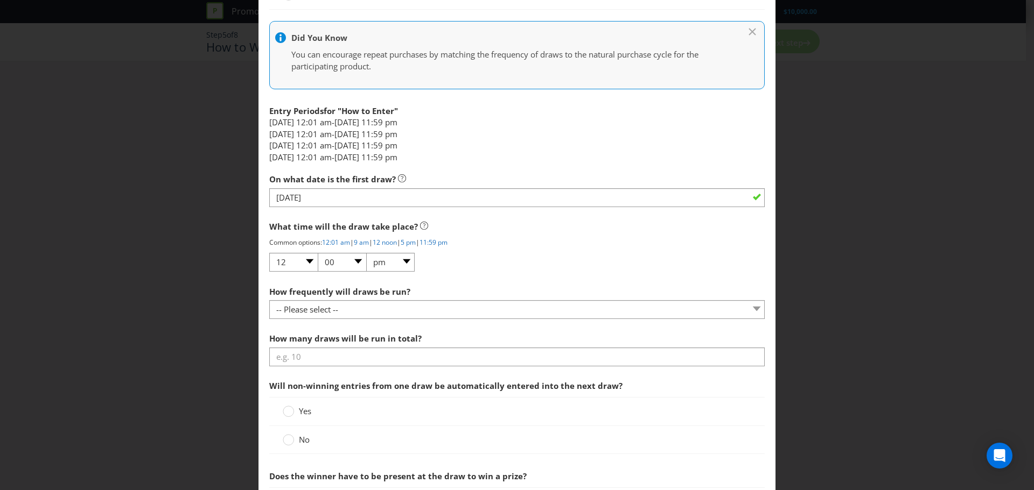
scroll to position [1023, 0]
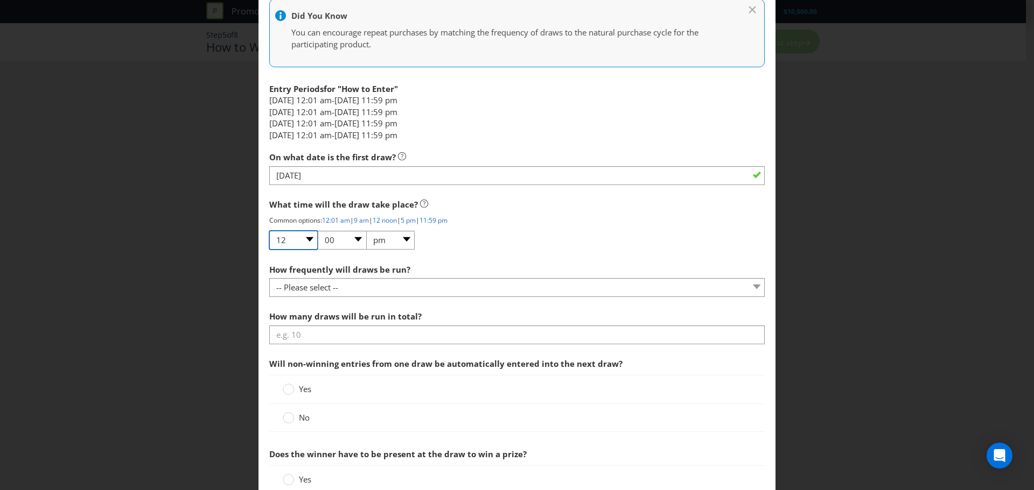
click at [304, 242] on select "01 02 03 04 05 06 07 08 09 10 11 12" at bounding box center [293, 240] width 48 height 19
select select "11"
click at [269, 231] on select "01 02 03 04 05 06 07 08 09 10 11 12" at bounding box center [293, 240] width 48 height 19
click at [339, 244] on select "00 01 05 10 15 20 25 29 30 35 40 45 50 55 59" at bounding box center [342, 240] width 48 height 19
click at [318, 231] on select "00 01 05 10 15 20 25 29 30 35 40 45 50 55 59" at bounding box center [342, 240] width 48 height 19
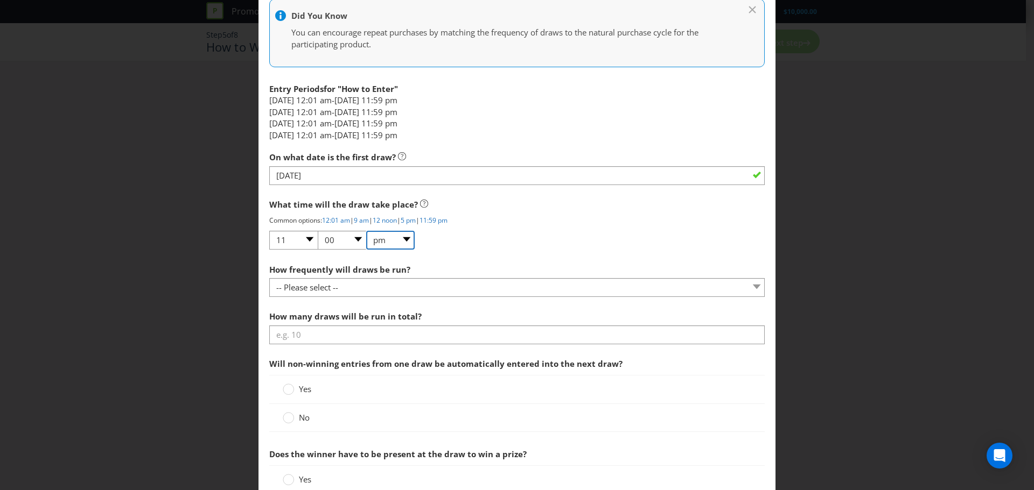
drag, startPoint x: 395, startPoint y: 236, endPoint x: 391, endPoint y: 240, distance: 5.7
click at [395, 236] on select "am pm" at bounding box center [390, 240] width 48 height 19
select select "am"
click at [366, 231] on select "am pm" at bounding box center [390, 240] width 48 height 19
click at [441, 261] on div "How frequently will draws be run? -- Please select -- Hourly Daily Weekly Fortn…" at bounding box center [516, 278] width 495 height 39
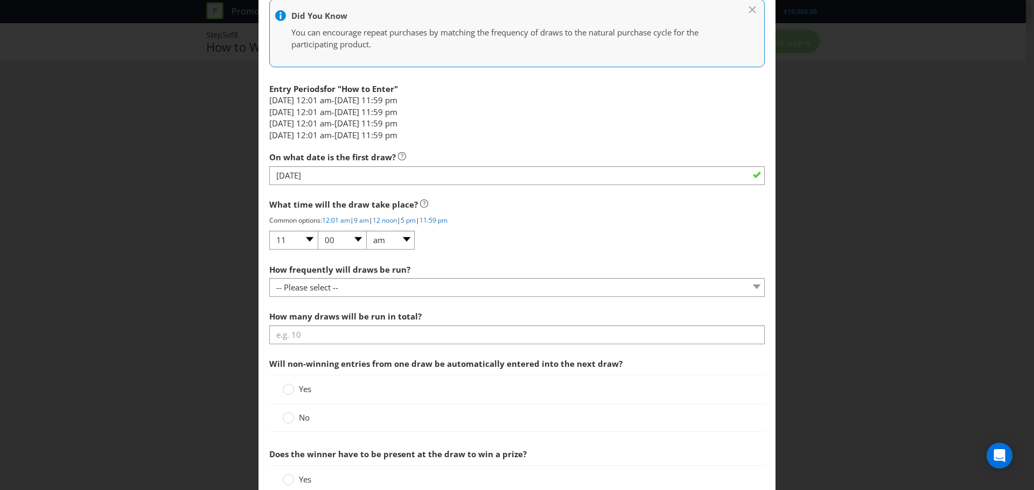
click at [390, 214] on span "What time will the draw take place?" at bounding box center [516, 205] width 495 height 22
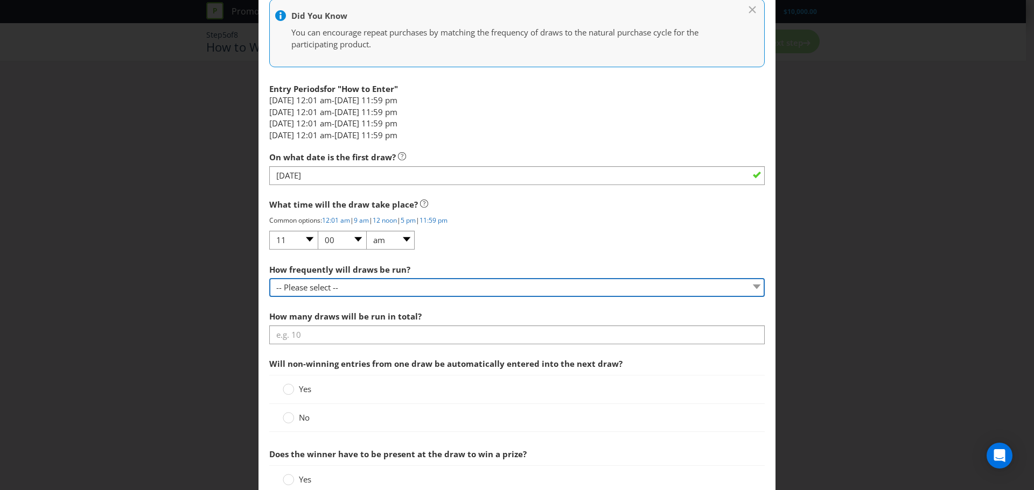
click at [362, 288] on select "-- Please select -- Hourly Daily Weekly Fortnightly Monthly Every 3 Months Irre…" at bounding box center [516, 287] width 495 height 19
select select "WEEKLY"
click at [269, 278] on select "-- Please select -- Hourly Daily Weekly Fortnightly Monthly Every 3 Months Irre…" at bounding box center [516, 287] width 495 height 19
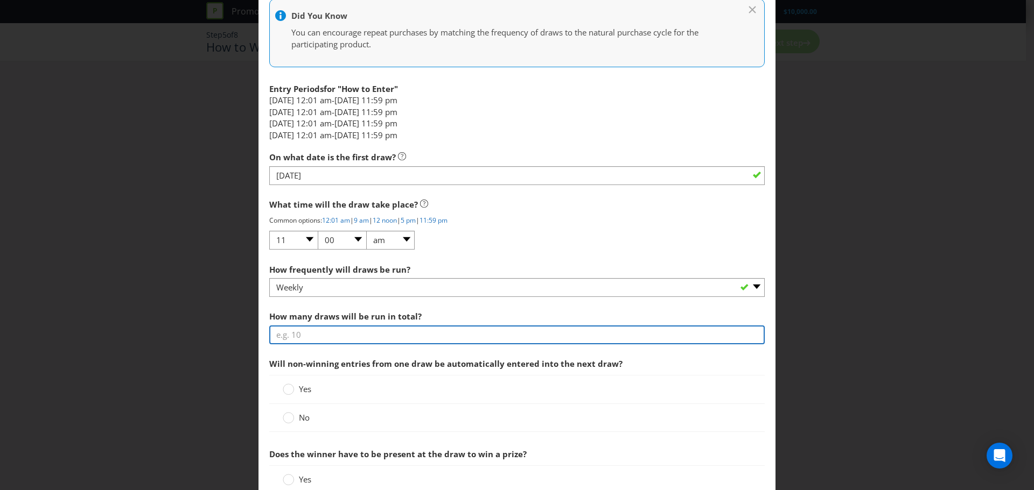
click at [341, 337] on input "number" at bounding box center [516, 335] width 495 height 19
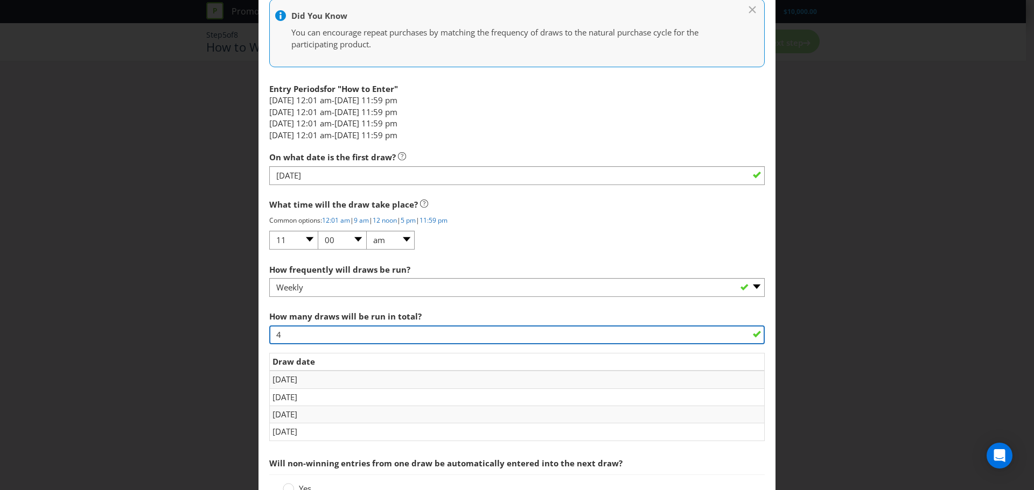
type input "4"
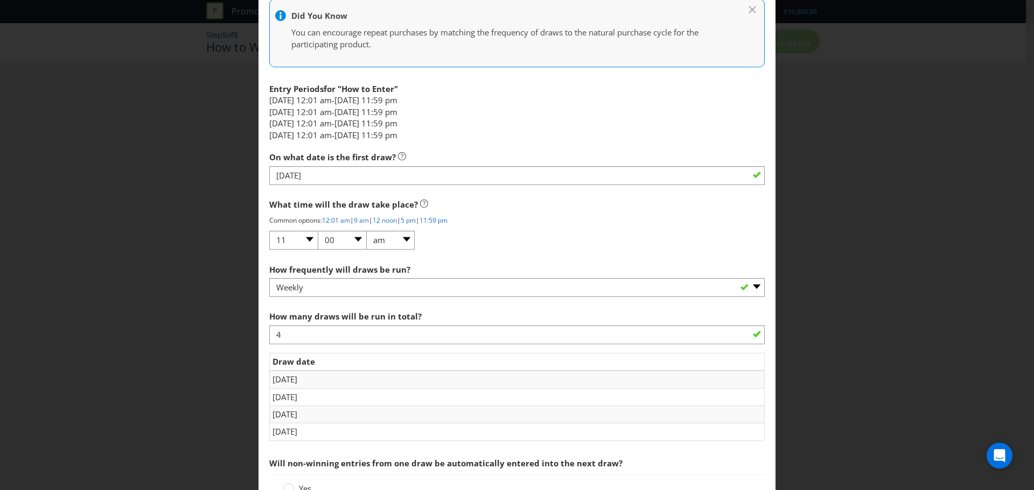
click at [375, 339] on div "How many draws will be run in total? 4 Draw date Mon 8 December 2025 Mon 15 Dec…" at bounding box center [516, 379] width 495 height 147
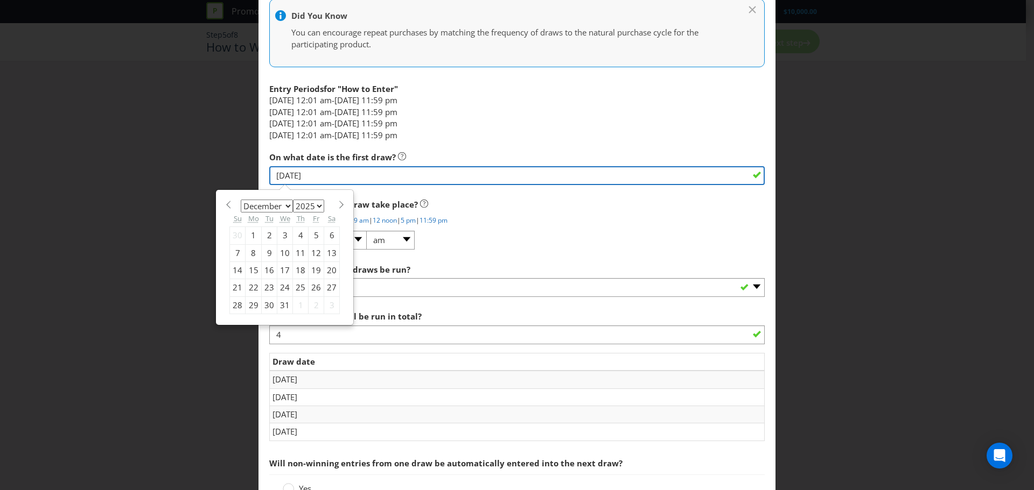
click at [405, 170] on input "08/12/25" at bounding box center [516, 175] width 495 height 19
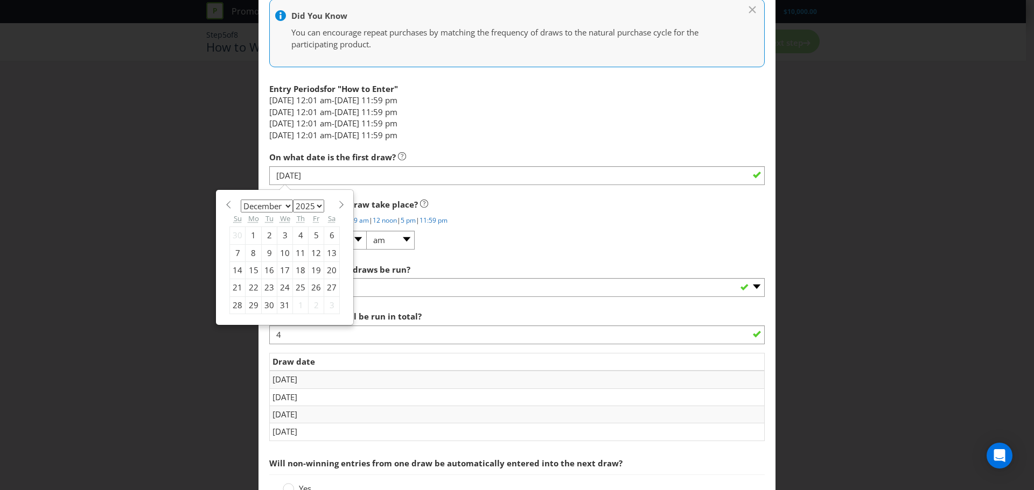
click at [224, 200] on div "January February March April May June July August September October November De…" at bounding box center [284, 257] width 121 height 124
click at [229, 204] on span at bounding box center [228, 205] width 8 height 8
select select "10"
click at [250, 271] on div "10" at bounding box center [253, 270] width 16 height 17
type input "10/11/25"
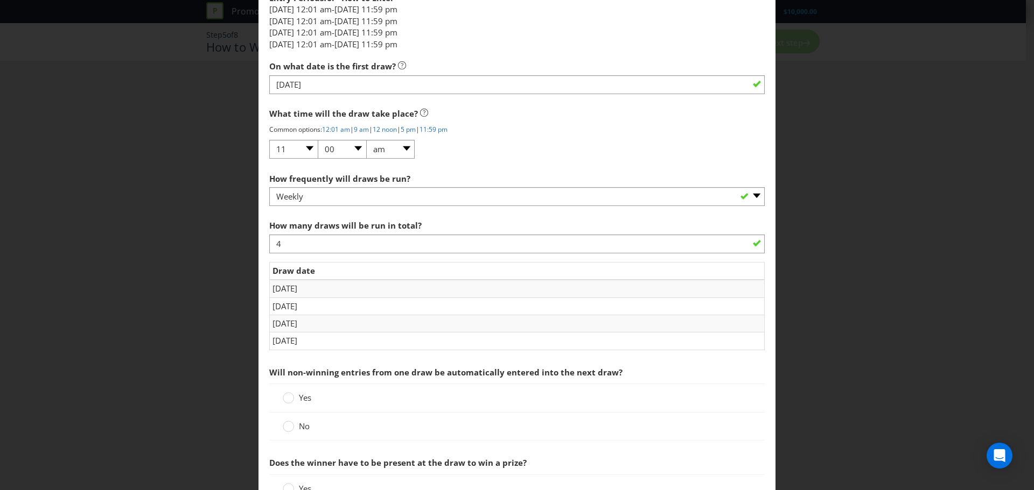
scroll to position [1184, 0]
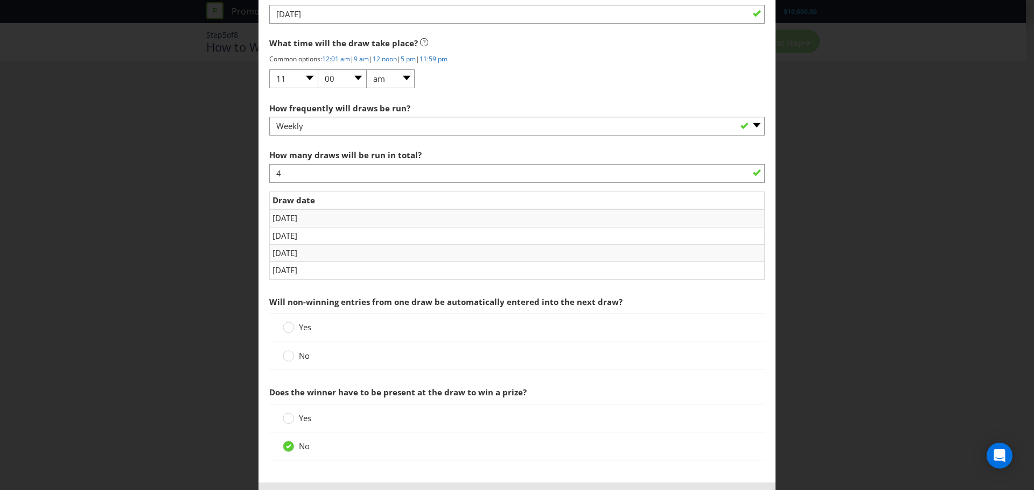
click at [424, 333] on div "Yes" at bounding box center [517, 327] width 468 height 11
click at [299, 339] on span "No" at bounding box center [304, 355] width 11 height 11
click at [0, 0] on input "No" at bounding box center [0, 0] width 0 height 0
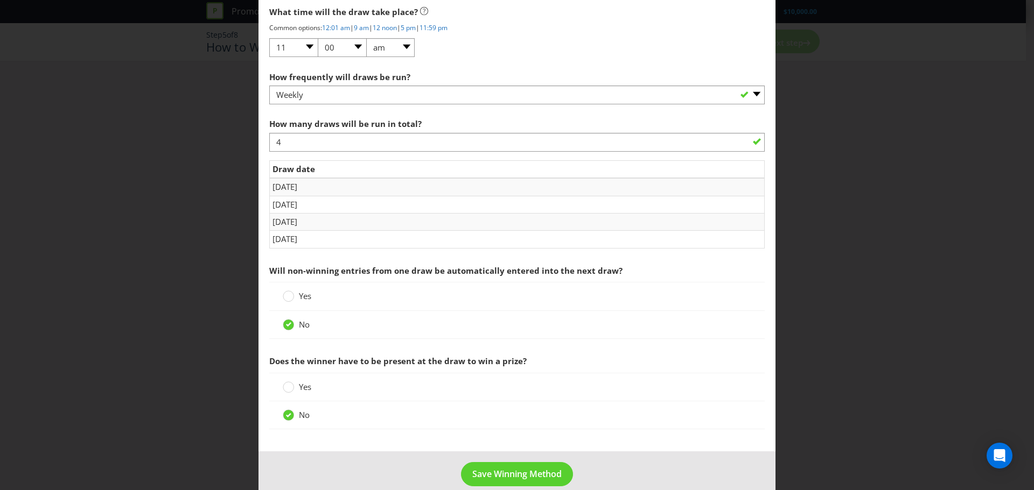
scroll to position [1231, 0]
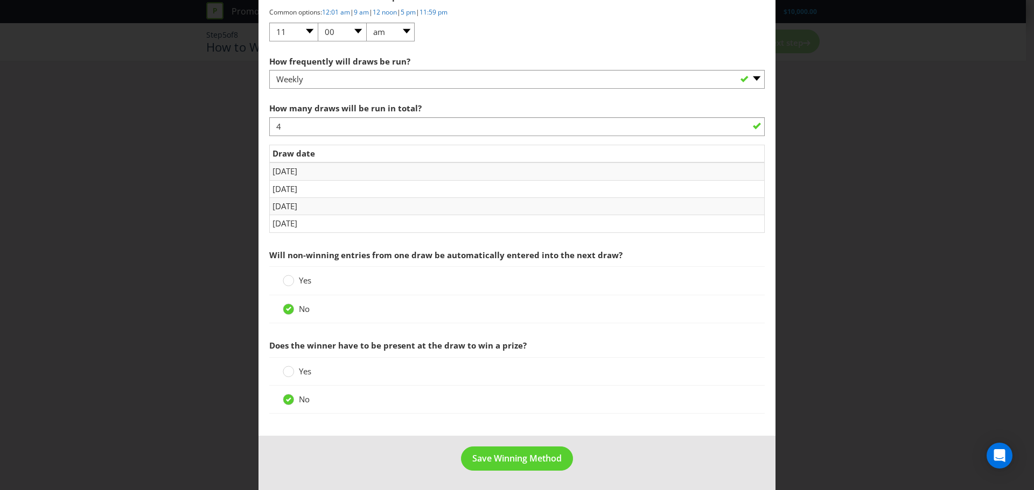
click at [299, 339] on span "Yes" at bounding box center [305, 371] width 12 height 11
click at [0, 0] on input "Yes" at bounding box center [0, 0] width 0 height 0
click at [301, 339] on span "No" at bounding box center [304, 399] width 11 height 11
click at [0, 0] on input "No" at bounding box center [0, 0] width 0 height 0
click at [530, 339] on span "Save Winning Method" at bounding box center [516, 459] width 89 height 12
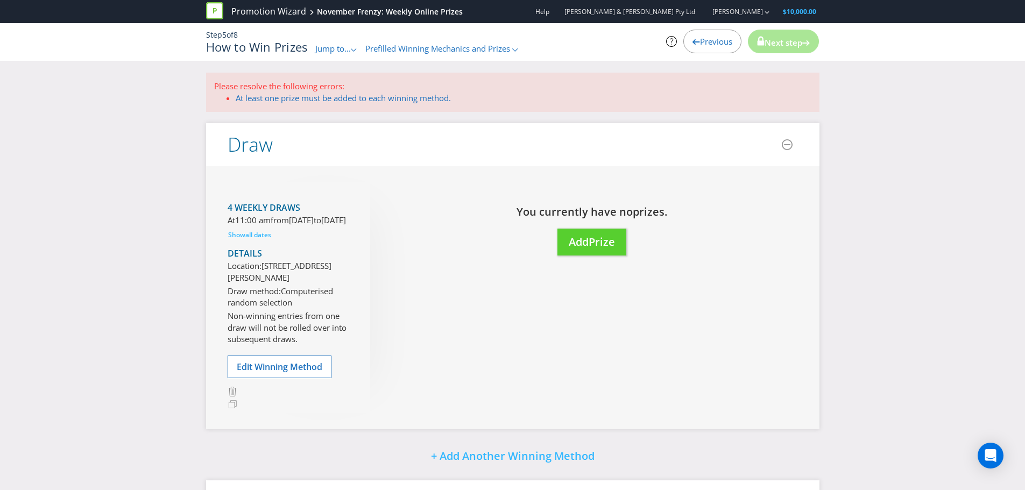
click at [441, 90] on p "Please resolve the following errors:" at bounding box center [513, 86] width 598 height 11
click at [434, 99] on link "At least one prize must be added to each winning method." at bounding box center [343, 98] width 215 height 11
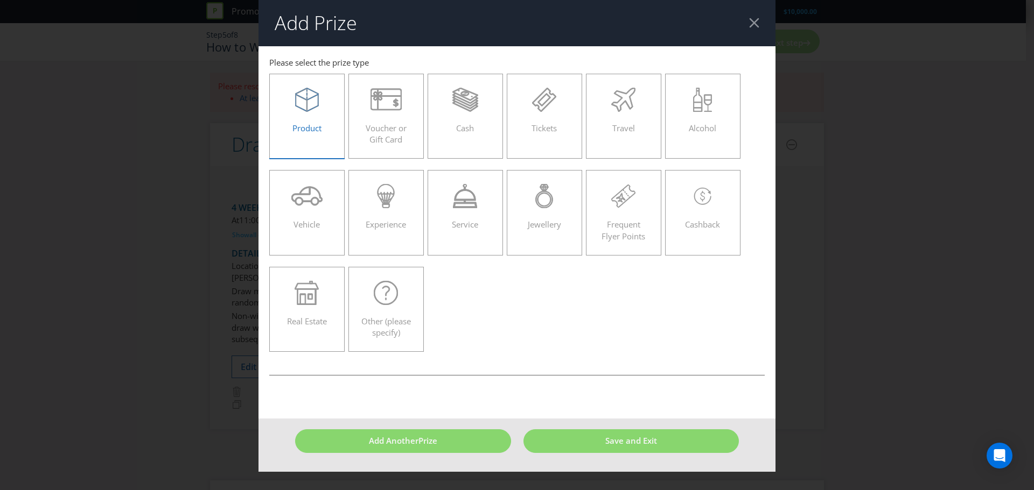
click at [332, 131] on div "Product" at bounding box center [306, 112] width 53 height 48
click at [0, 0] on input "Product" at bounding box center [0, 0] width 0 height 0
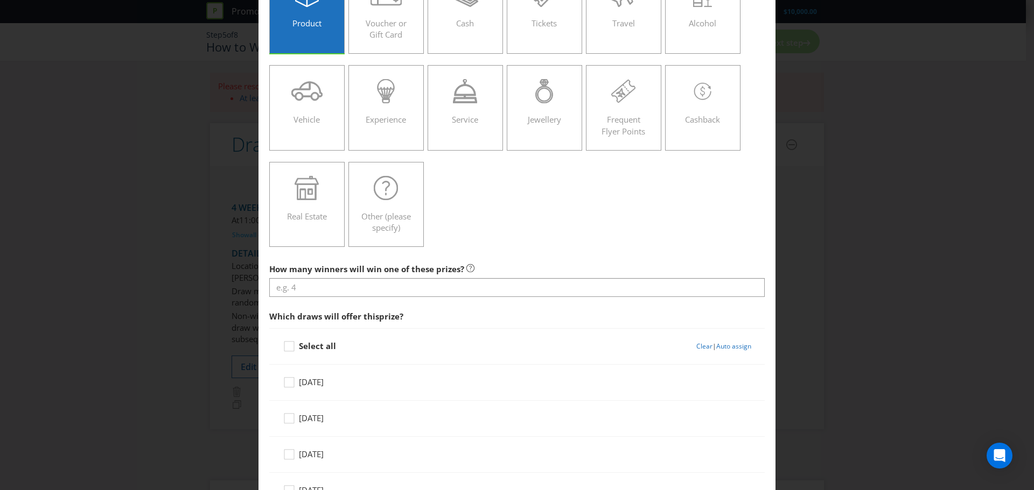
scroll to position [108, 0]
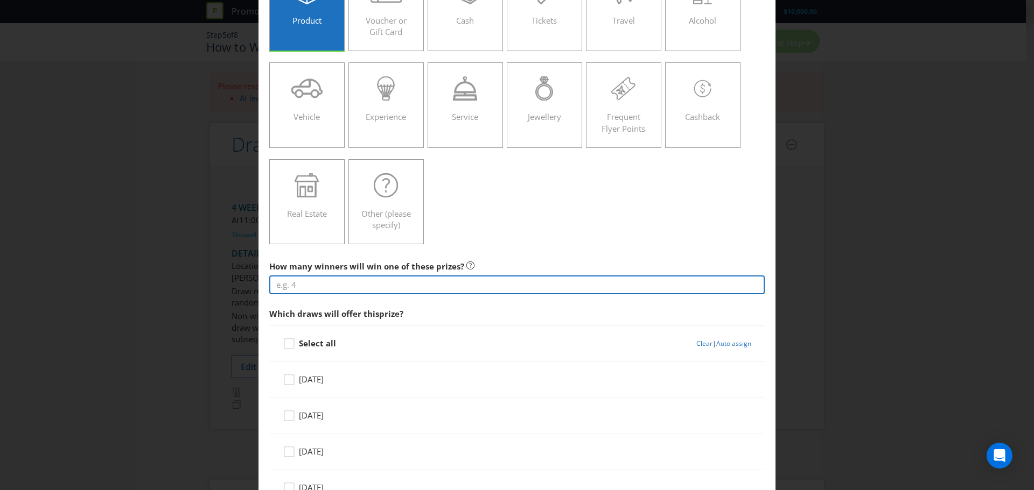
click at [403, 289] on input "number" at bounding box center [516, 285] width 495 height 19
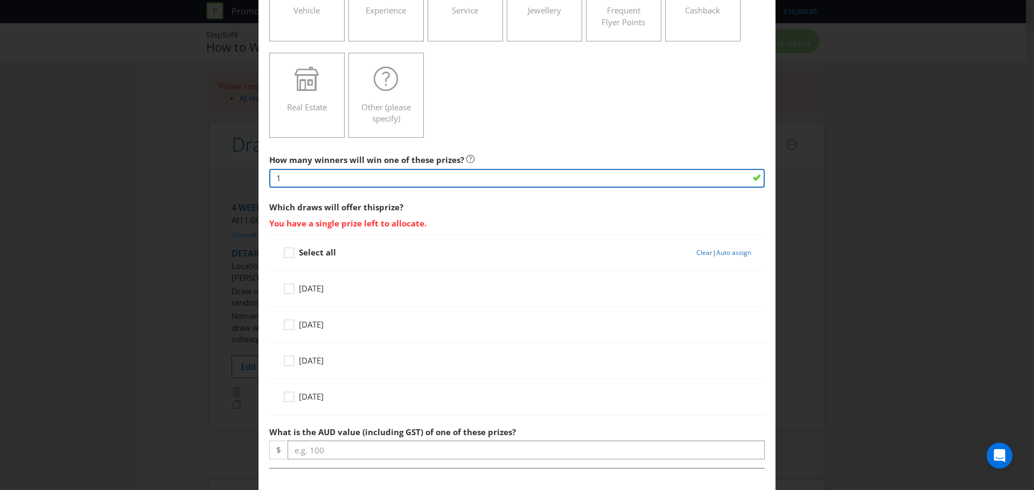
scroll to position [215, 0]
type input "1"
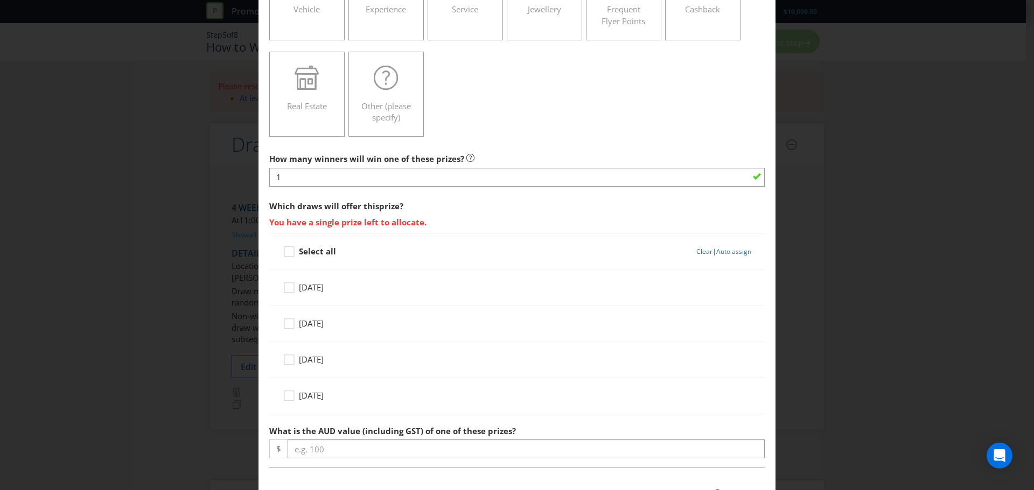
click at [293, 303] on div "Monday 10 Nov 2025" at bounding box center [517, 291] width 468 height 27
click at [285, 295] on icon at bounding box center [291, 290] width 16 height 16
click at [0, 0] on input "Monday 10 Nov 2025" at bounding box center [0, 0] width 0 height 0
click at [689, 286] on input "Number" at bounding box center [708, 287] width 87 height 19
type input "1"
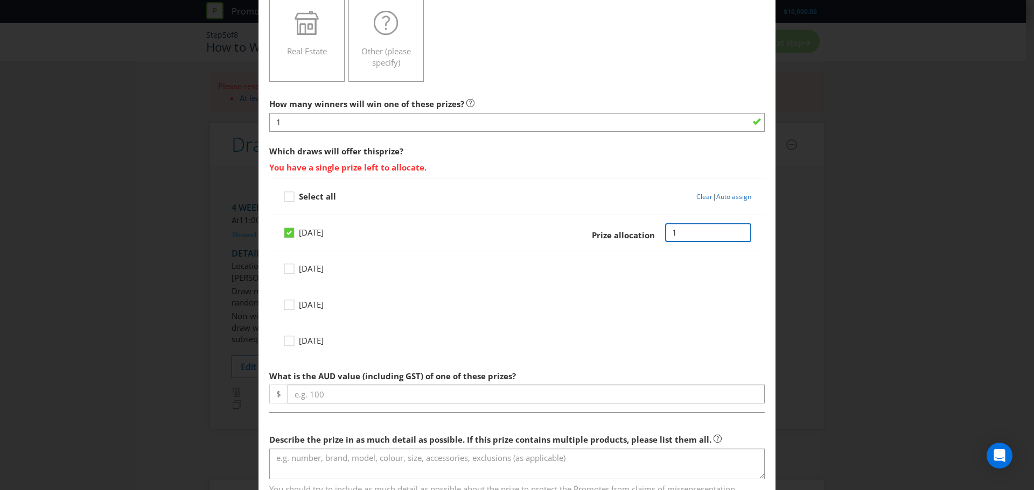
scroll to position [377, 0]
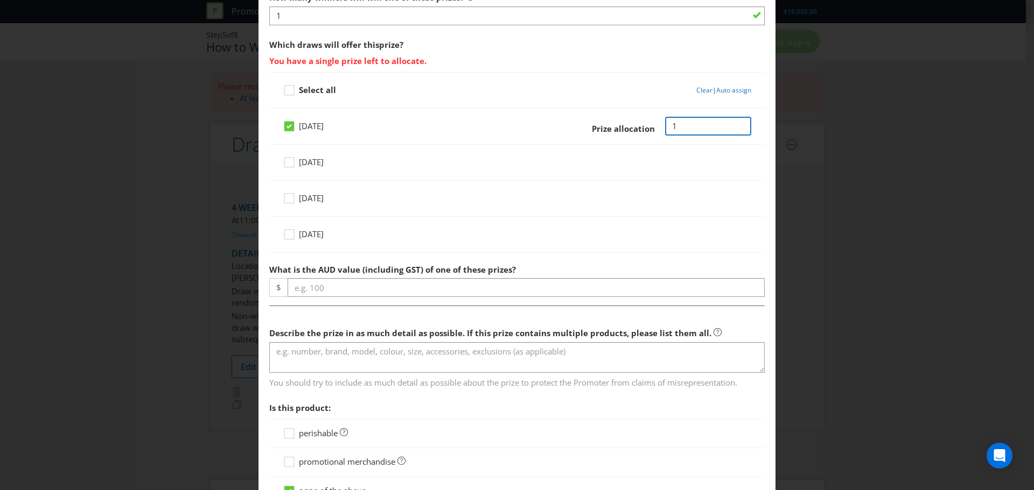
type input "1"
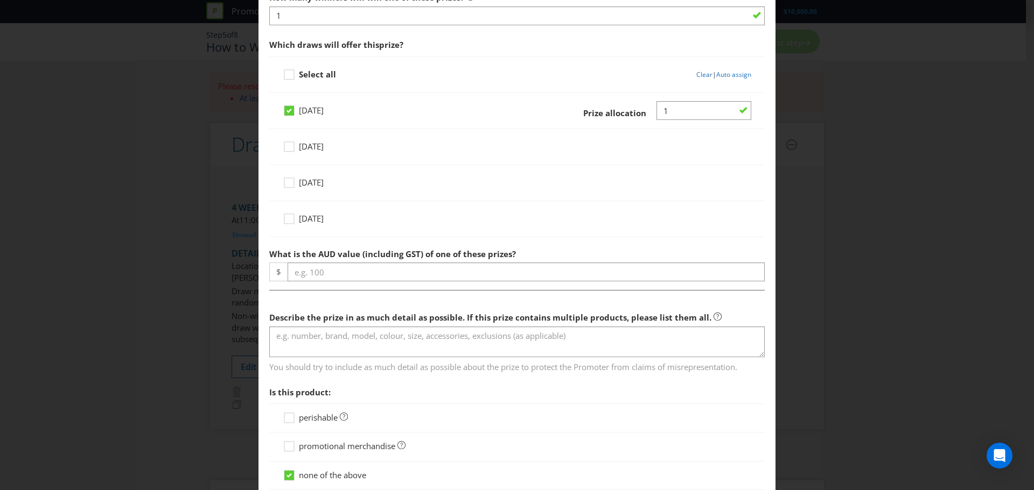
click at [442, 304] on div "How many winners will win one of these prizes? 1 Which draws will offer this pr…" at bounding box center [516, 287] width 495 height 600
click at [448, 282] on div at bounding box center [516, 281] width 495 height 1
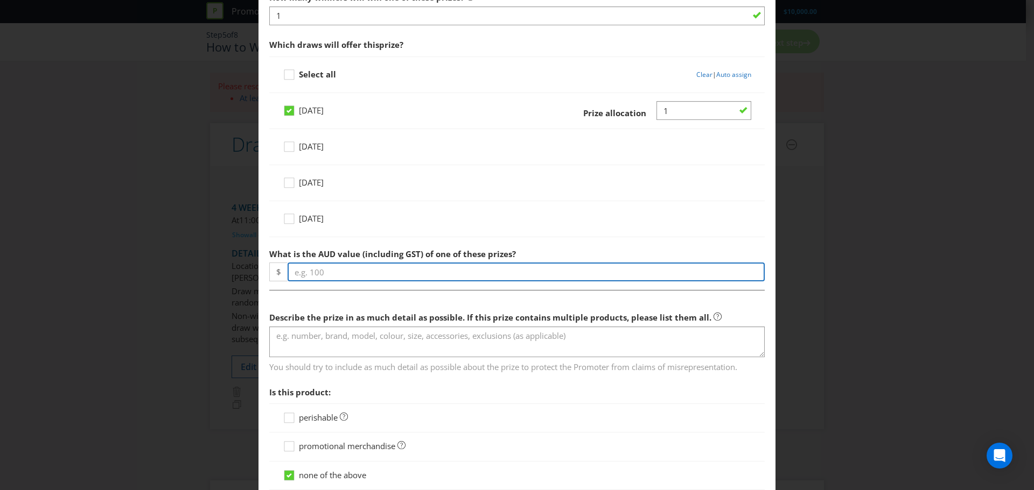
click at [449, 280] on input "number" at bounding box center [525, 272] width 477 height 19
type input "1339.90"
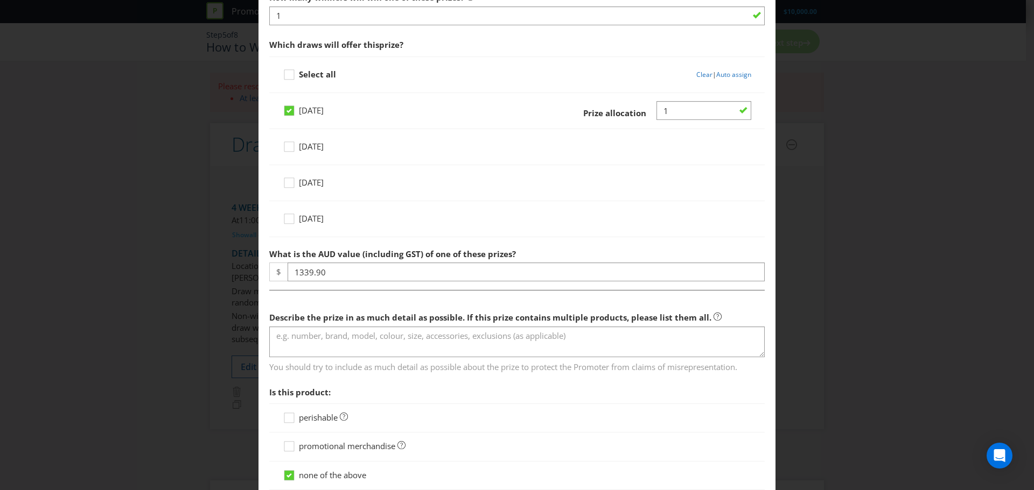
click at [458, 339] on span "Is this product:" at bounding box center [516, 393] width 495 height 22
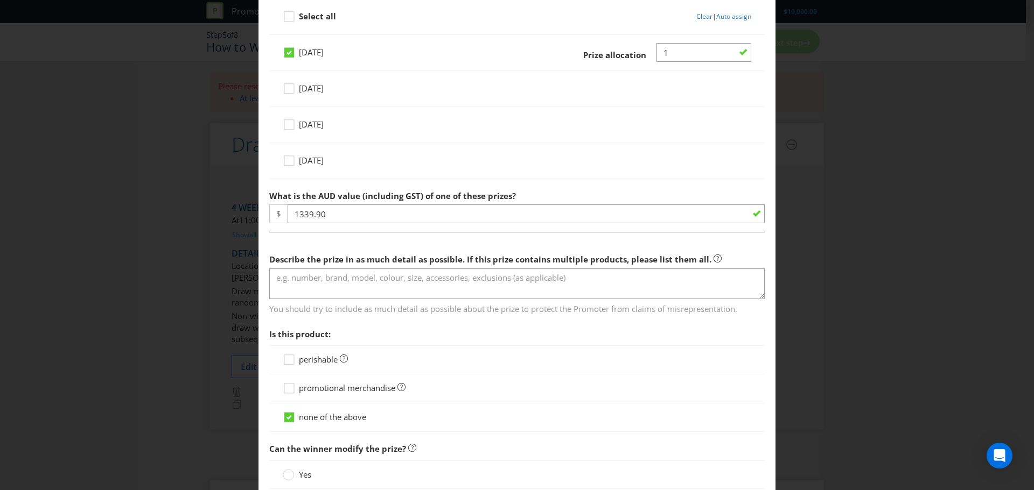
scroll to position [484, 0]
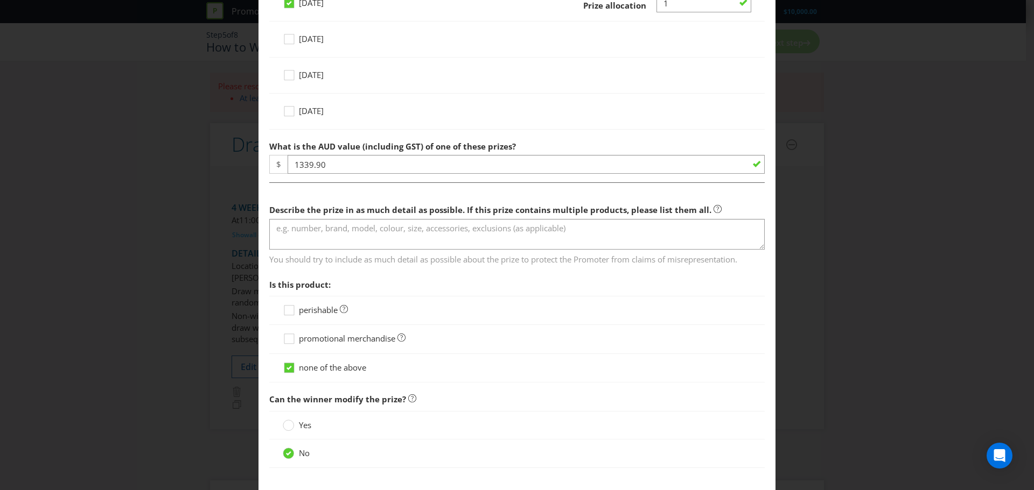
click at [325, 214] on span "Describe the prize in as much detail as possible. If this prize contains multip…" at bounding box center [490, 210] width 442 height 11
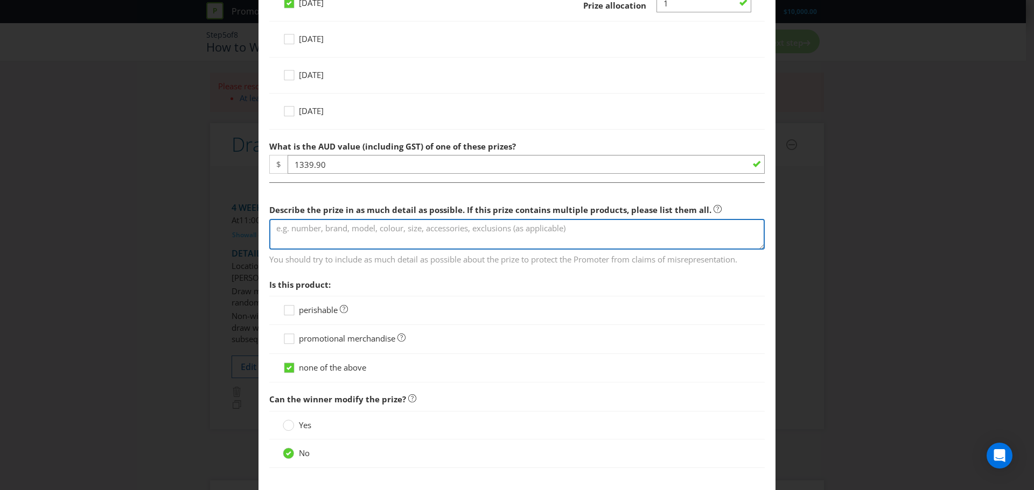
click at [323, 226] on textarea at bounding box center [516, 234] width 495 height 31
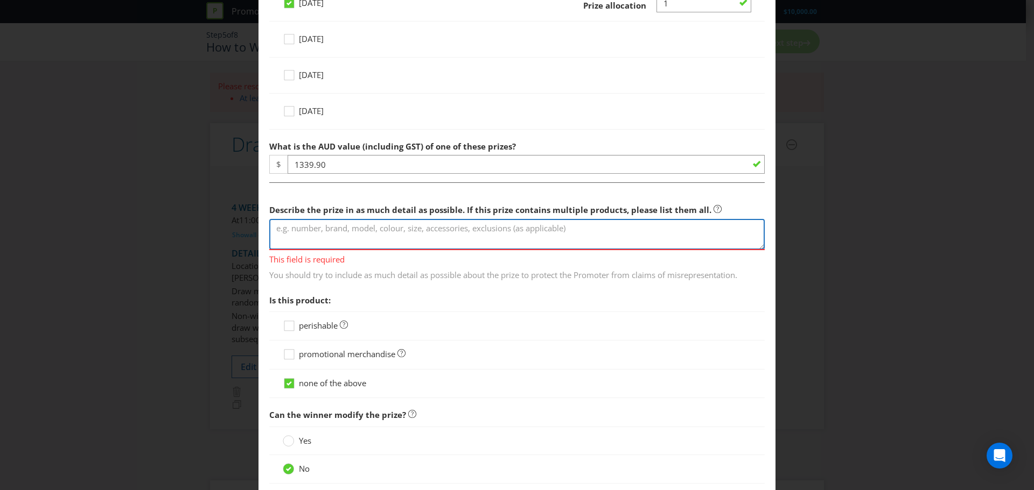
click at [663, 221] on textarea at bounding box center [516, 234] width 495 height 31
paste textarea "• 1 x QuikDrive System with Makita Screw Gun (PRO250G2M25KA) • 1 x Box of QuikD…"
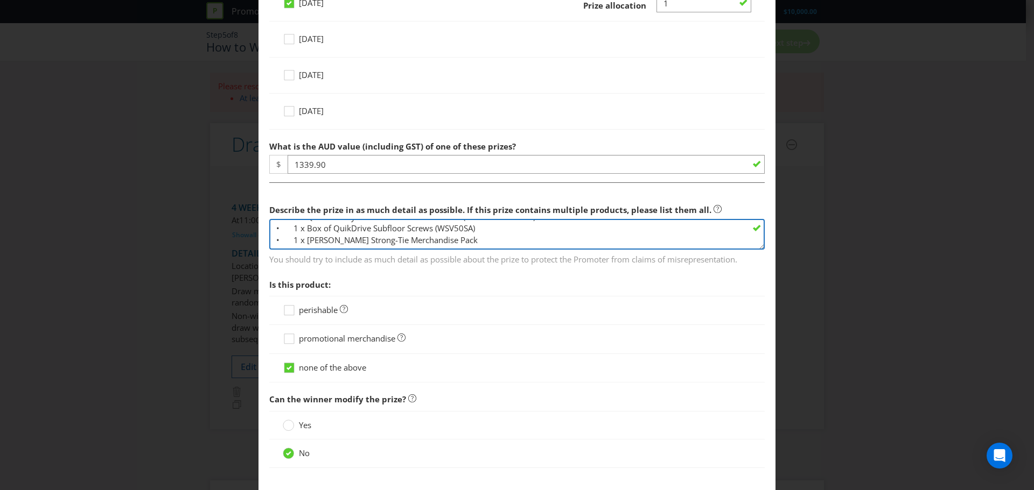
scroll to position [11, 0]
type textarea "• 1 x QuikDrive System with Makita Screw Gun (PRO250G2M25KA) • 1 x Box of QuikD…"
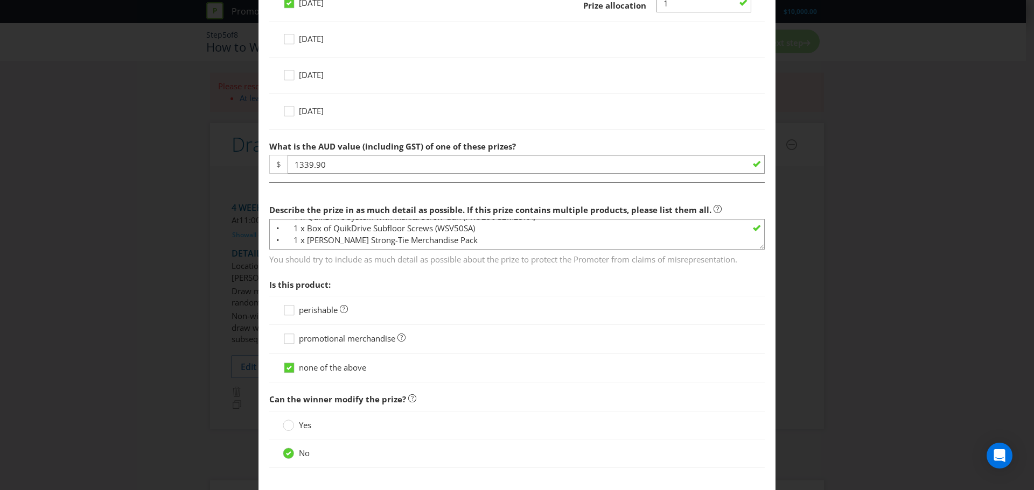
click at [489, 315] on div at bounding box center [517, 315] width 468 height 1
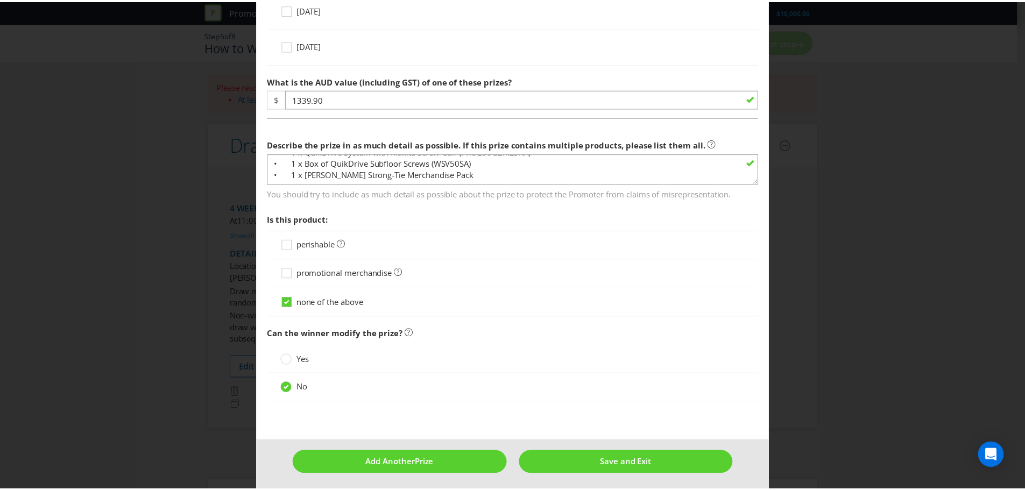
scroll to position [553, 0]
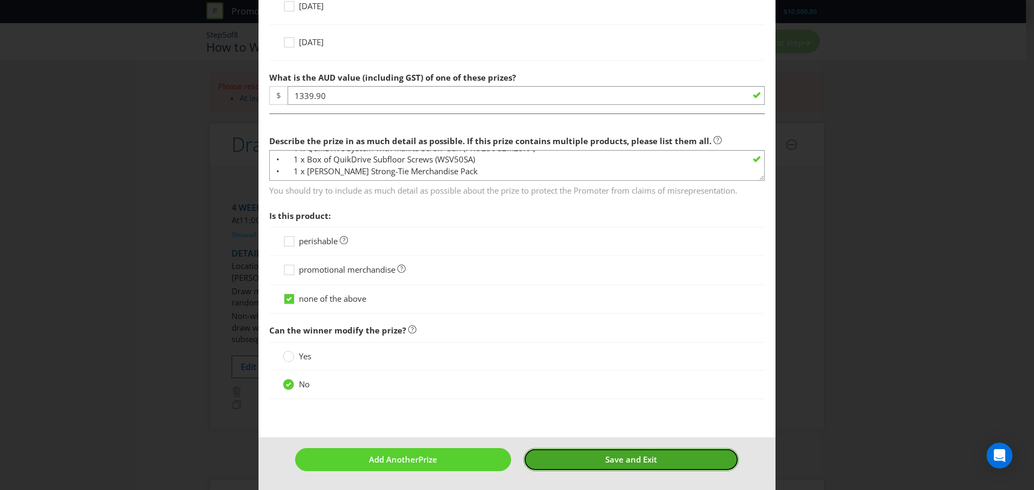
click at [580, 339] on button "Save and Exit" at bounding box center [631, 459] width 216 height 23
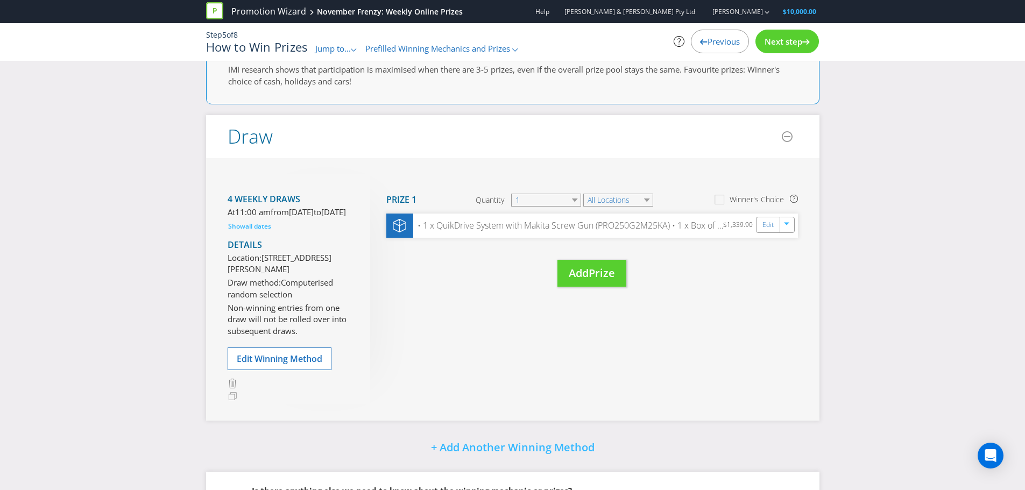
scroll to position [54, 0]
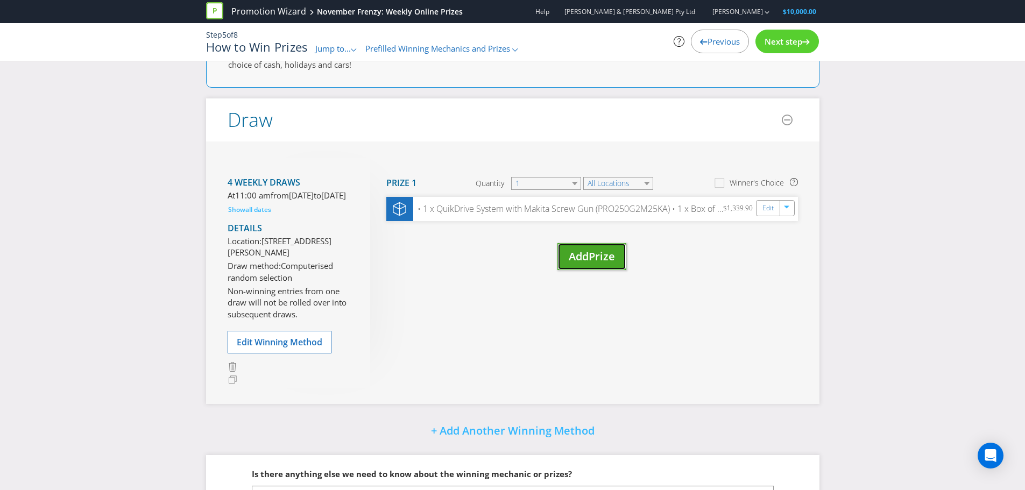
click at [602, 263] on span "Prize" at bounding box center [602, 256] width 26 height 15
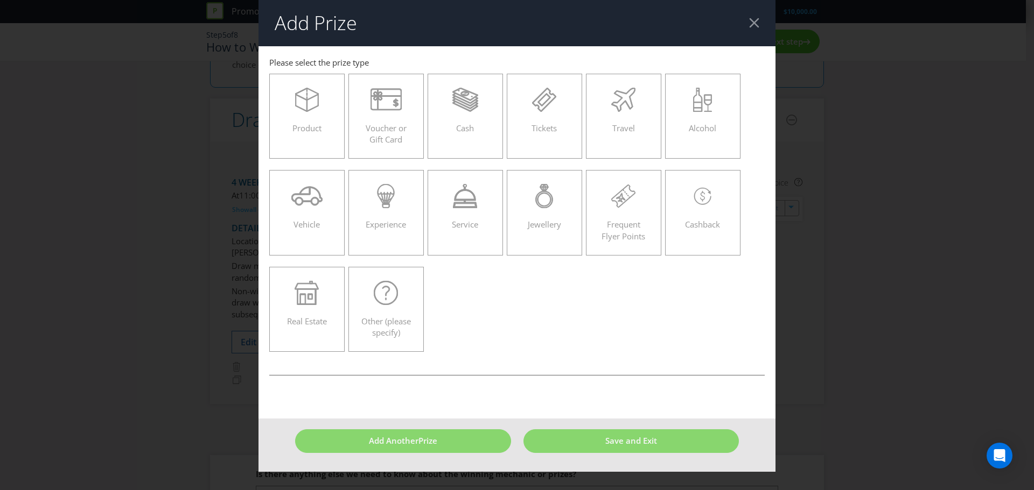
click at [689, 24] on header "Add Prize" at bounding box center [516, 23] width 517 height 46
click at [689, 24] on div at bounding box center [754, 23] width 10 height 10
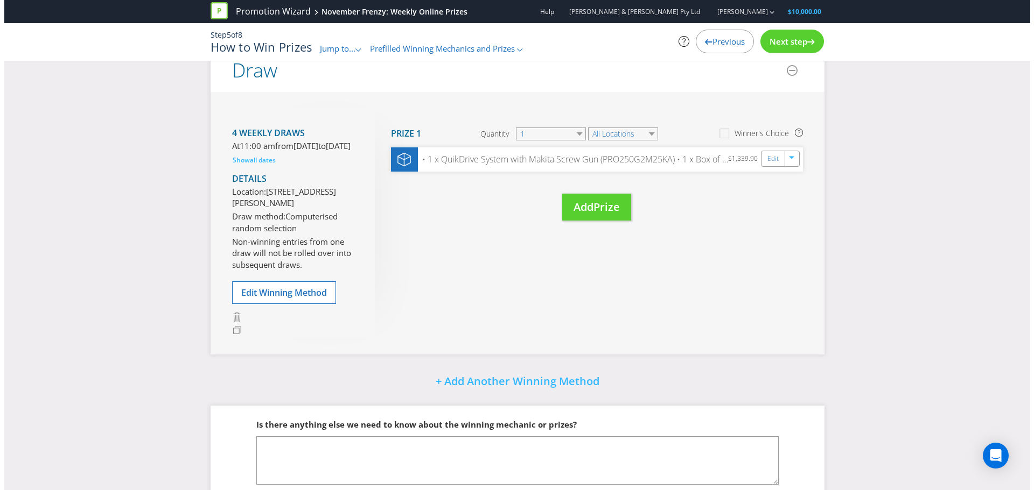
scroll to position [108, 0]
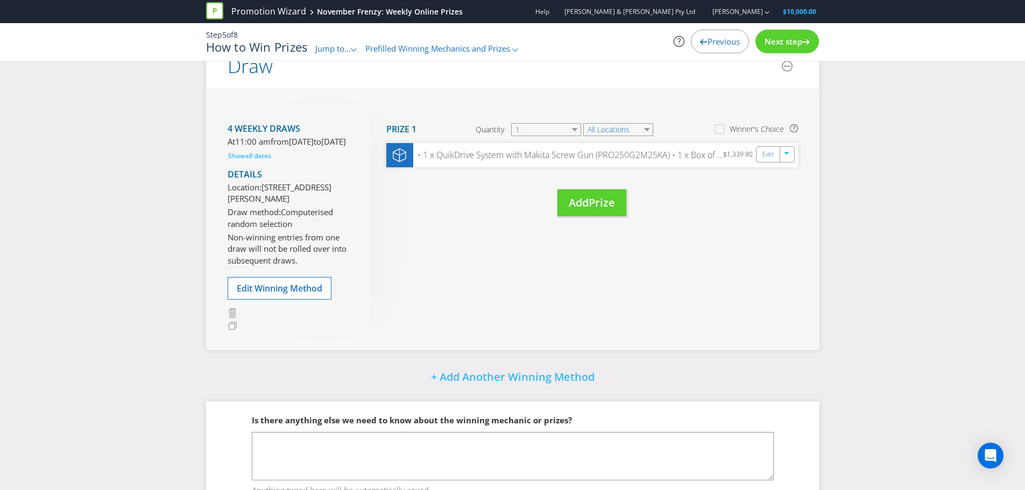
click at [689, 32] on div "Previous" at bounding box center [720, 42] width 58 height 24
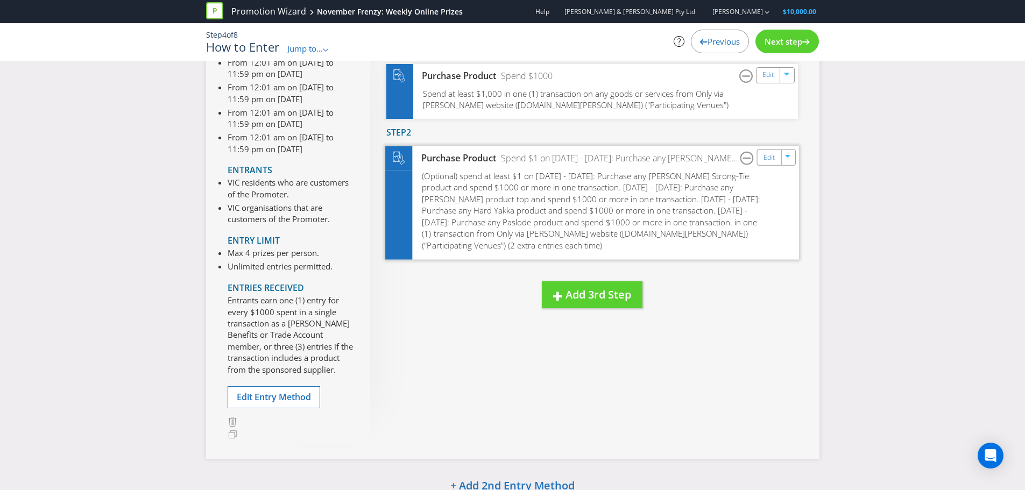
click at [507, 217] on span "(Optional) spend at least $1 on 1st NOV - 8th NOV: Purchase any Simpson Strong-…" at bounding box center [591, 211] width 338 height 80
click at [689, 163] on link "Edit" at bounding box center [768, 157] width 11 height 12
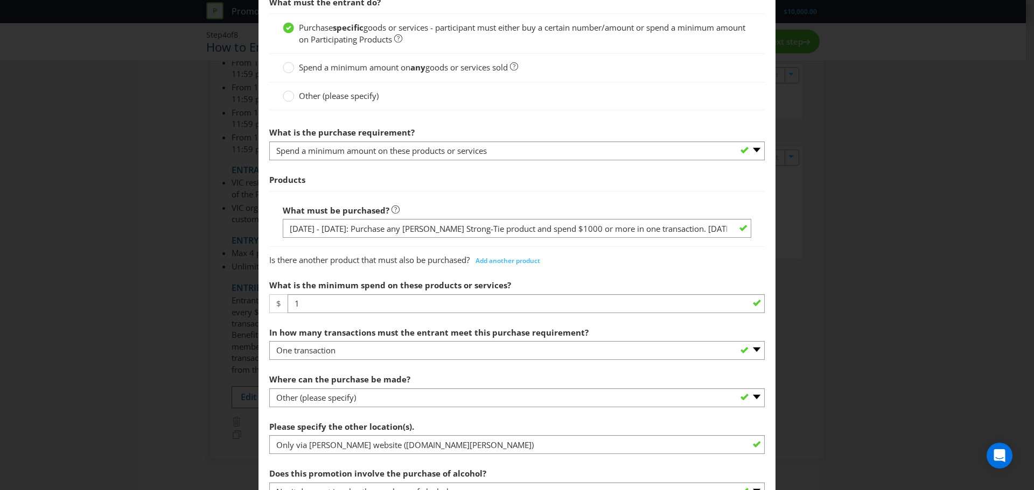
scroll to position [377, 0]
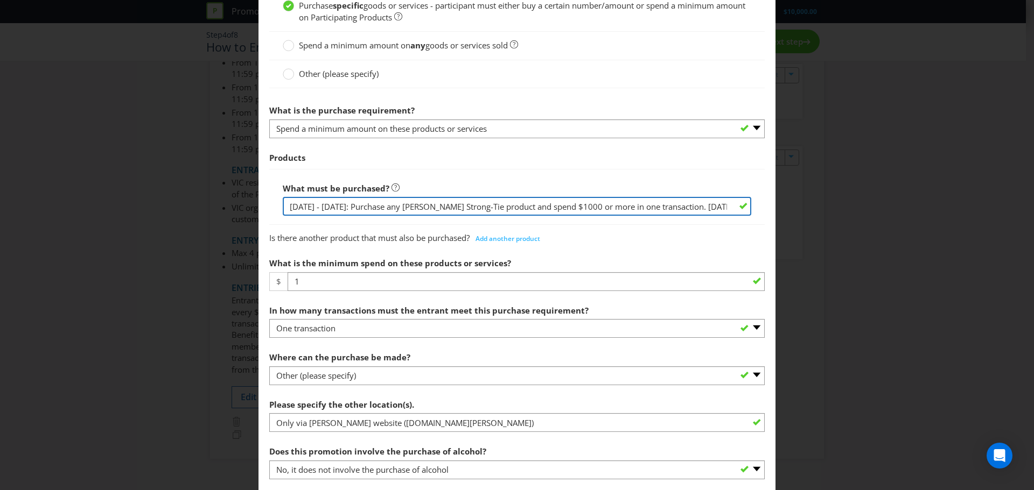
click at [438, 205] on input "1st NOV - 8th NOV: Purchase any Simpson Strong-Tie product and spend $1000 or m…" at bounding box center [517, 206] width 468 height 19
drag, startPoint x: 686, startPoint y: 206, endPoint x: 715, endPoint y: 204, distance: 29.1
click at [689, 204] on input "1st NOV - 8th NOV: Purchase any Simpson Strong-Tie product and spend $1000 or m…" at bounding box center [517, 206] width 468 height 19
click at [620, 206] on input "1st NOV - 8th NOV: Purchase any Simpson Strong-Tie product and spend $1000 or m…" at bounding box center [517, 206] width 468 height 19
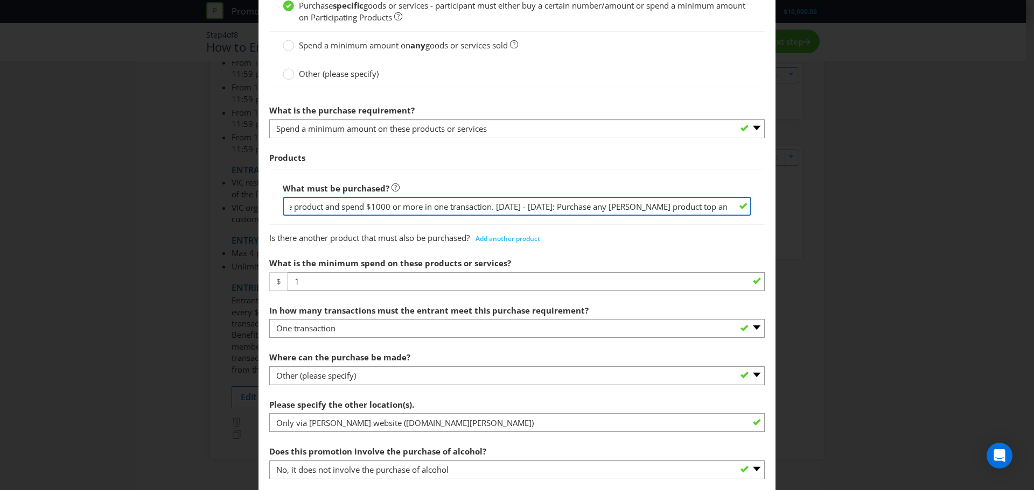
drag, startPoint x: 611, startPoint y: 209, endPoint x: 661, endPoint y: 200, distance: 50.9
click at [661, 200] on input "1st NOV - 8th NOV: Purchase any Simpson Strong-Tie product and spend $1000 or m…" at bounding box center [517, 206] width 468 height 19
drag, startPoint x: 655, startPoint y: 203, endPoint x: 740, endPoint y: 197, distance: 85.8
click at [689, 197] on input "1st NOV - 8th NOV: Purchase any Simpson Strong-Tie product and spend $1000 or m…" at bounding box center [517, 206] width 468 height 19
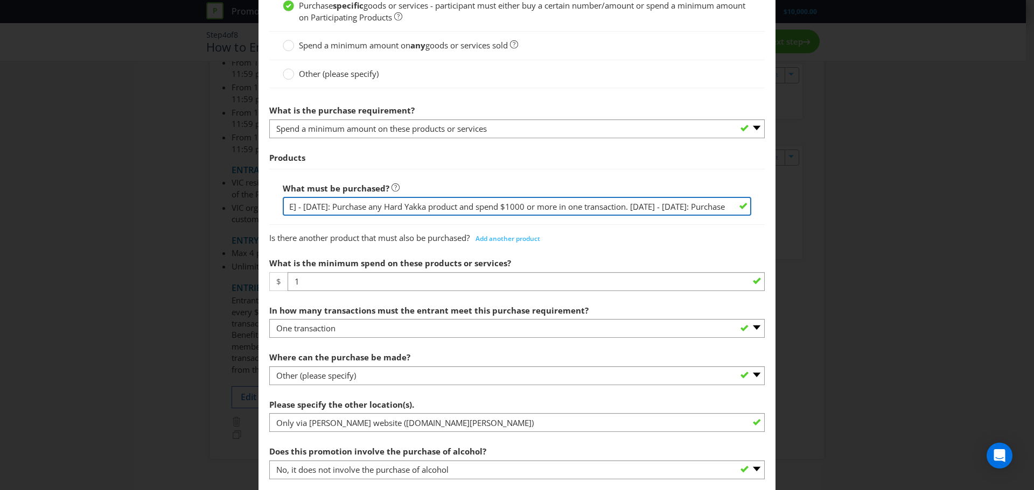
click at [689, 202] on input "1st NOV - 8th NOV: Purchase any Simpson Strong-Tie product and spend $1000 or m…" at bounding box center [517, 206] width 468 height 19
drag, startPoint x: 689, startPoint y: 206, endPoint x: 746, endPoint y: 203, distance: 57.1
click at [689, 203] on div "What must be purchased? 1st NOV - 8th NOV: Purchase any Simpson Strong-Tie prod…" at bounding box center [516, 197] width 495 height 56
drag, startPoint x: 553, startPoint y: 208, endPoint x: 518, endPoint y: 210, distance: 35.1
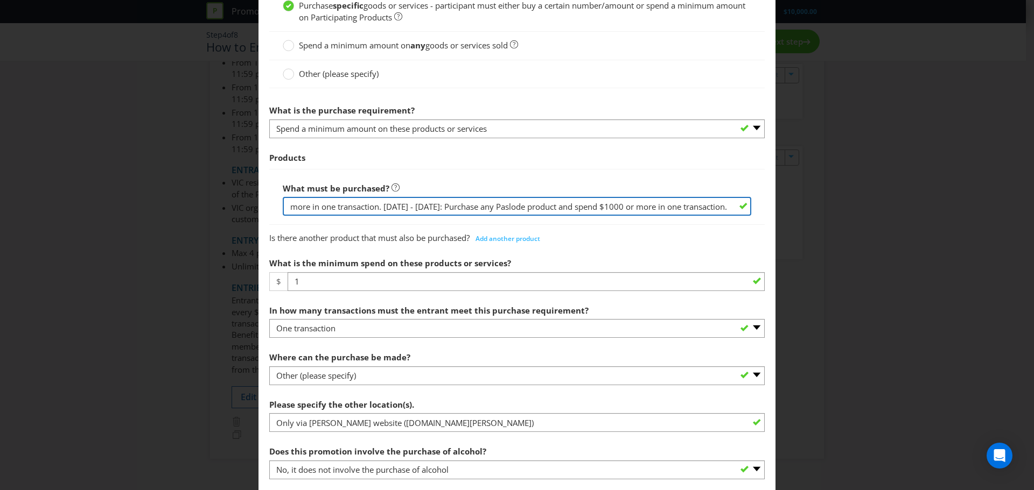
click at [552, 208] on input "1st NOV - 8th NOV: Purchase any Simpson Strong-Tie product and spend $1000 or m…" at bounding box center [517, 206] width 468 height 19
click at [505, 208] on input "1st NOV - 8th NOV: Purchase any Simpson Strong-Tie product and spend $1000 or m…" at bounding box center [517, 206] width 468 height 19
type input "1st NOV - 8th NOV: Purchase any Simpson Strong-Tie product and spend $1000 or m…"
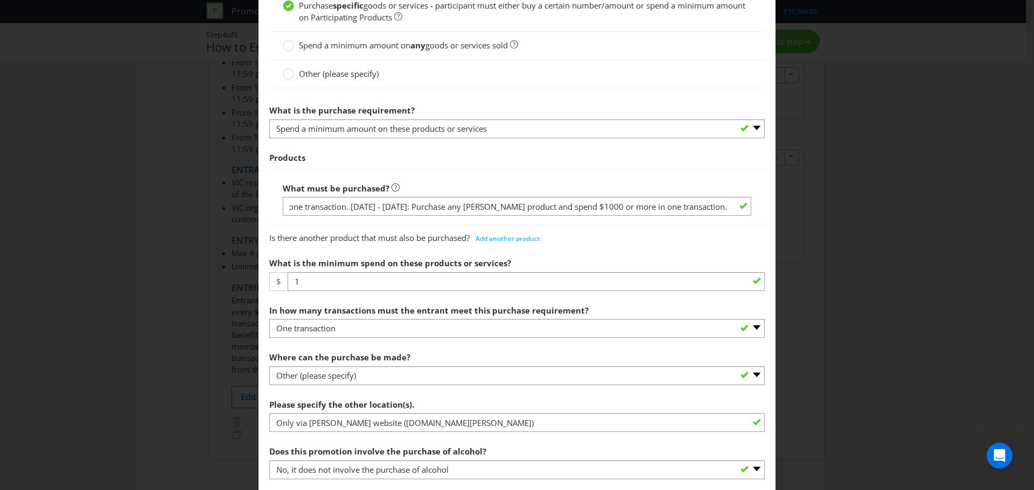
click at [587, 247] on div "Is there another product that must also be purchased? Add another product" at bounding box center [516, 237] width 495 height 22
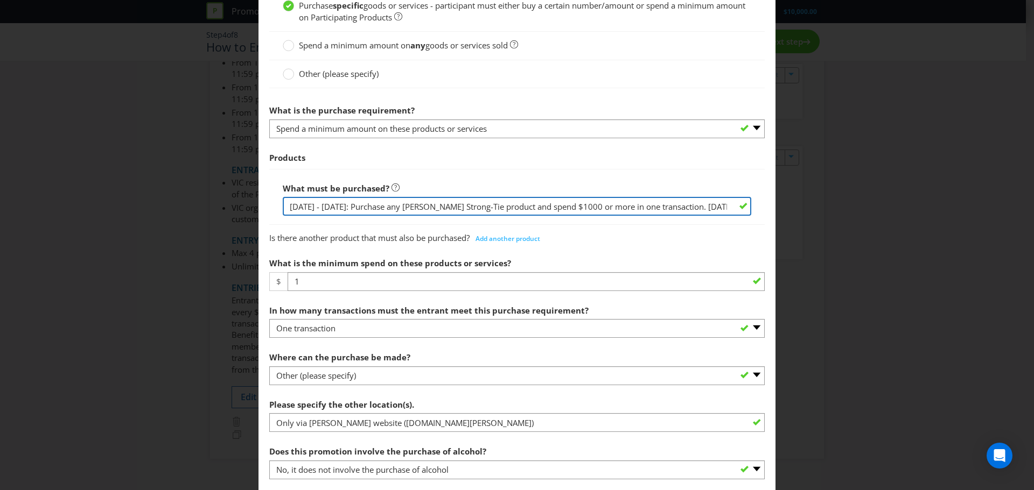
click at [552, 198] on input "1st NOV - 8th NOV: Purchase any Simpson Strong-Tie product and spend $1000 or m…" at bounding box center [517, 206] width 468 height 19
drag, startPoint x: 551, startPoint y: 204, endPoint x: 755, endPoint y: 204, distance: 204.6
click at [689, 204] on div "What must be purchased? 1st NOV - 8th NOV: Purchase any Simpson Strong-Tie prod…" at bounding box center [516, 197] width 495 height 56
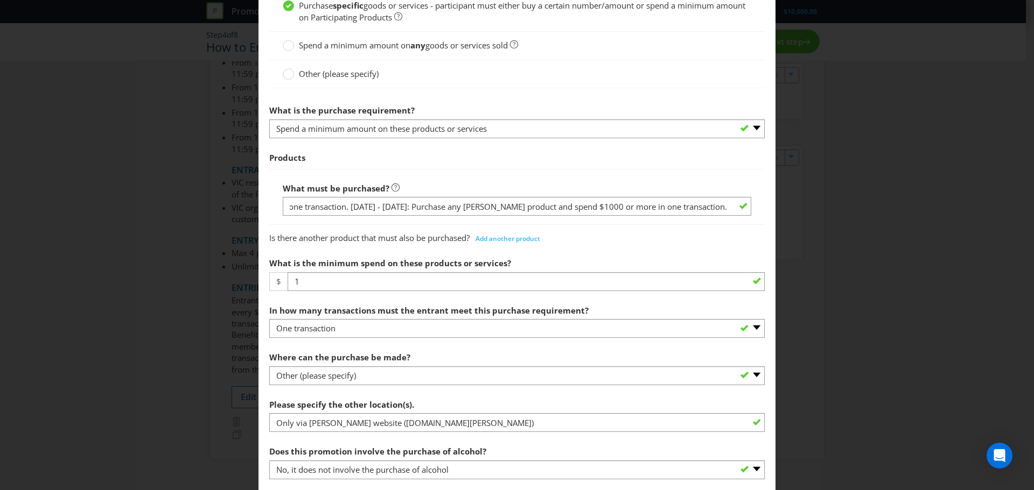
click at [641, 242] on div "Is there another product that must also be purchased? Add another product" at bounding box center [516, 237] width 495 height 22
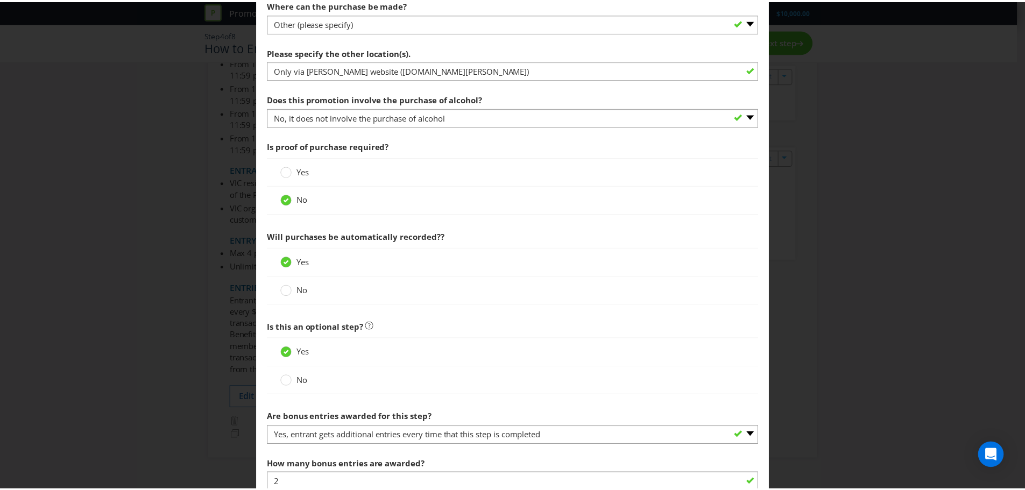
scroll to position [895, 0]
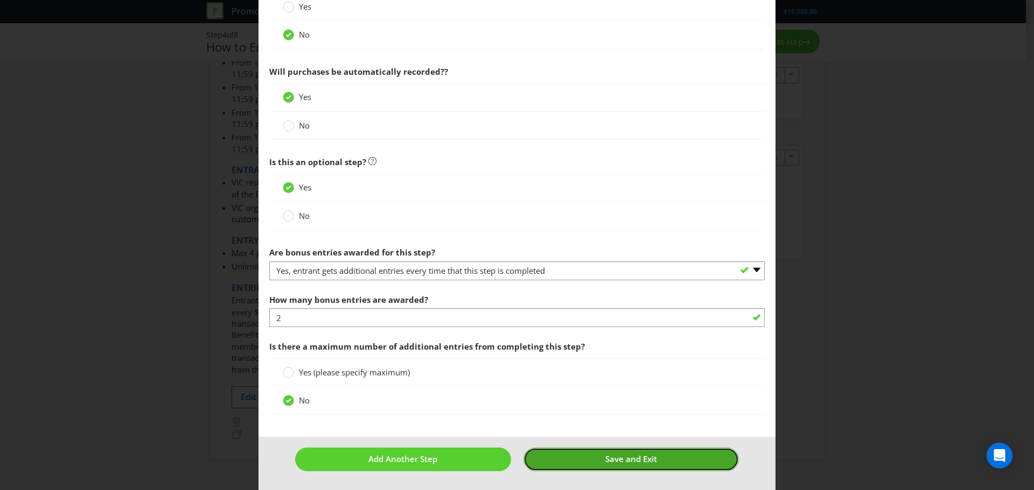
click at [599, 339] on button "Save and Exit" at bounding box center [631, 459] width 216 height 23
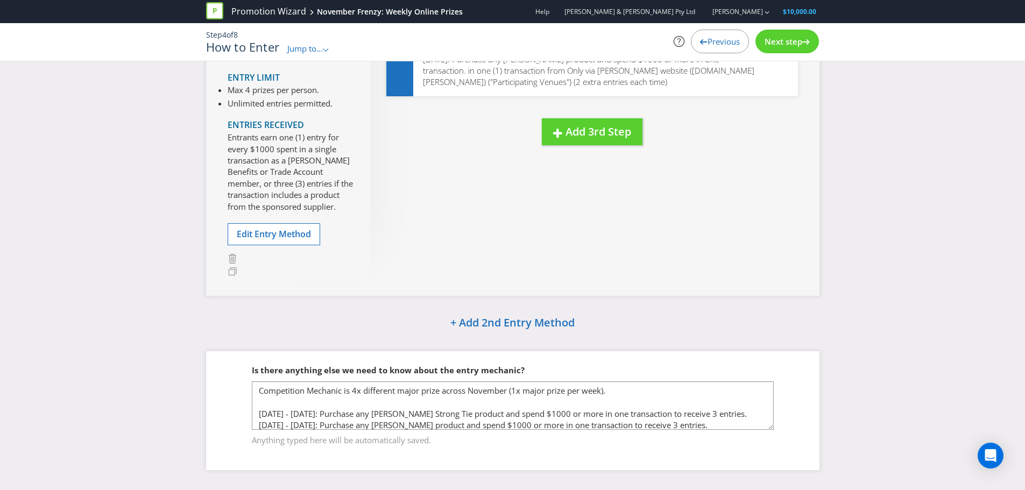
scroll to position [280, 0]
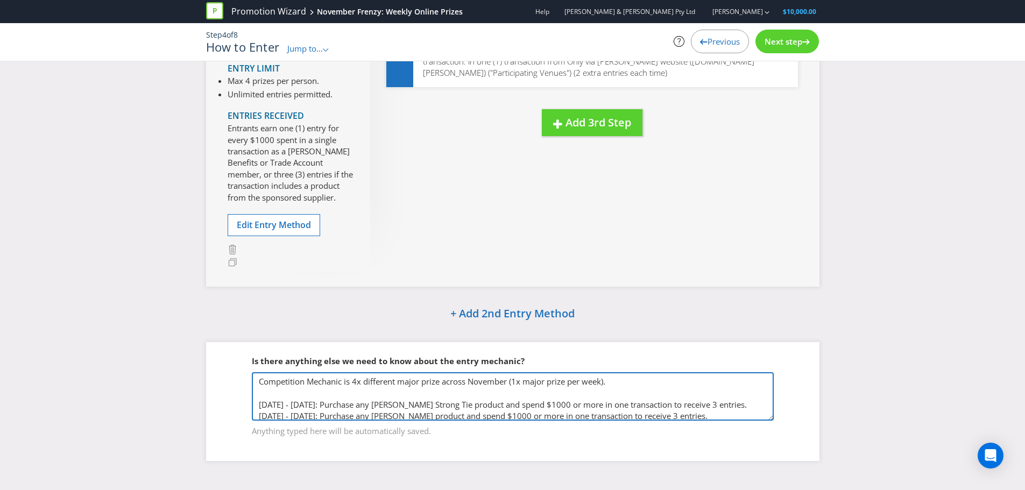
click at [454, 339] on textarea "Competition Mechanic is 4x different major prize across November (1x major priz…" at bounding box center [513, 397] width 522 height 48
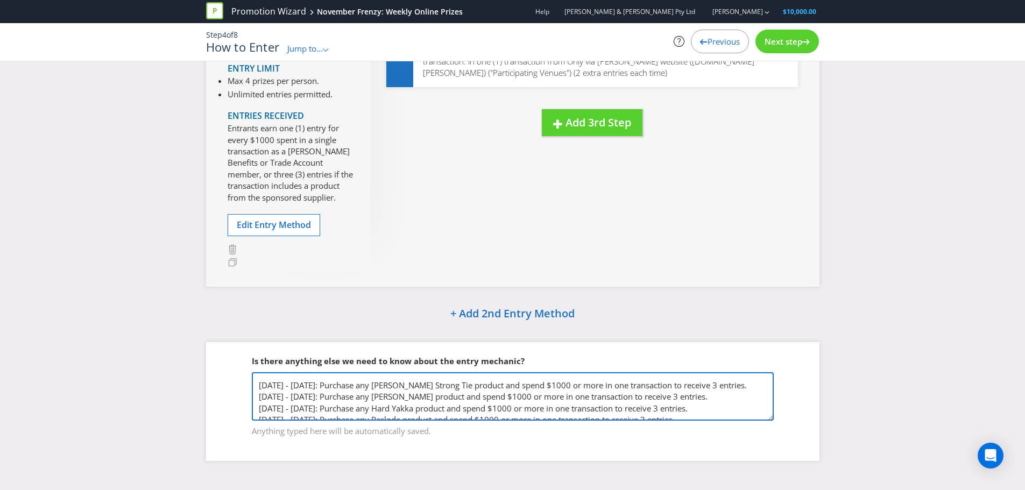
scroll to position [16, 0]
drag, startPoint x: 389, startPoint y: 376, endPoint x: 439, endPoint y: 395, distance: 53.2
click at [439, 339] on textarea "Competition Mechanic is 4x different major prize across November (1x major priz…" at bounding box center [513, 397] width 522 height 48
click at [408, 339] on textarea "Competition Mechanic is 4x different major prize across November (1x major priz…" at bounding box center [513, 397] width 522 height 48
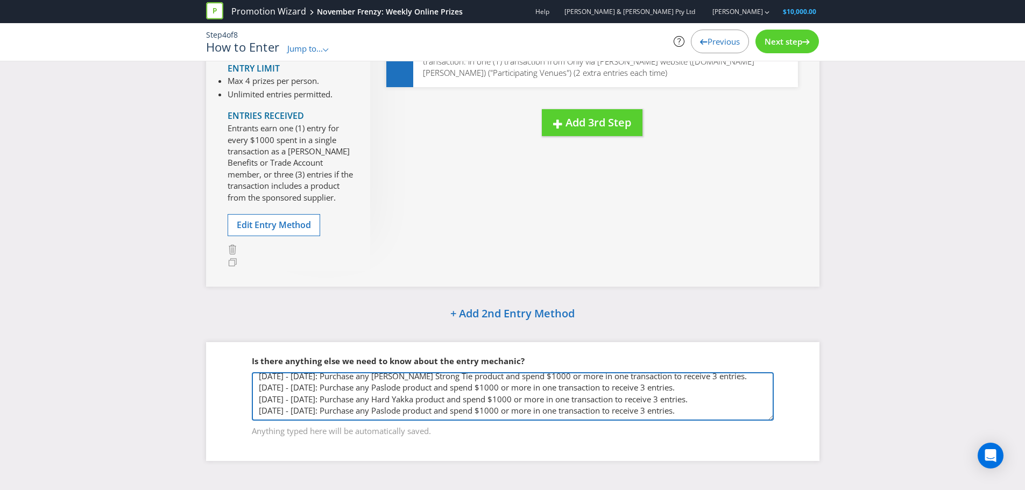
click at [408, 339] on textarea "Competition Mechanic is 4x different major prize across November (1x major priz…" at bounding box center [513, 397] width 522 height 48
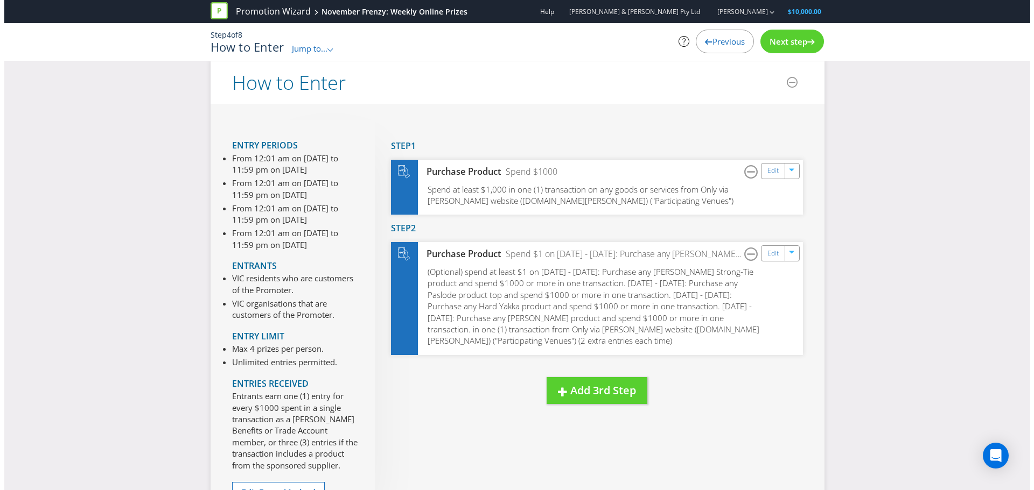
scroll to position [0, 0]
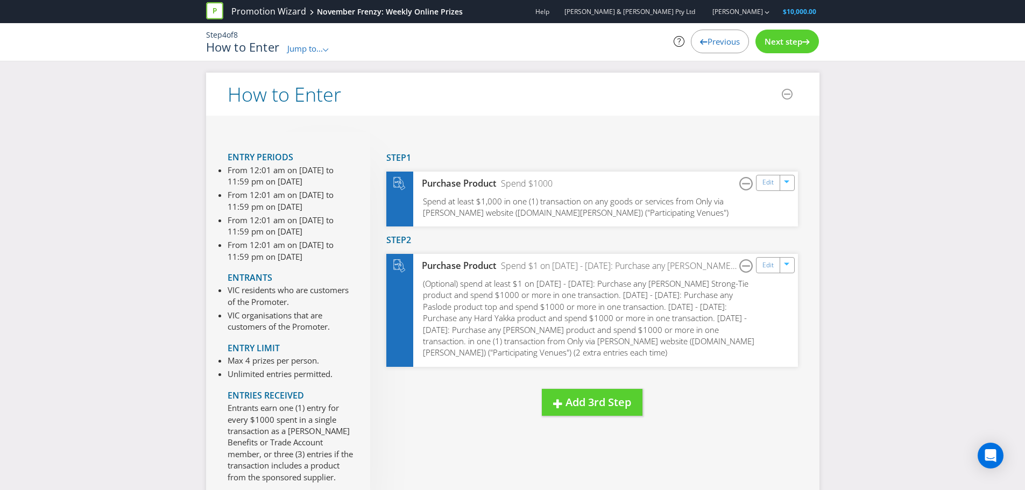
type textarea "Competition Mechanic is 4x different major prize across November (1x major priz…"
click at [689, 45] on span "Next step" at bounding box center [784, 41] width 38 height 11
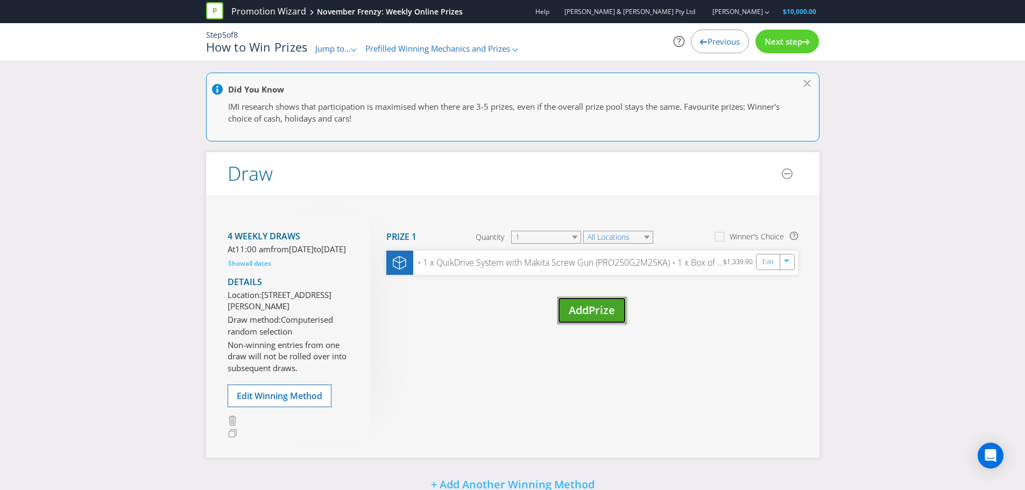
click at [575, 319] on button "Add Prize" at bounding box center [592, 310] width 69 height 27
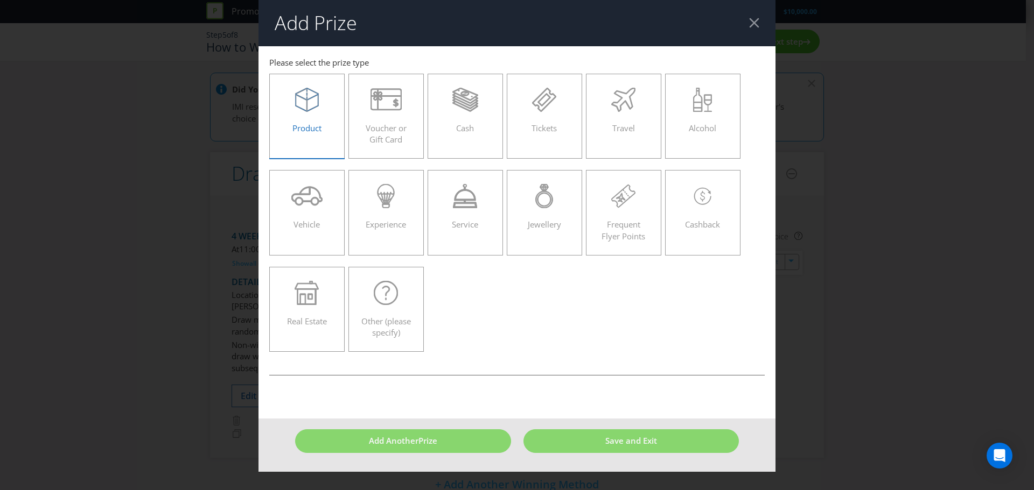
click at [314, 116] on div "Product" at bounding box center [306, 112] width 53 height 48
click at [0, 0] on input "Product" at bounding box center [0, 0] width 0 height 0
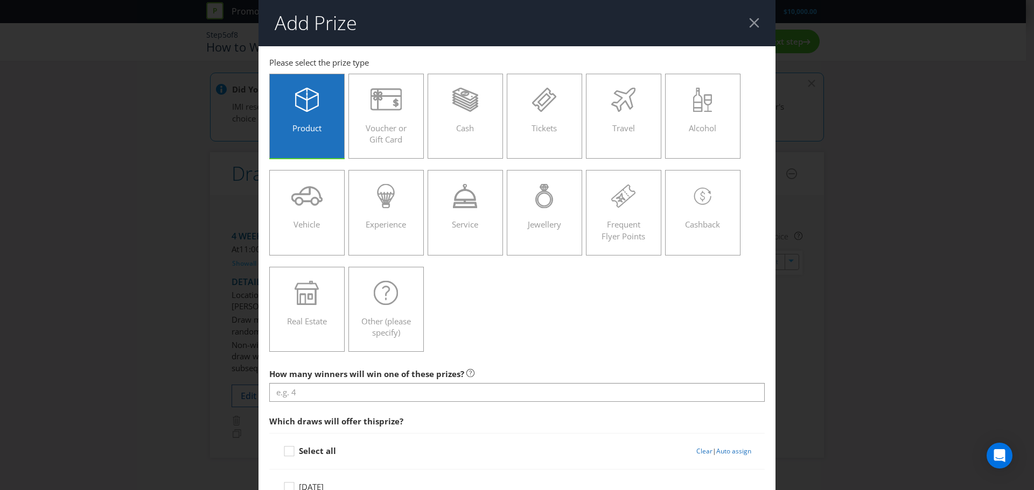
click at [689, 22] on header "Add Prize" at bounding box center [516, 23] width 517 height 46
click at [689, 23] on div at bounding box center [754, 23] width 10 height 10
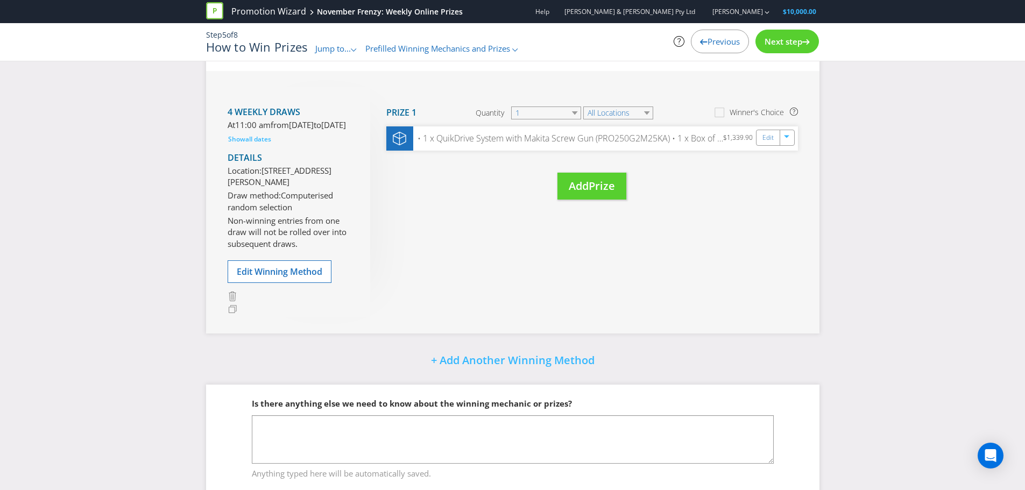
scroll to position [177, 0]
